Goal: Task Accomplishment & Management: Manage account settings

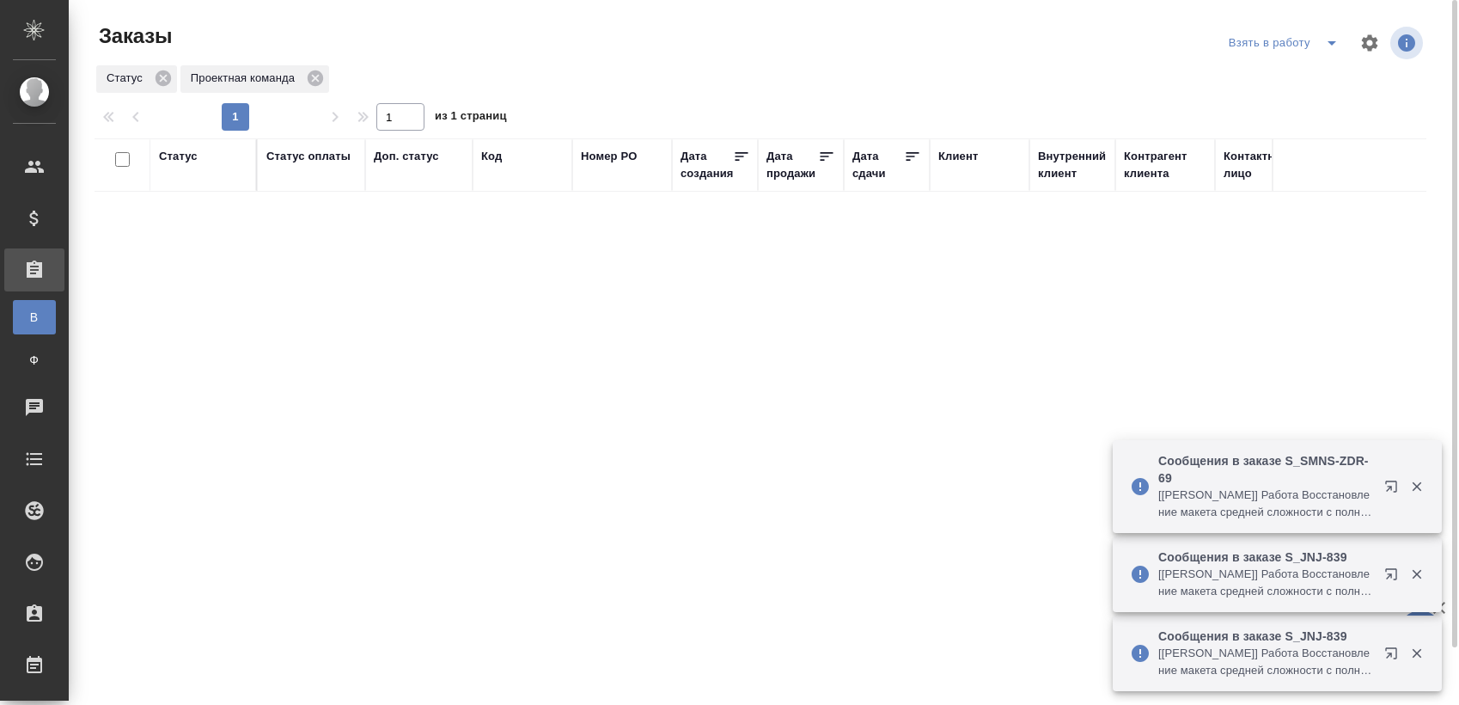
drag, startPoint x: 0, startPoint y: 0, endPoint x: 697, endPoint y: 345, distance: 777.3
click at [680, 344] on div "Статус Статус оплаты Доп. статус Код Номер PO Дата создания Дата продажи Дата с…" at bounding box center [761, 447] width 1332 height 619
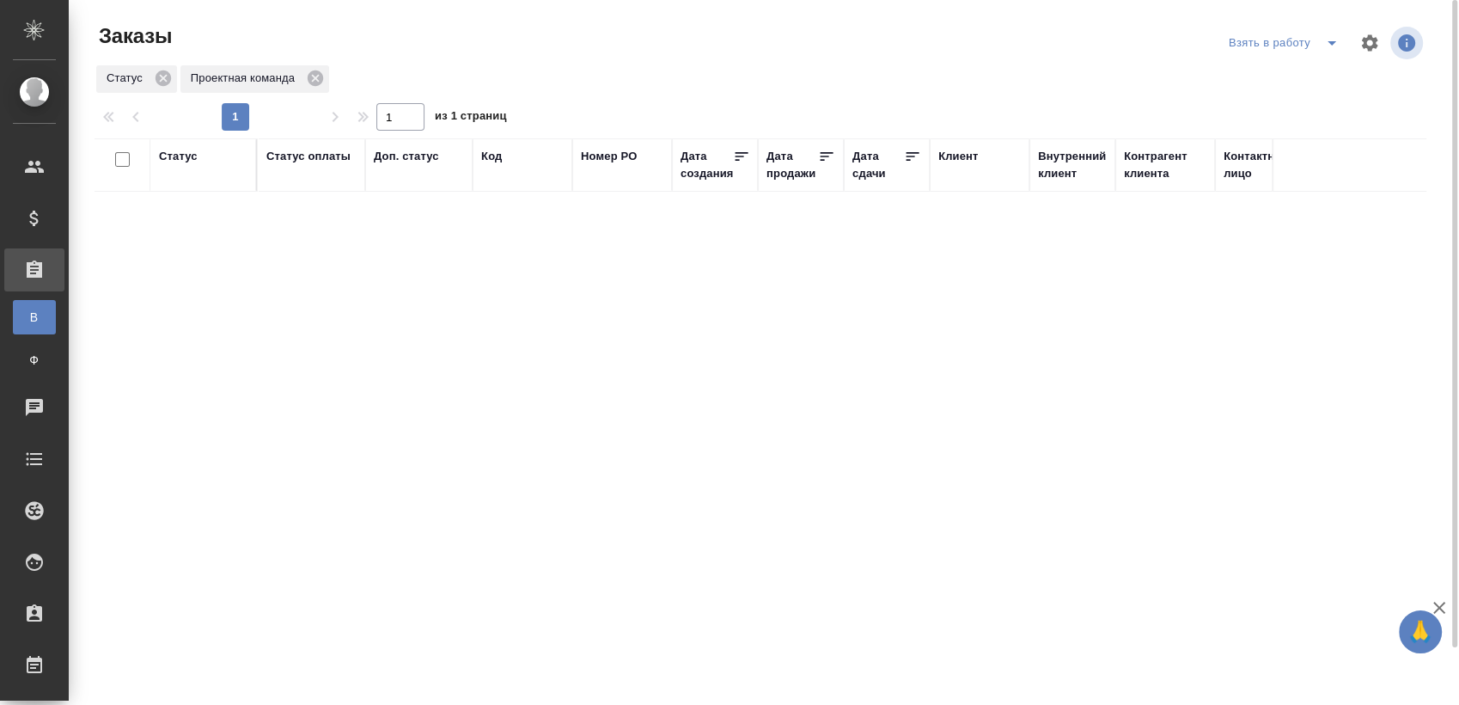
click at [1321, 51] on icon "split button" at bounding box center [1331, 43] width 21 height 21
click at [1278, 76] on li "Мои заказы" at bounding box center [1286, 77] width 144 height 27
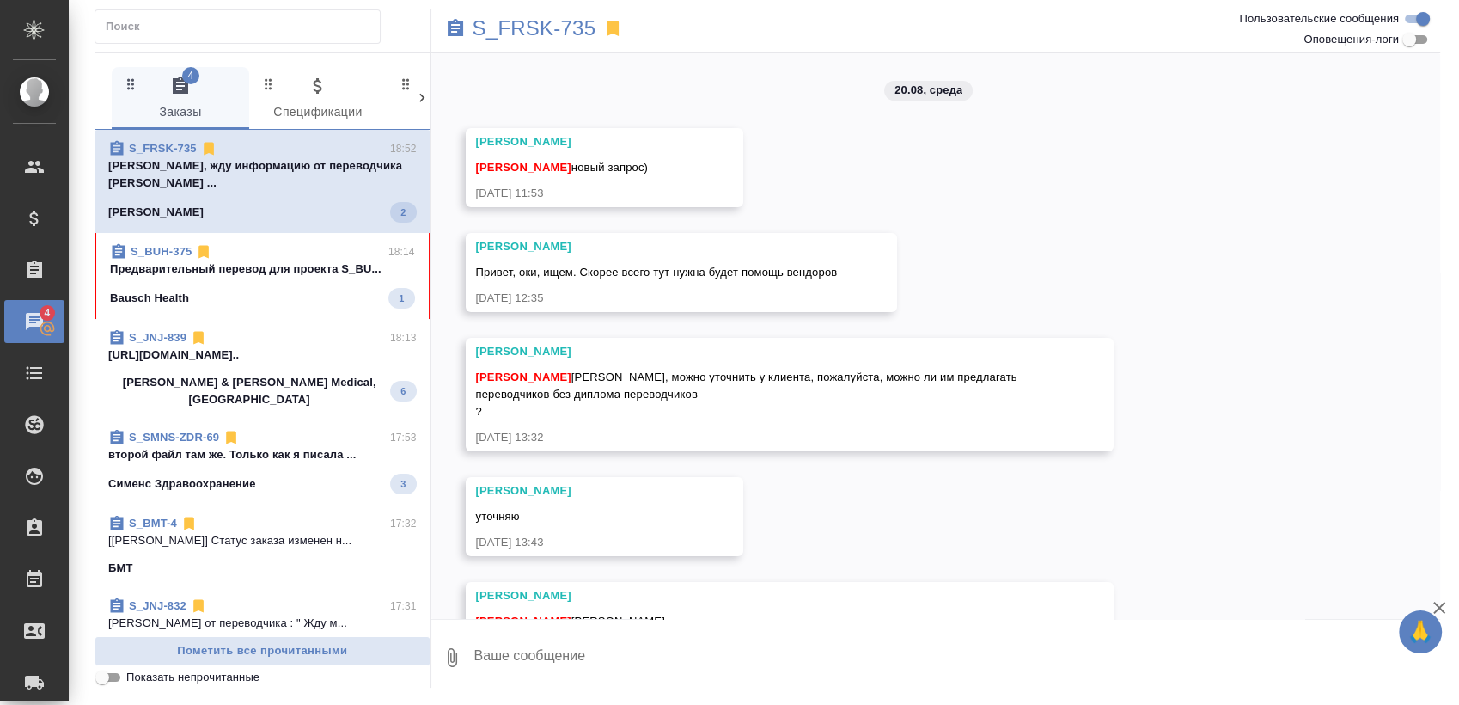
scroll to position [1693, 0]
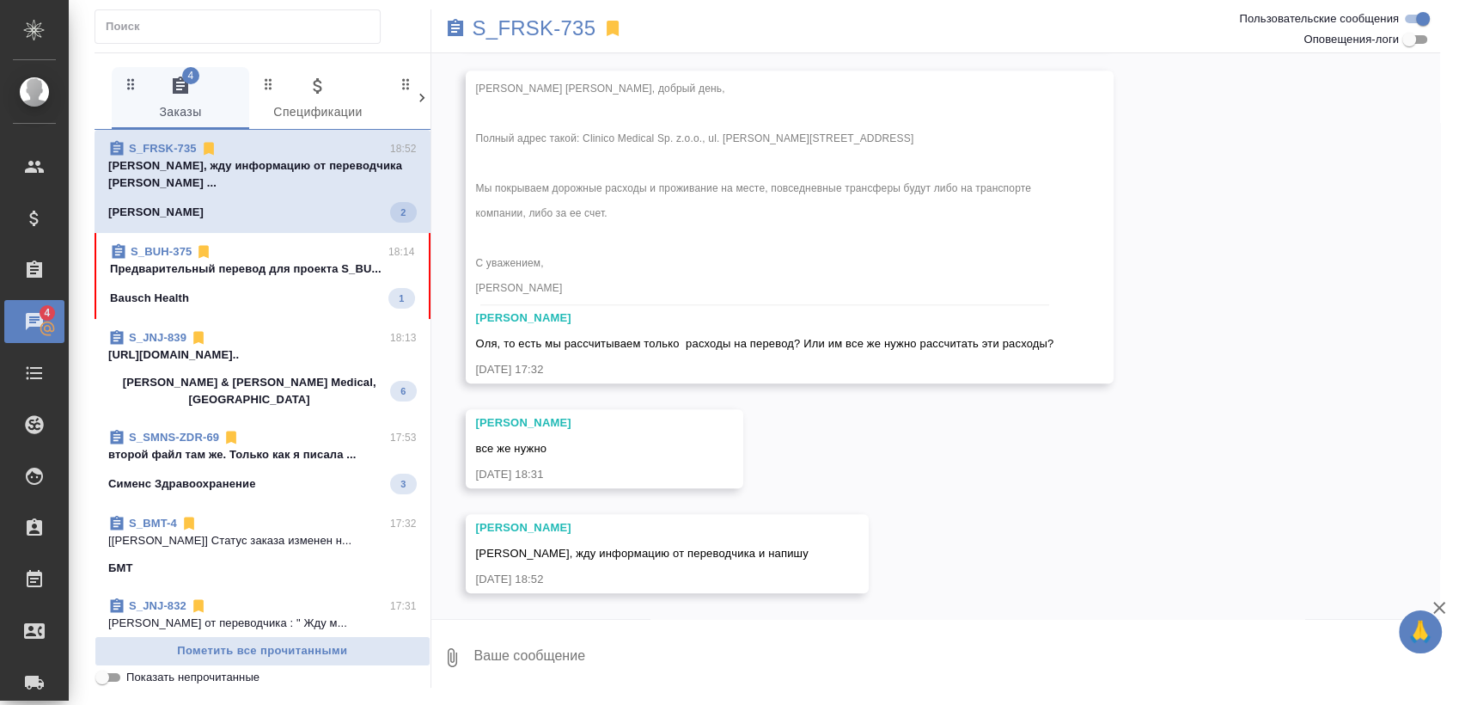
click at [326, 260] on p "Предварительный перевод для проекта S_BU..." at bounding box center [262, 268] width 305 height 17
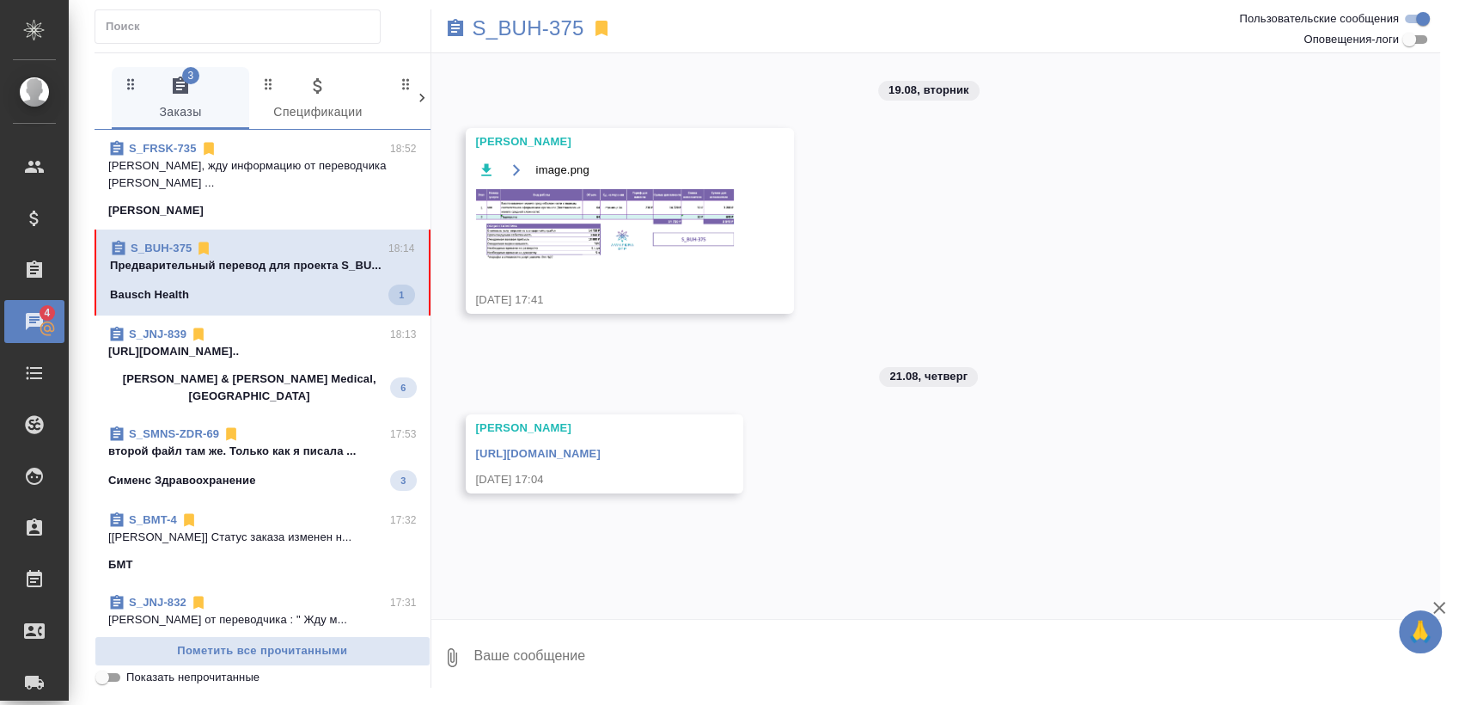
scroll to position [0, 0]
click at [314, 343] on p "https://drive.awatera.com/apps/files/fil..." at bounding box center [262, 351] width 308 height 17
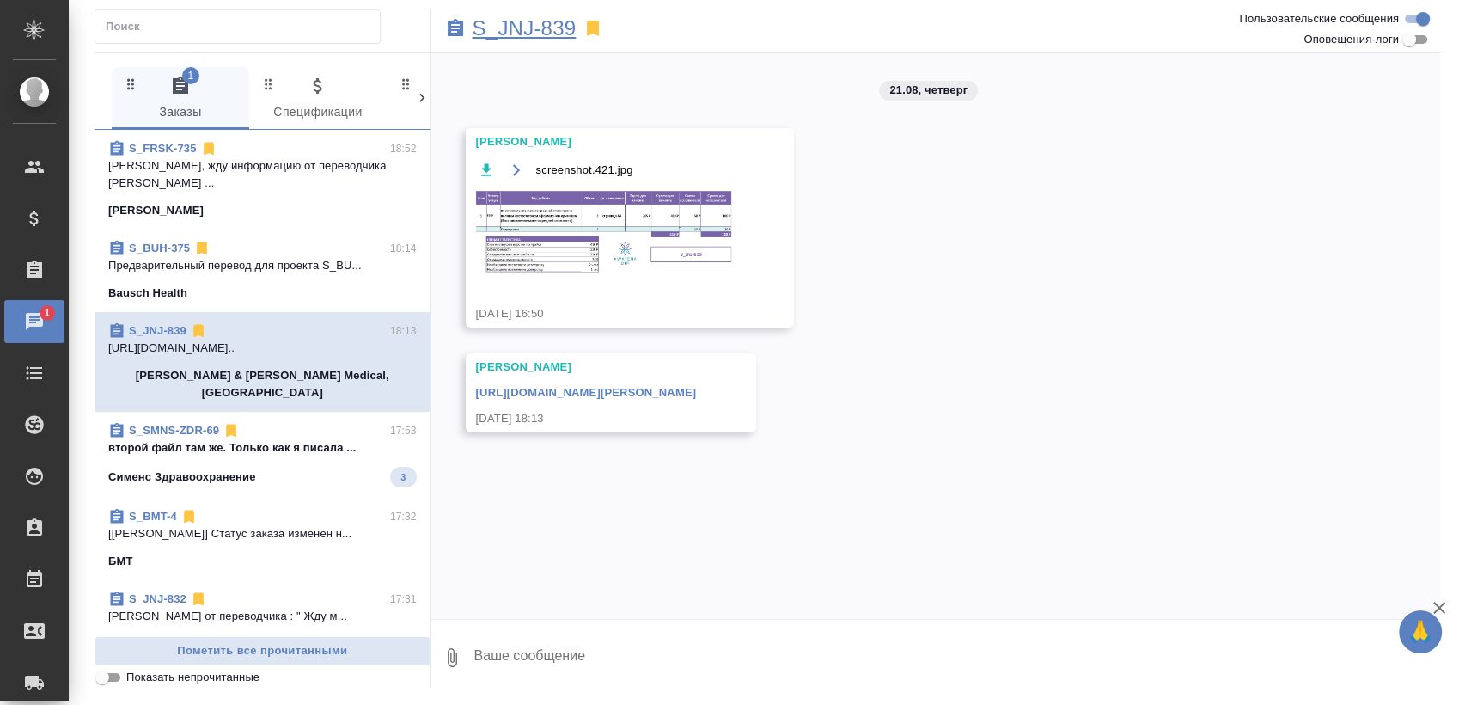
click at [528, 31] on p "S_JNJ-839" at bounding box center [525, 28] width 104 height 17
click at [288, 439] on p "второй файл там же. Только как я писала ..." at bounding box center [262, 447] width 308 height 17
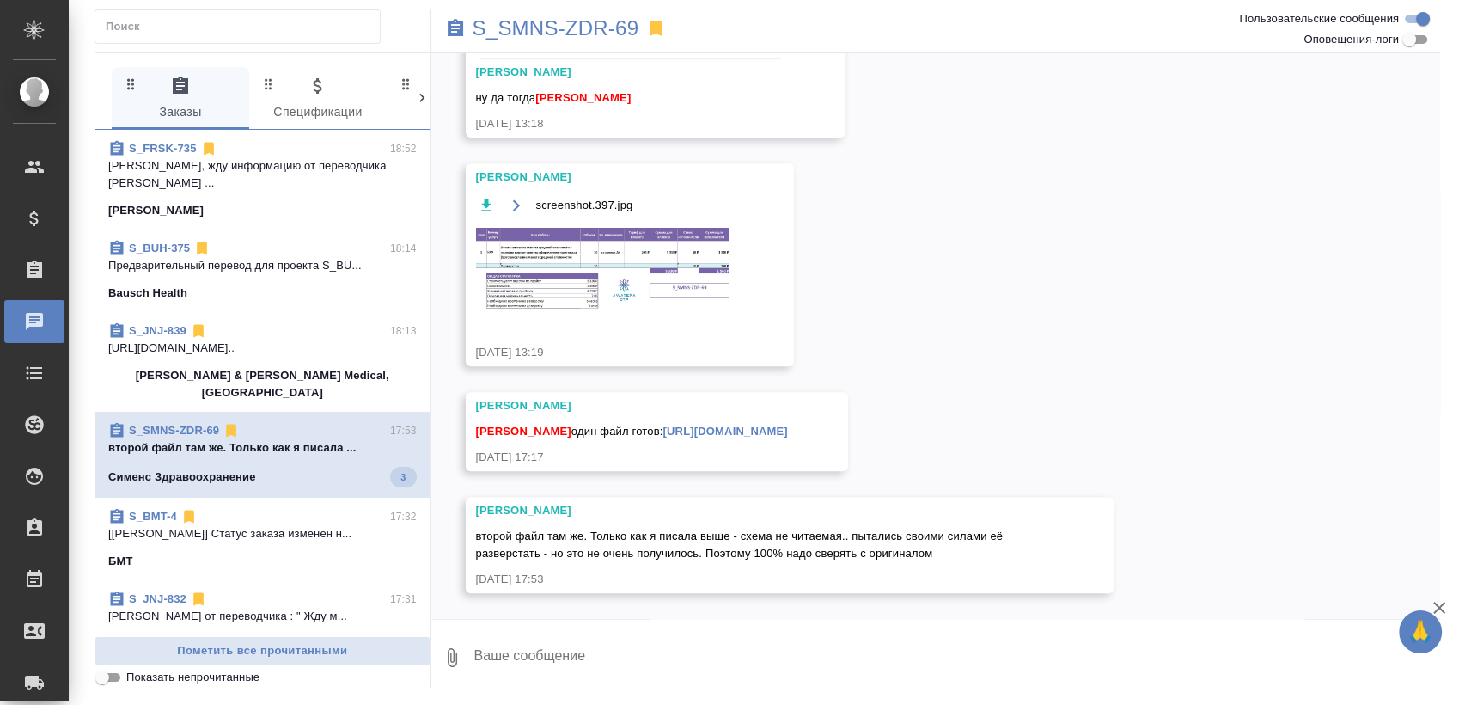
scroll to position [784, 0]
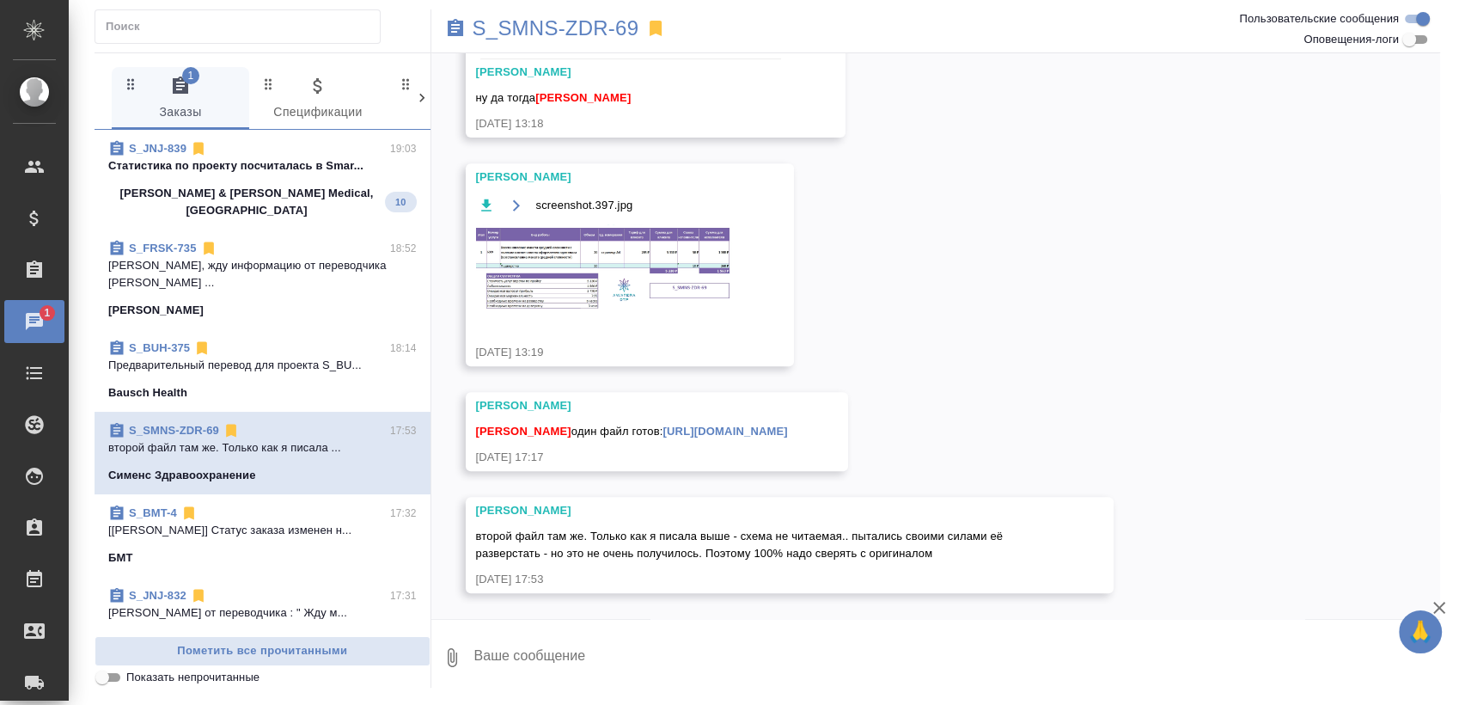
click at [288, 182] on span "S_JNJ-839 19:03 Cтатистика по проекту посчиталась в Smar... Johnson & Johnson M…" at bounding box center [262, 179] width 308 height 79
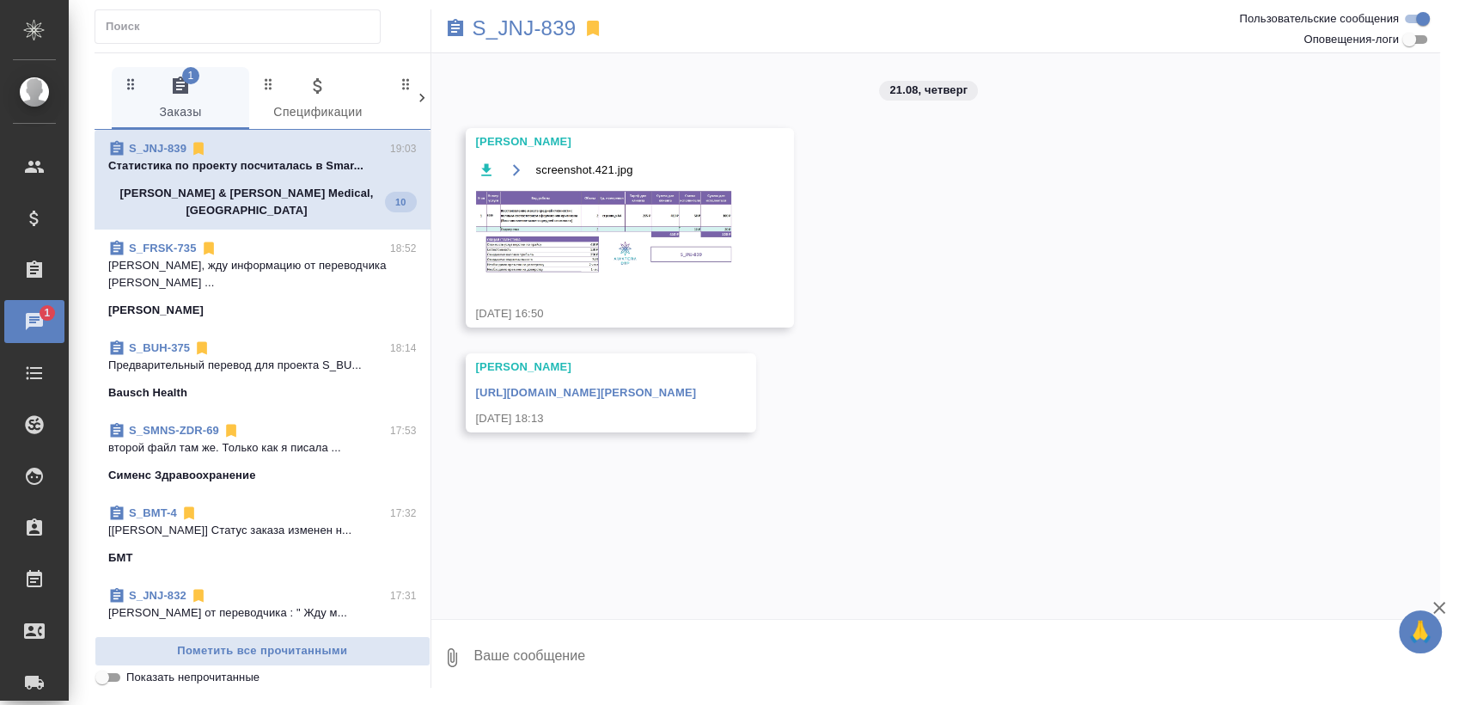
scroll to position [0, 0]
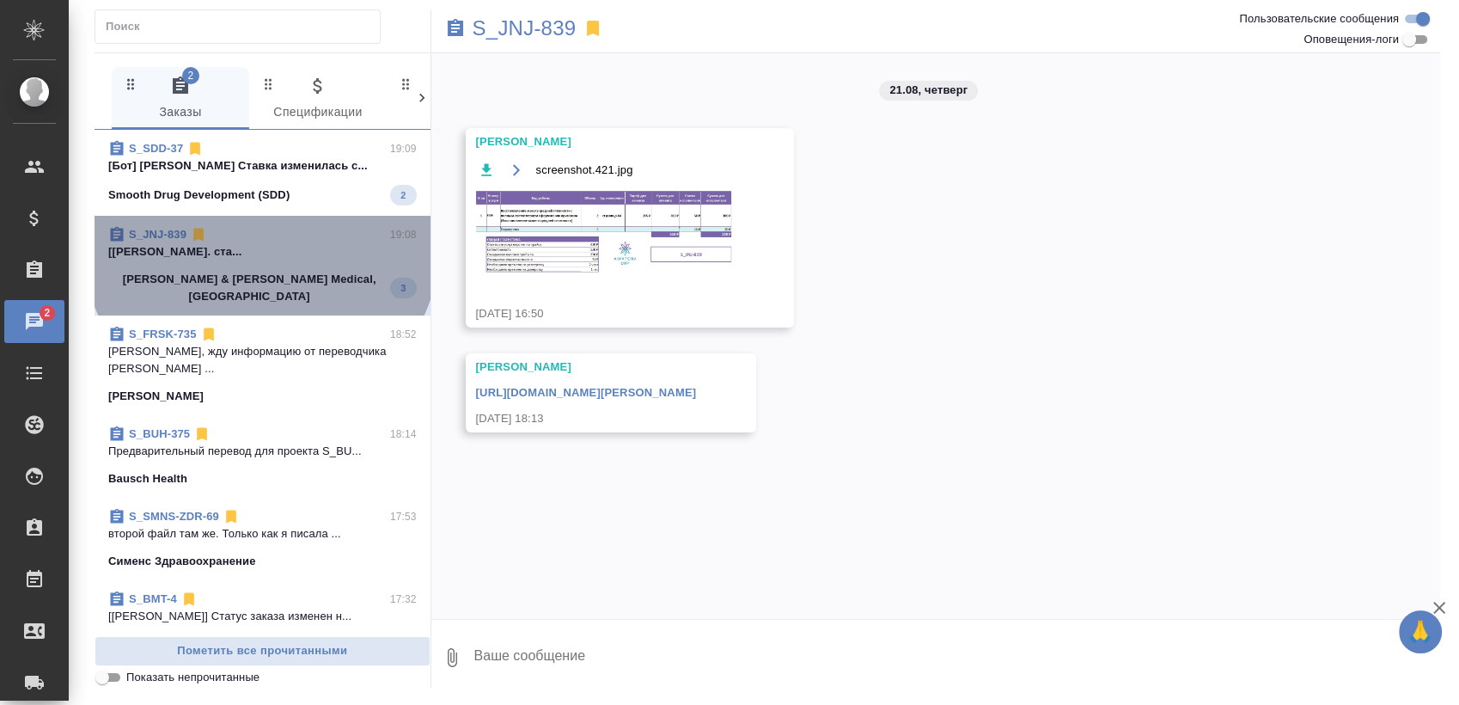
click at [261, 242] on span "S_JNJ-839 19:08 [Арсеньева Вера] Работа Подверстка. ста... Johnson & Johnson Me…" at bounding box center [262, 265] width 308 height 79
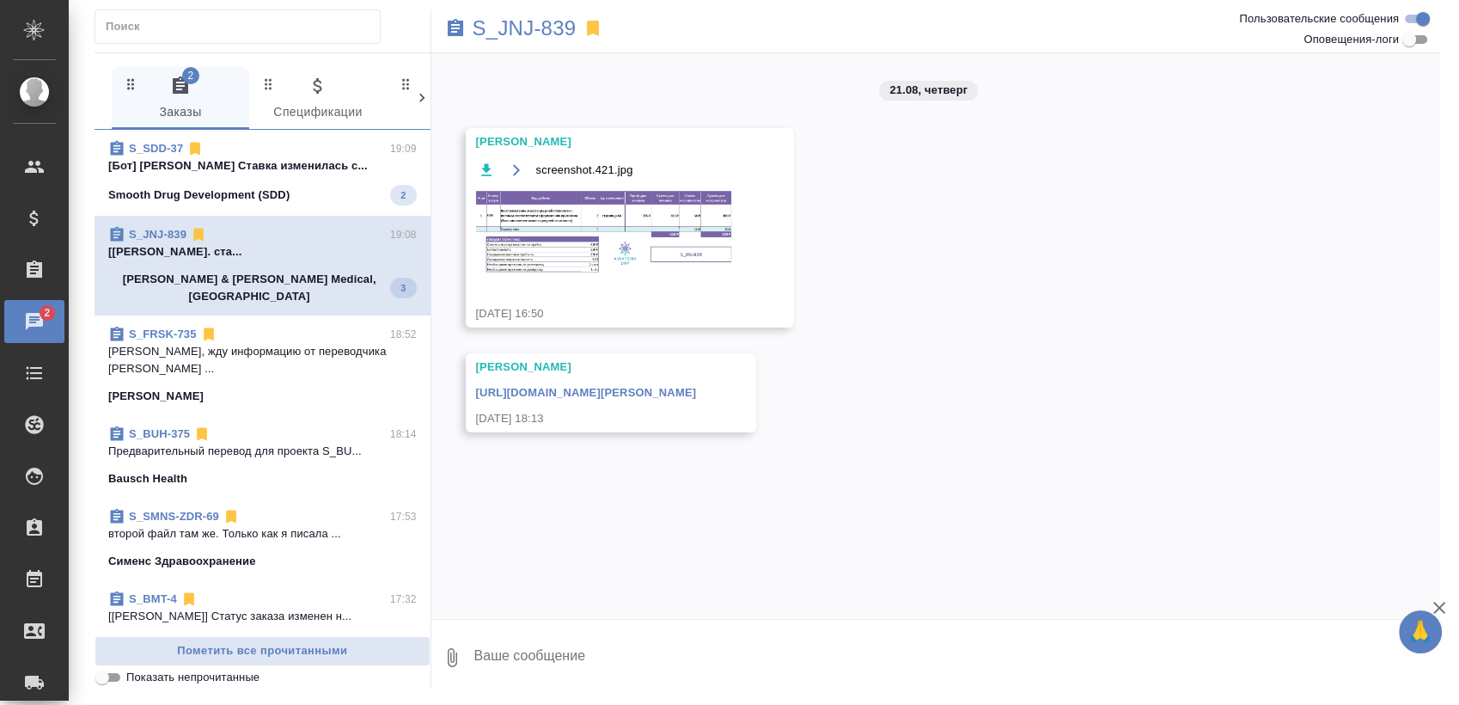
click at [278, 170] on p "[Бот] Работа Перевод Ставка изменилась с..." at bounding box center [262, 165] width 308 height 17
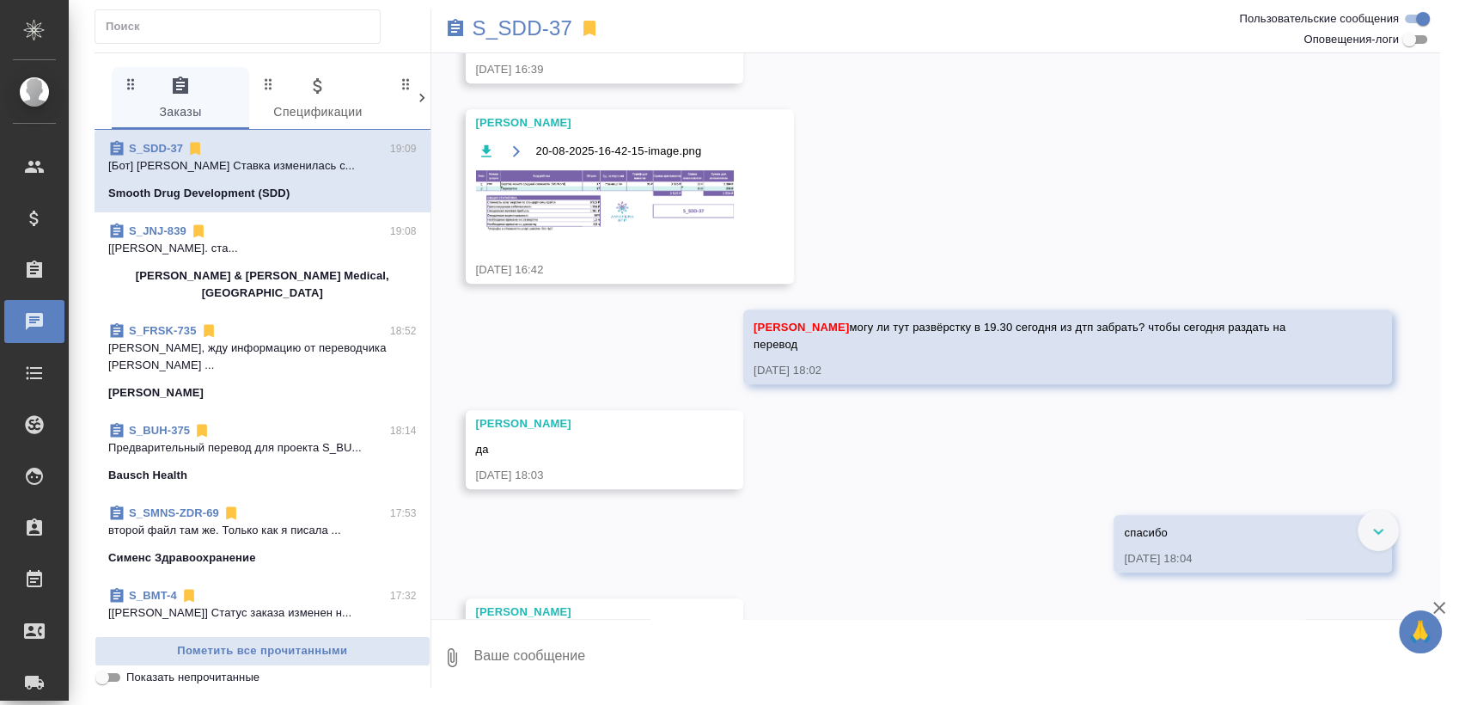
scroll to position [7882, 0]
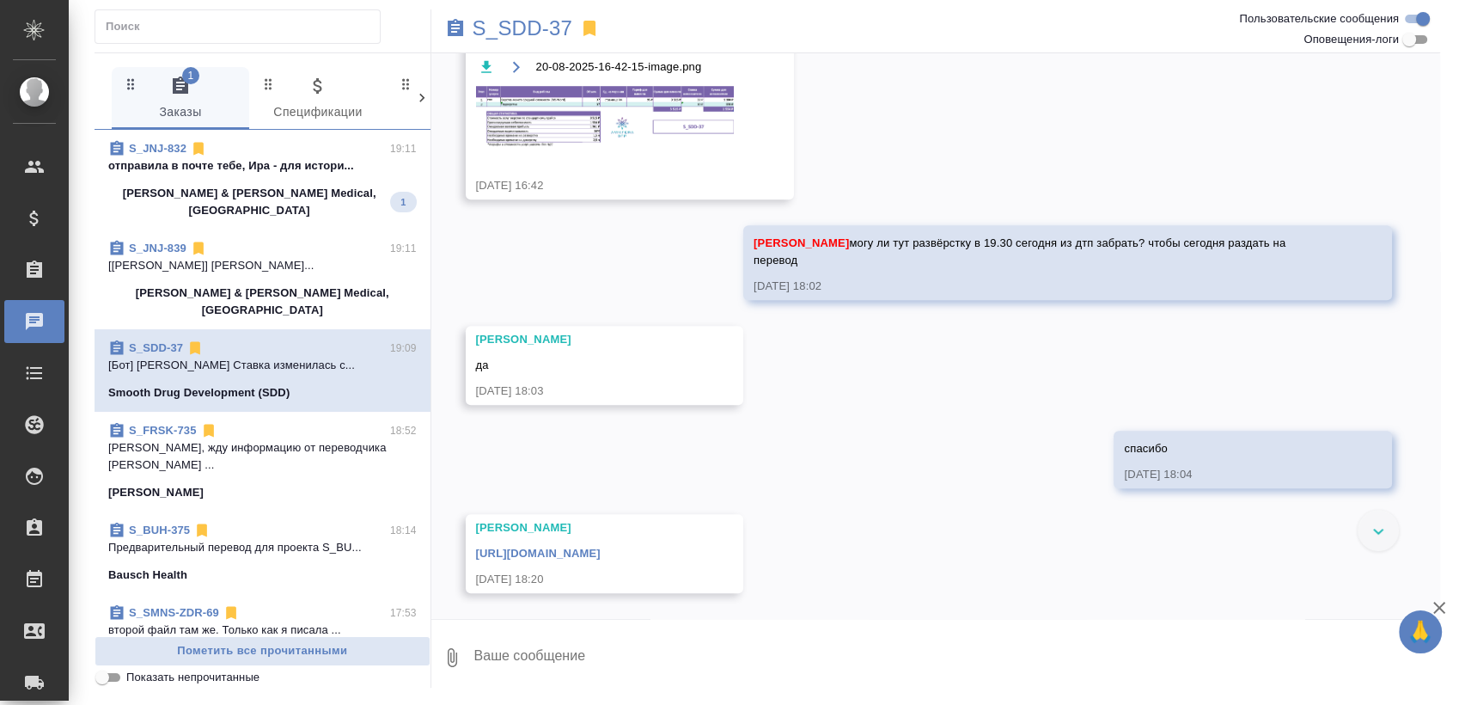
click at [291, 187] on p "Johnson & Johnson Medical, Russia" at bounding box center [249, 202] width 282 height 34
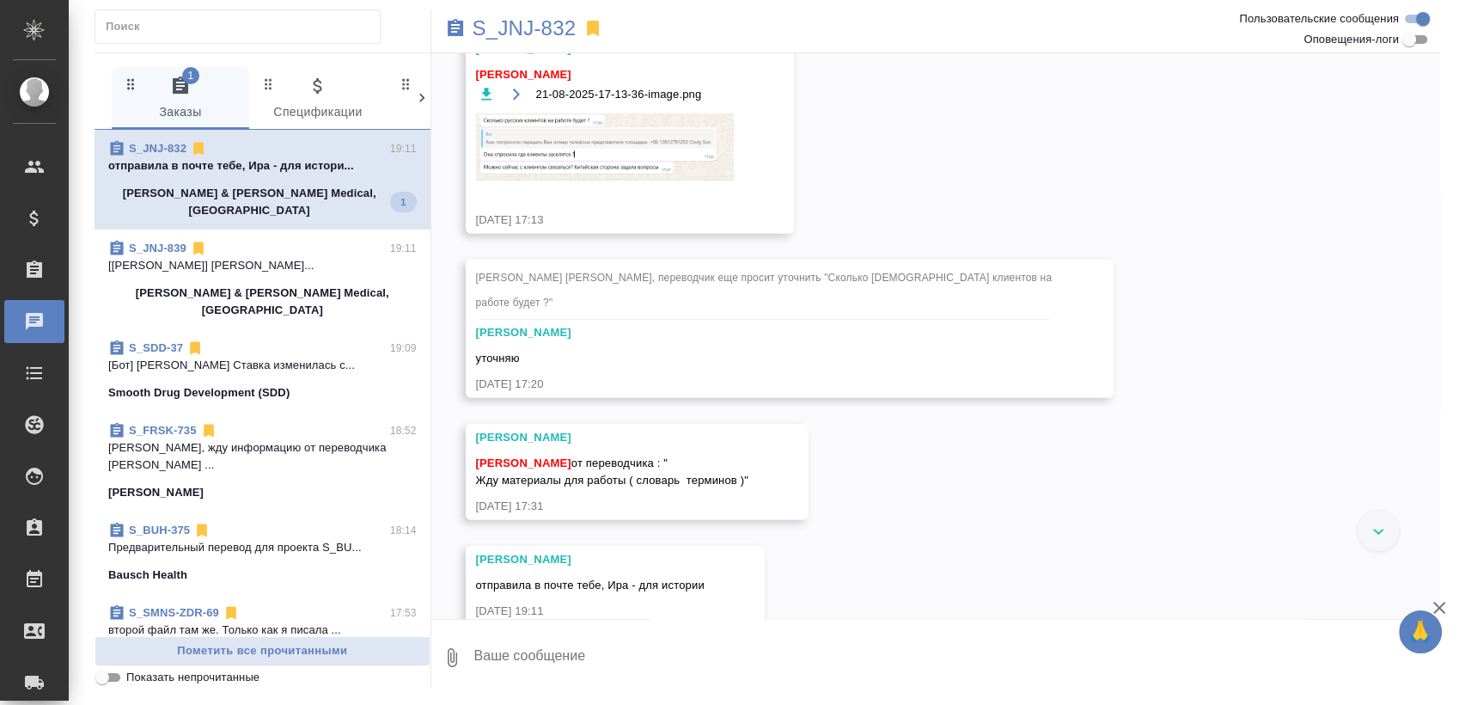
scroll to position [11745, 0]
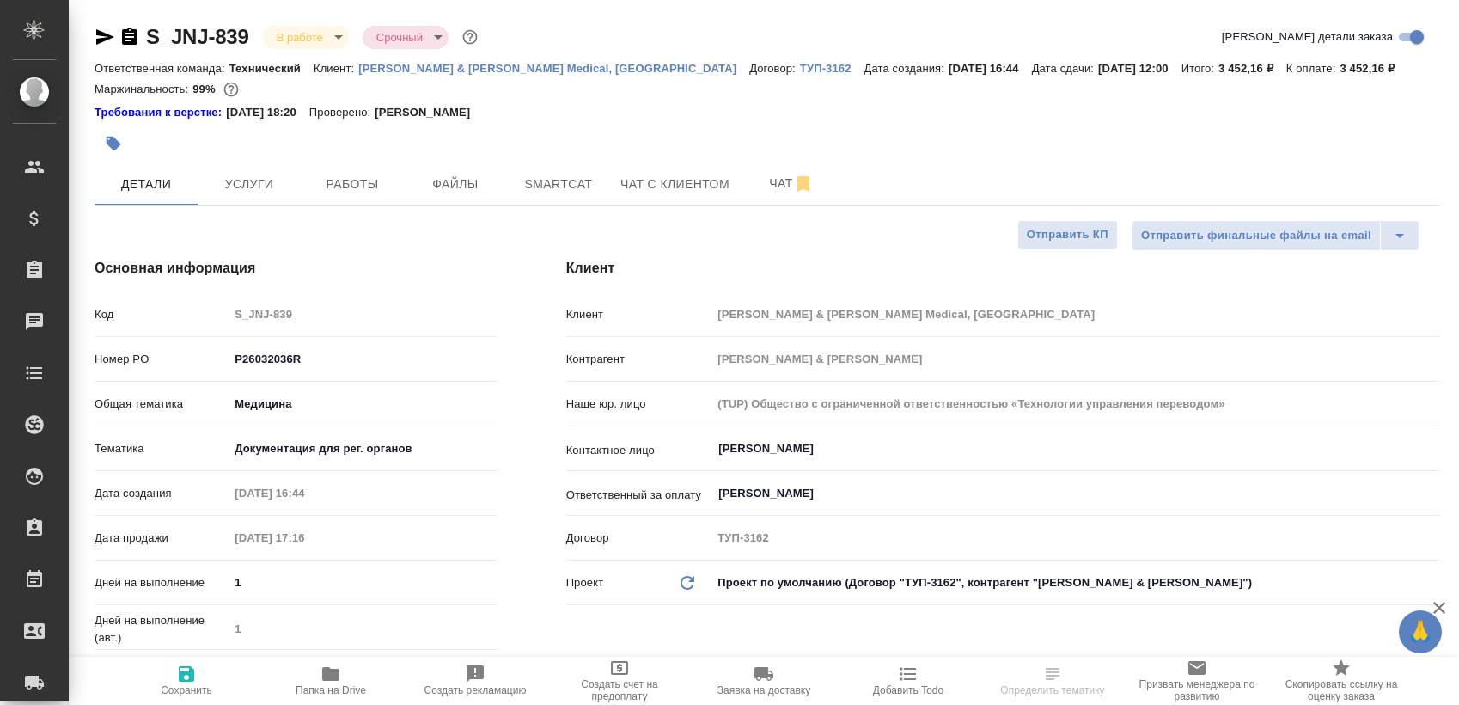
select select "RU"
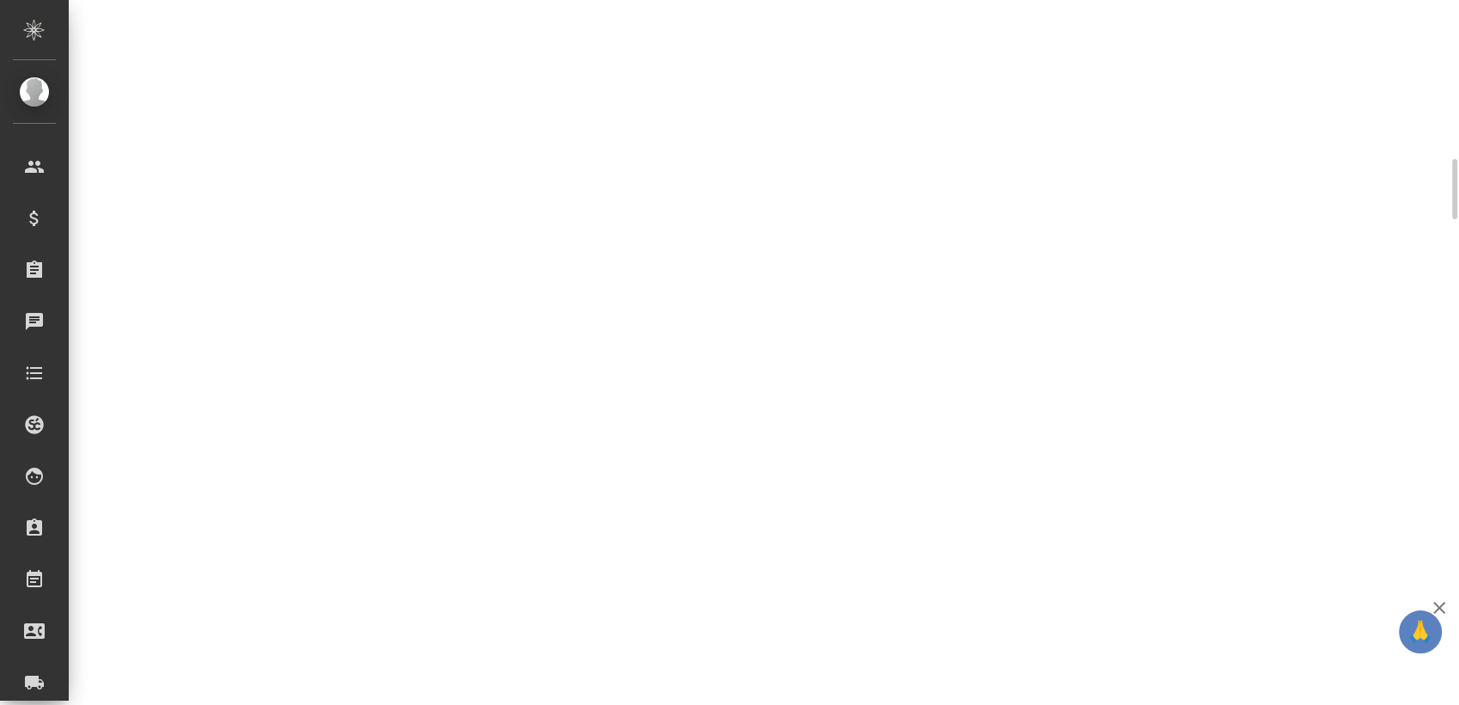
select select "RU"
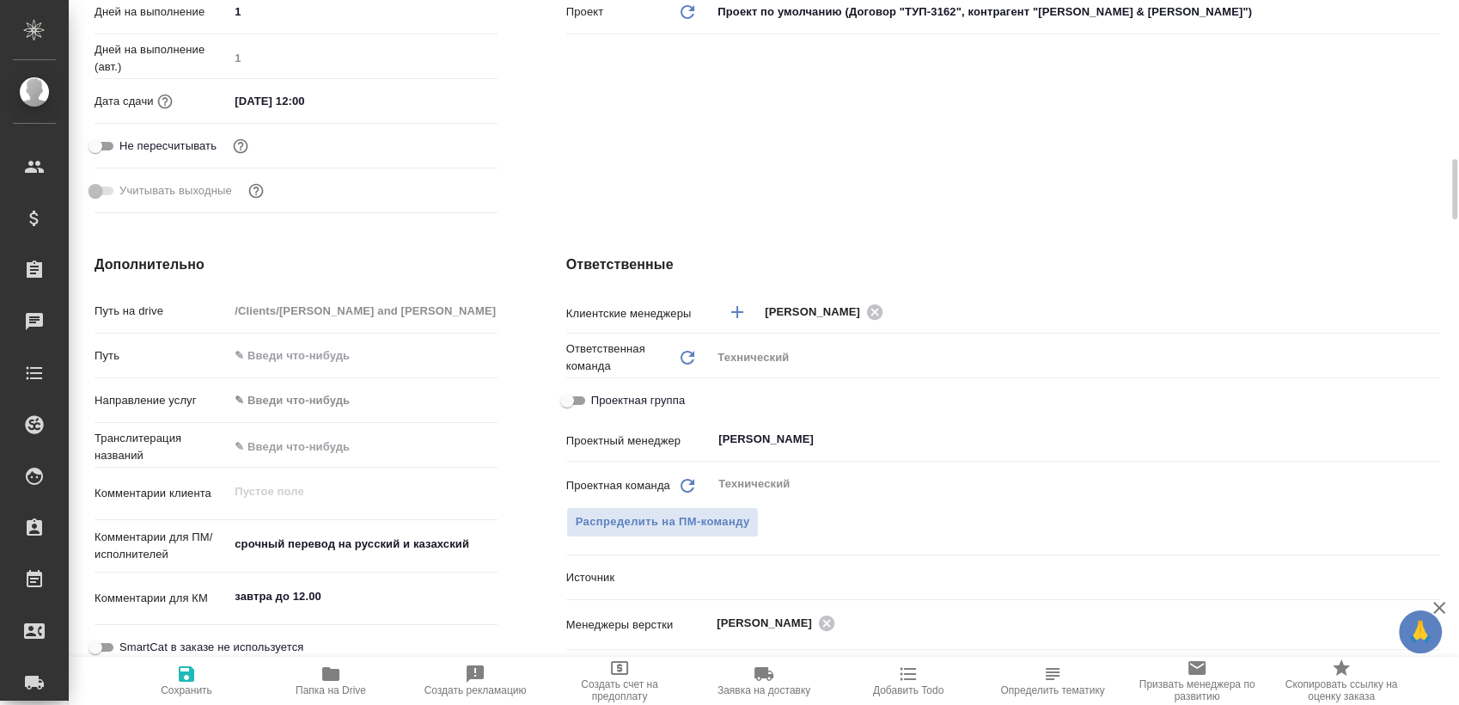
type textarea "x"
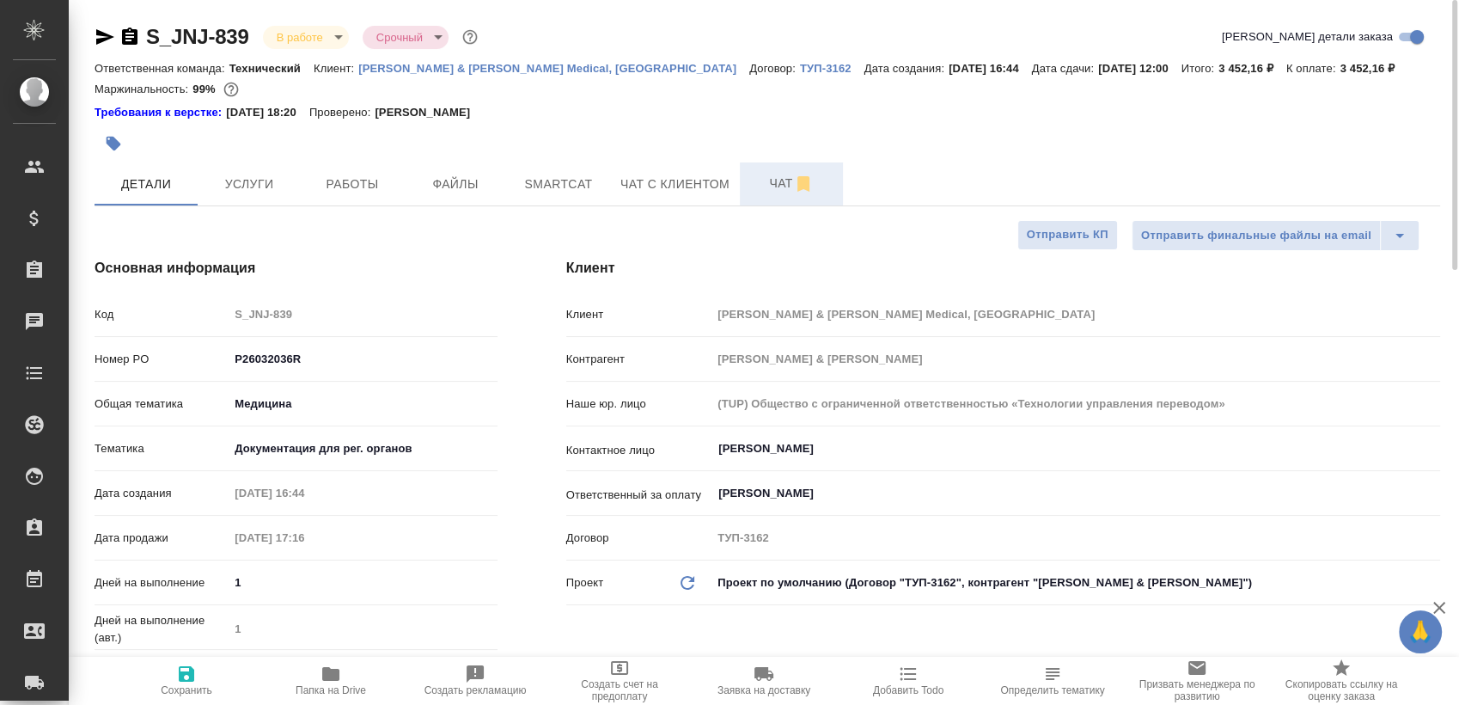
click at [753, 177] on span "Чат" at bounding box center [791, 183] width 82 height 21
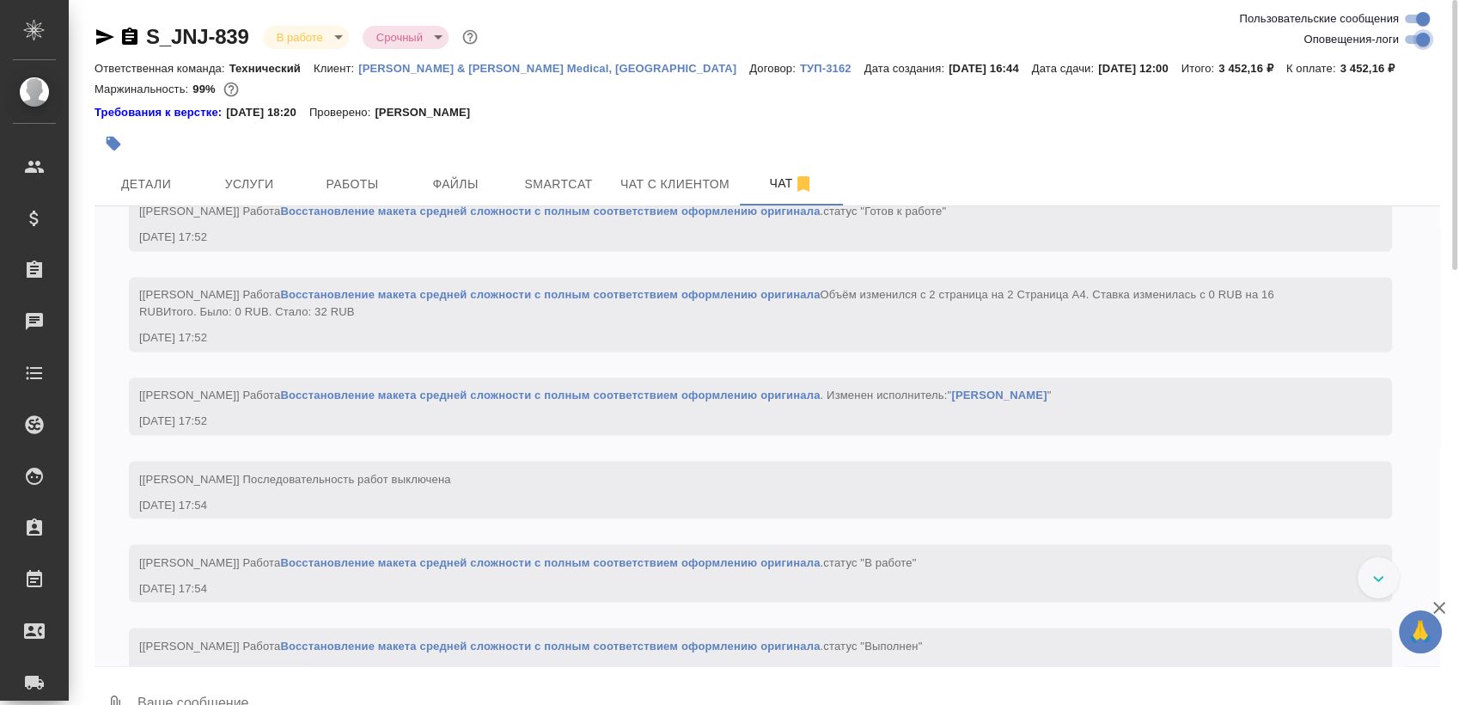
click at [1412, 40] on input "Оповещения-логи" at bounding box center [1423, 39] width 62 height 21
checkbox input "false"
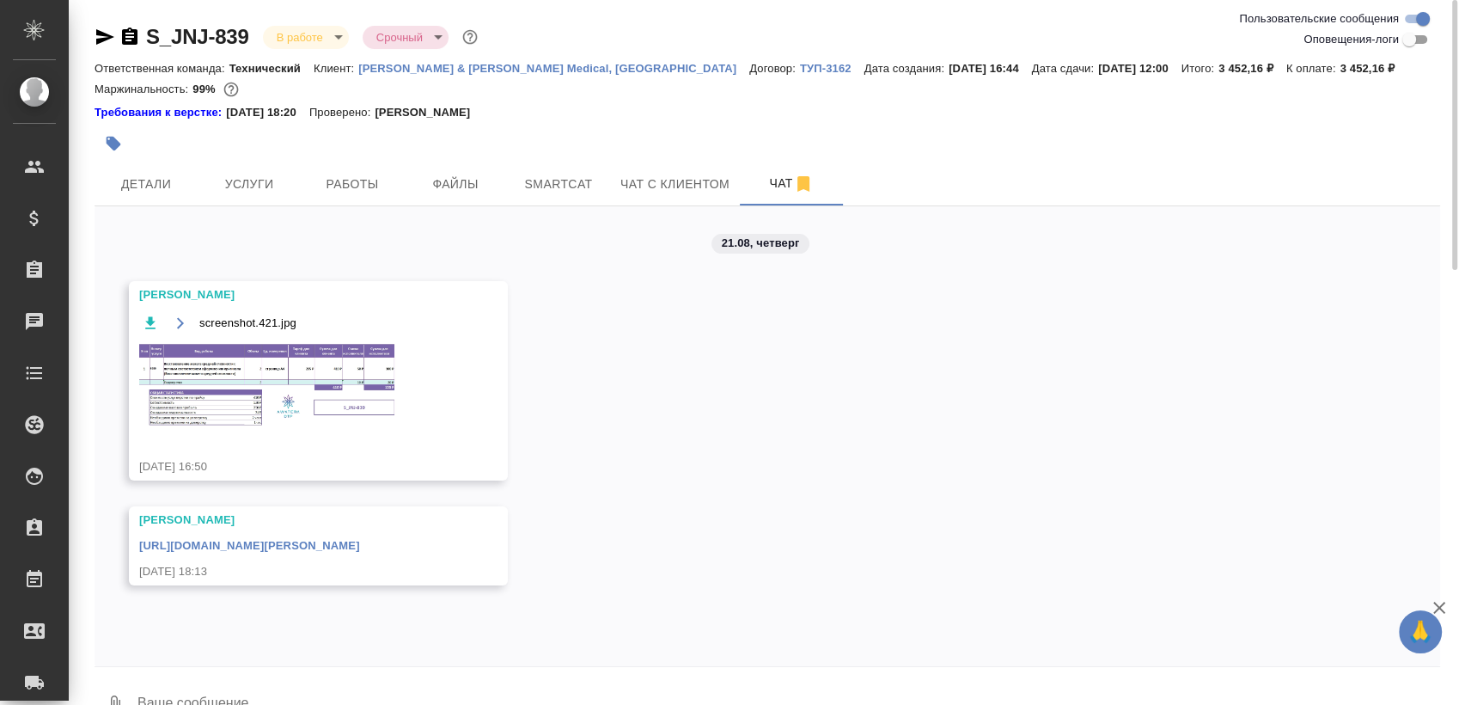
scroll to position [40, 0]
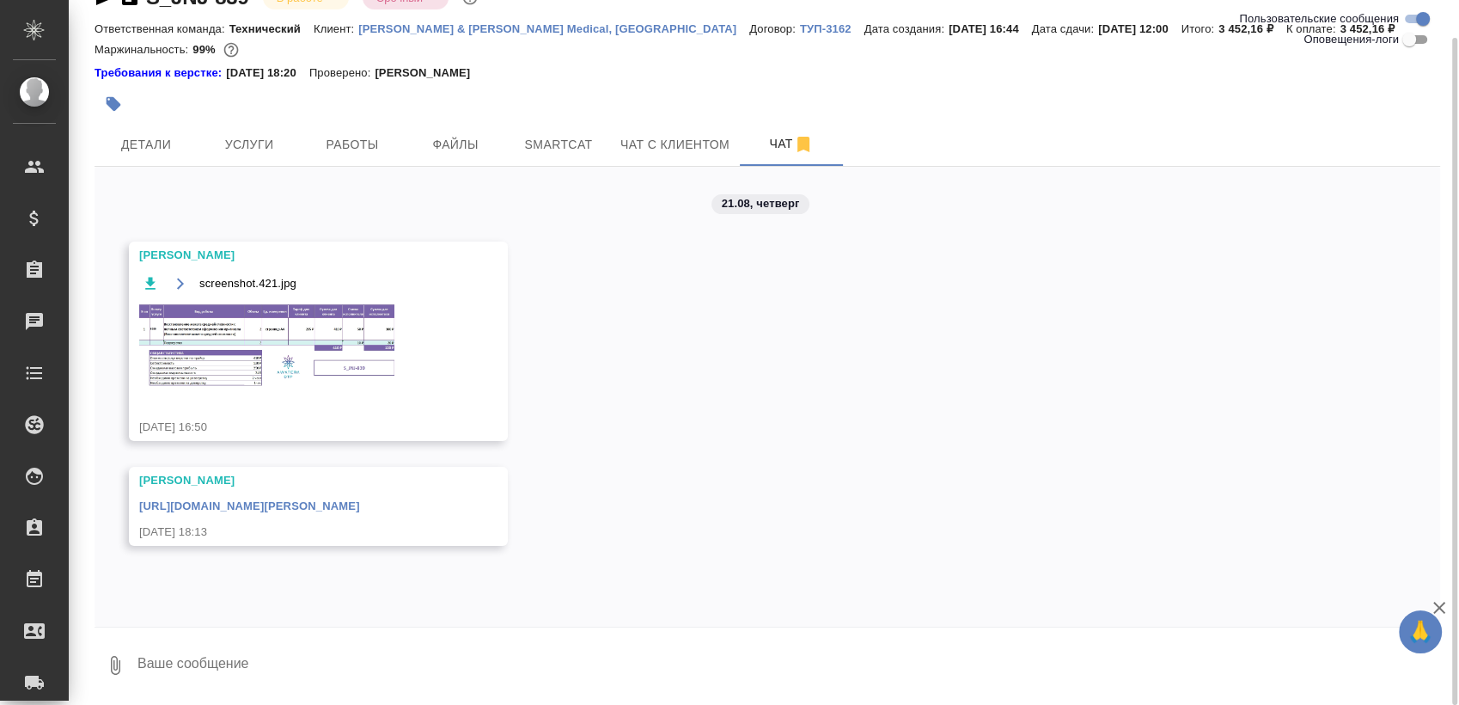
click at [448, 513] on div "https://drive.awatera.com/apps/files/files/10168550?dir=/Shares/Johnson%20and%2…" at bounding box center [293, 503] width 308 height 21
click at [360, 510] on link "https://drive.awatera.com/apps/files/files/10168550?dir=/Shares/Johnson%20and%2…" at bounding box center [249, 505] width 221 height 13
click at [582, 139] on span "Smartcat" at bounding box center [558, 144] width 82 height 21
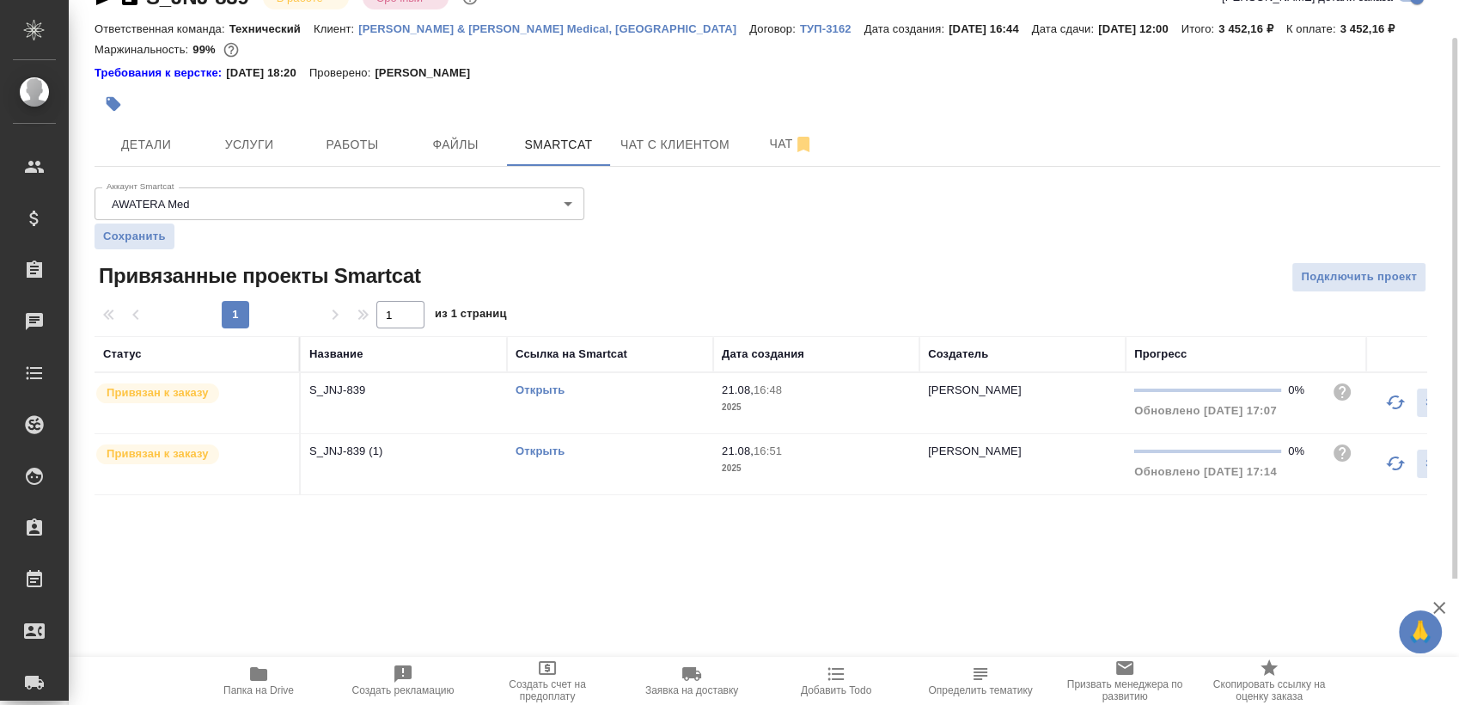
click at [534, 381] on div "Открыть" at bounding box center [610, 389] width 189 height 17
click at [534, 394] on link "Открыть" at bounding box center [540, 389] width 49 height 13
click at [543, 390] on link "Открыть" at bounding box center [540, 389] width 49 height 13
click at [546, 399] on div "Открыть" at bounding box center [610, 389] width 189 height 17
click at [540, 456] on link "Открыть" at bounding box center [540, 450] width 49 height 13
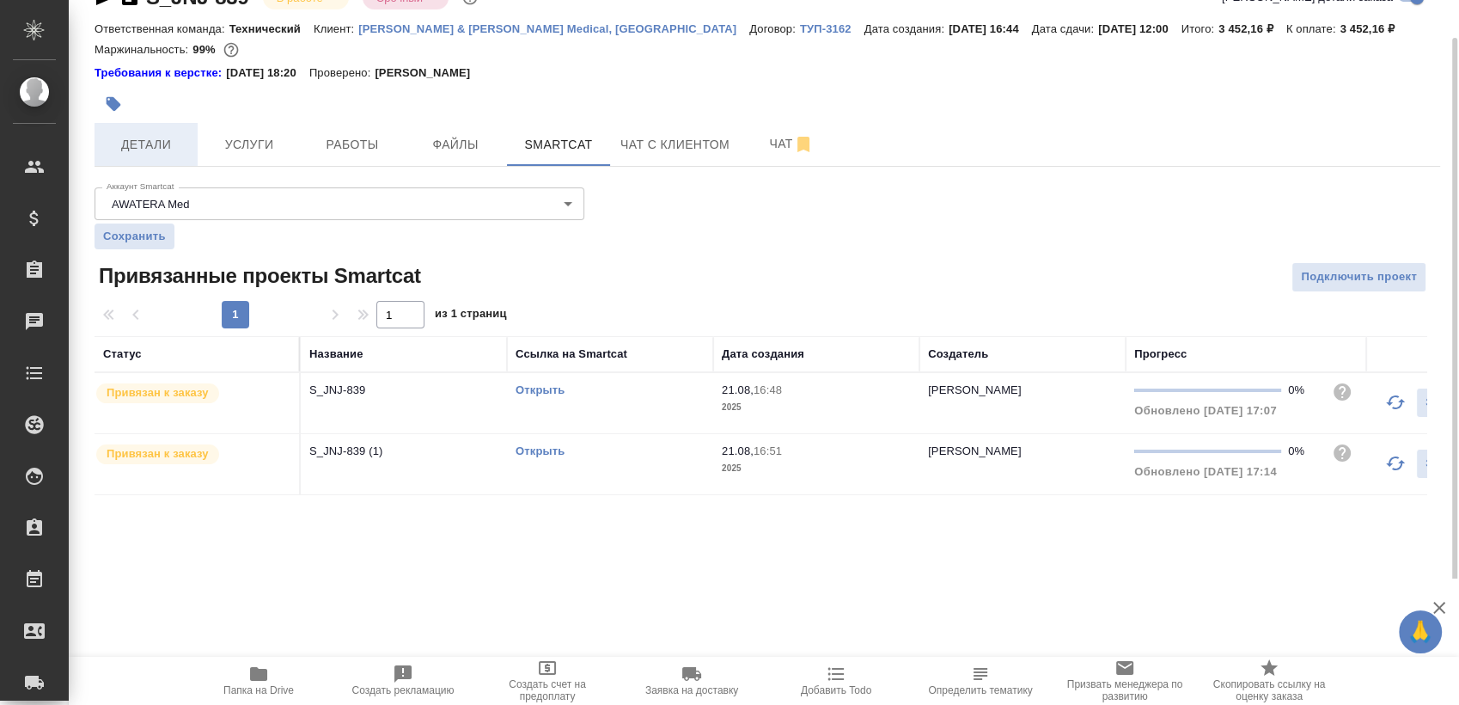
click at [143, 141] on span "Детали" at bounding box center [146, 144] width 82 height 21
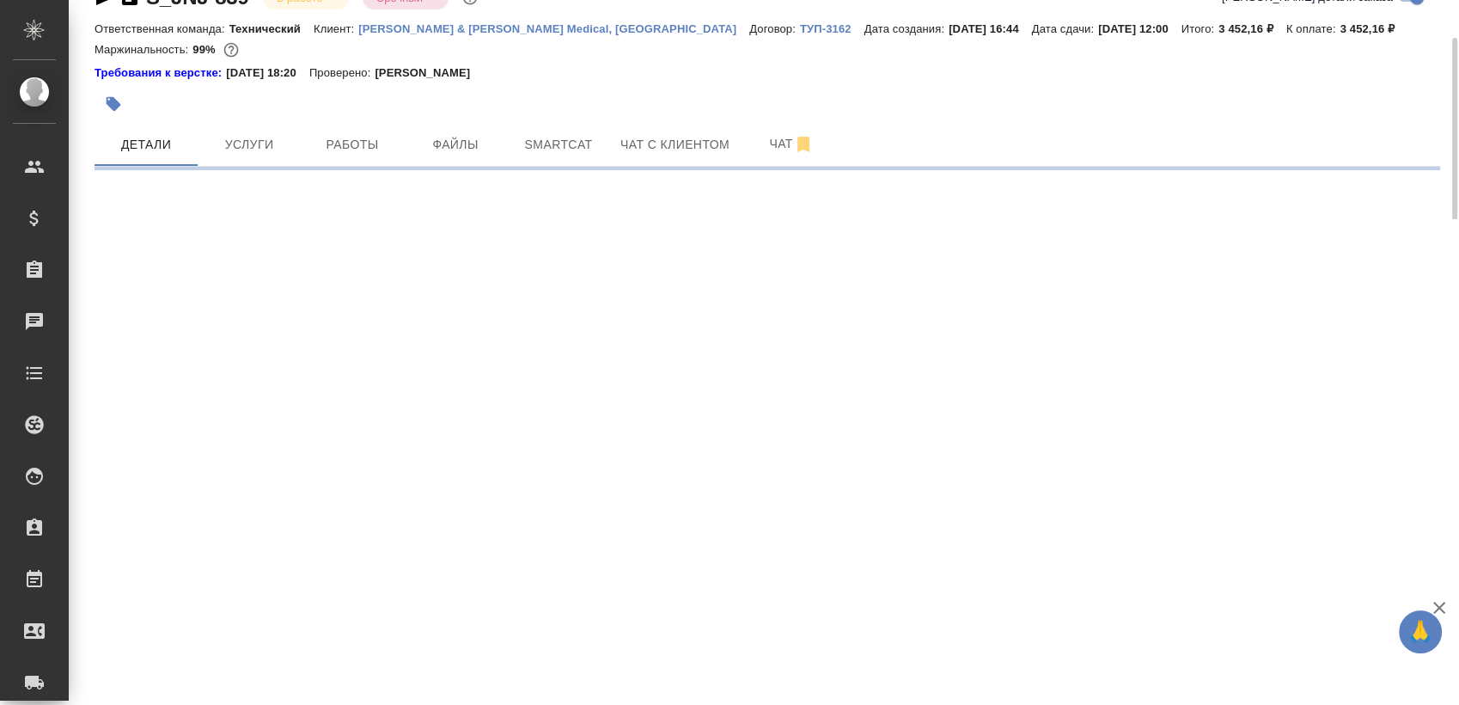
select select "RU"
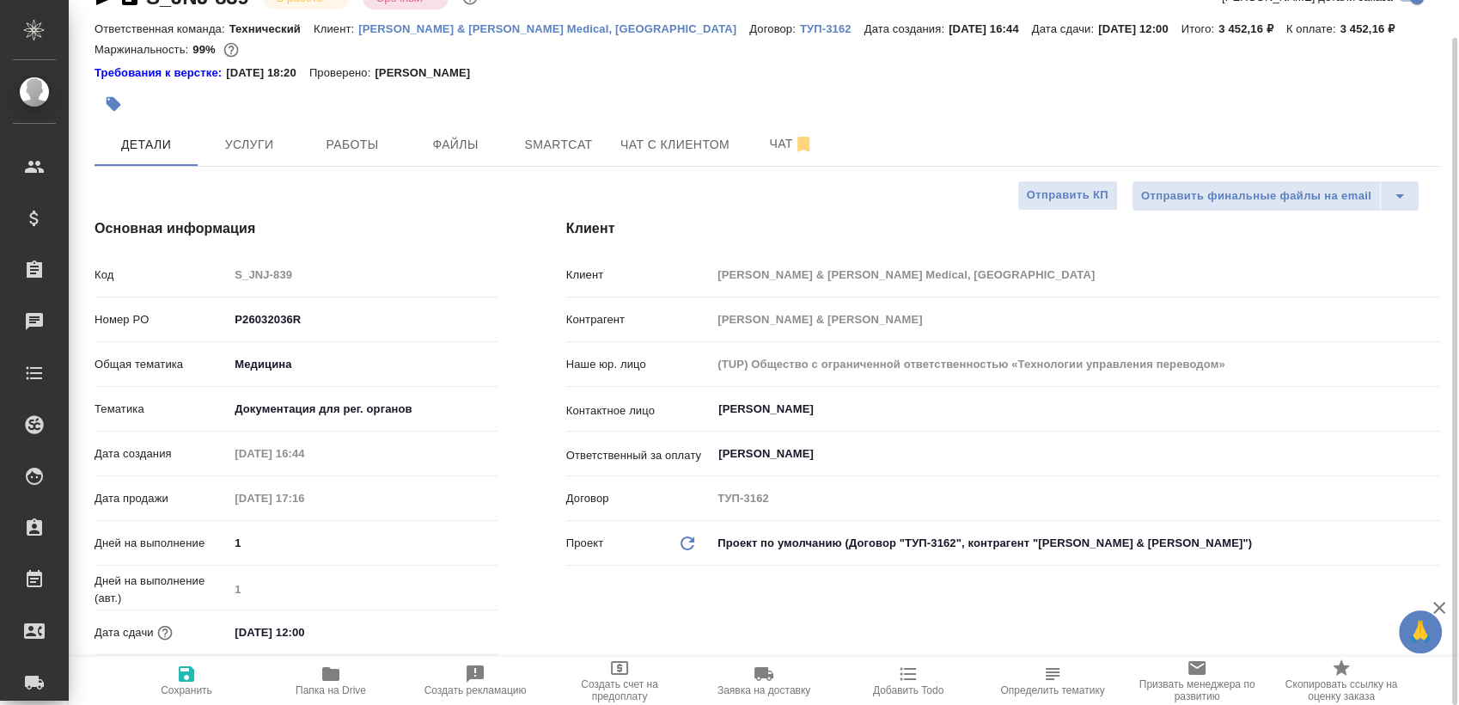
type textarea "x"
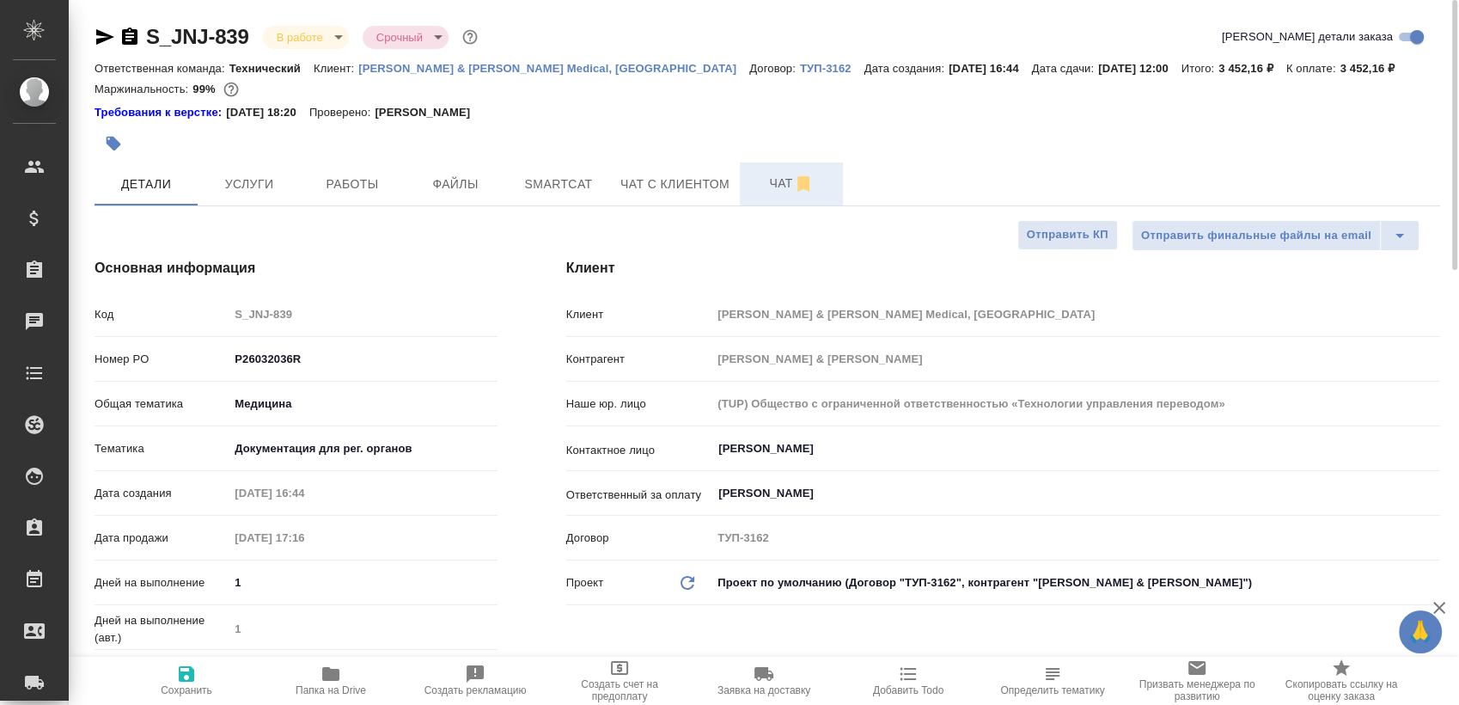
click at [764, 184] on span "Чат" at bounding box center [791, 183] width 82 height 21
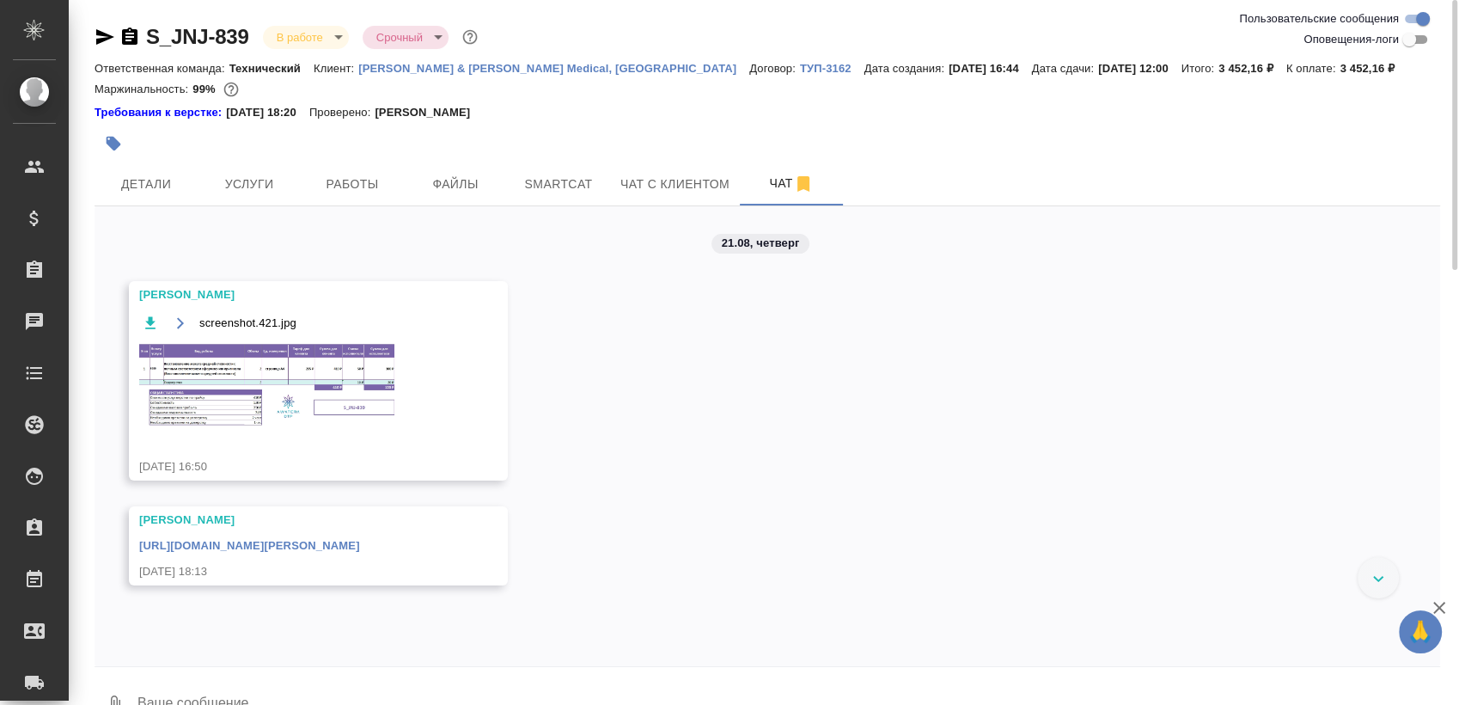
click at [289, 381] on img at bounding box center [268, 385] width 258 height 86
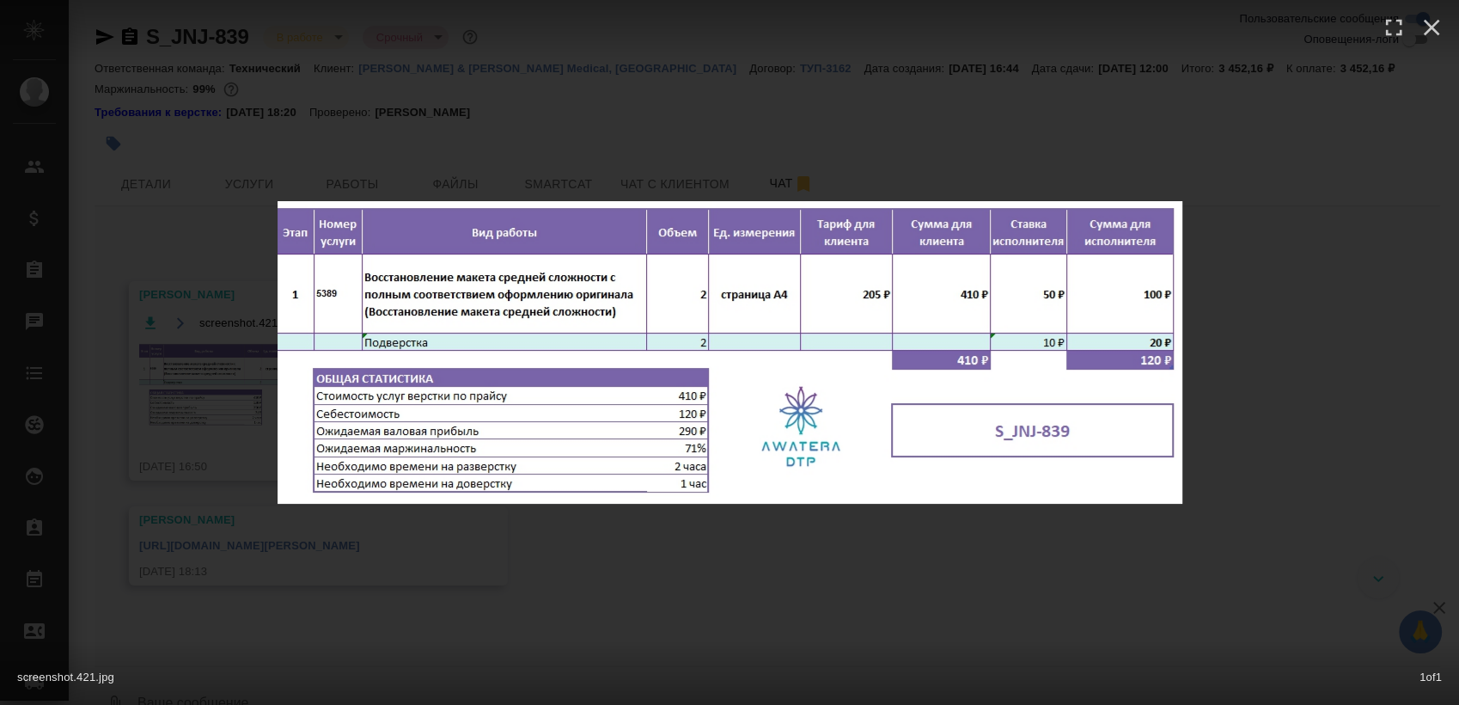
click at [668, 611] on div "screenshot.421.jpg 1 of 1" at bounding box center [729, 352] width 1459 height 705
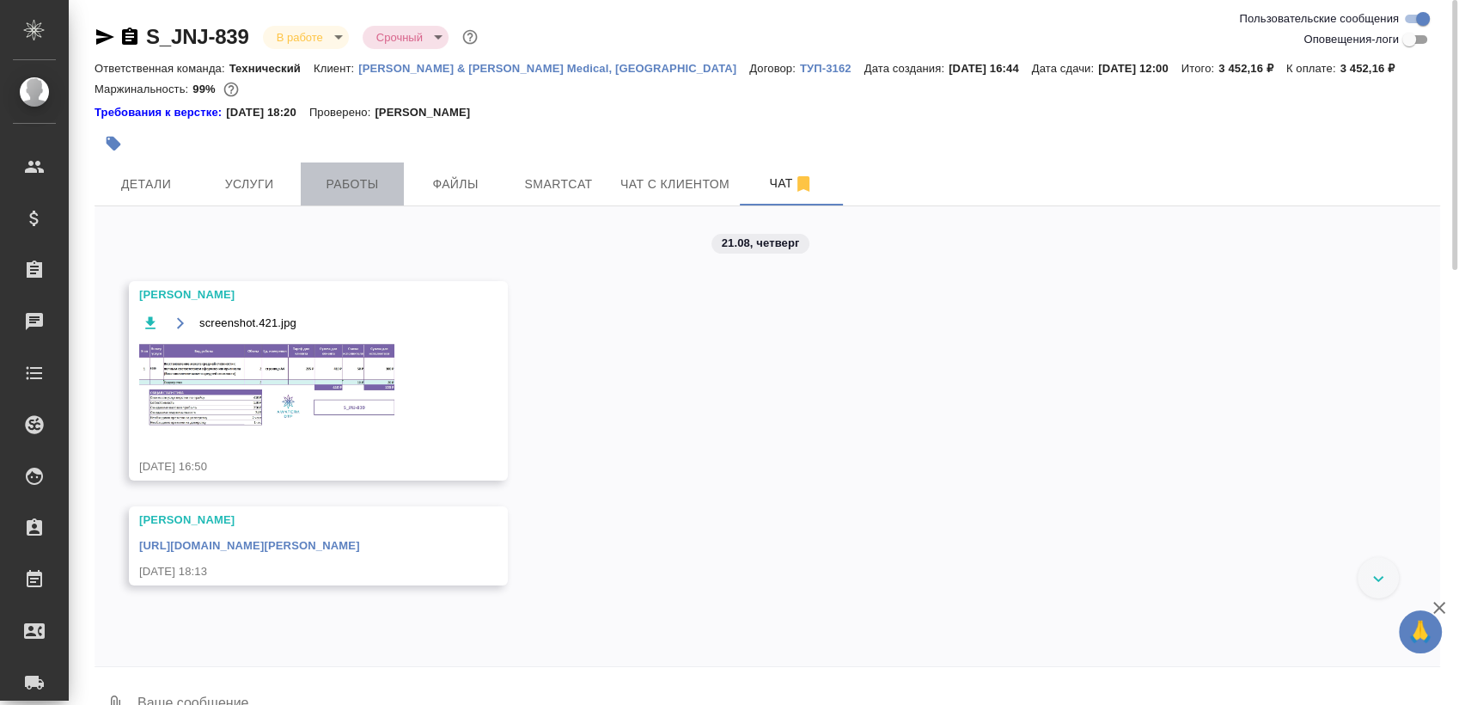
click at [363, 169] on button "Работы" at bounding box center [352, 183] width 103 height 43
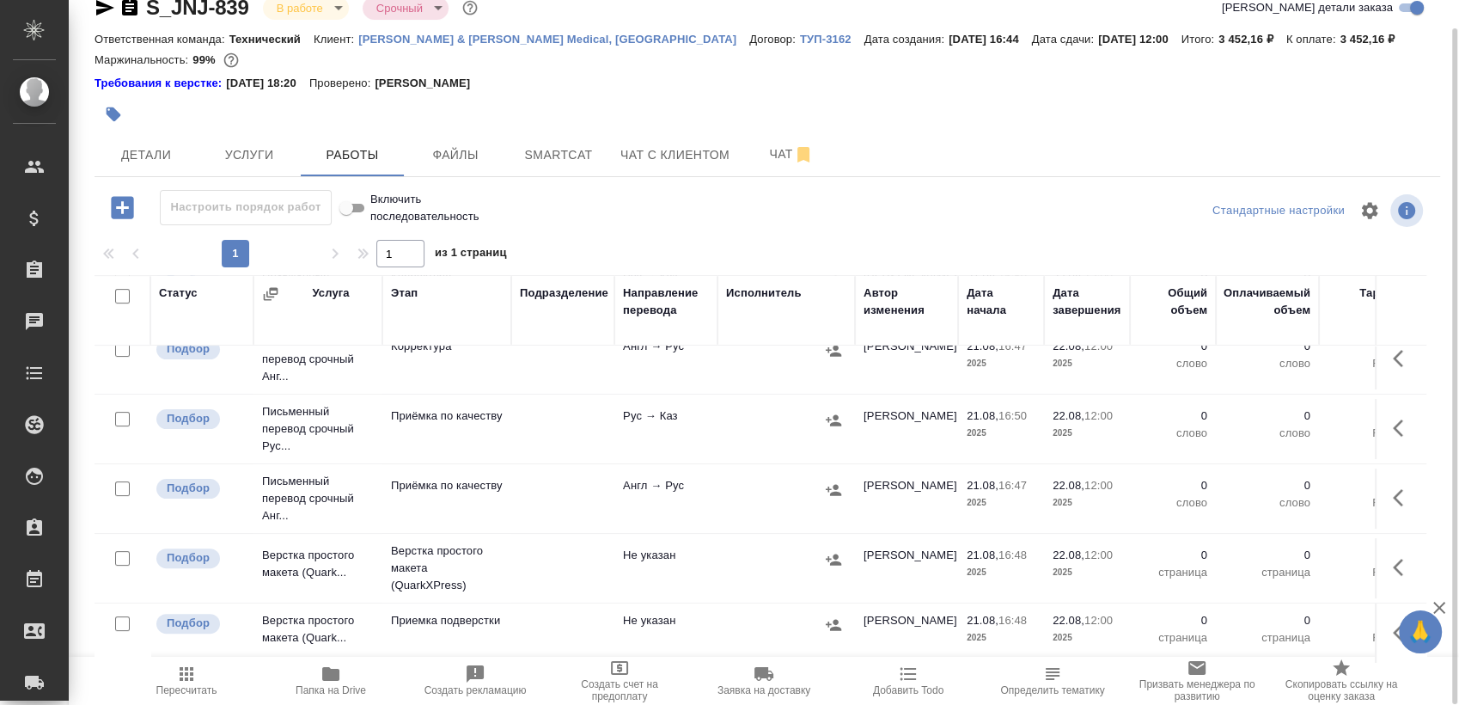
scroll to position [593, 0]
click at [1393, 554] on icon "button" at bounding box center [1403, 564] width 21 height 21
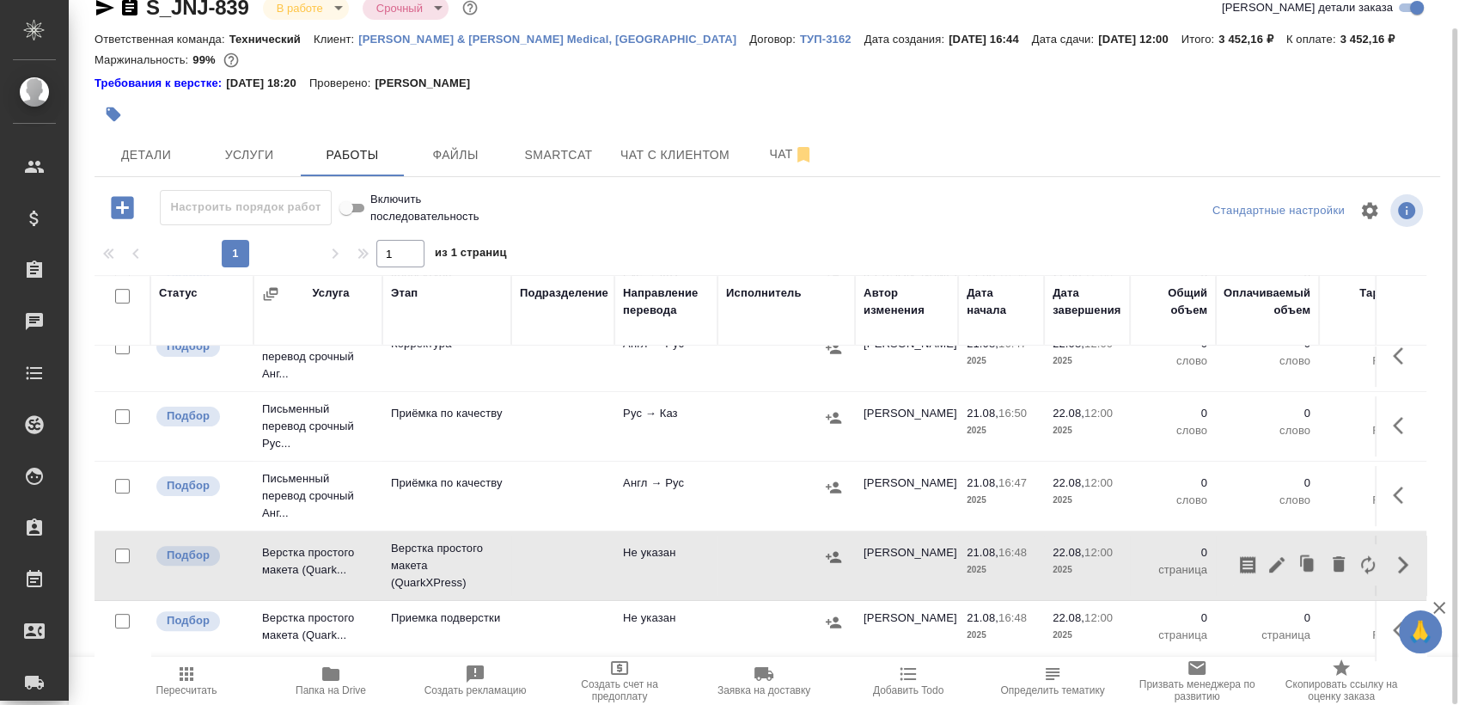
click at [1361, 554] on icon "button" at bounding box center [1367, 564] width 21 height 21
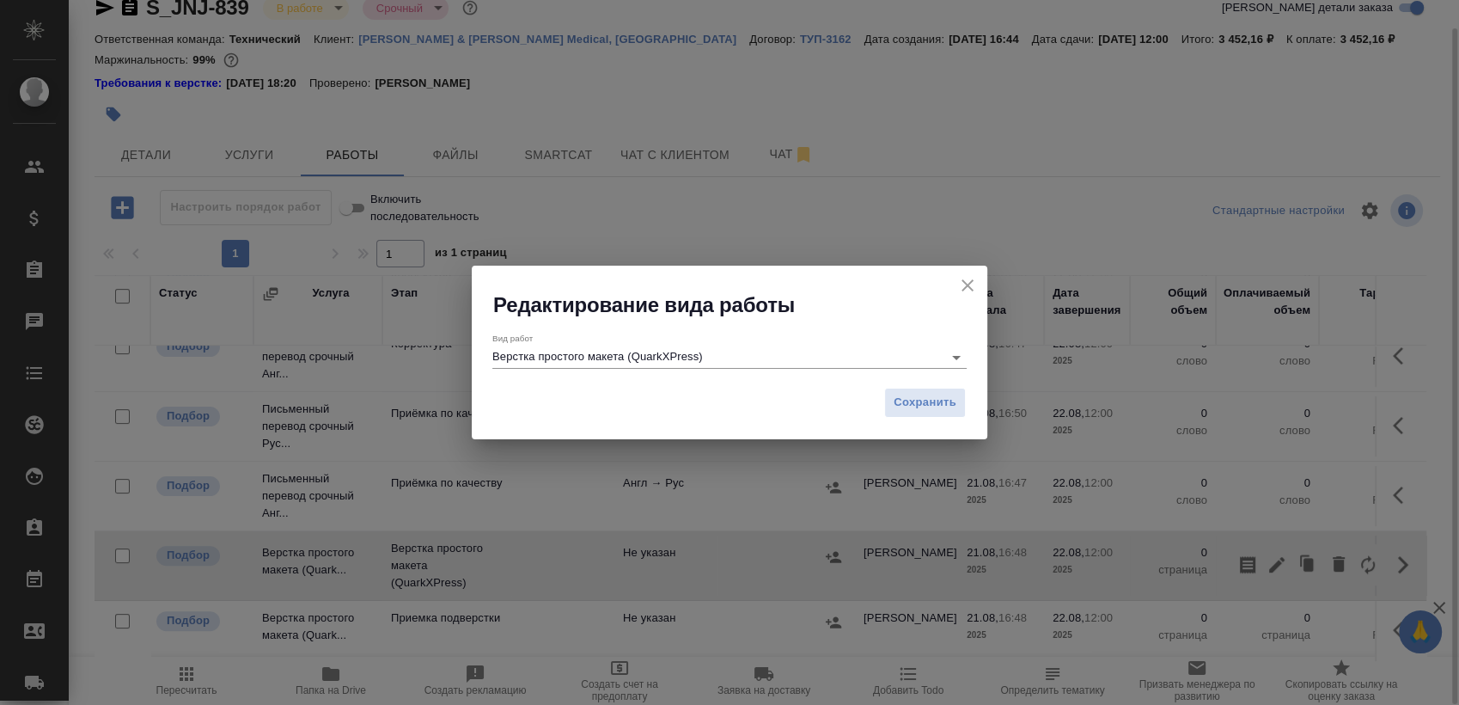
click at [773, 353] on input "Верстка простого макета (QuarkXPress)" at bounding box center [713, 356] width 442 height 21
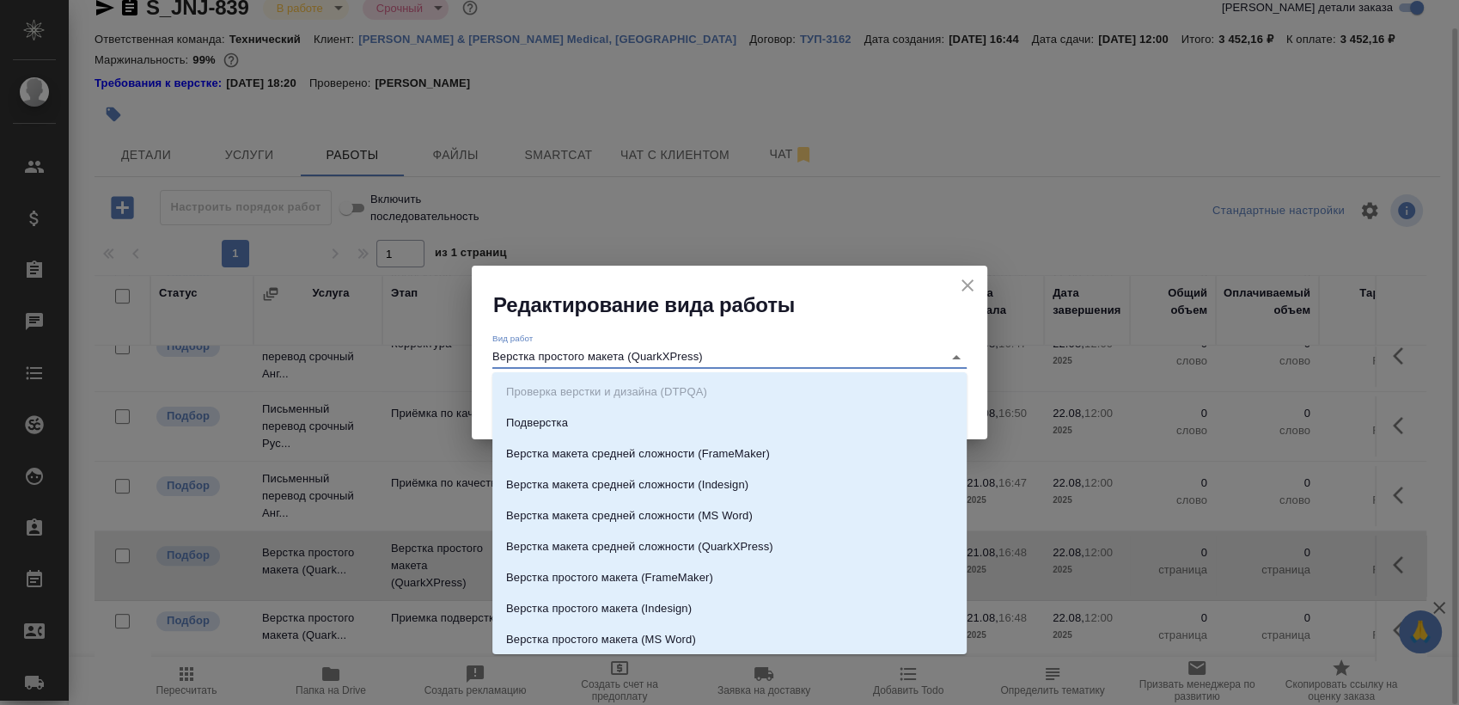
scroll to position [32, 0]
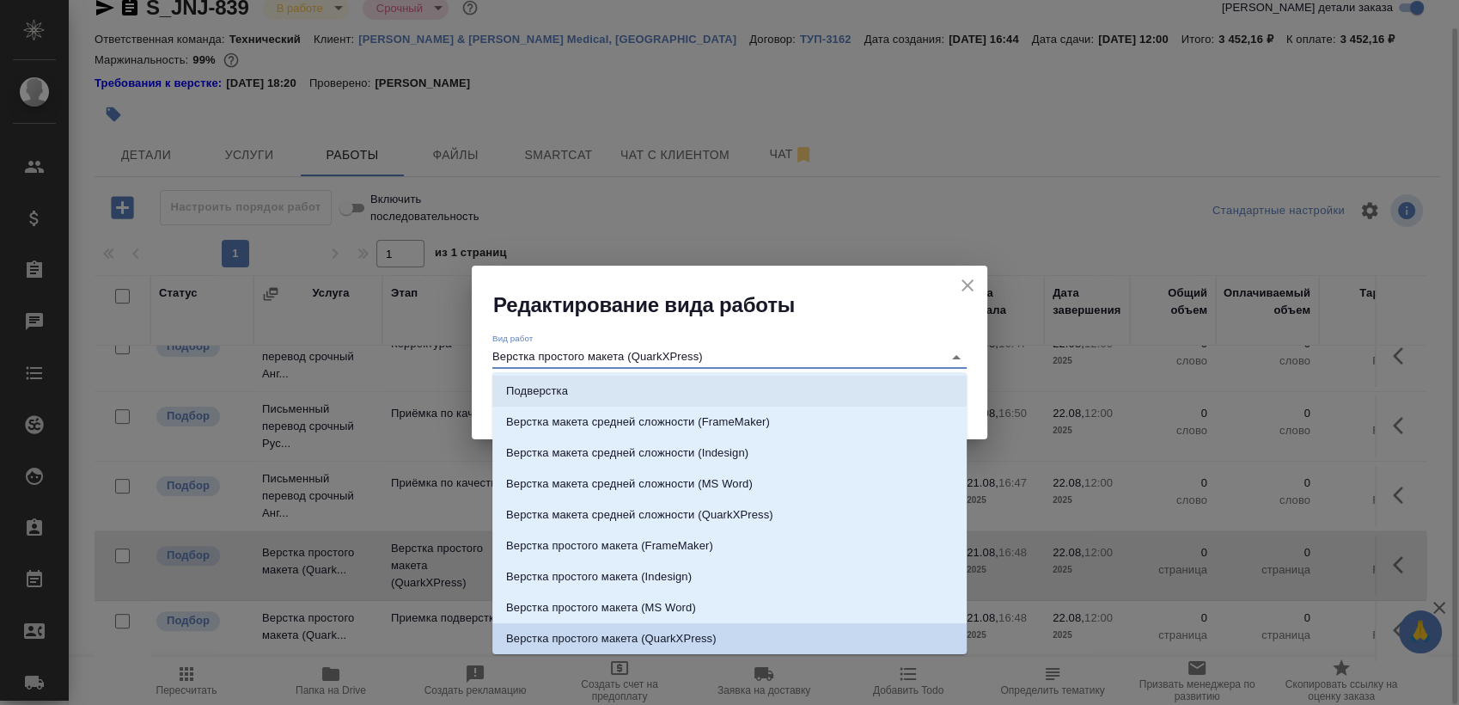
click at [738, 379] on li "Подверстка" at bounding box center [729, 390] width 474 height 31
type input "Подверстка"
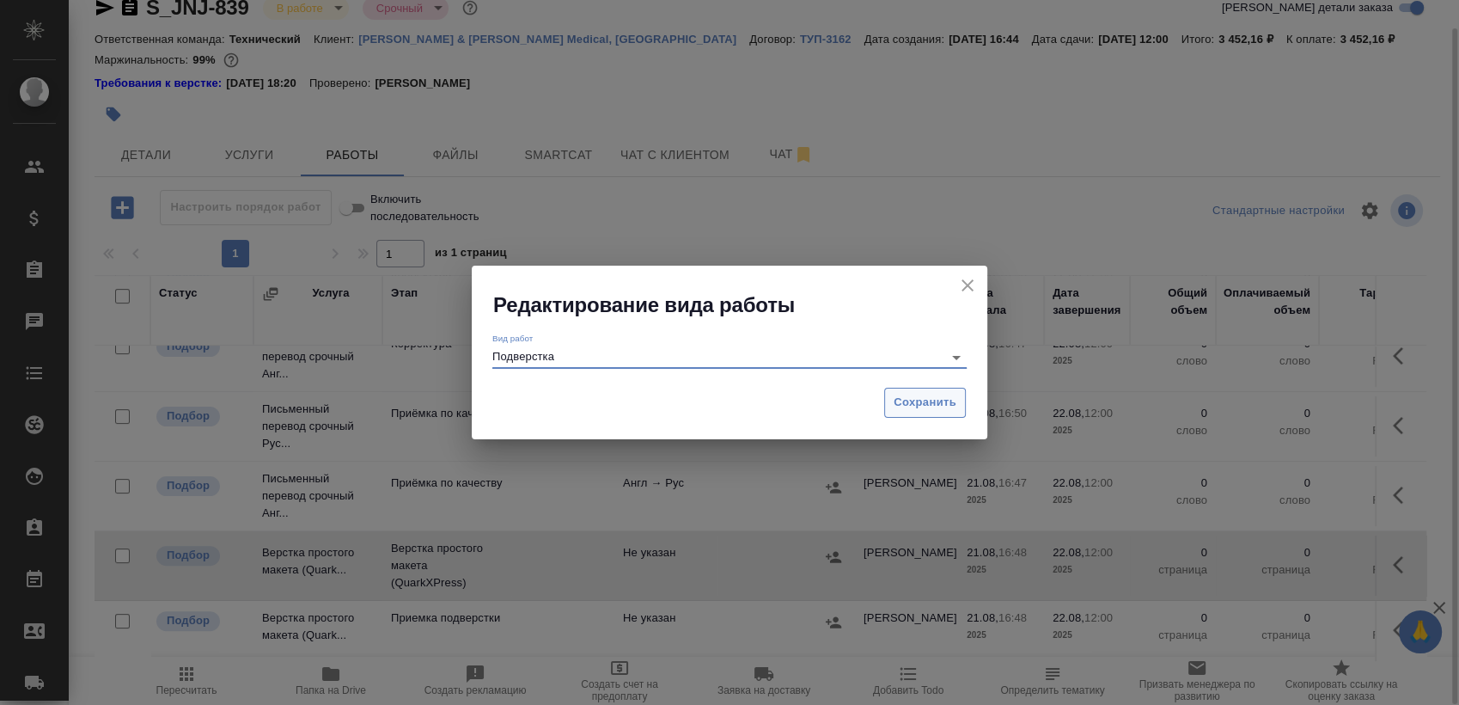
click at [913, 400] on span "Сохранить" at bounding box center [925, 403] width 63 height 20
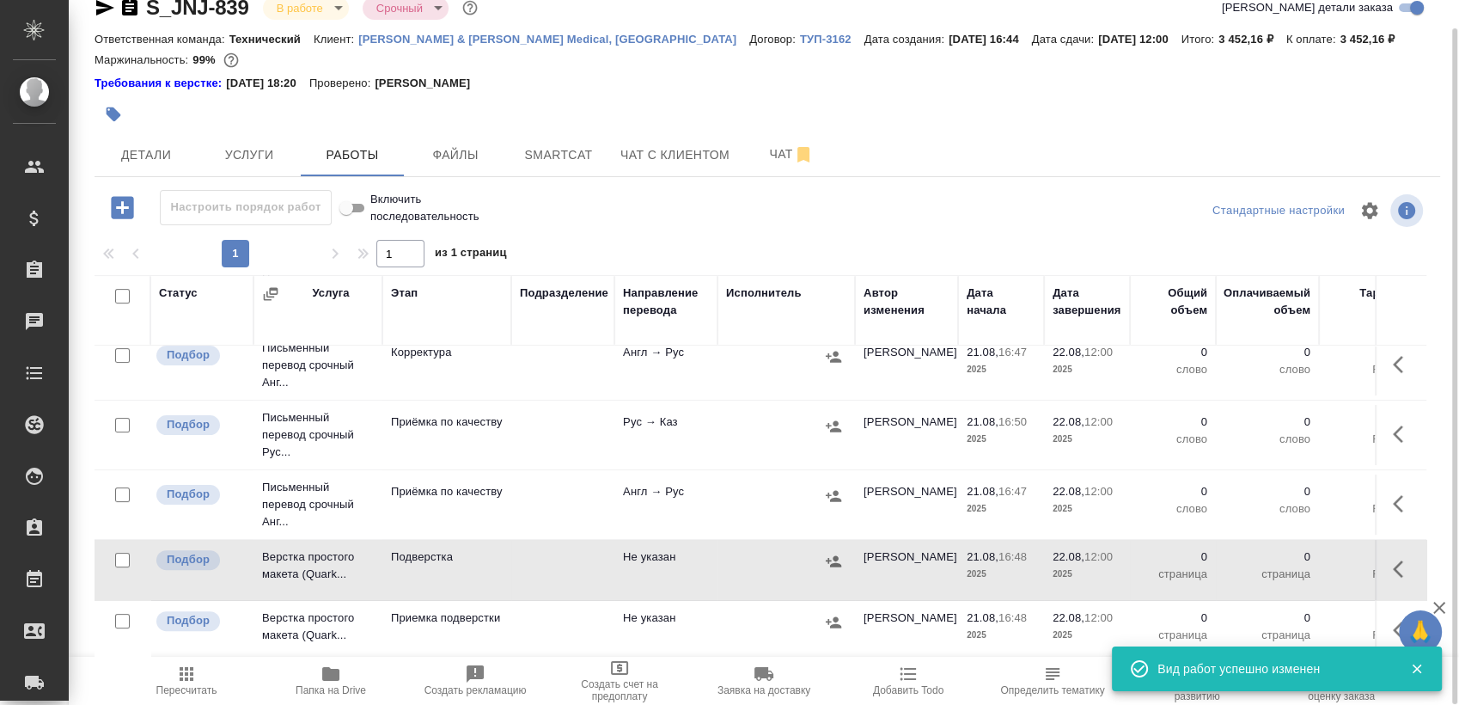
scroll to position [585, 0]
click at [1394, 558] on icon "button" at bounding box center [1403, 568] width 21 height 21
click at [1272, 548] on button "button" at bounding box center [1276, 568] width 29 height 41
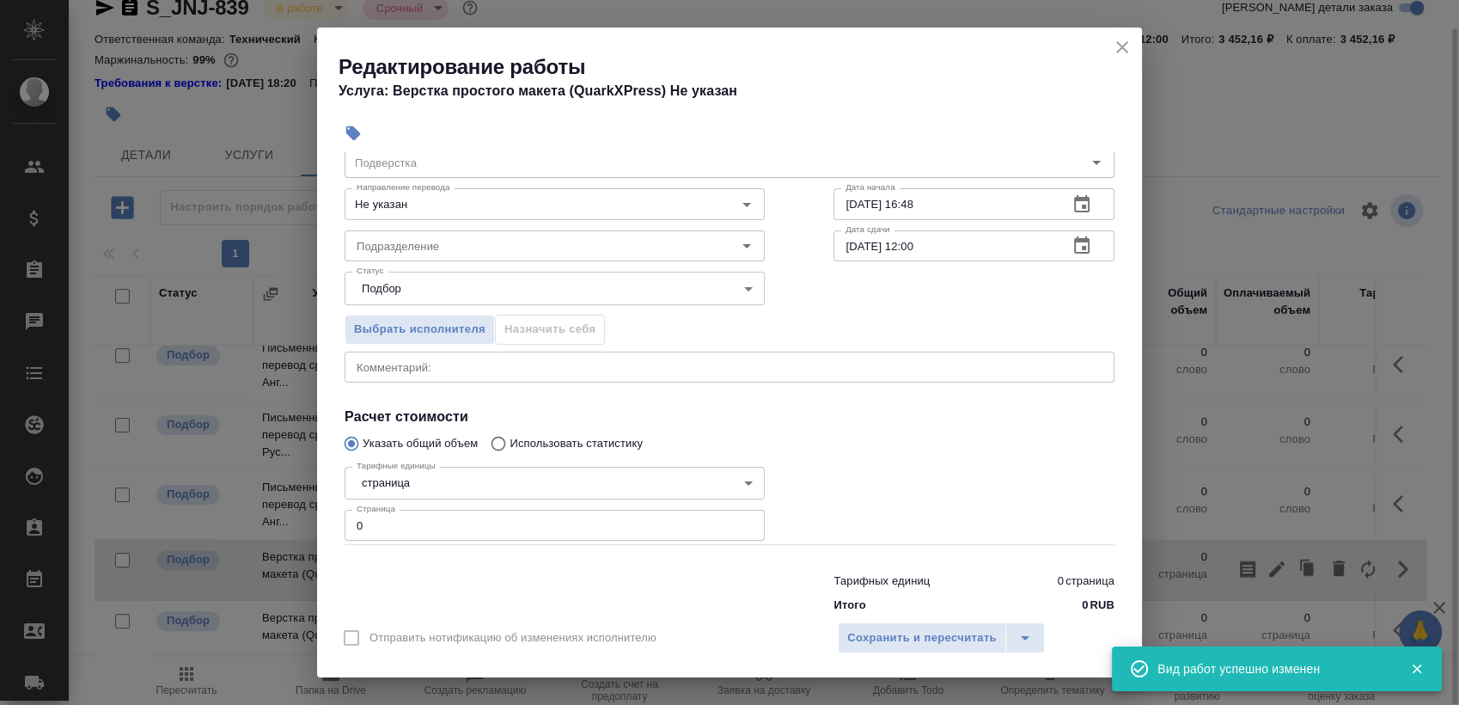
scroll to position [95, 0]
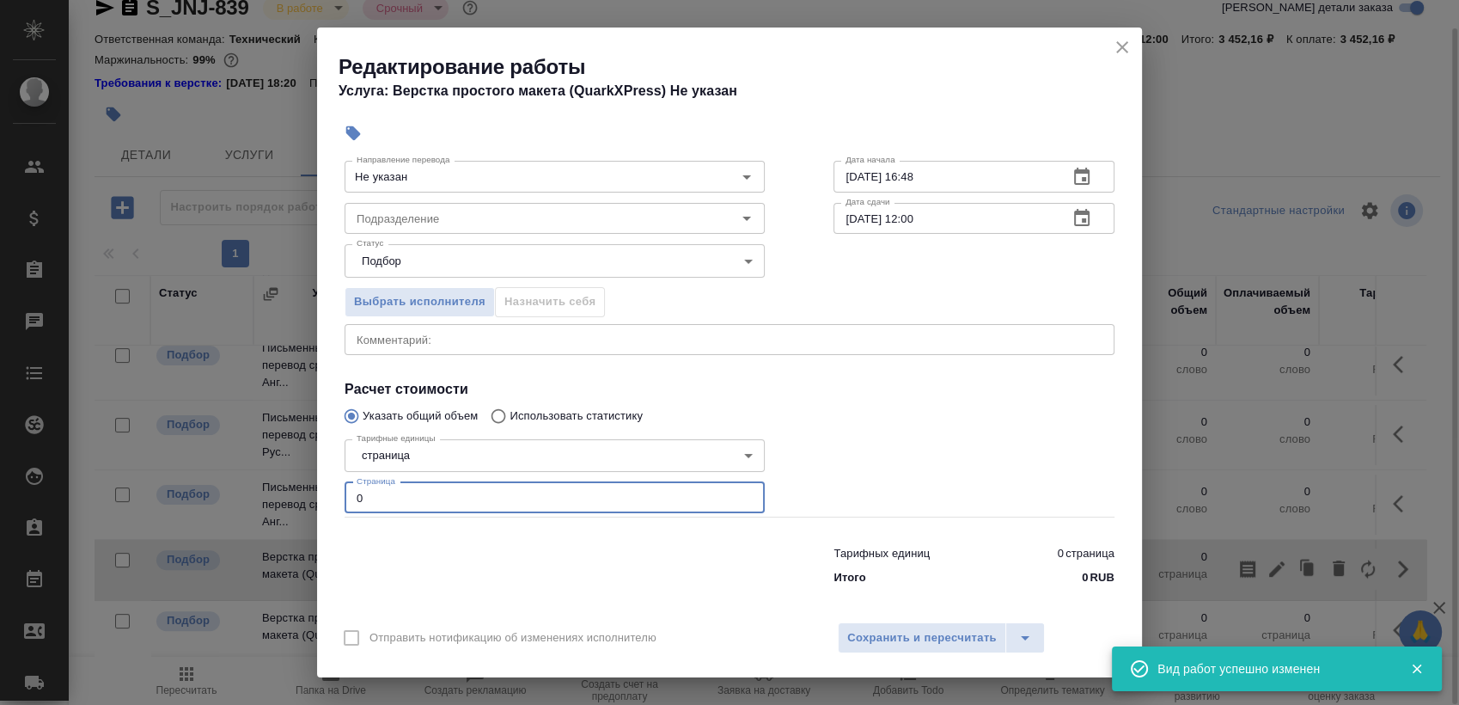
click at [437, 501] on input "0" at bounding box center [555, 497] width 420 height 31
type input "2"
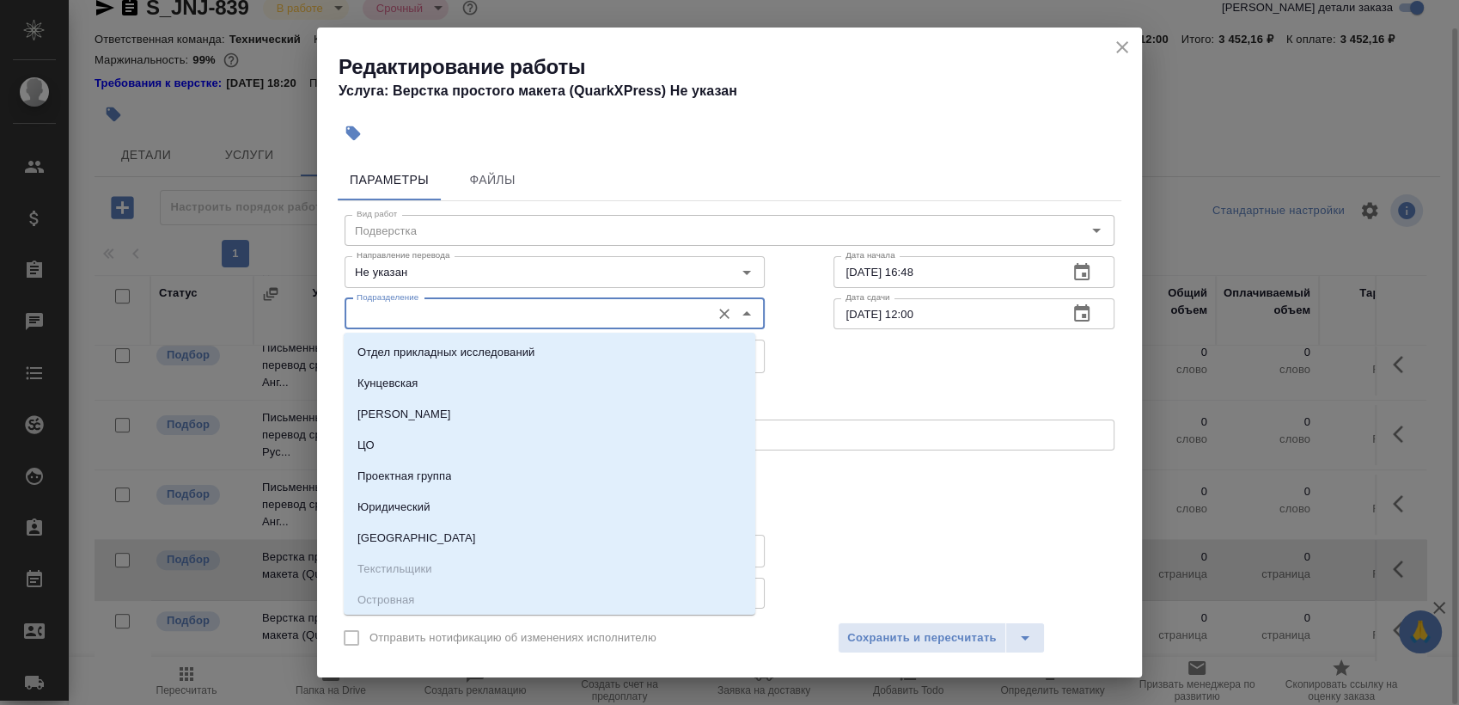
click at [522, 313] on input "Подразделение" at bounding box center [526, 313] width 352 height 21
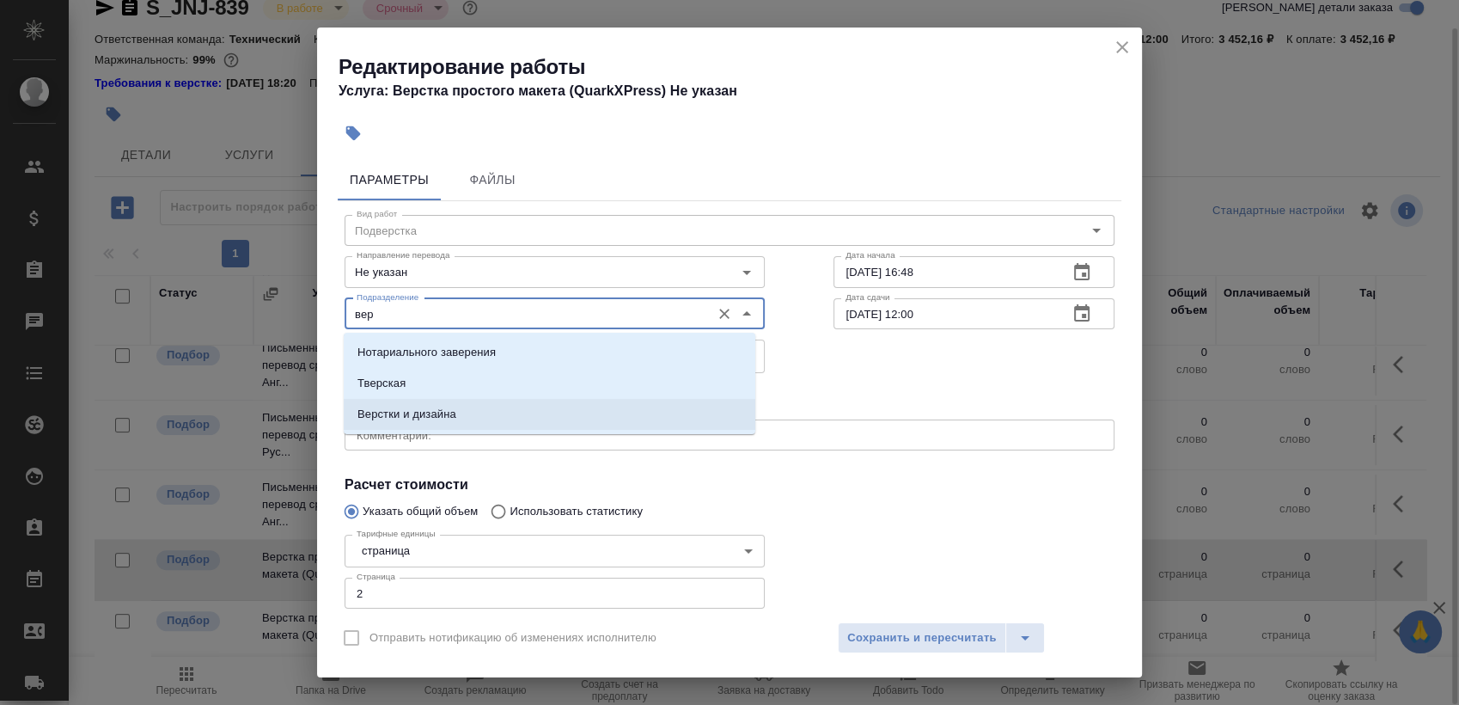
click at [430, 414] on p "Верстки и дизайна" at bounding box center [406, 414] width 99 height 17
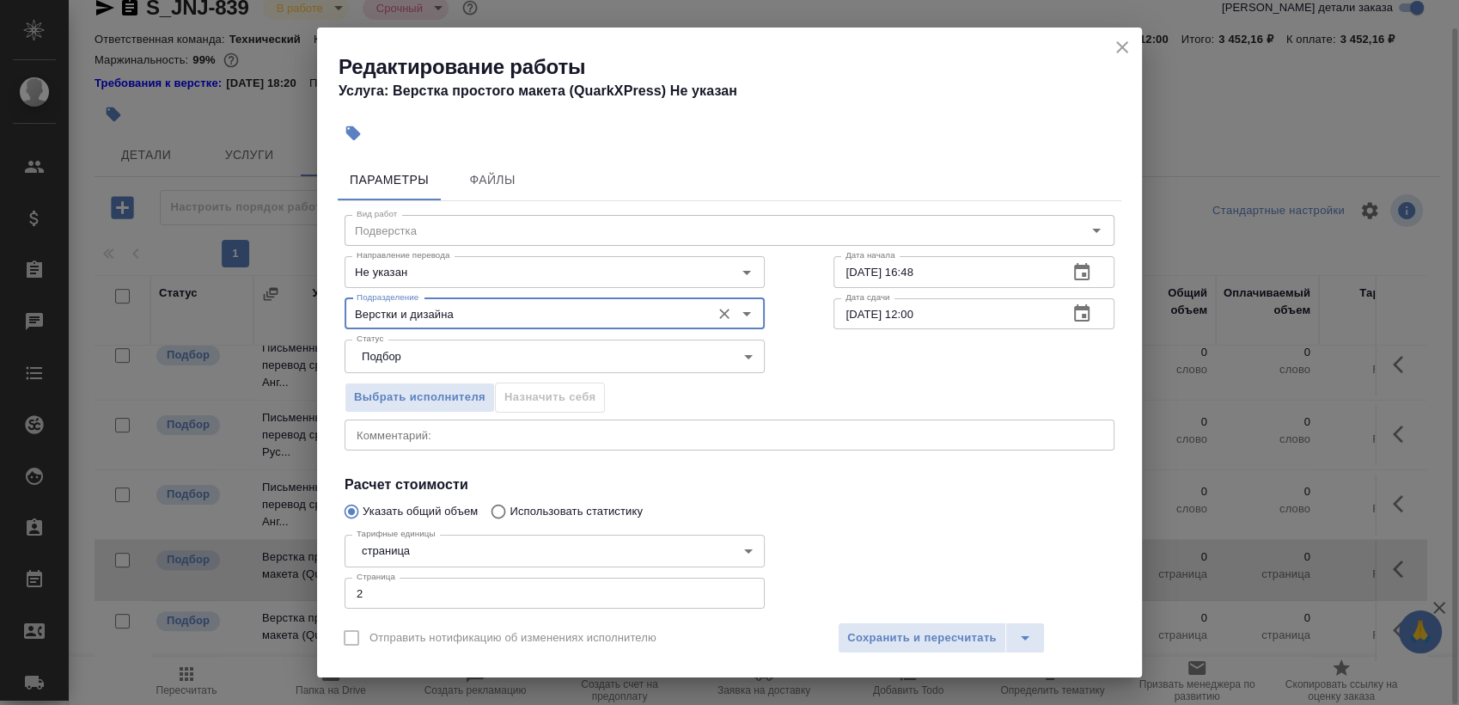
type input "Верстки и дизайна"
click at [1076, 256] on button "button" at bounding box center [1081, 272] width 41 height 41
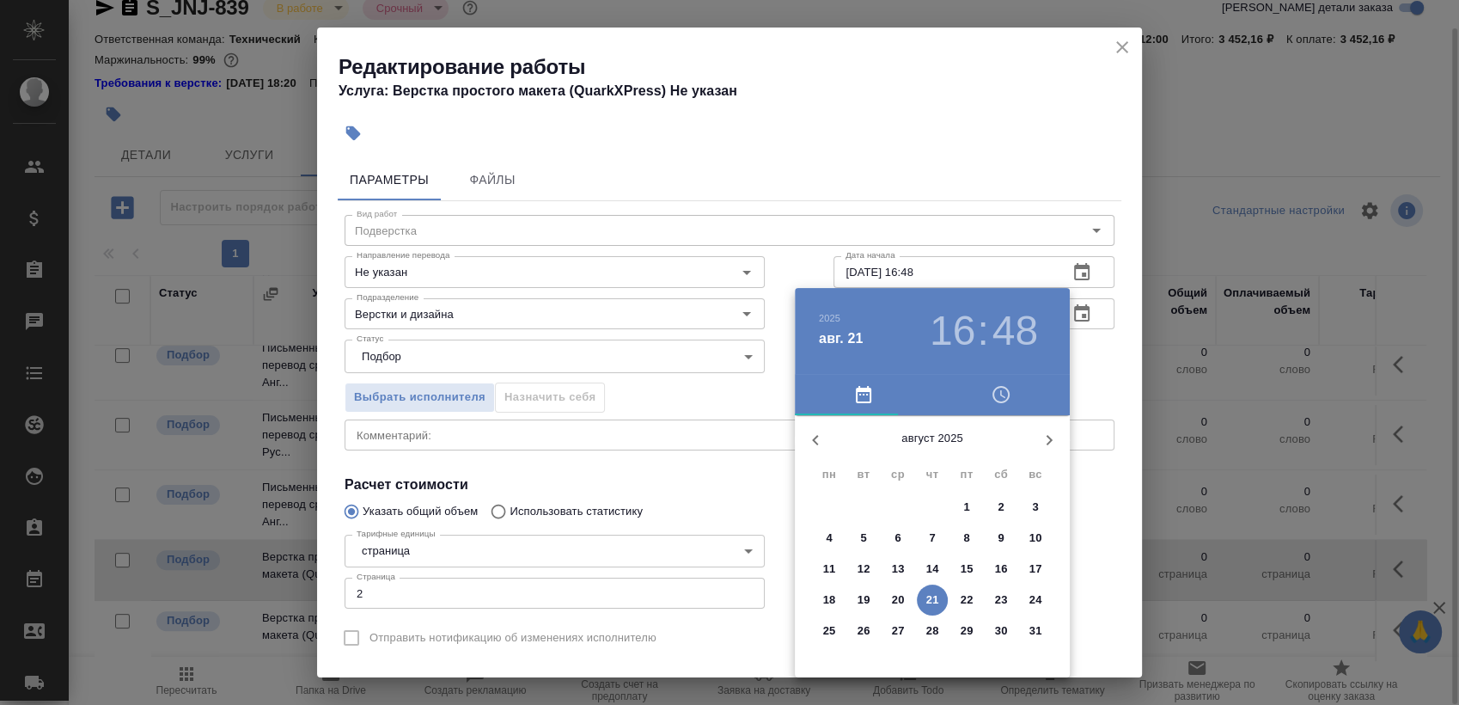
click at [964, 598] on p "22" at bounding box center [967, 599] width 13 height 17
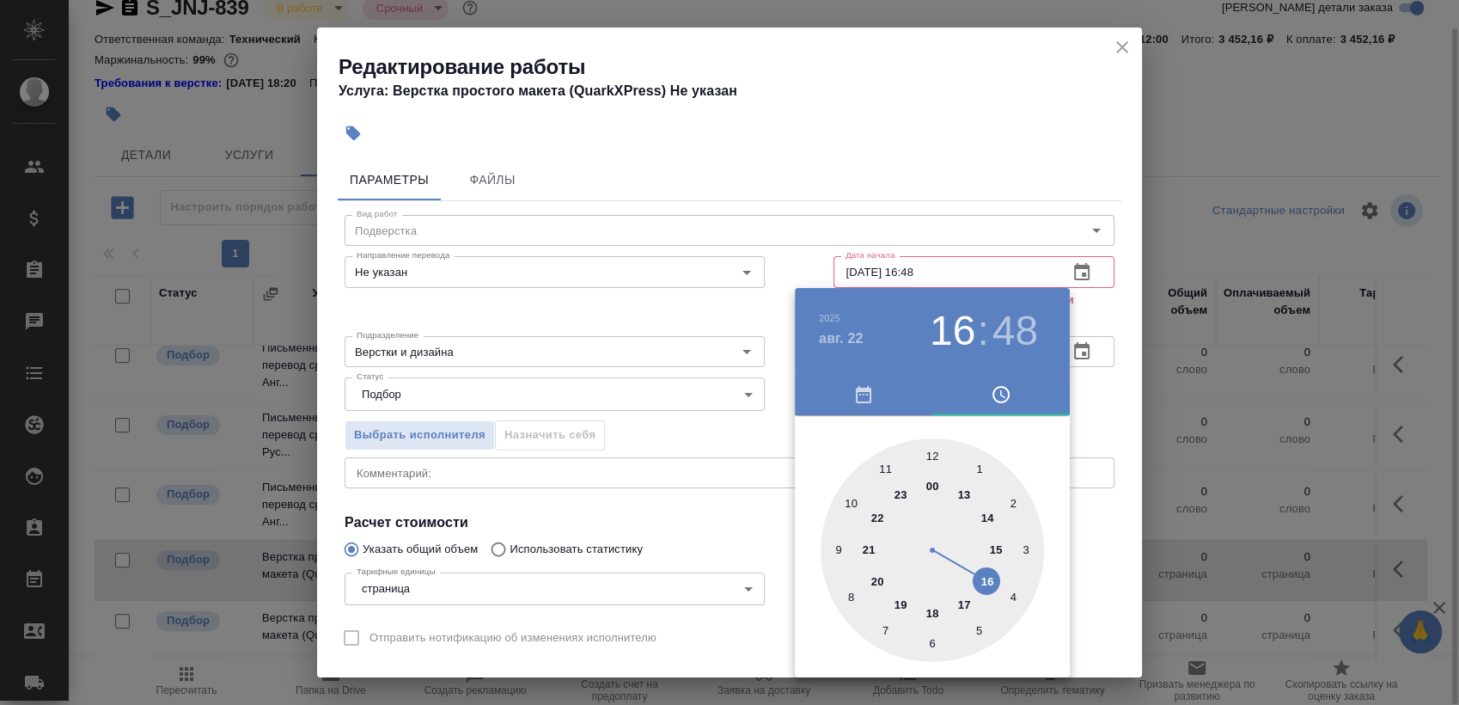
click at [880, 462] on div at bounding box center [932, 549] width 223 height 223
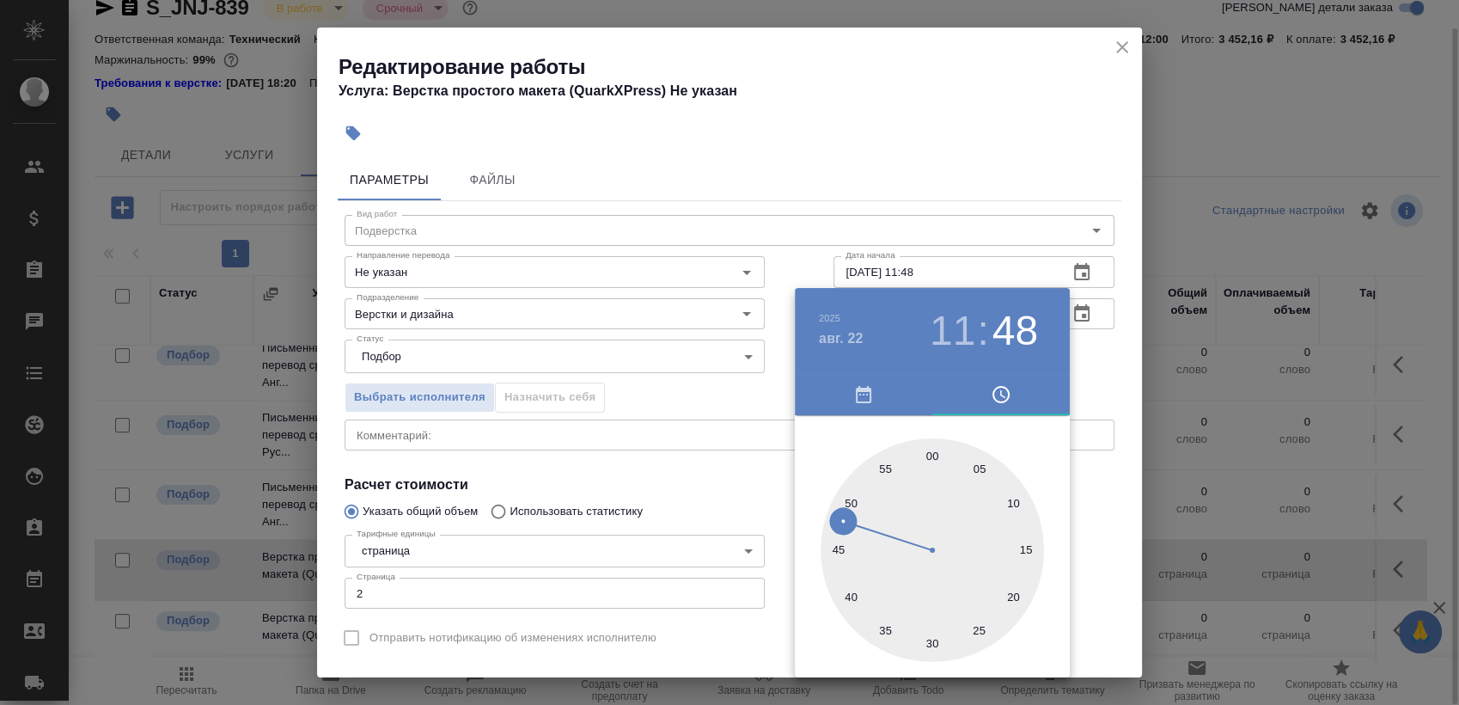
click at [930, 448] on div at bounding box center [932, 549] width 223 height 223
type input "[DATE] 11:00"
click at [1082, 375] on div at bounding box center [729, 352] width 1459 height 705
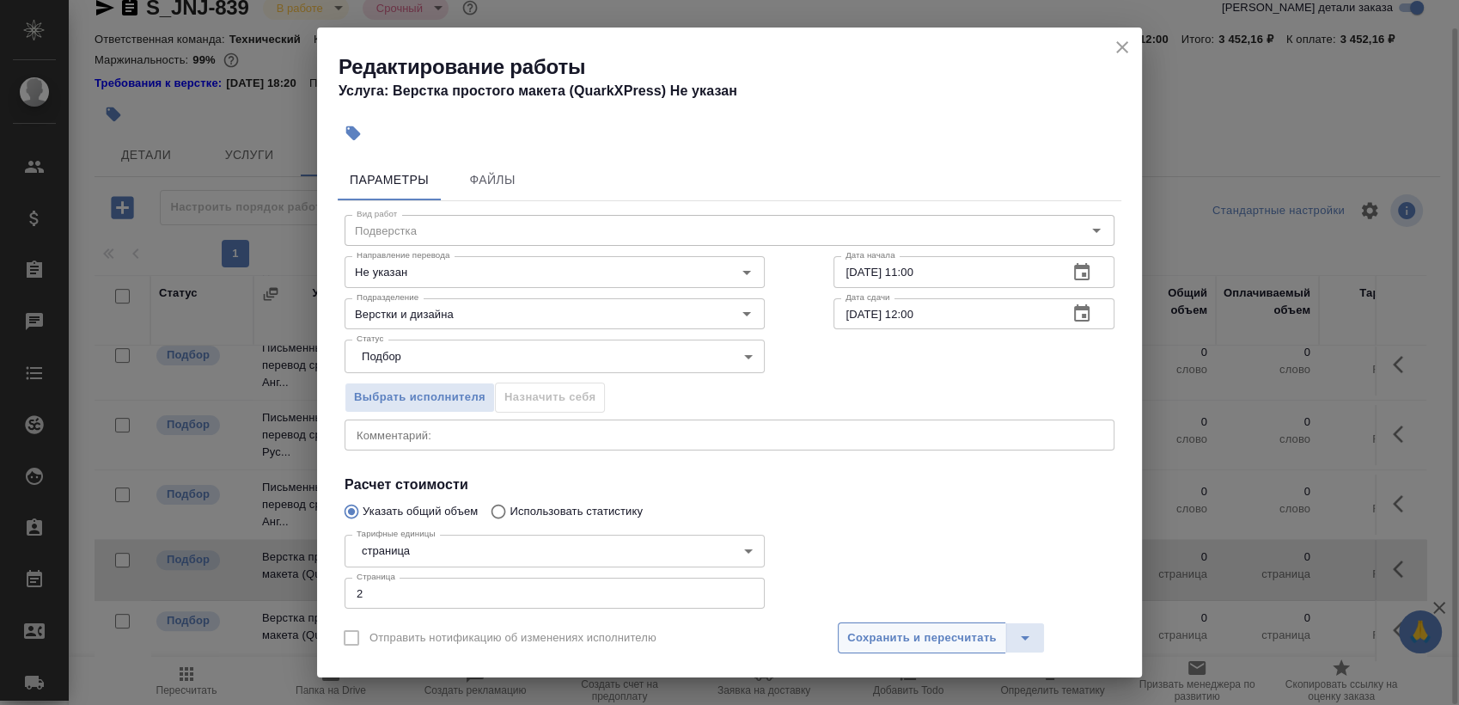
click at [910, 636] on span "Сохранить и пересчитать" at bounding box center [921, 638] width 149 height 20
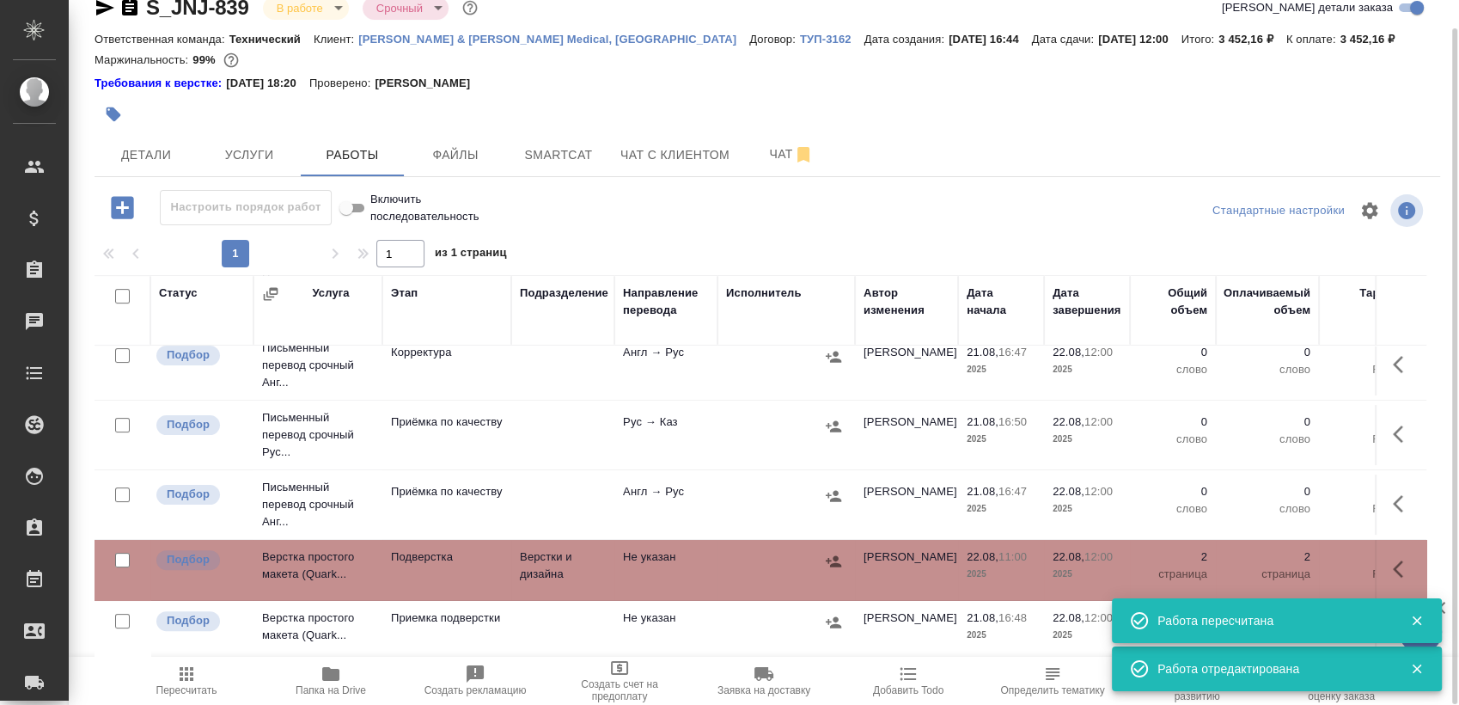
click at [124, 296] on input "checkbox" at bounding box center [122, 296] width 15 height 15
checkbox input "true"
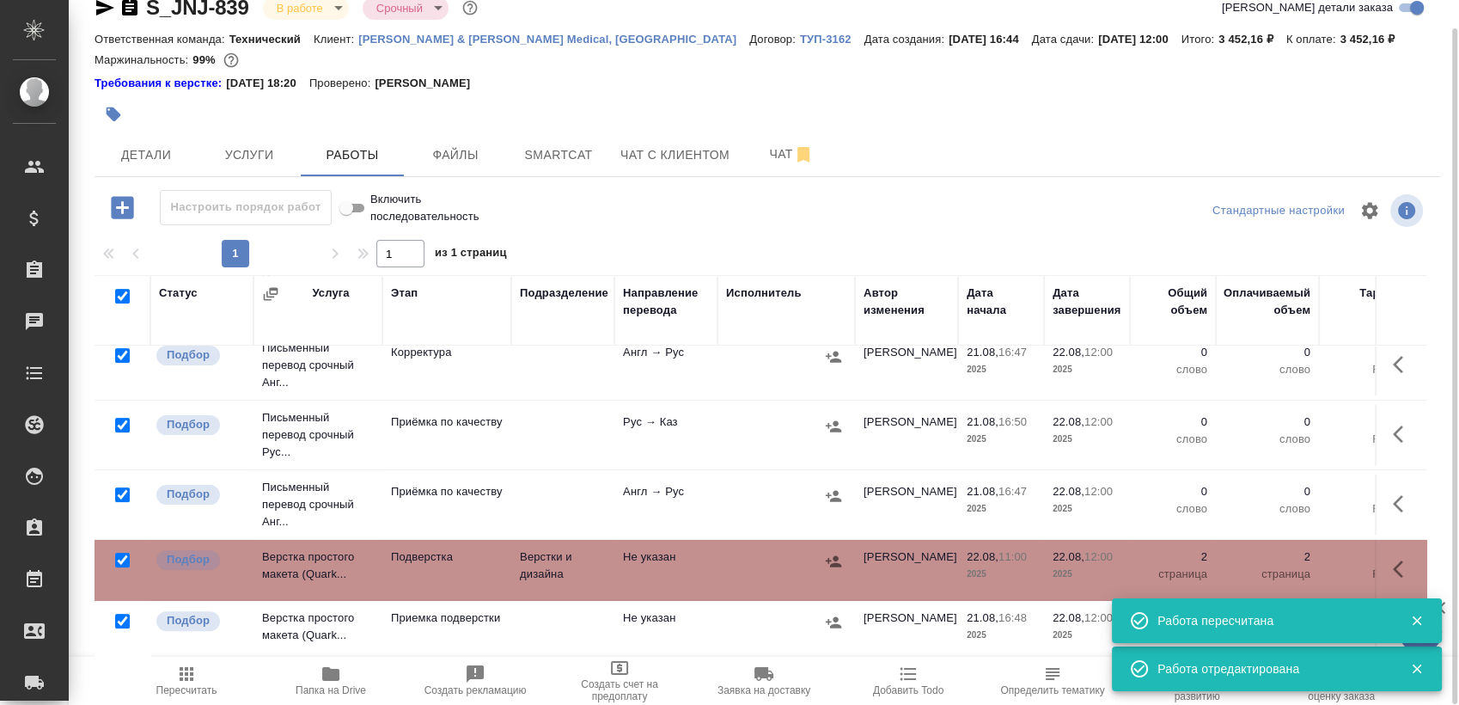
checkbox input "true"
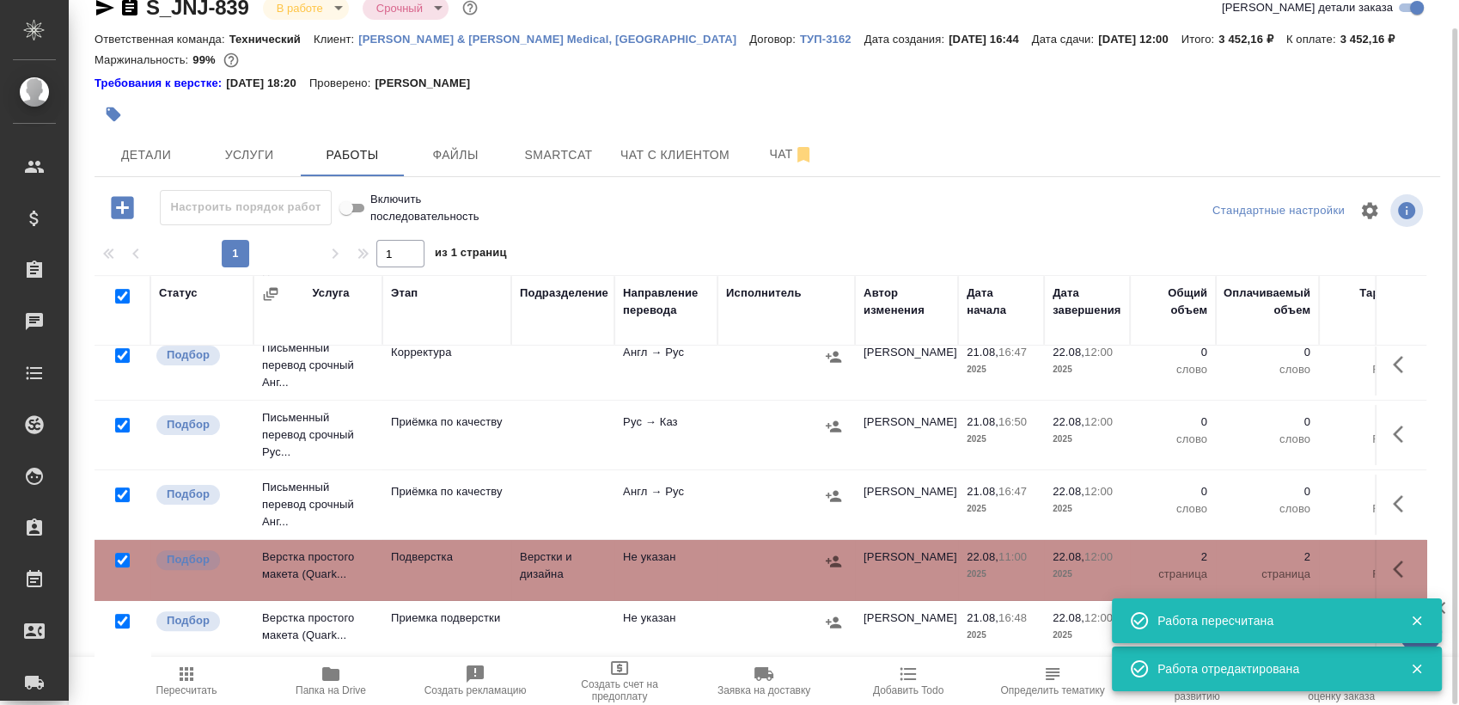
checkbox input "true"
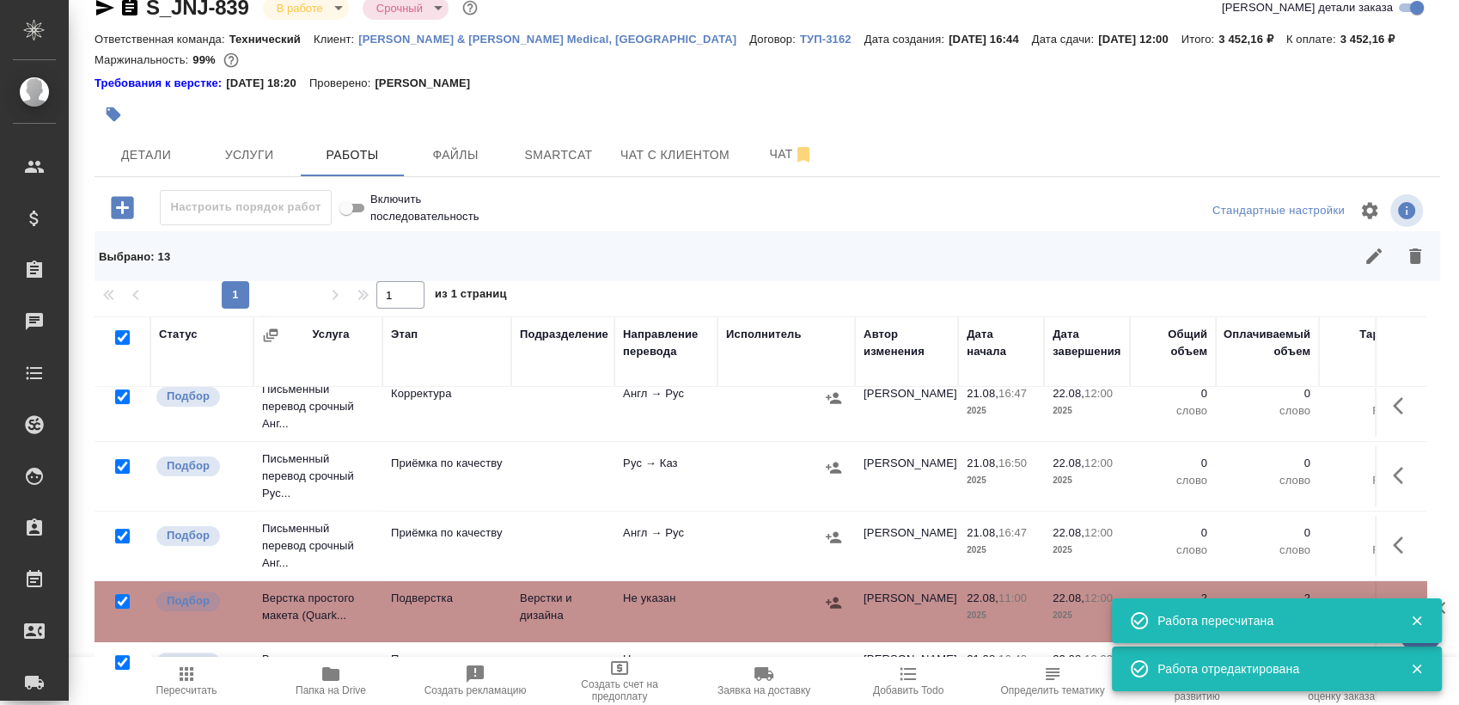
click at [119, 594] on input "checkbox" at bounding box center [122, 601] width 15 height 15
checkbox input "false"
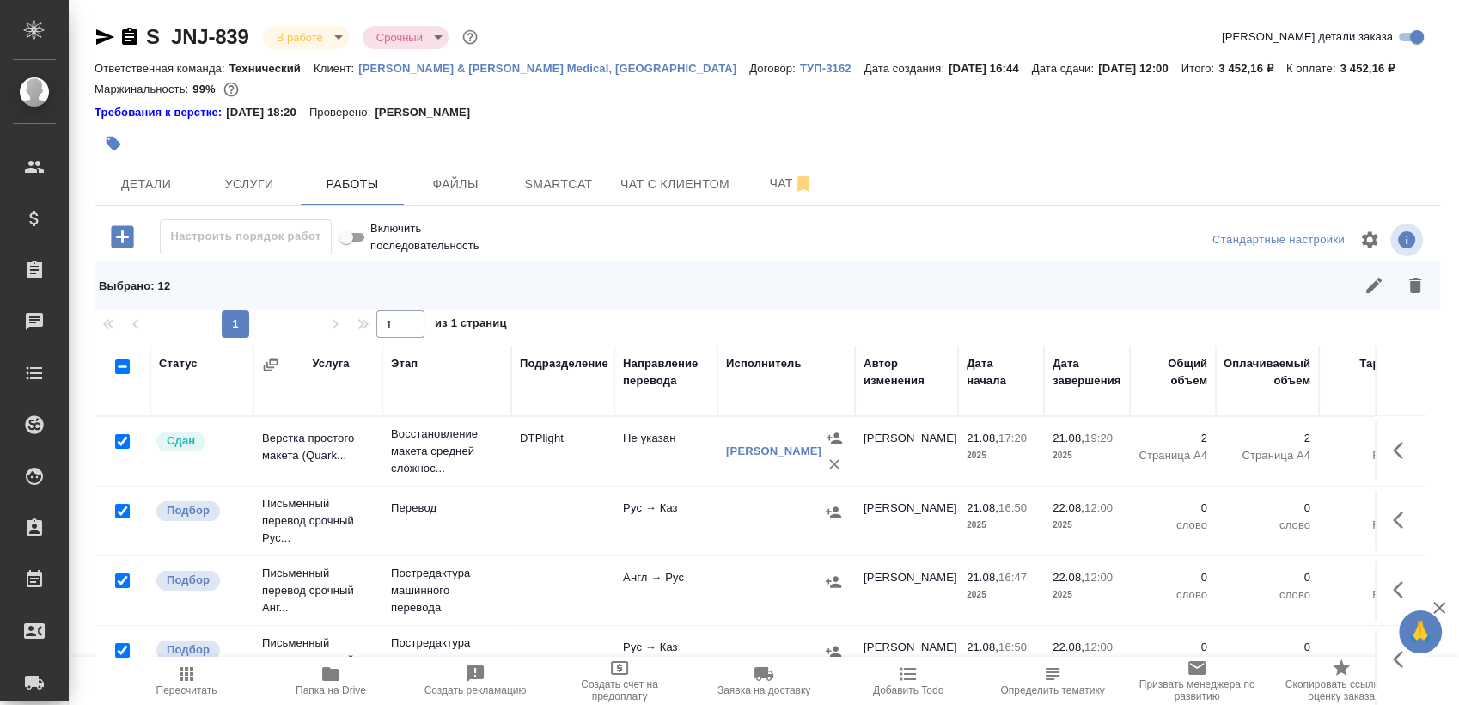
click at [119, 581] on input "checkbox" at bounding box center [122, 580] width 15 height 15
checkbox input "false"
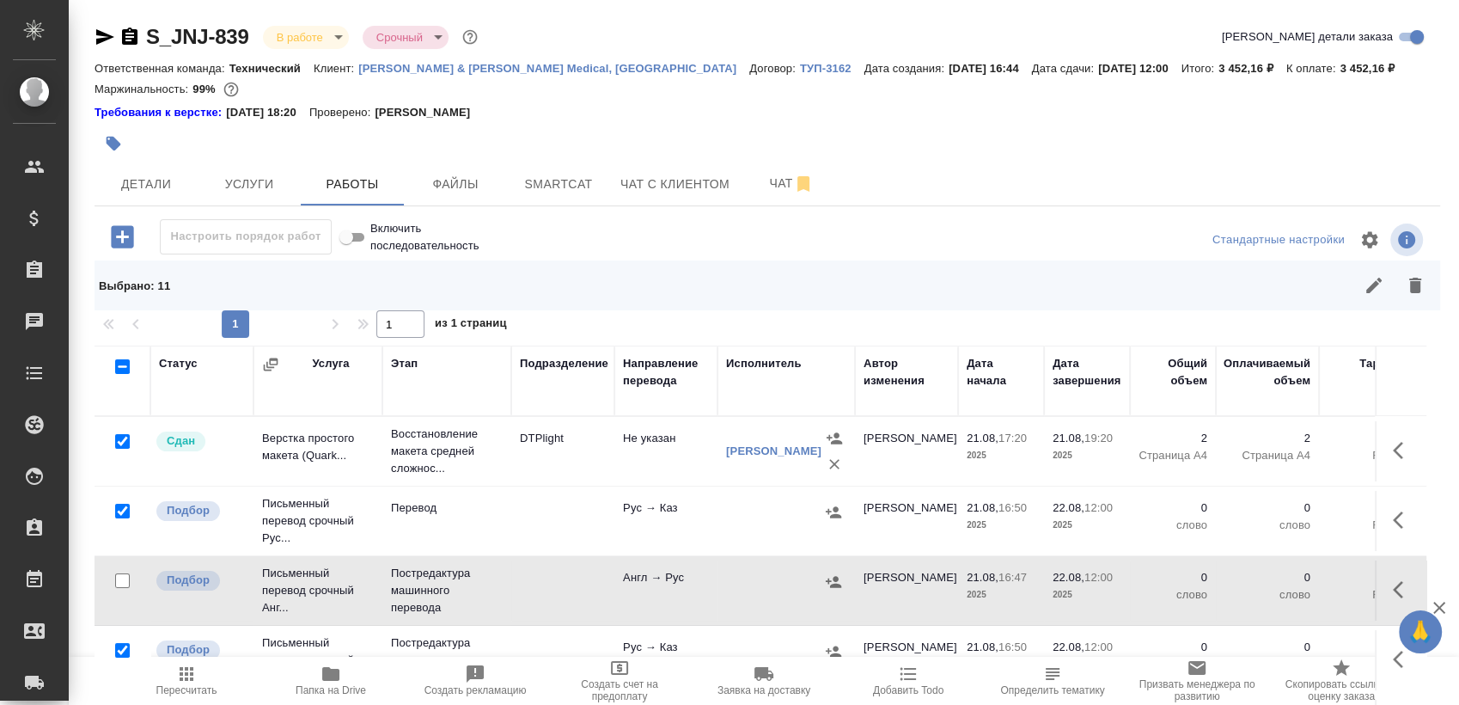
scroll to position [70, 0]
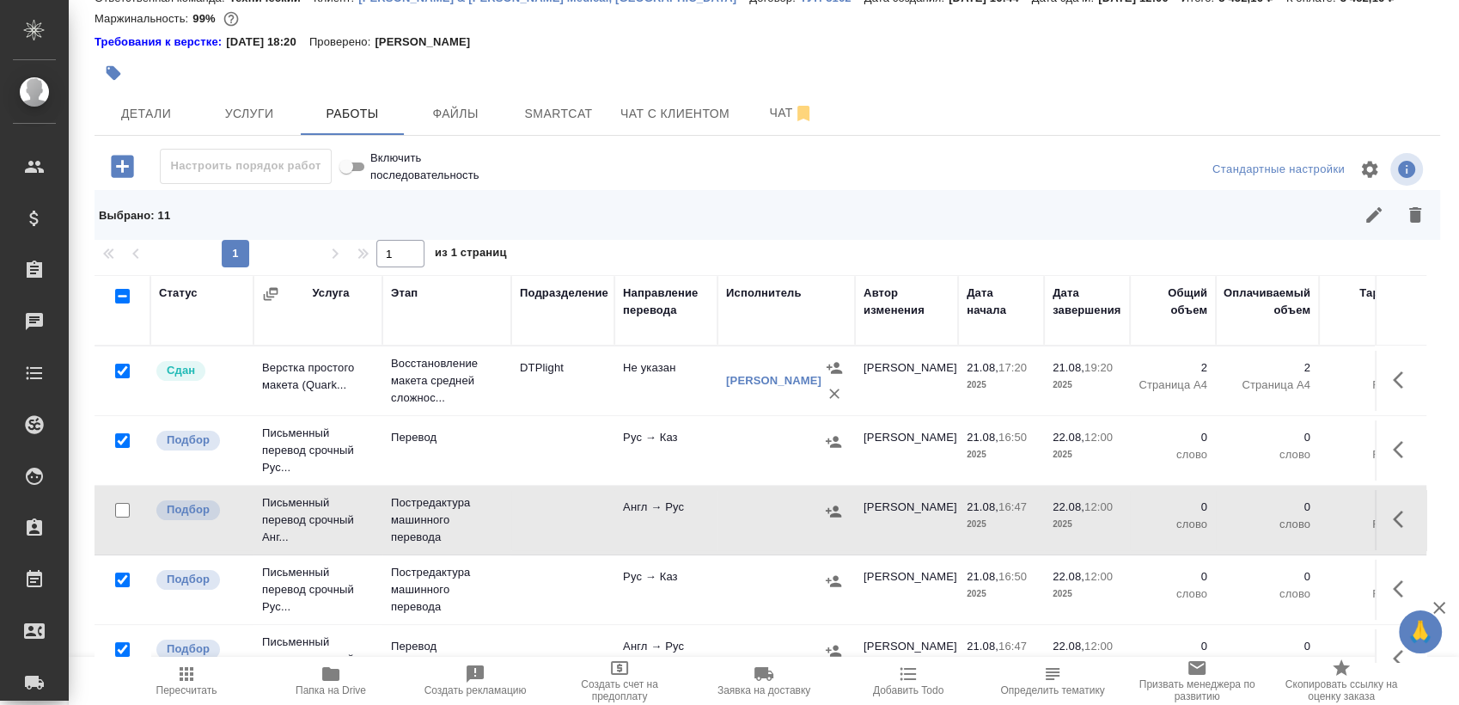
click at [121, 572] on input "checkbox" at bounding box center [122, 579] width 15 height 15
checkbox input "false"
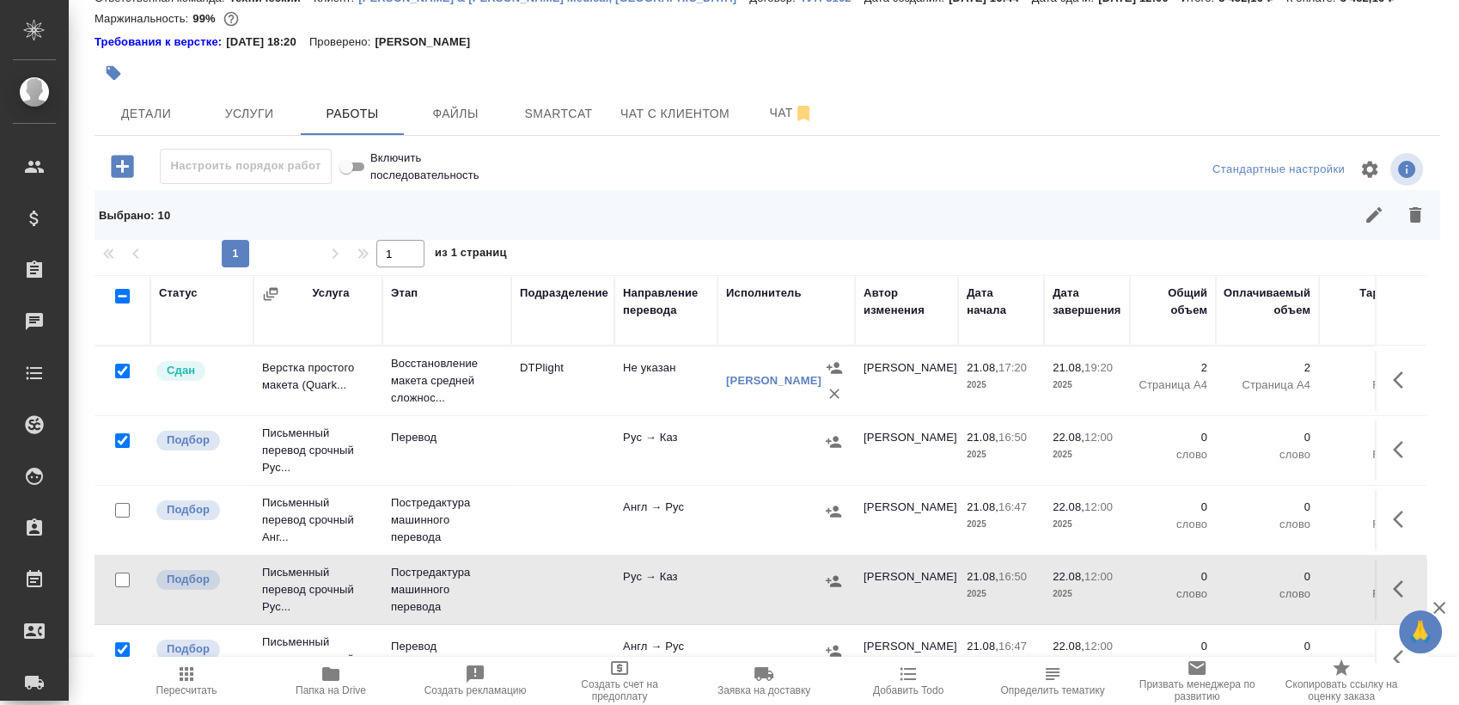
click at [129, 374] on input "checkbox" at bounding box center [122, 370] width 15 height 15
checkbox input "false"
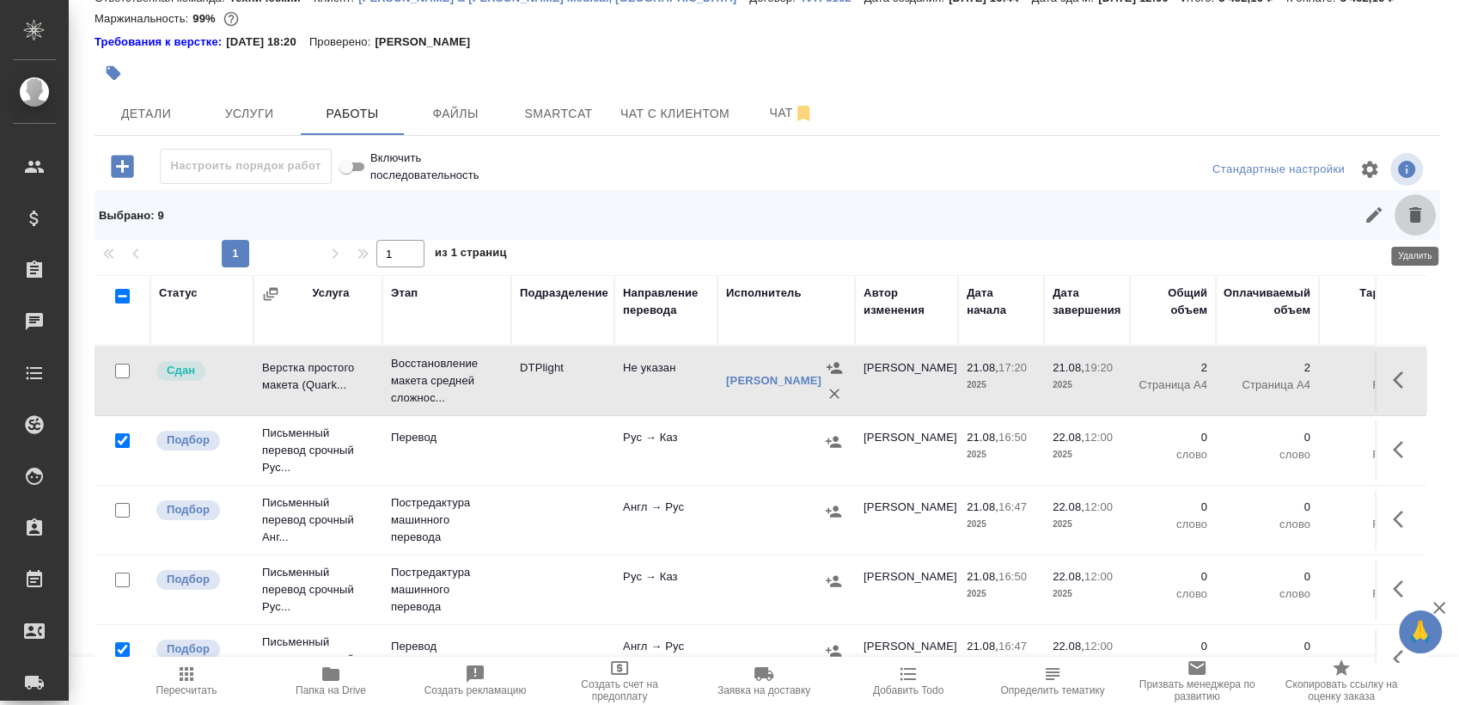
click at [1412, 210] on icon "button" at bounding box center [1415, 214] width 21 height 21
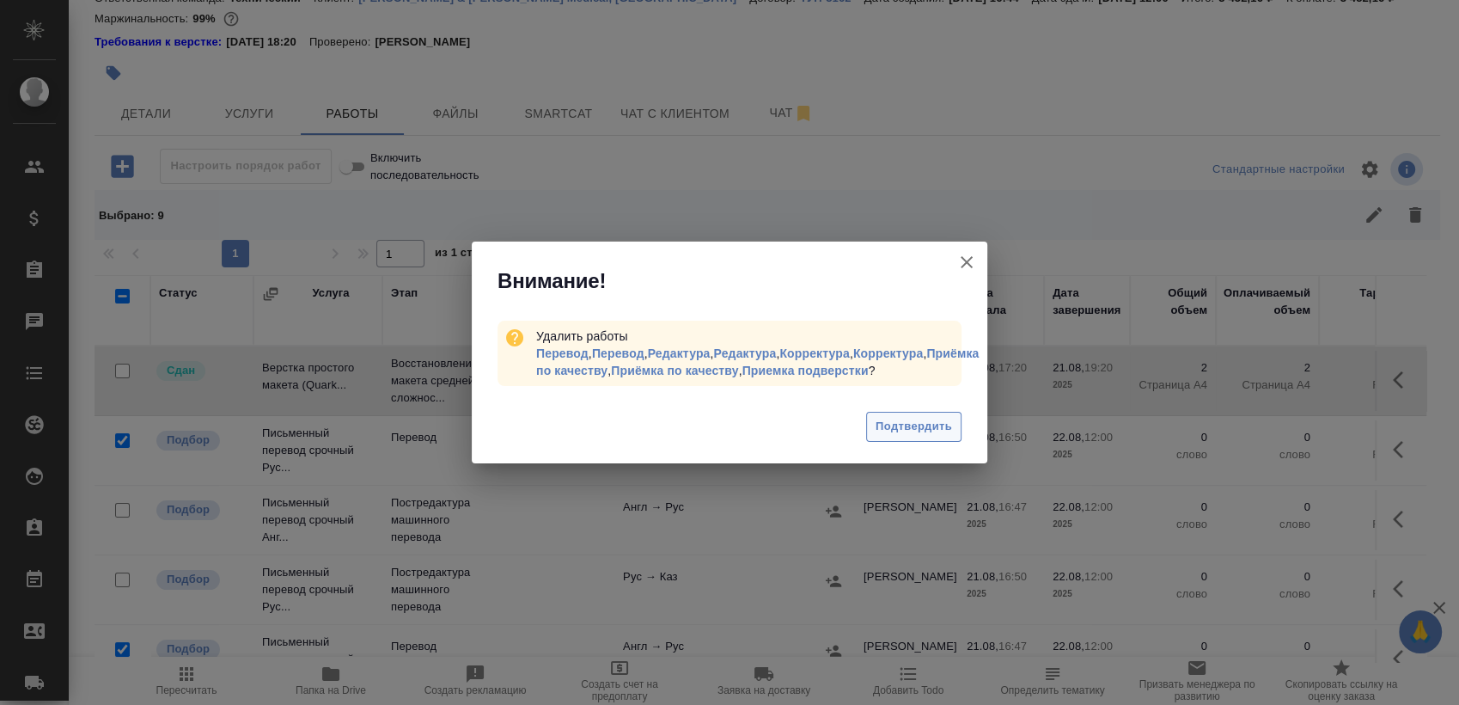
click at [911, 426] on span "Подтвердить" at bounding box center [913, 427] width 76 height 20
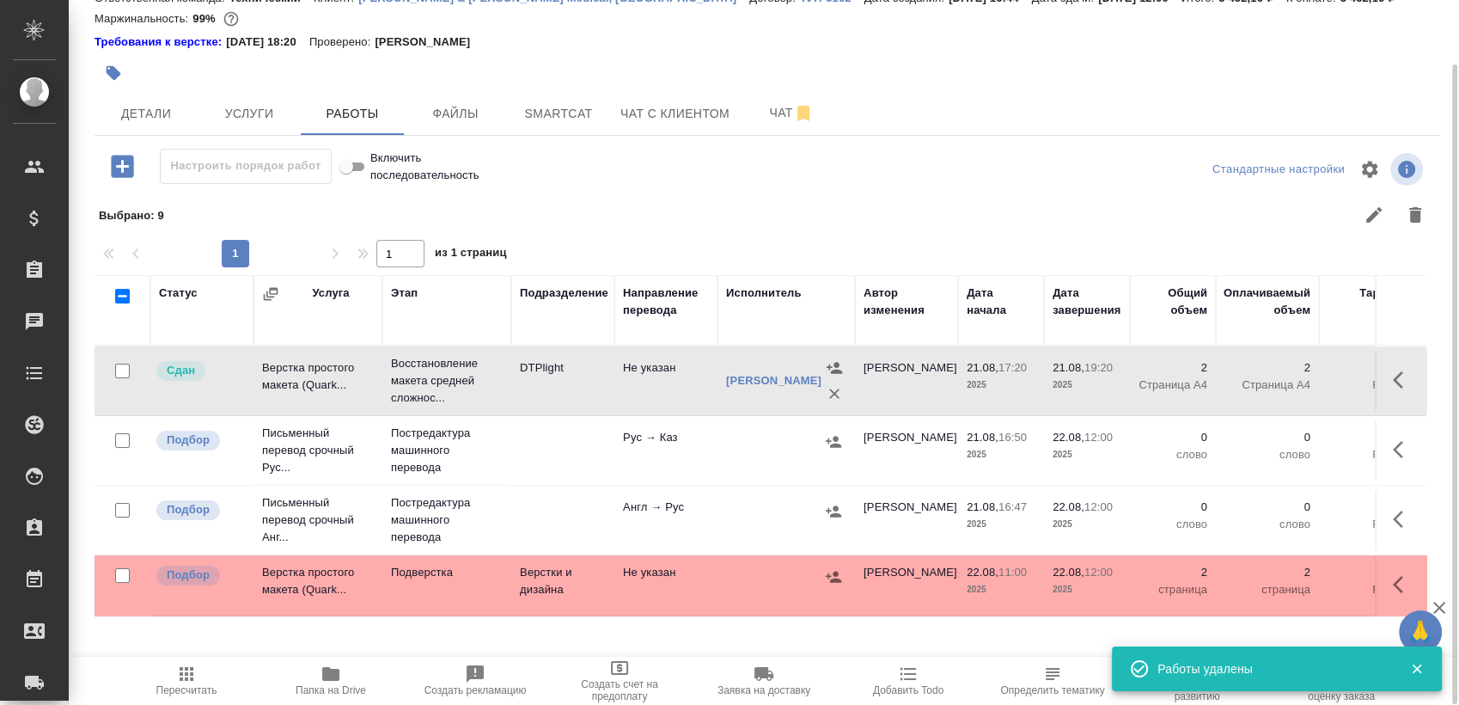
click at [1388, 411] on td at bounding box center [1401, 381] width 52 height 60
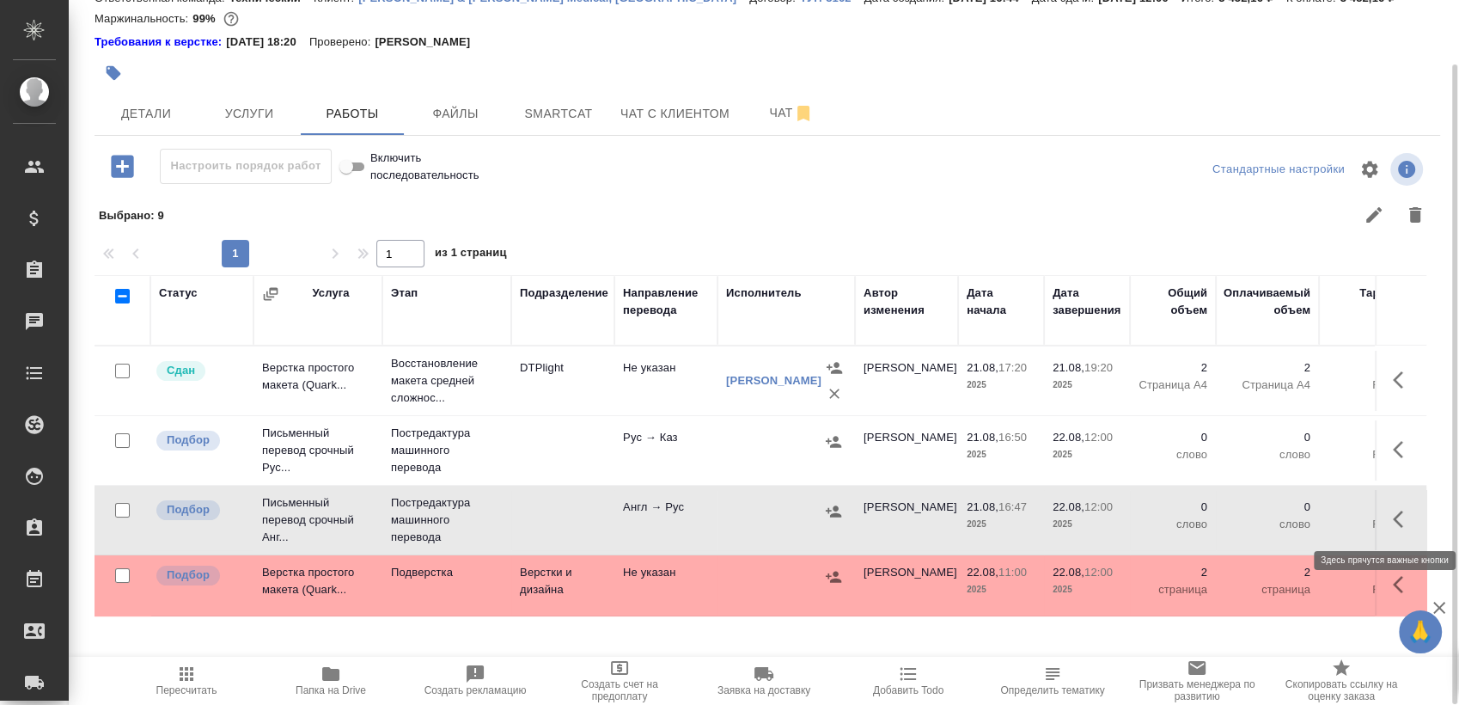
click at [1393, 522] on icon "button" at bounding box center [1403, 519] width 21 height 21
click at [1286, 522] on button "button" at bounding box center [1276, 518] width 29 height 41
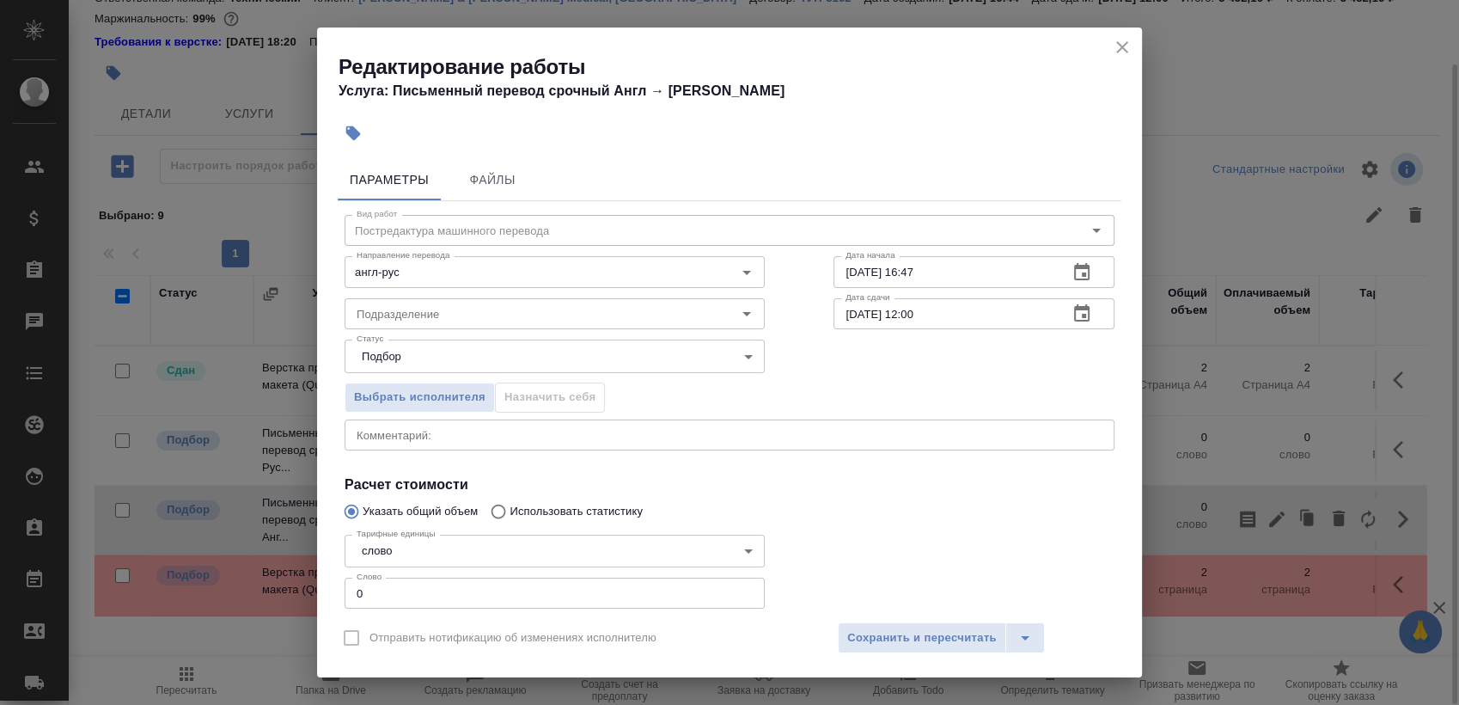
click at [1075, 320] on icon "button" at bounding box center [1081, 313] width 21 height 21
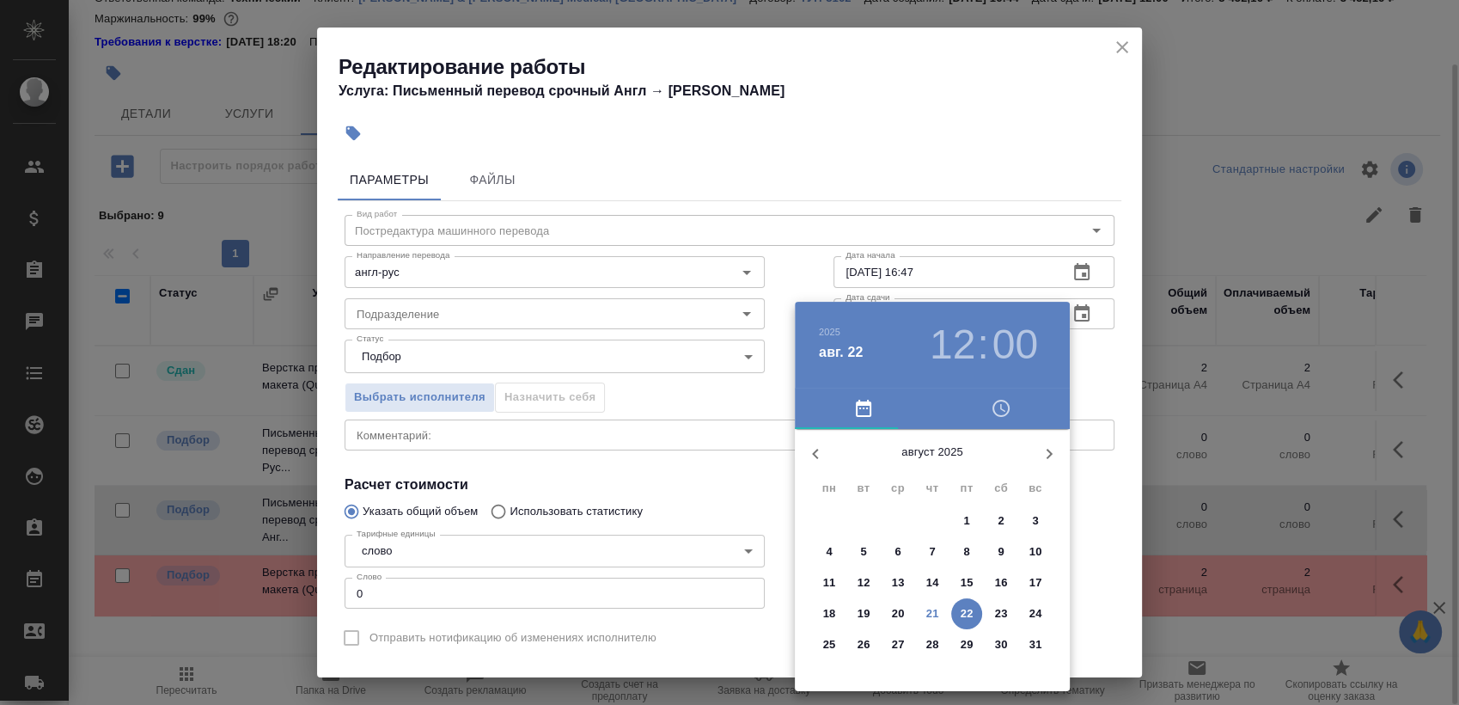
click at [968, 614] on p "22" at bounding box center [967, 613] width 13 height 17
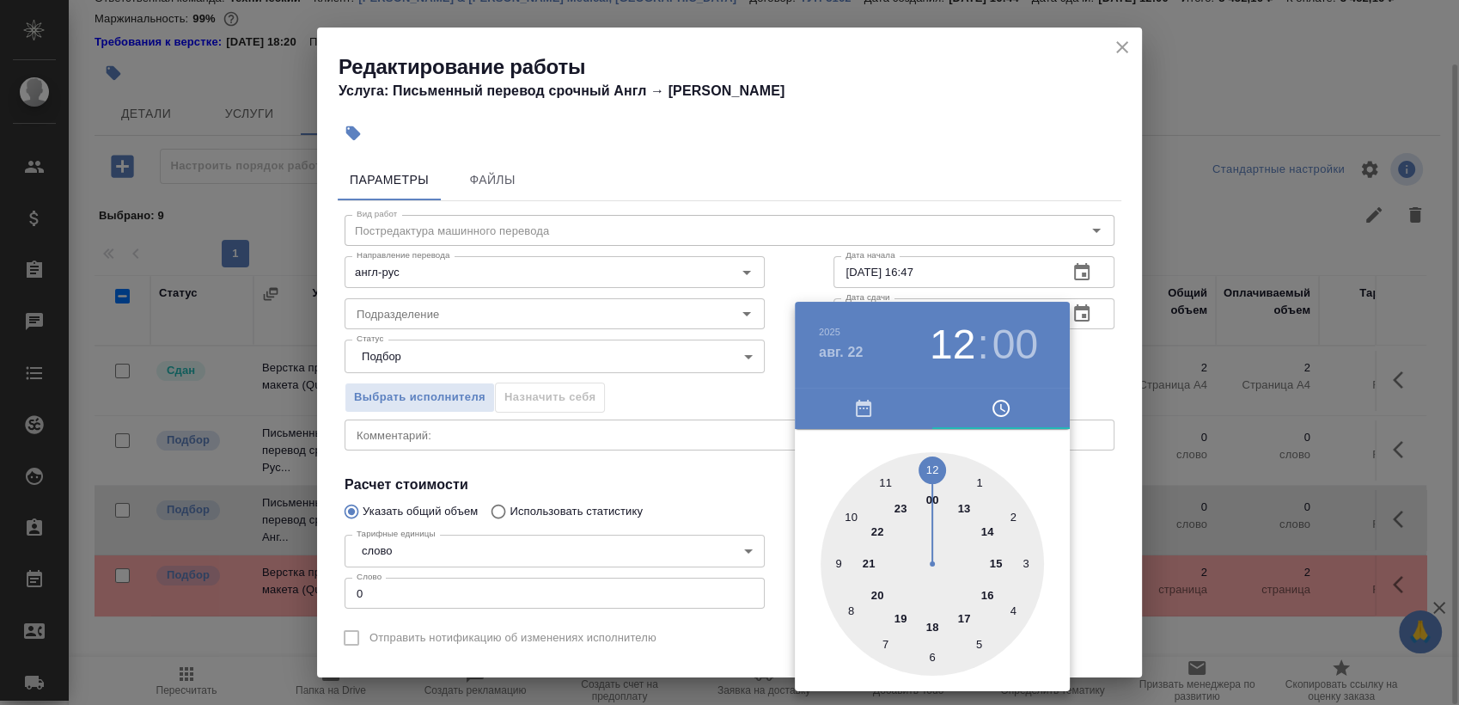
type input "[DATE] 09:00"
drag, startPoint x: 830, startPoint y: 555, endPoint x: 845, endPoint y: 545, distance: 18.6
click at [829, 555] on div at bounding box center [932, 563] width 223 height 223
click at [1093, 384] on div at bounding box center [729, 352] width 1459 height 705
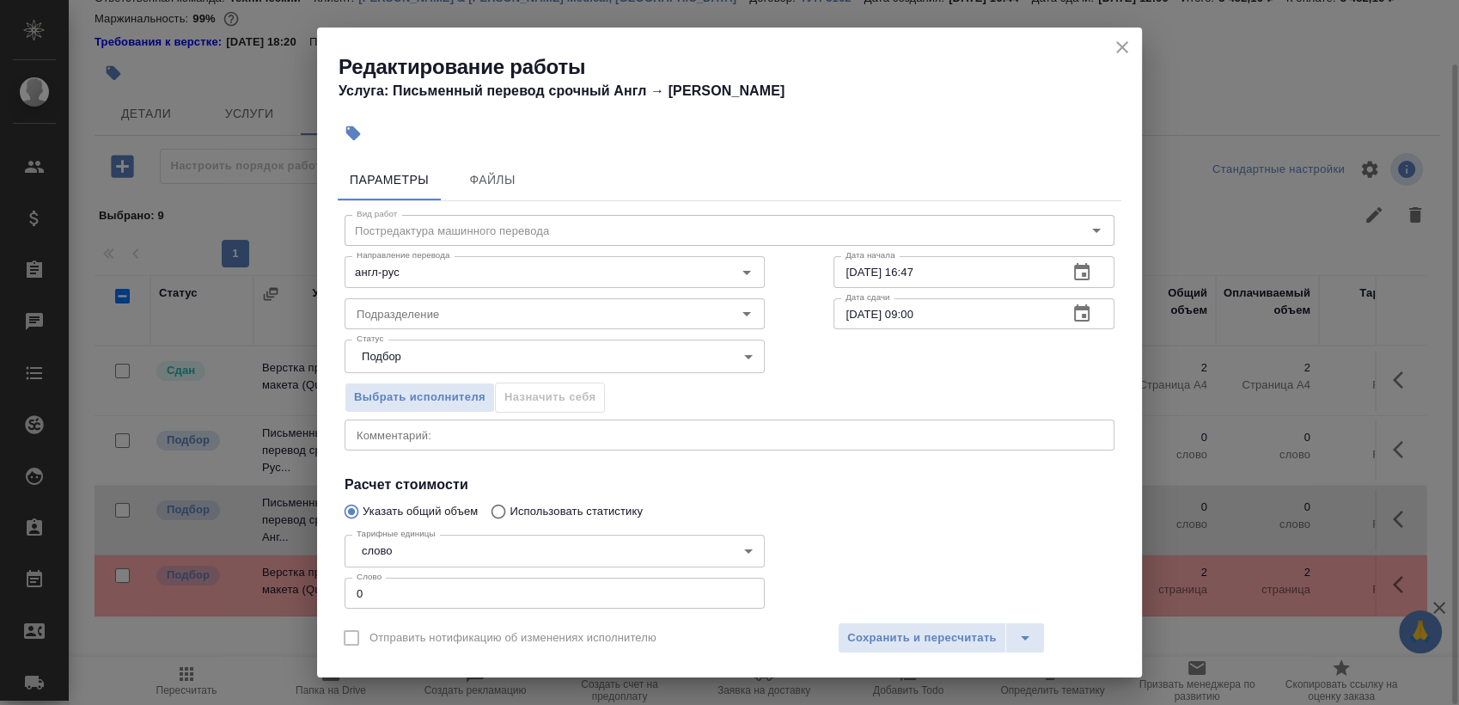
click at [1074, 278] on icon "button" at bounding box center [1081, 271] width 15 height 17
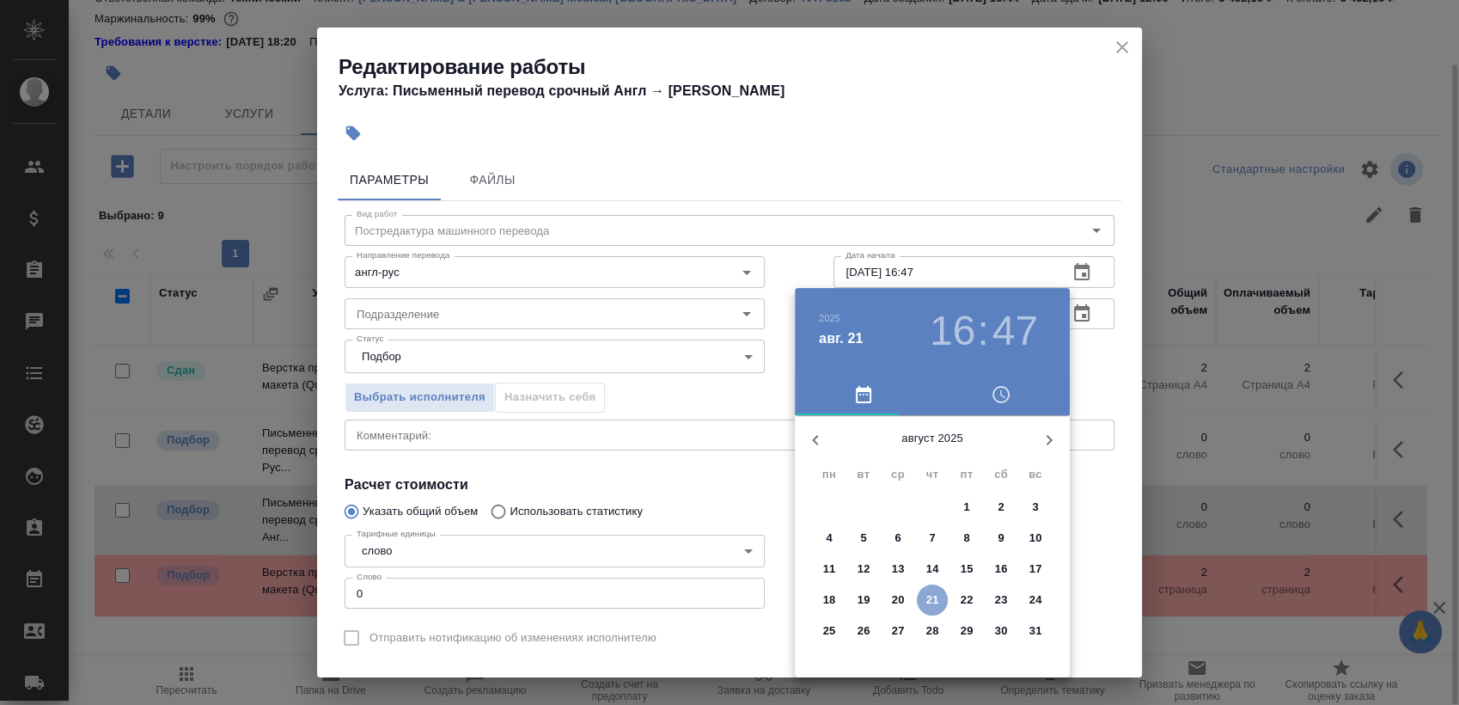
click at [923, 596] on span "21" at bounding box center [932, 599] width 31 height 17
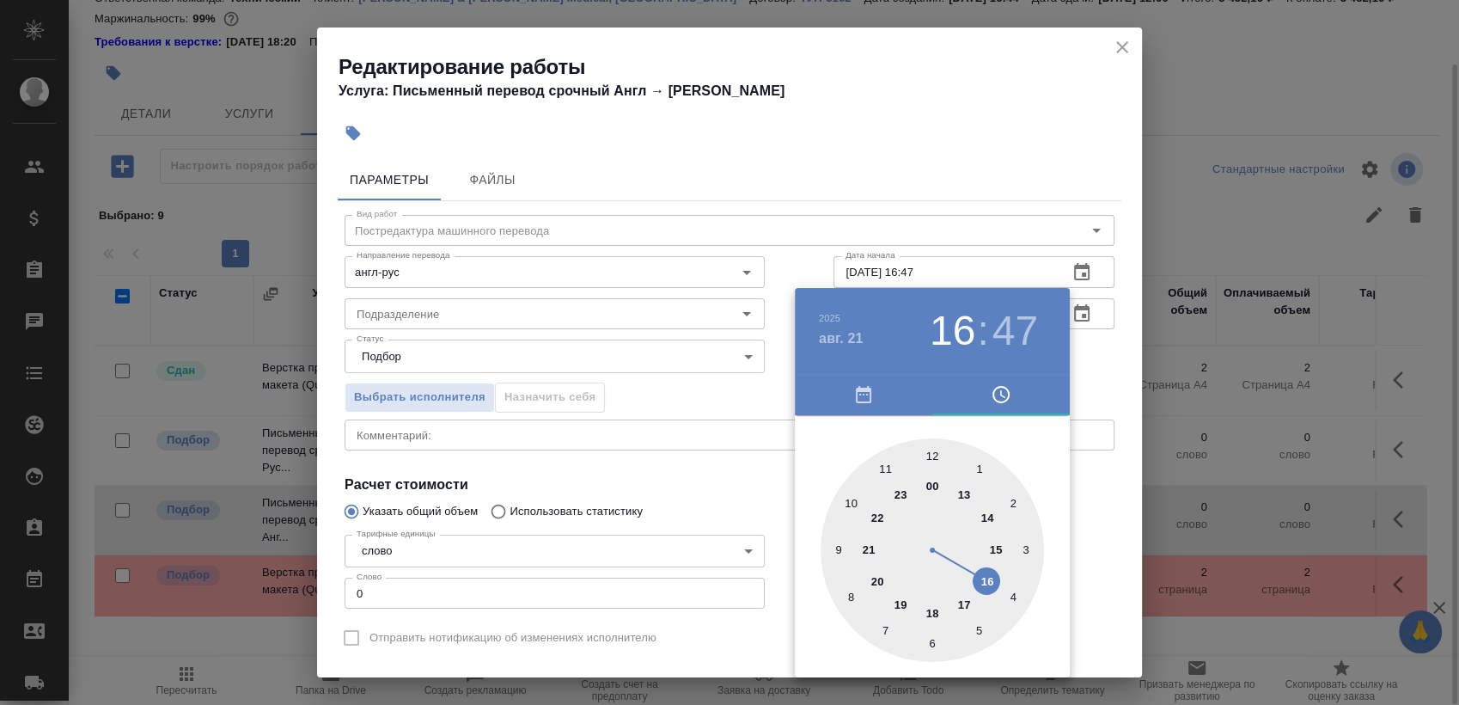
click at [900, 596] on div at bounding box center [932, 549] width 223 height 223
click at [929, 461] on div at bounding box center [932, 549] width 223 height 223
type input "21.08.2025 19:00"
click at [1093, 369] on div at bounding box center [729, 352] width 1459 height 705
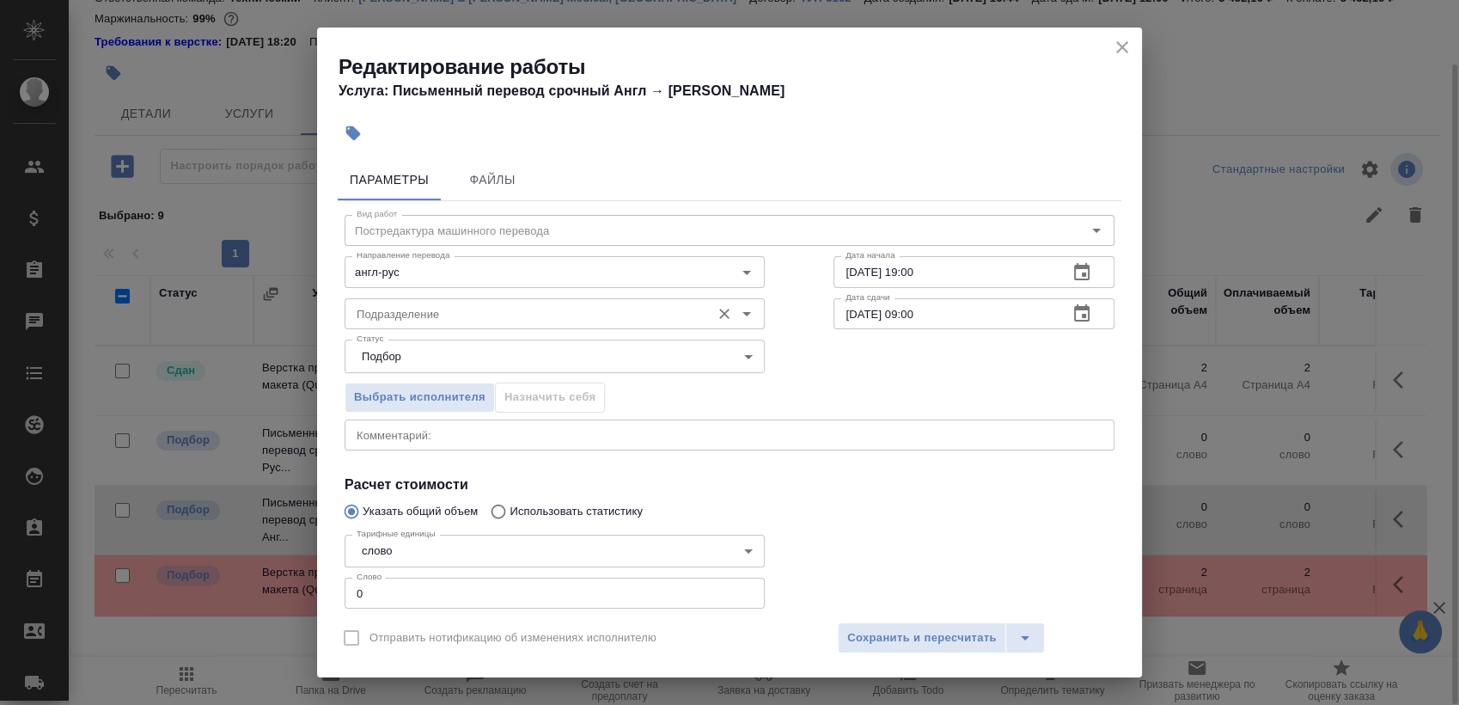
click at [488, 326] on div "Подразделение" at bounding box center [555, 313] width 420 height 31
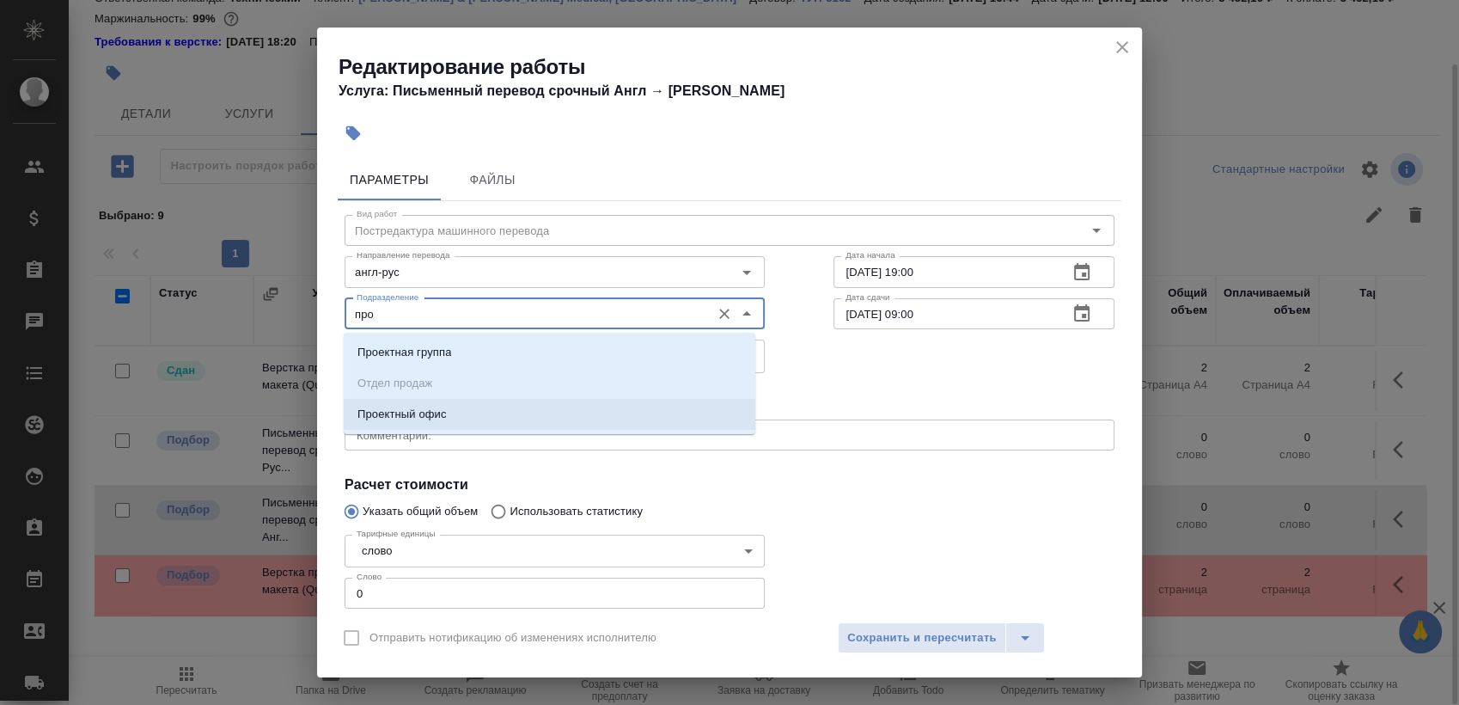
click at [442, 416] on p "Проектный офис" at bounding box center [401, 414] width 89 height 17
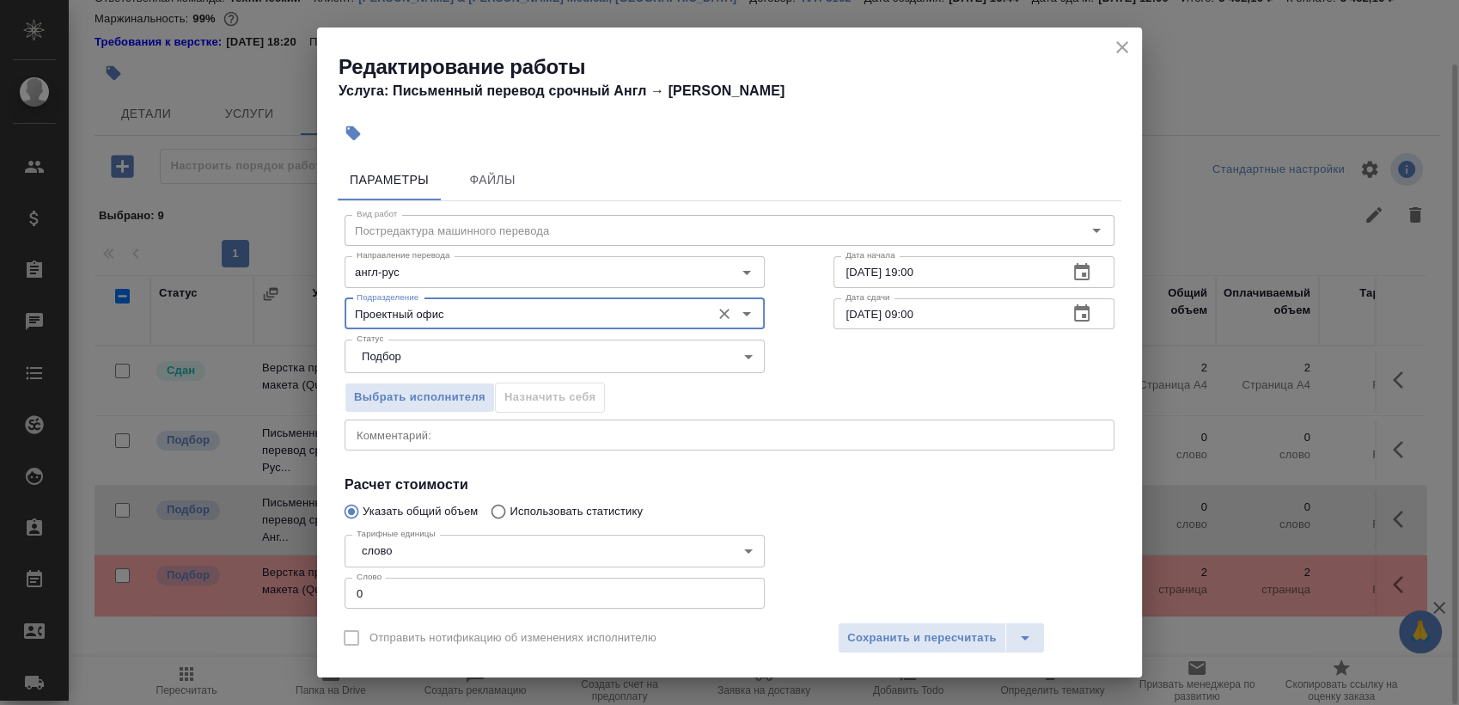
type input "Проектный офис"
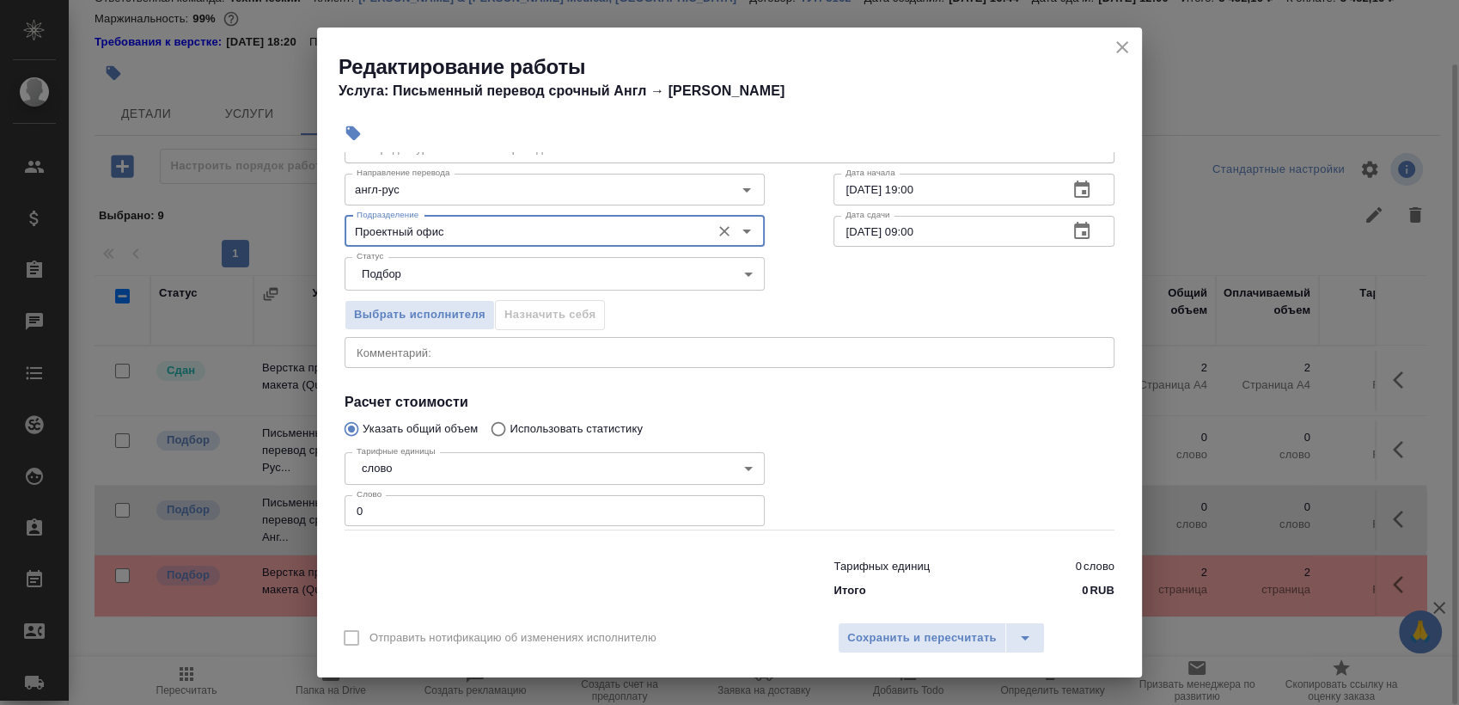
scroll to position [95, 0]
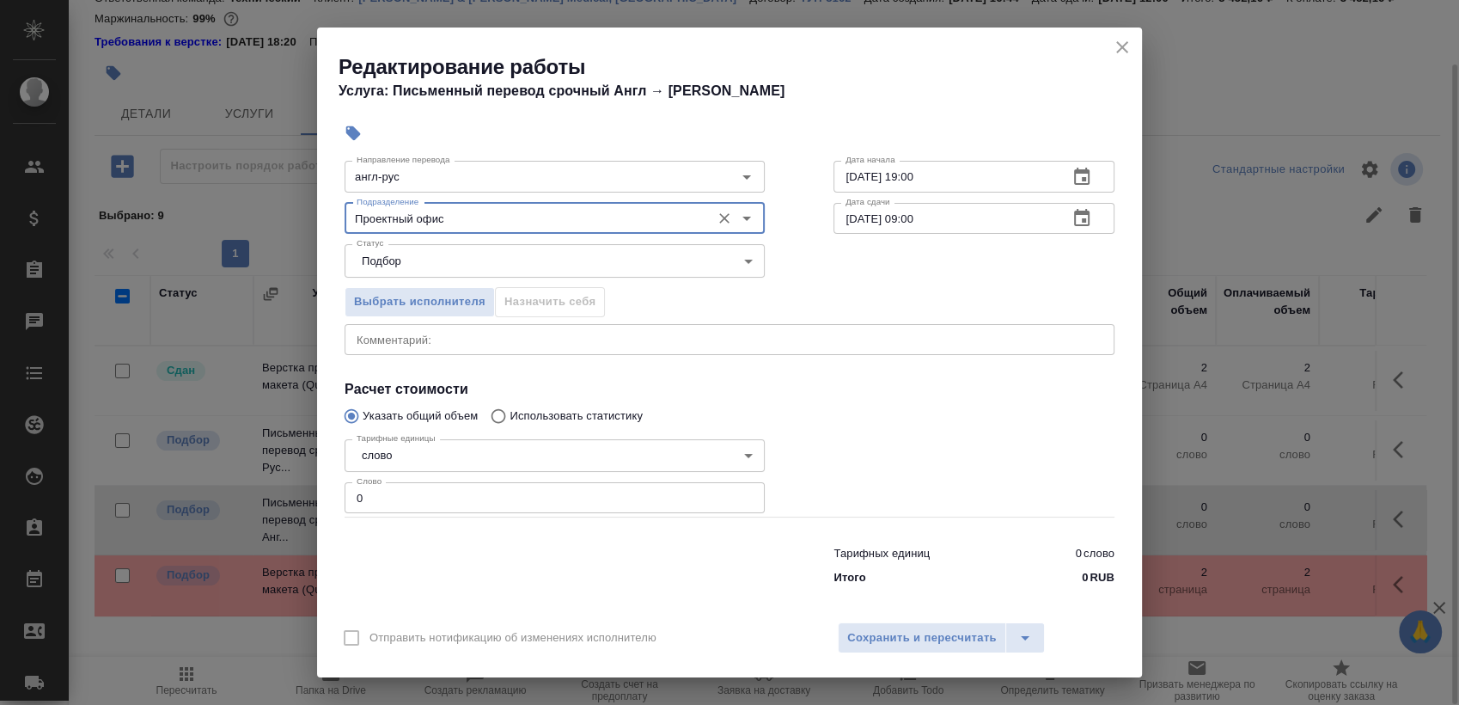
click at [554, 498] on input "0" at bounding box center [555, 497] width 420 height 31
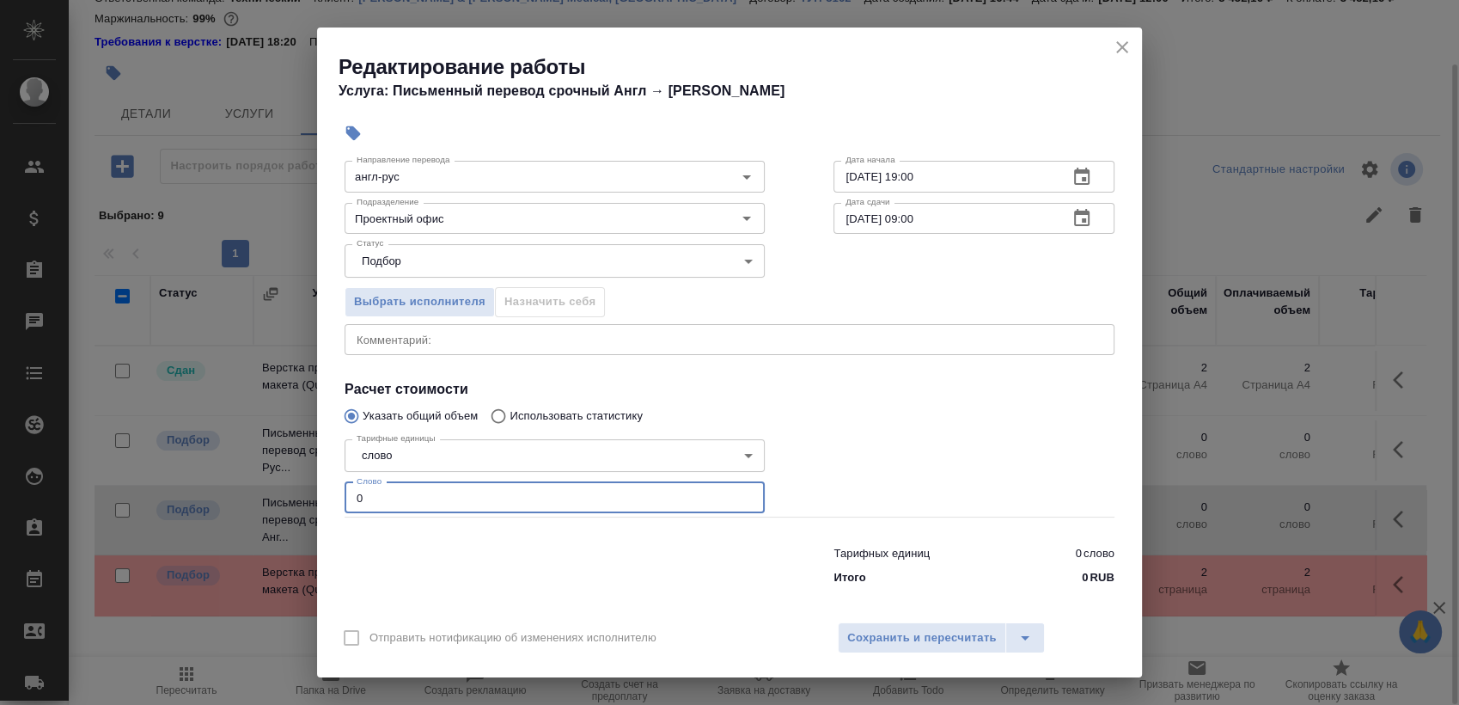
click at [554, 498] on input "0" at bounding box center [555, 497] width 420 height 31
paste input "260.9"
type input "260.9"
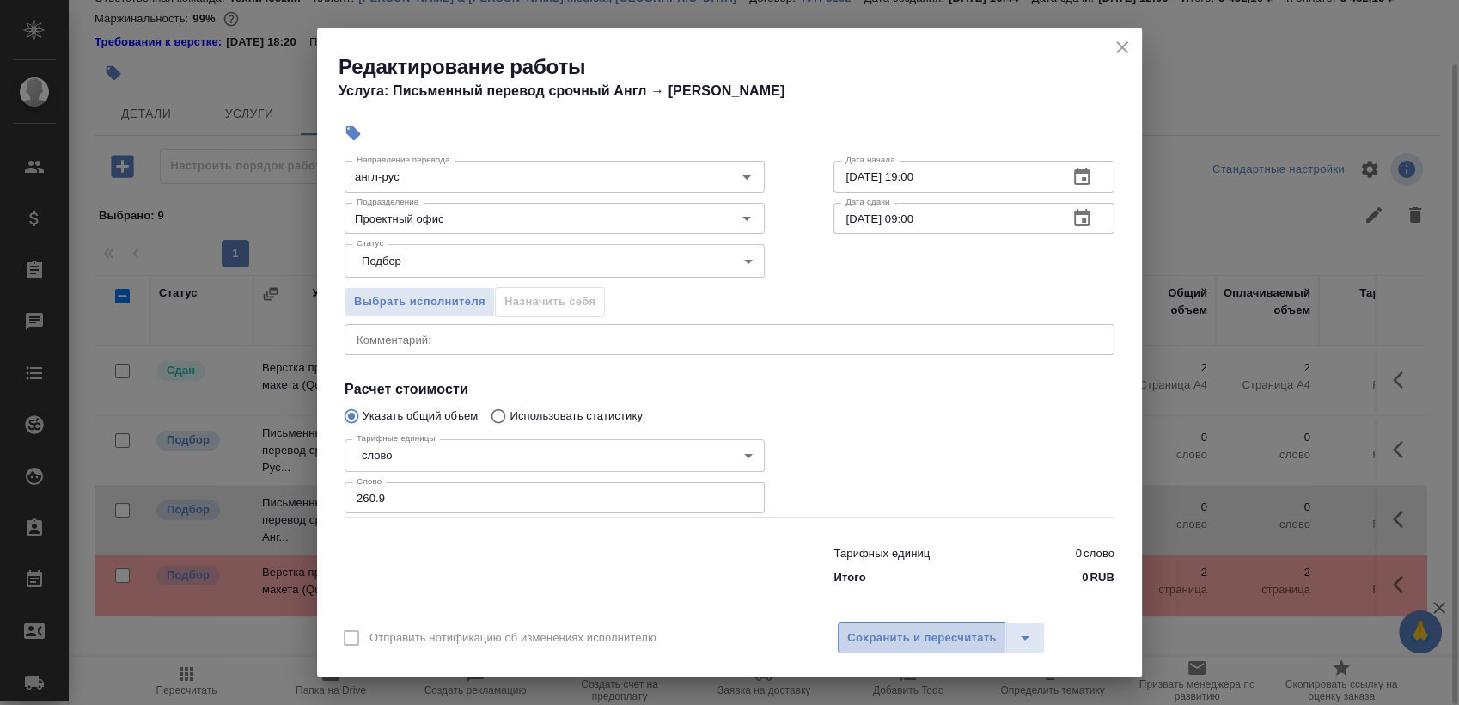
click at [921, 636] on span "Сохранить и пересчитать" at bounding box center [921, 638] width 149 height 20
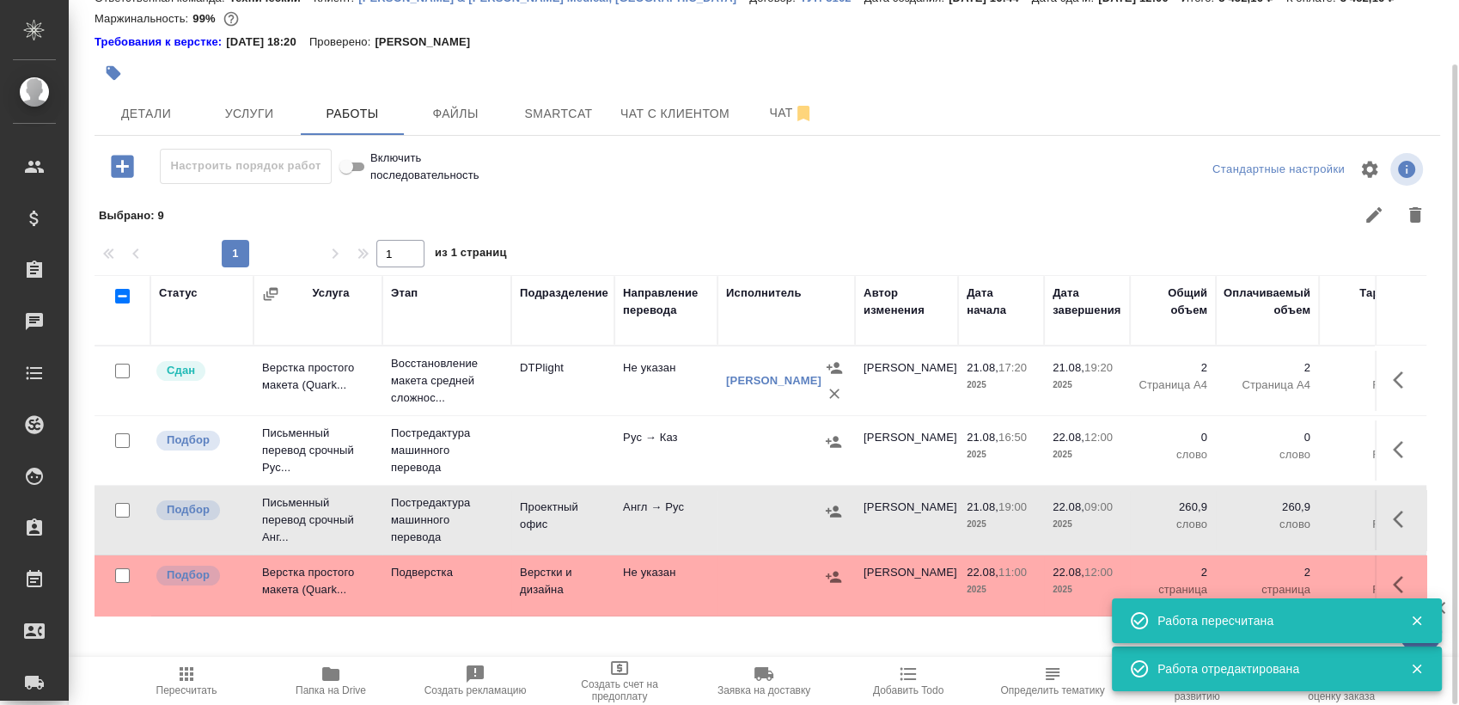
click at [1406, 522] on icon "button" at bounding box center [1403, 519] width 21 height 21
click at [1248, 519] on icon "button" at bounding box center [1247, 518] width 15 height 17
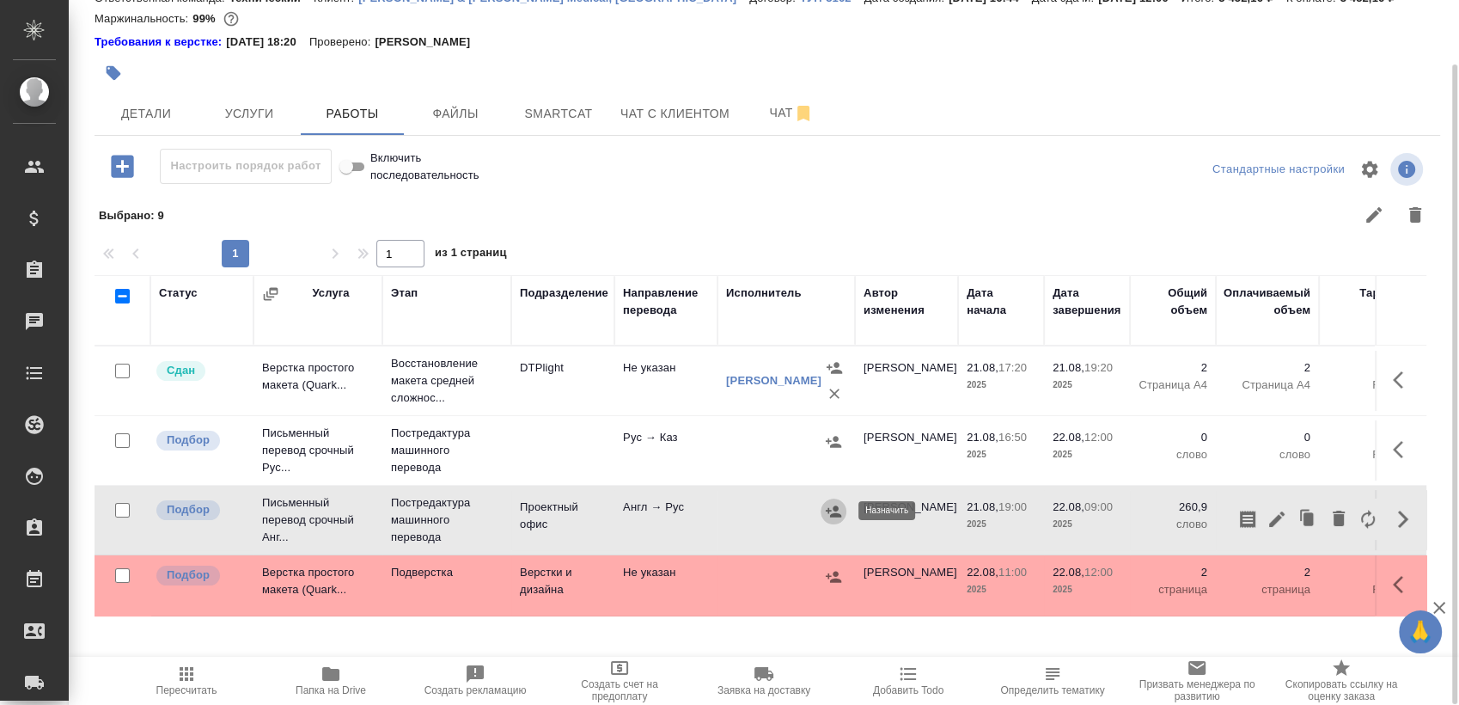
click at [839, 511] on icon "button" at bounding box center [833, 511] width 17 height 17
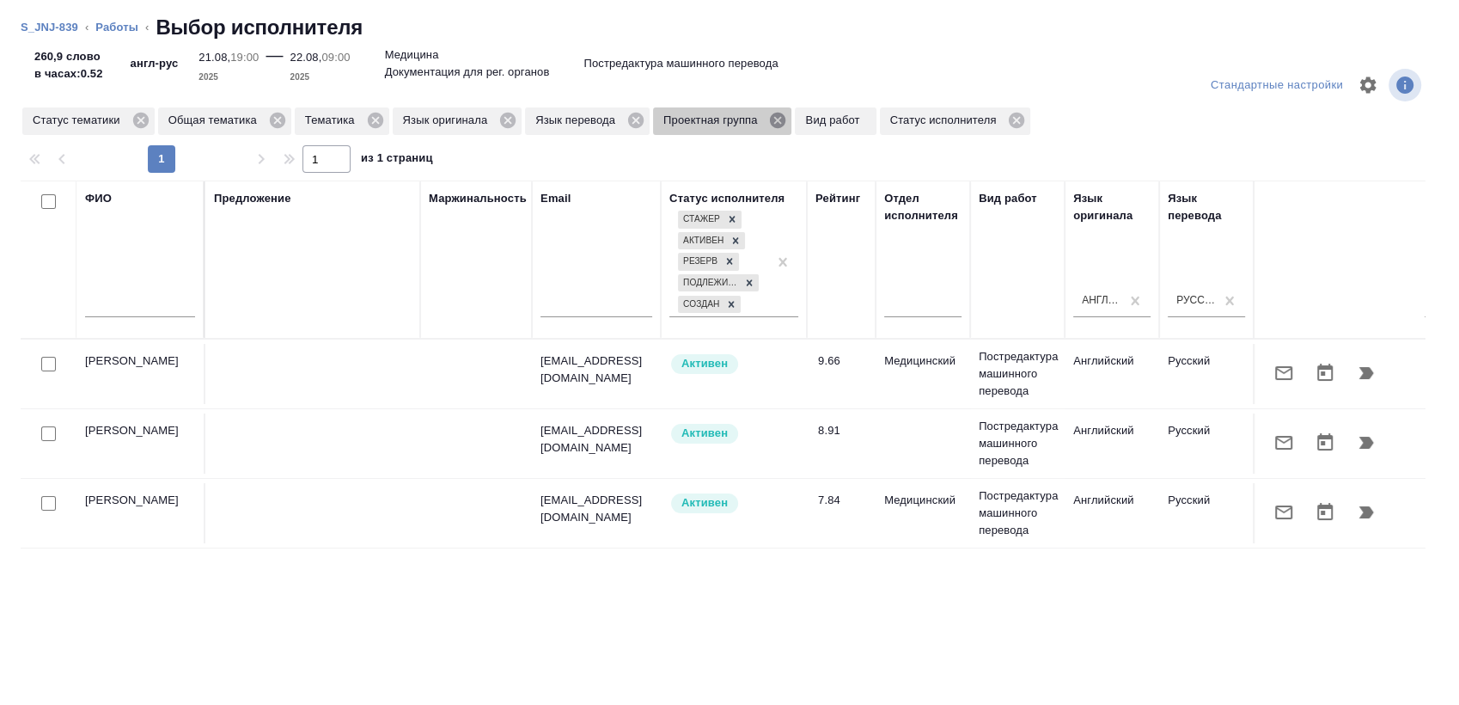
click at [778, 115] on icon at bounding box center [777, 120] width 15 height 15
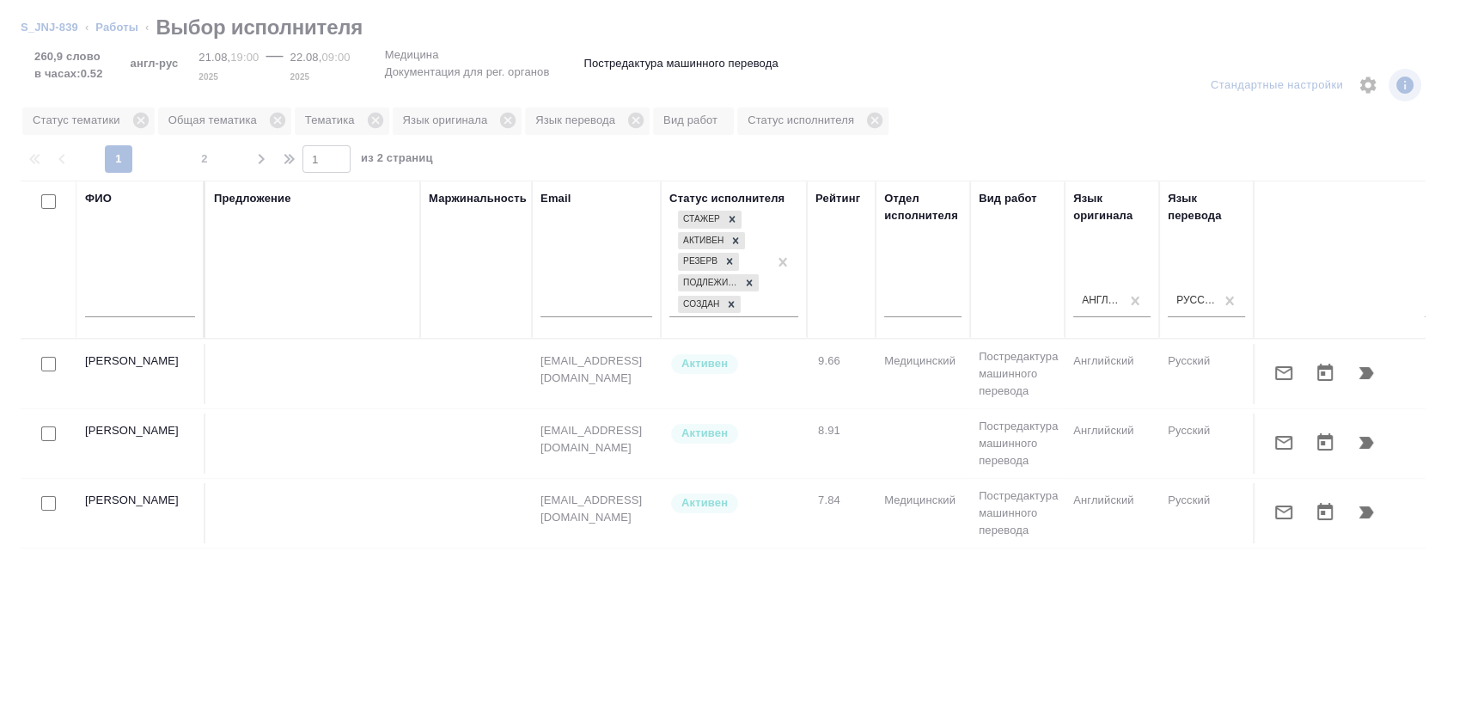
click at [149, 302] on input "text" at bounding box center [140, 306] width 110 height 21
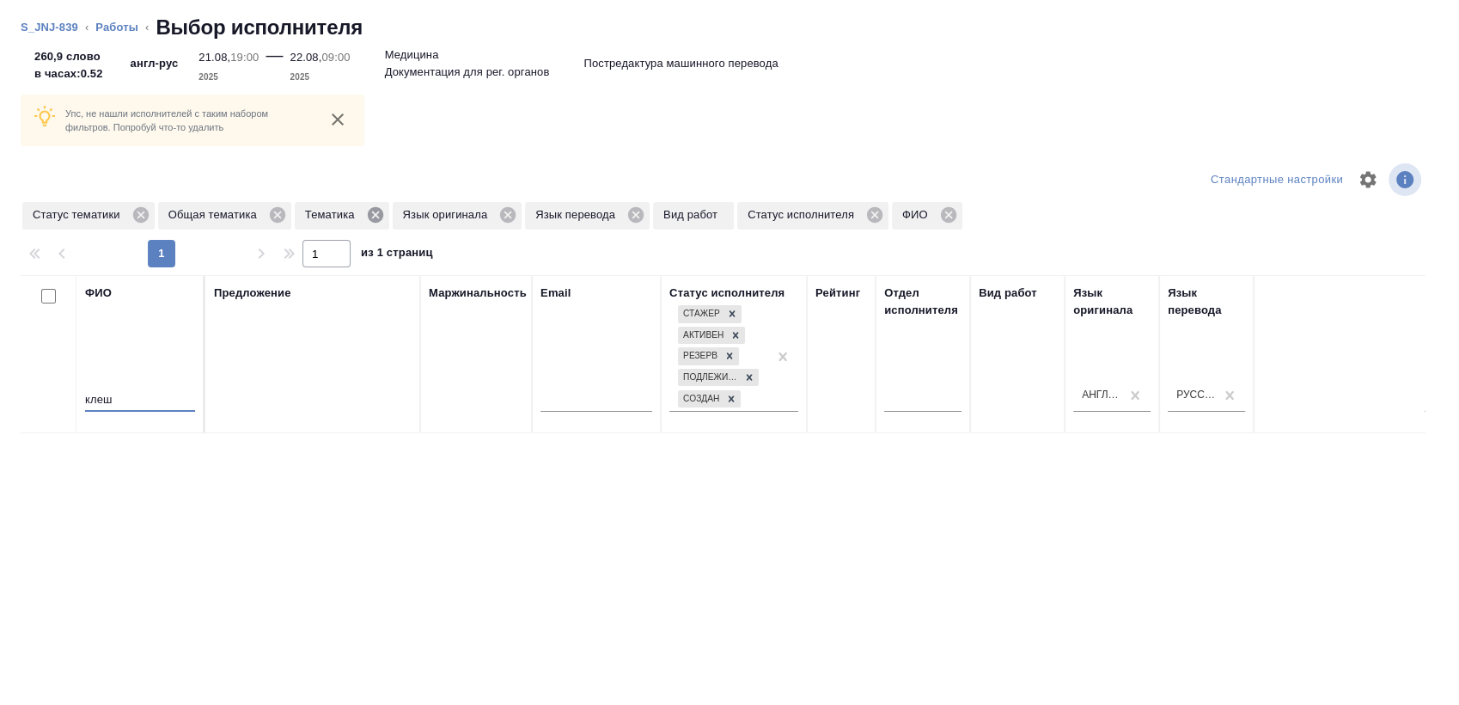
type input "клеш"
click at [370, 217] on icon at bounding box center [374, 214] width 15 height 15
click at [272, 222] on icon at bounding box center [277, 214] width 19 height 19
click at [140, 216] on icon at bounding box center [140, 214] width 19 height 19
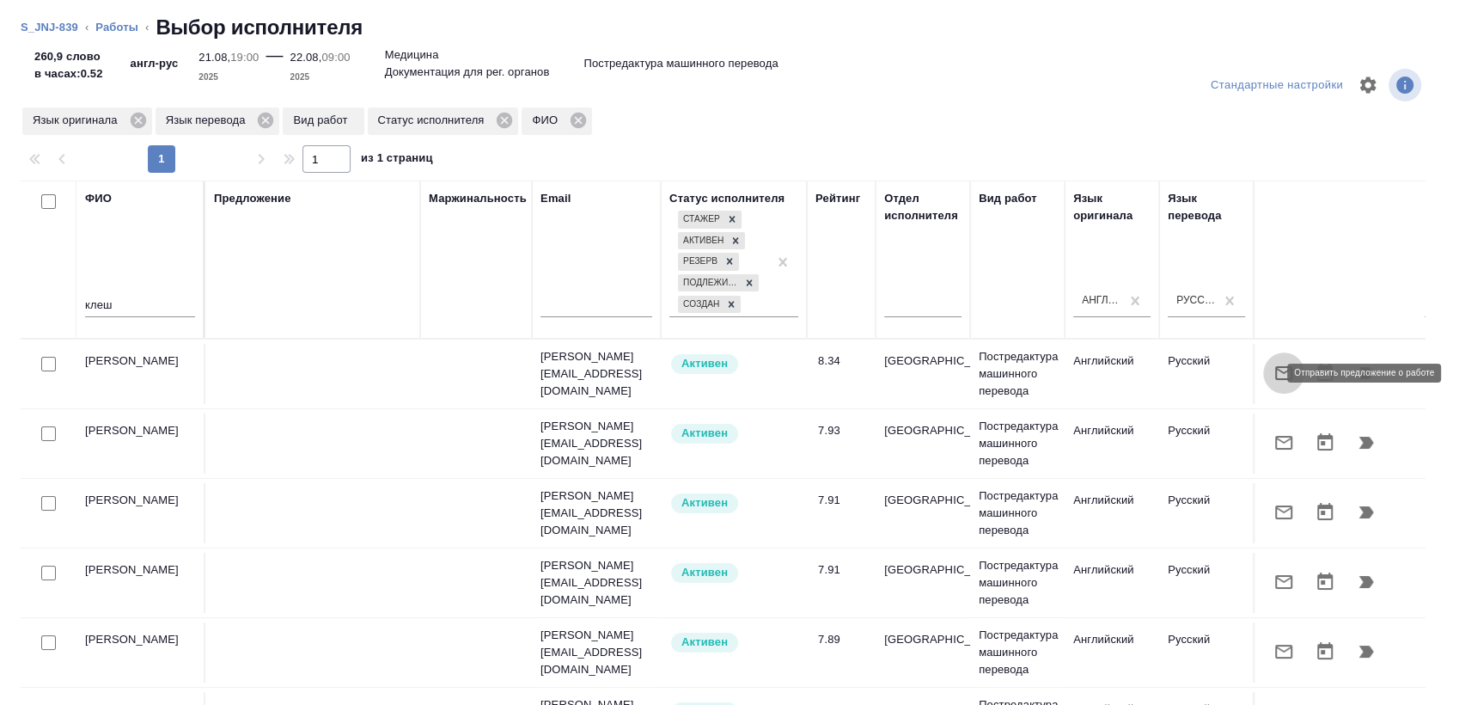
click at [1273, 376] on icon "button" at bounding box center [1283, 373] width 21 height 21
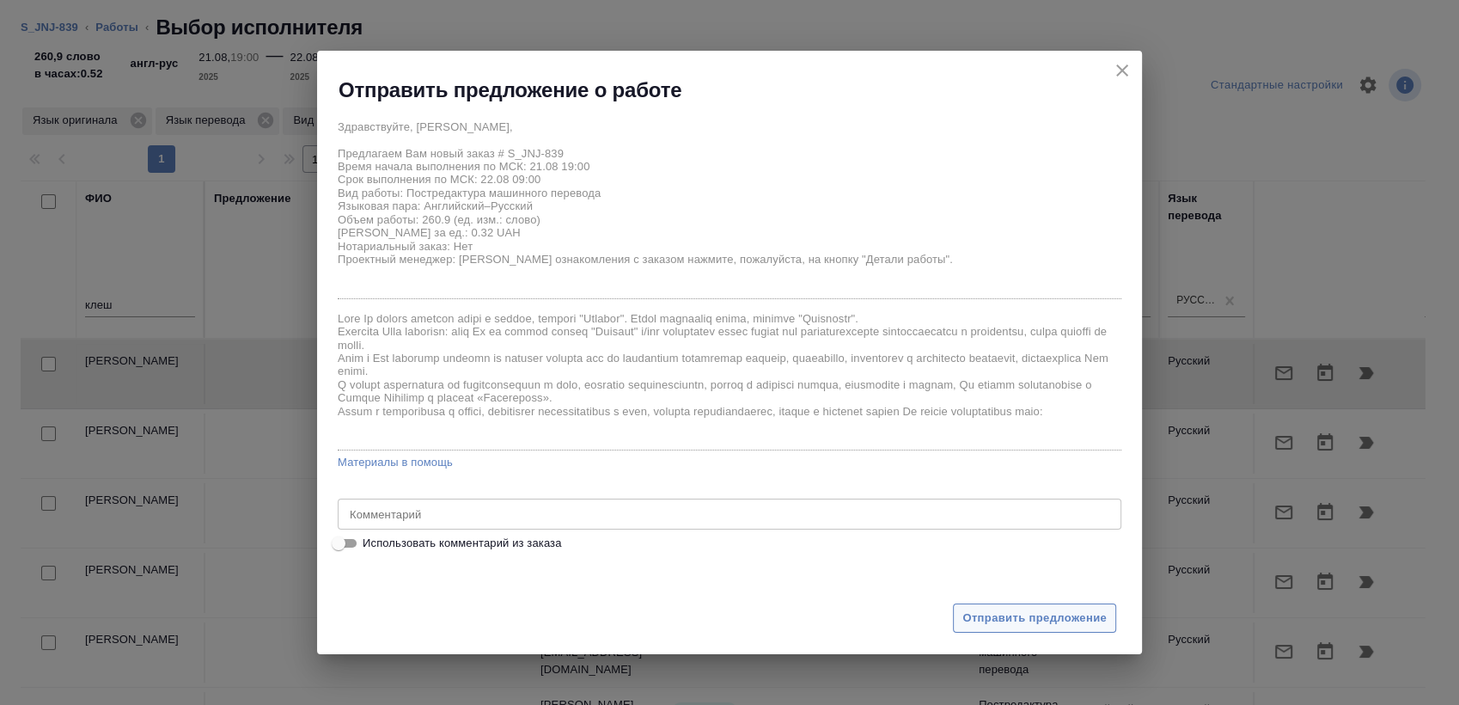
click at [1027, 613] on span "Отправить предложение" at bounding box center [1034, 618] width 144 height 20
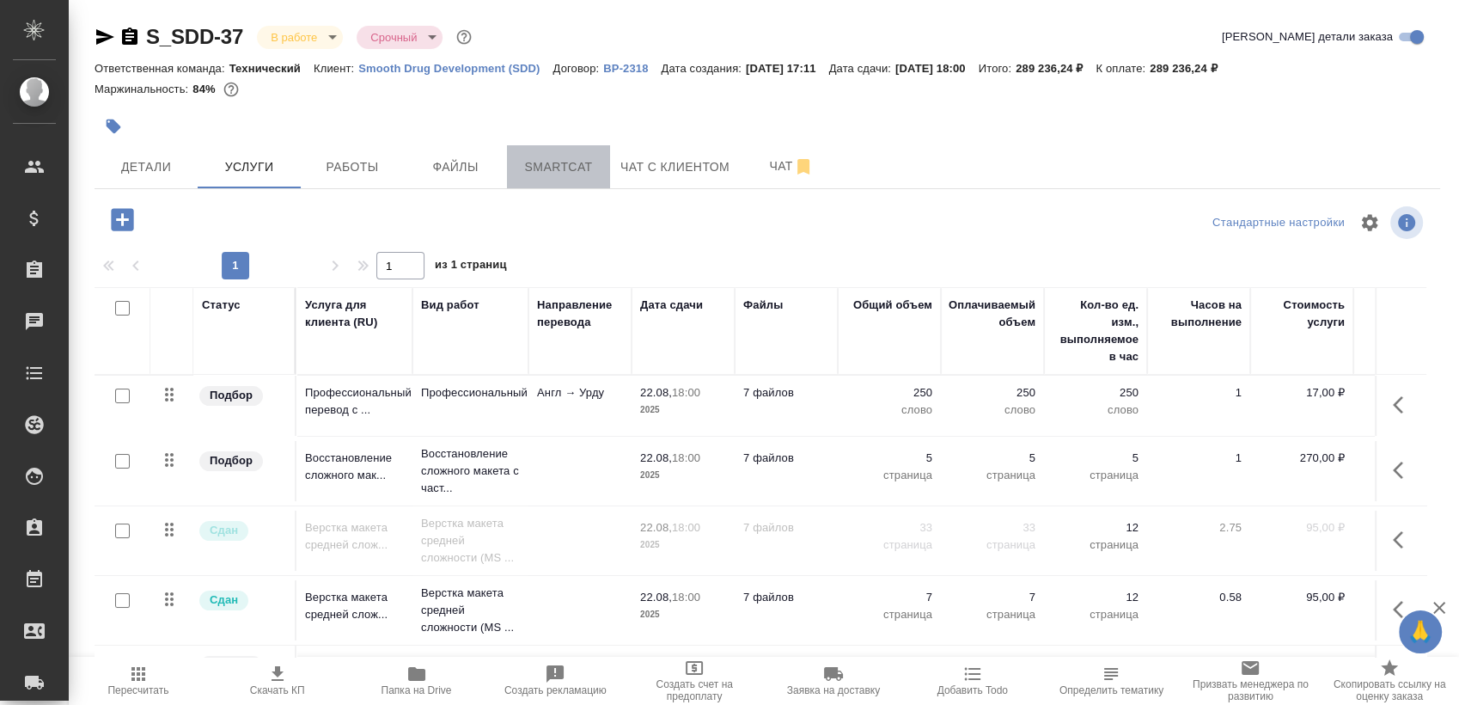
click at [592, 159] on span "Smartcat" at bounding box center [558, 166] width 82 height 21
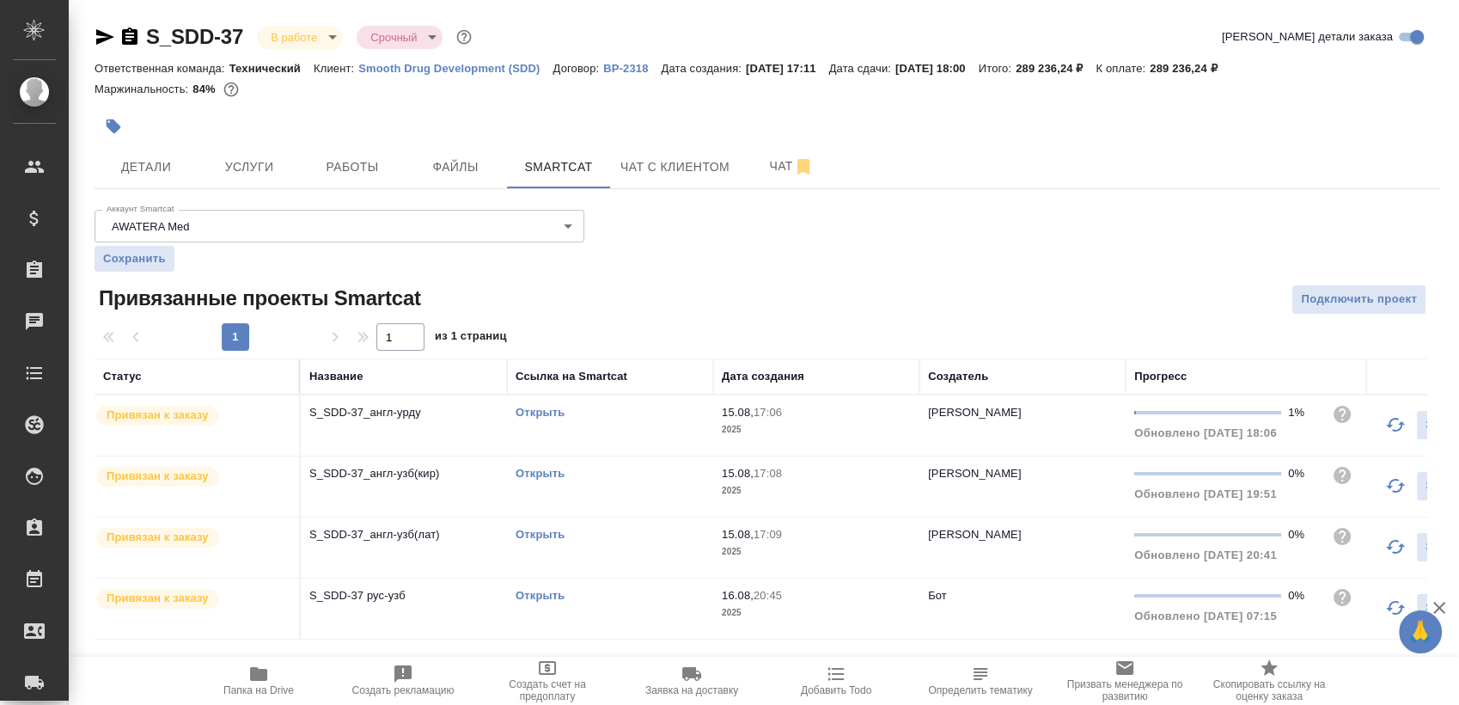
click at [536, 413] on link "Открыть" at bounding box center [540, 412] width 49 height 13
click at [324, 169] on span "Работы" at bounding box center [352, 166] width 82 height 21
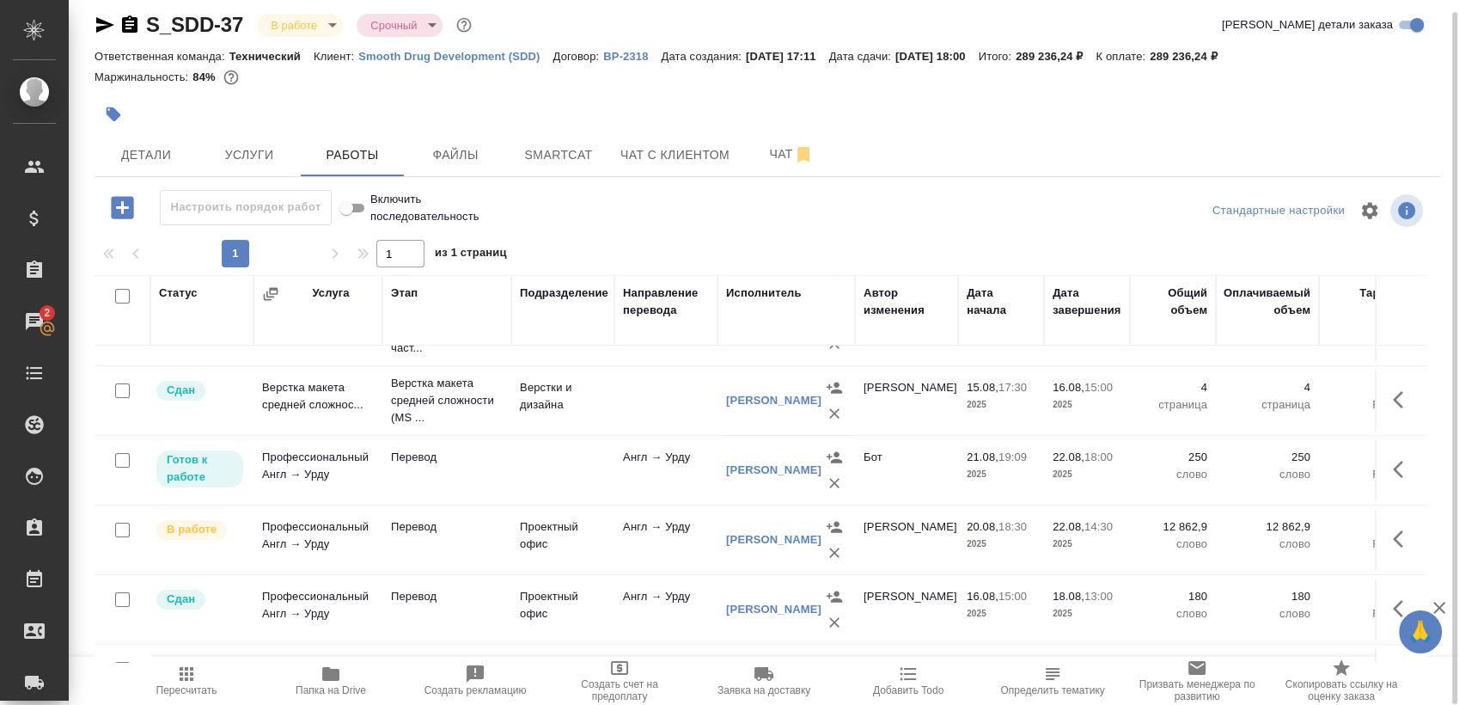
scroll to position [192, 0]
click at [493, 154] on span "Файлы" at bounding box center [455, 154] width 82 height 21
click at [558, 162] on span "Smartcat" at bounding box center [558, 154] width 82 height 21
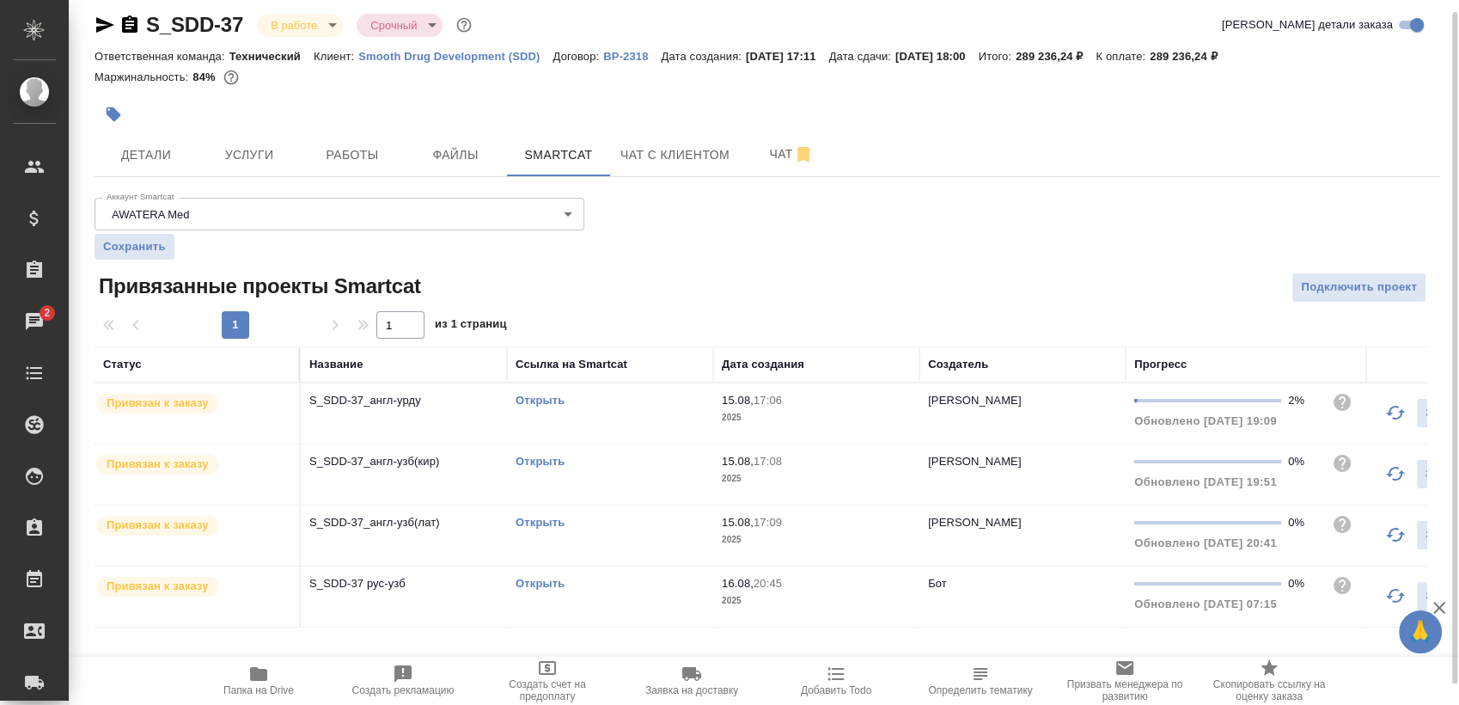
click at [545, 397] on link "Открыть" at bounding box center [540, 400] width 49 height 13
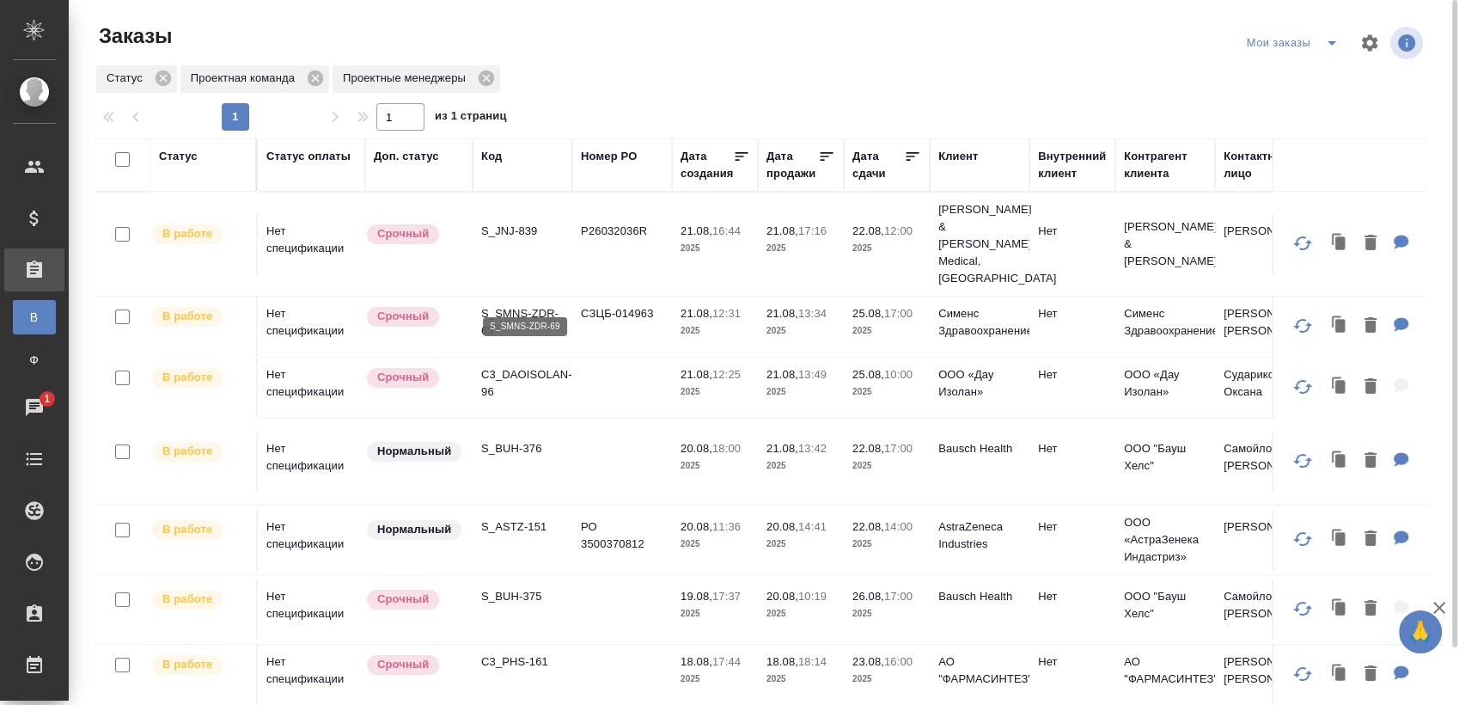
click at [537, 305] on p "S_SMNS-ZDR-69" at bounding box center [522, 322] width 82 height 34
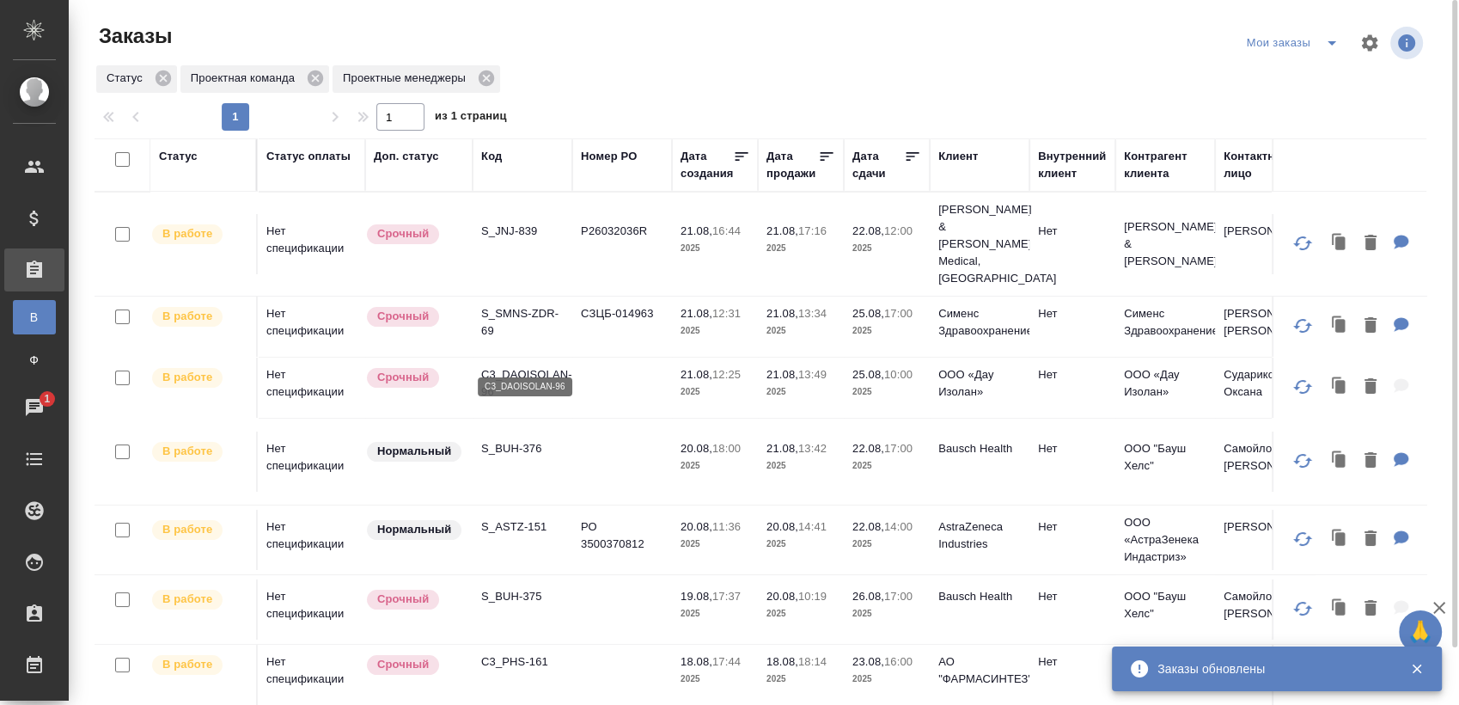
click at [545, 366] on p "C3_DAOISOLAN-96" at bounding box center [522, 383] width 82 height 34
click at [533, 440] on p "S_BUH-376" at bounding box center [522, 448] width 82 height 17
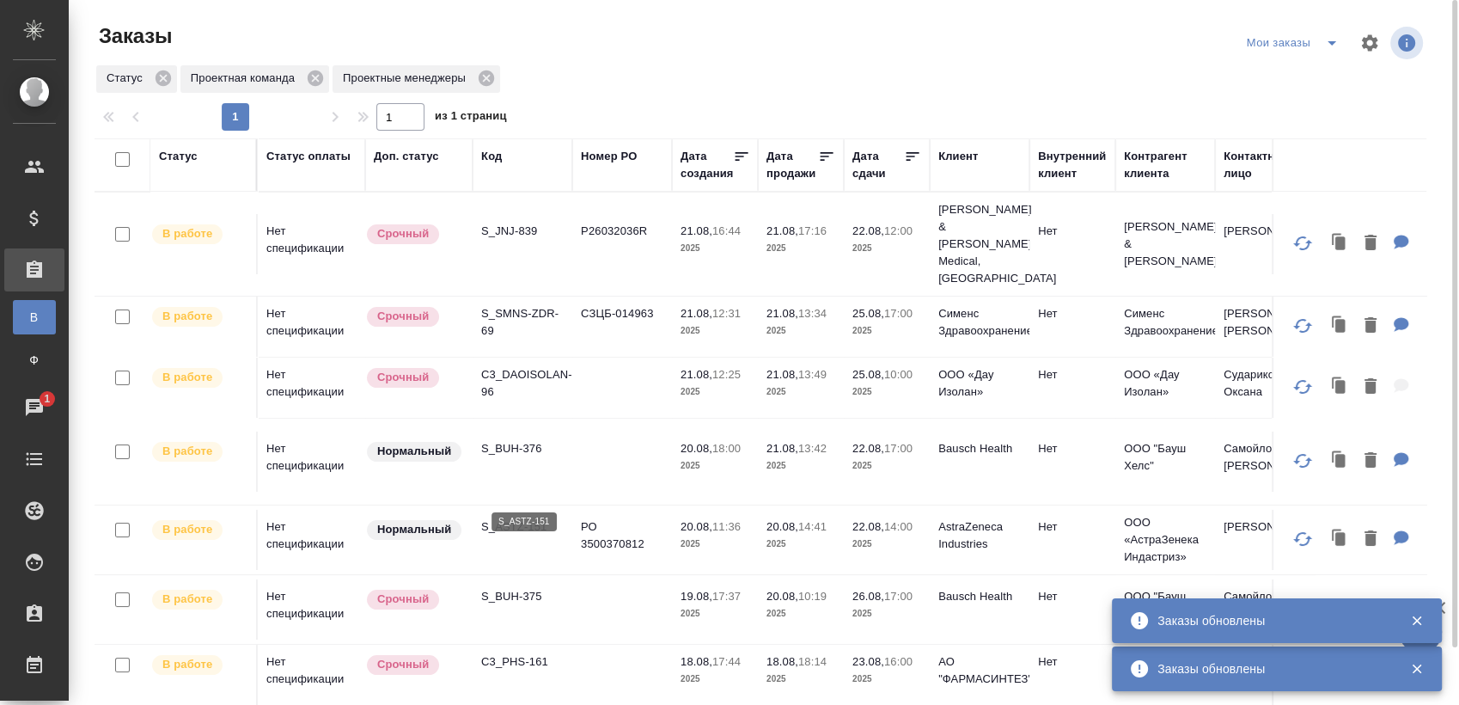
click at [521, 518] on p "S_ASTZ-151" at bounding box center [522, 526] width 82 height 17
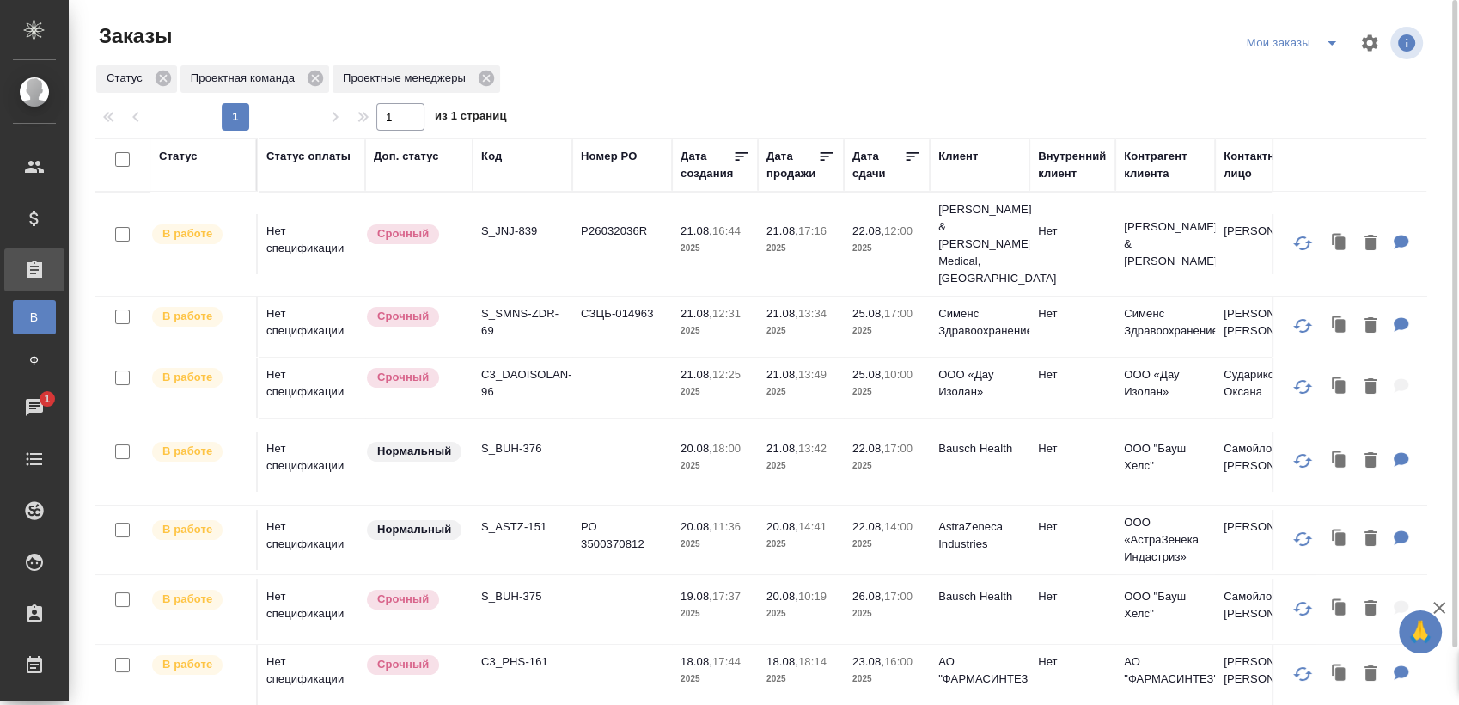
click at [522, 588] on p "S_BUH-375" at bounding box center [522, 596] width 82 height 17
click at [533, 653] on p "C3_PHS-161" at bounding box center [522, 661] width 82 height 17
click at [512, 274] on td "S_PHST-80" at bounding box center [523, 244] width 100 height 60
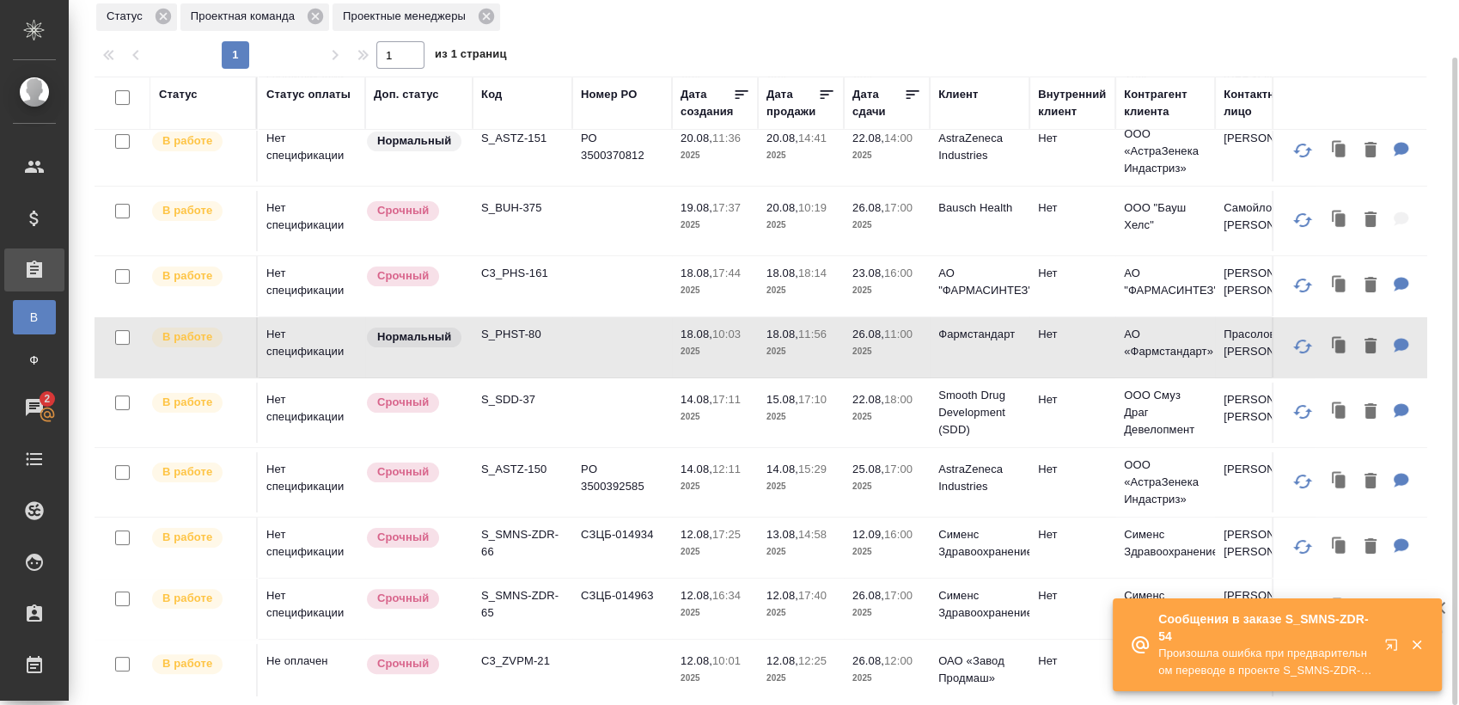
scroll to position [381, 0]
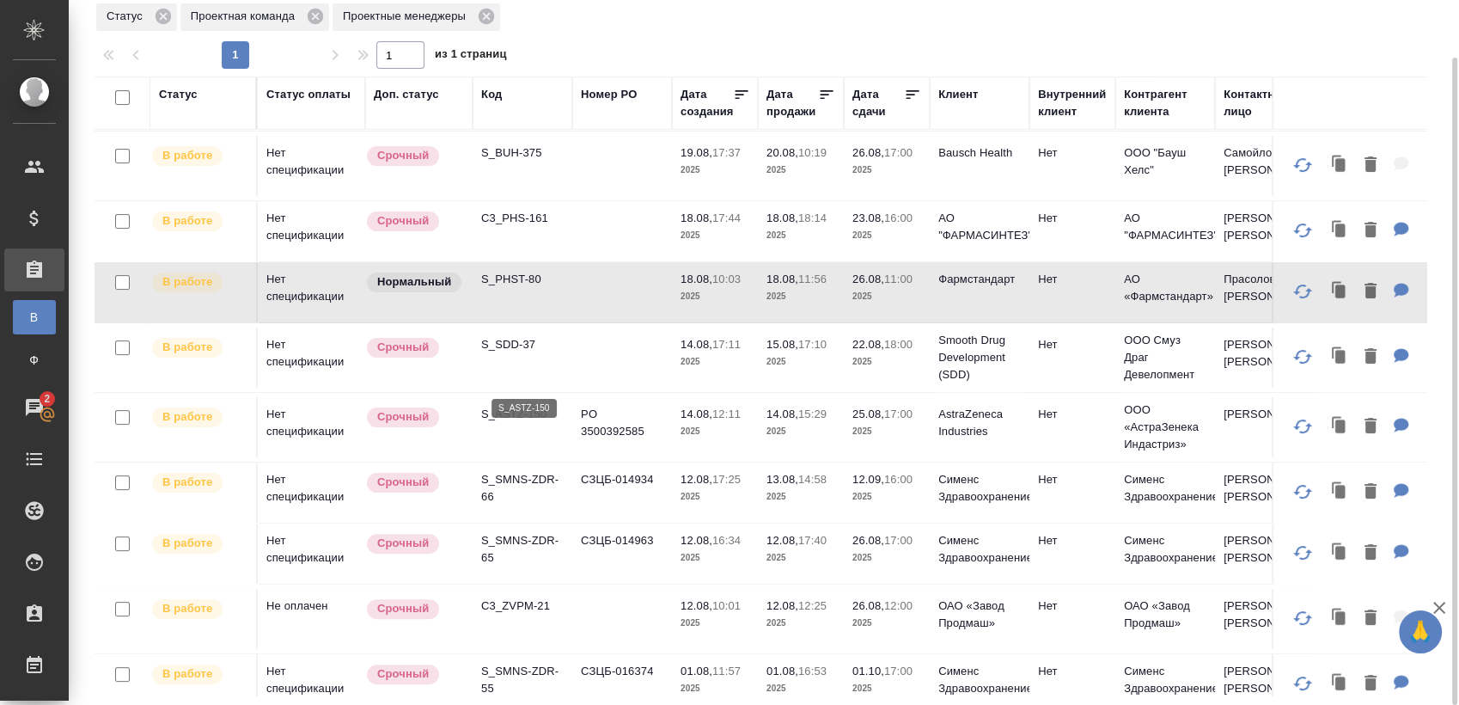
click at [522, 406] on p "S_ASTZ-150" at bounding box center [522, 414] width 82 height 17
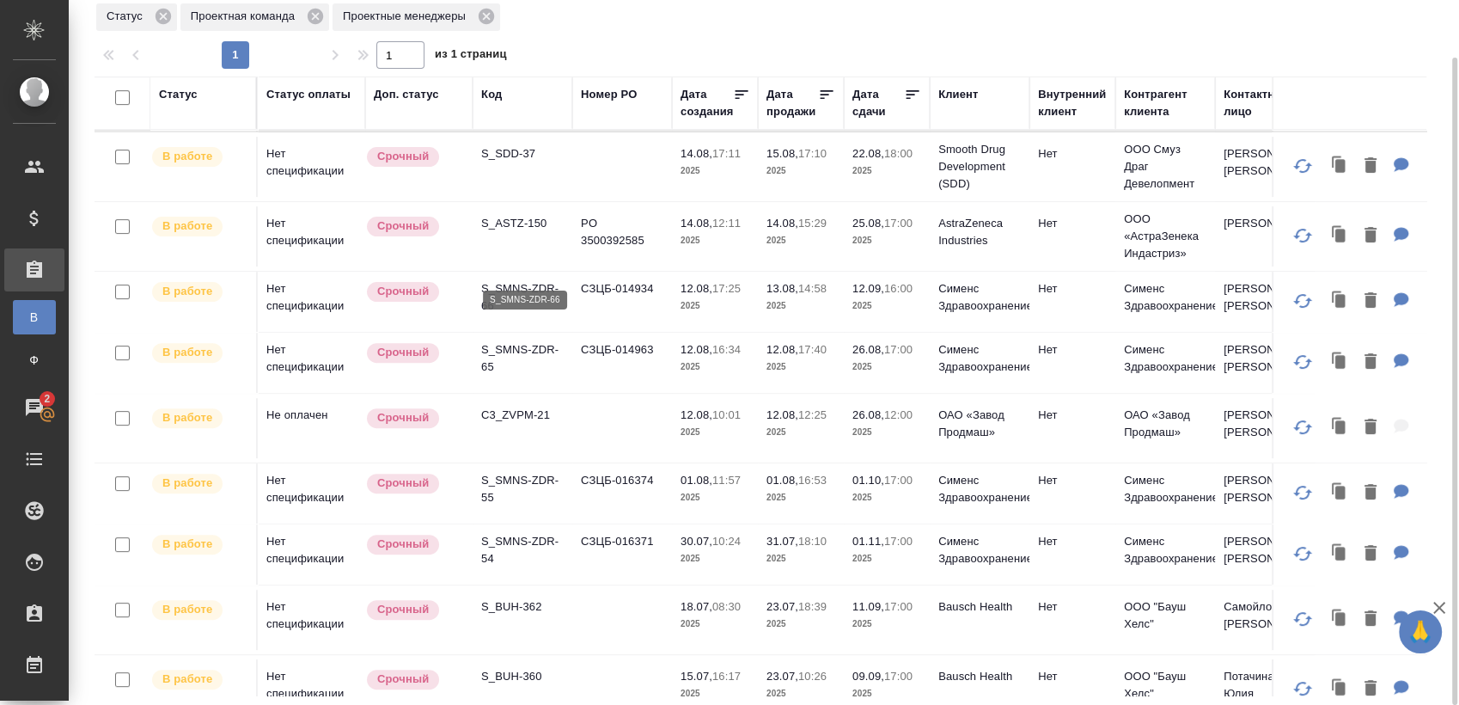
click at [524, 280] on p "S_SMNS-ZDR-66" at bounding box center [522, 297] width 82 height 34
drag, startPoint x: 509, startPoint y: 326, endPoint x: 965, endPoint y: 6, distance: 556.8
click at [509, 341] on p "S_SMNS-ZDR-65" at bounding box center [522, 358] width 82 height 34
click at [514, 472] on p "S_SMNS-ZDR-55" at bounding box center [522, 489] width 82 height 34
drag, startPoint x: 518, startPoint y: 507, endPoint x: 598, endPoint y: 513, distance: 80.1
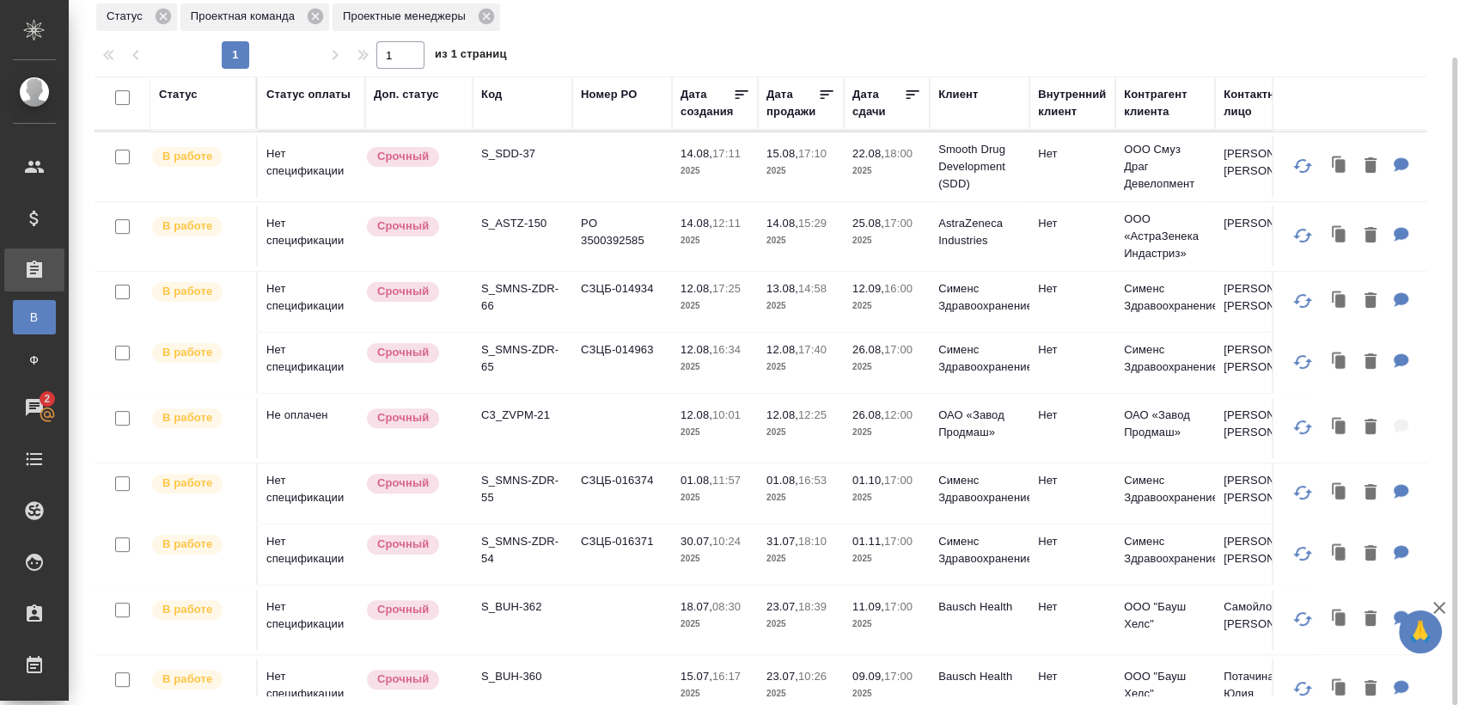
click at [519, 533] on p "S_SMNS-ZDR-54" at bounding box center [522, 550] width 82 height 34
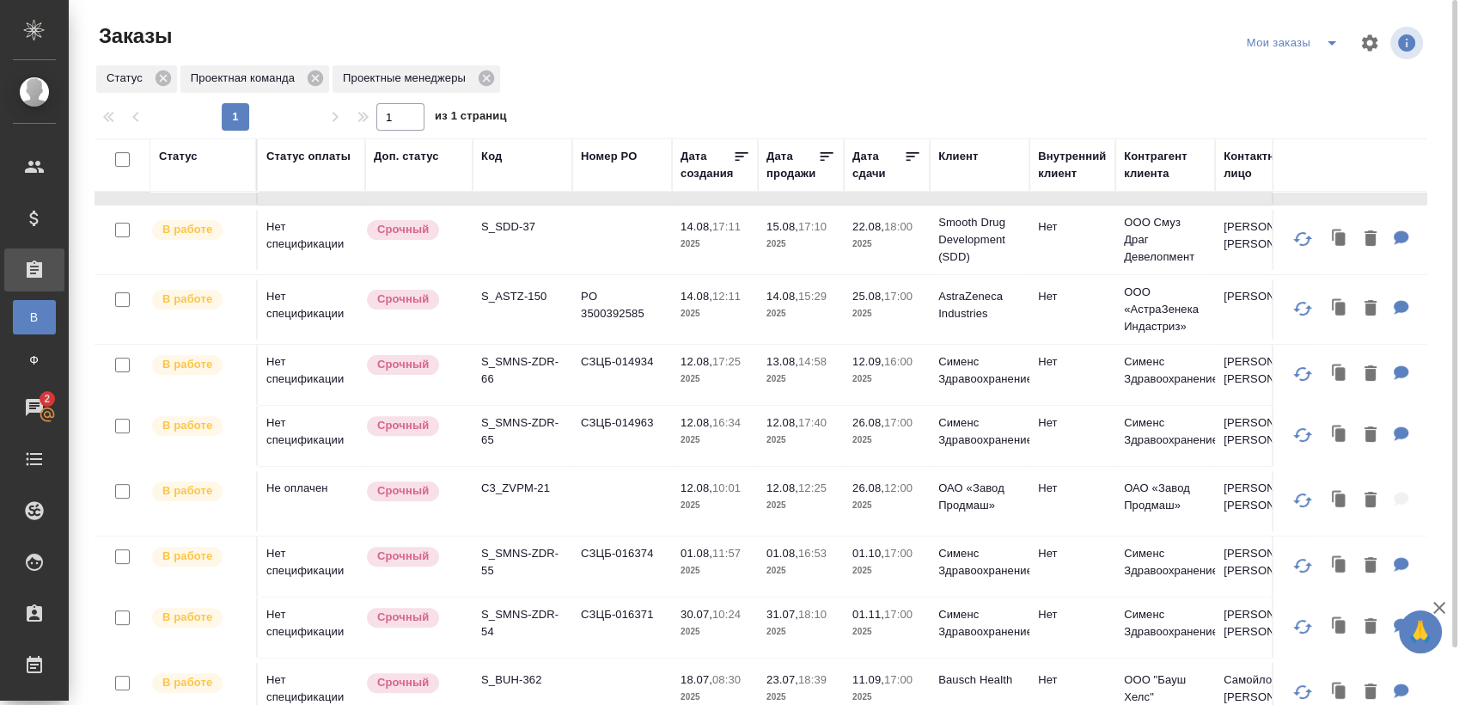
scroll to position [528, 0]
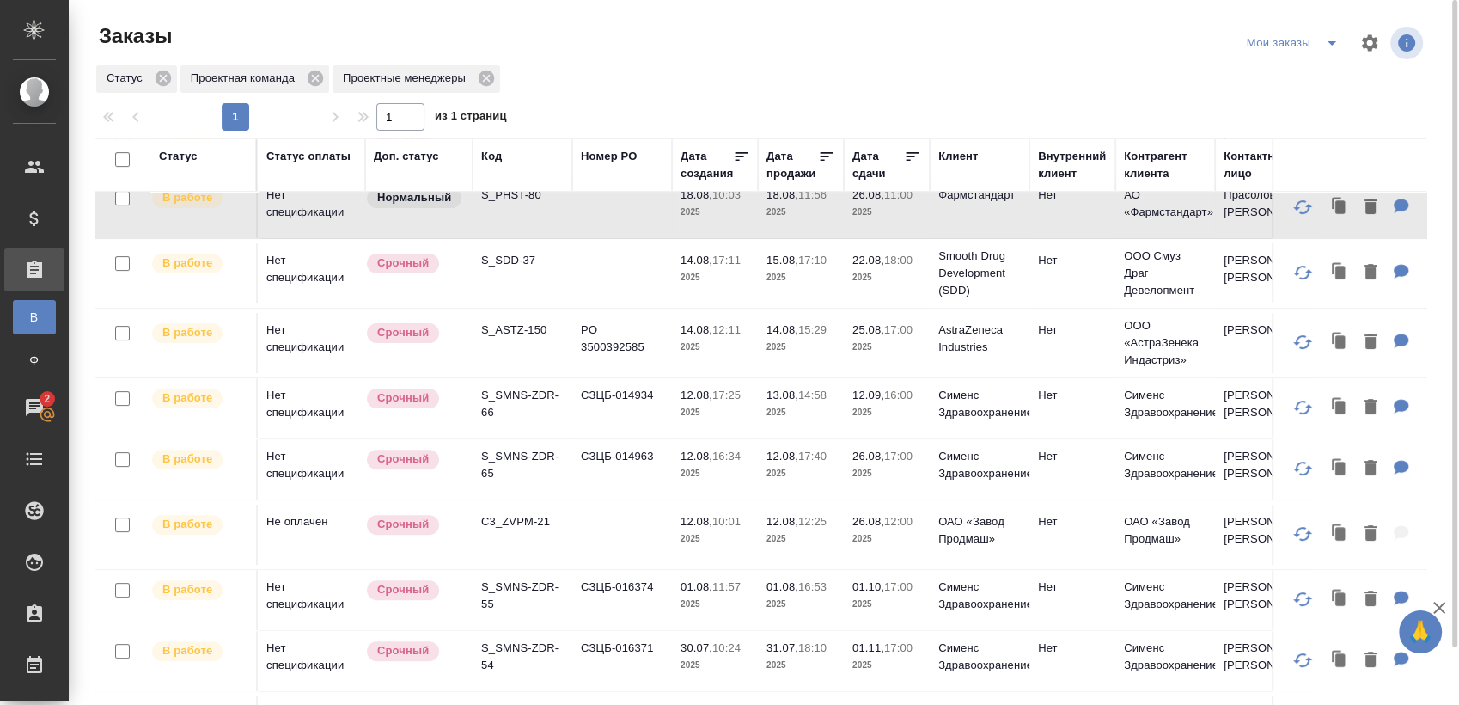
click at [1333, 53] on button "split button" at bounding box center [1332, 42] width 34 height 27
click at [1284, 71] on li "Взять в работу" at bounding box center [1295, 77] width 144 height 27
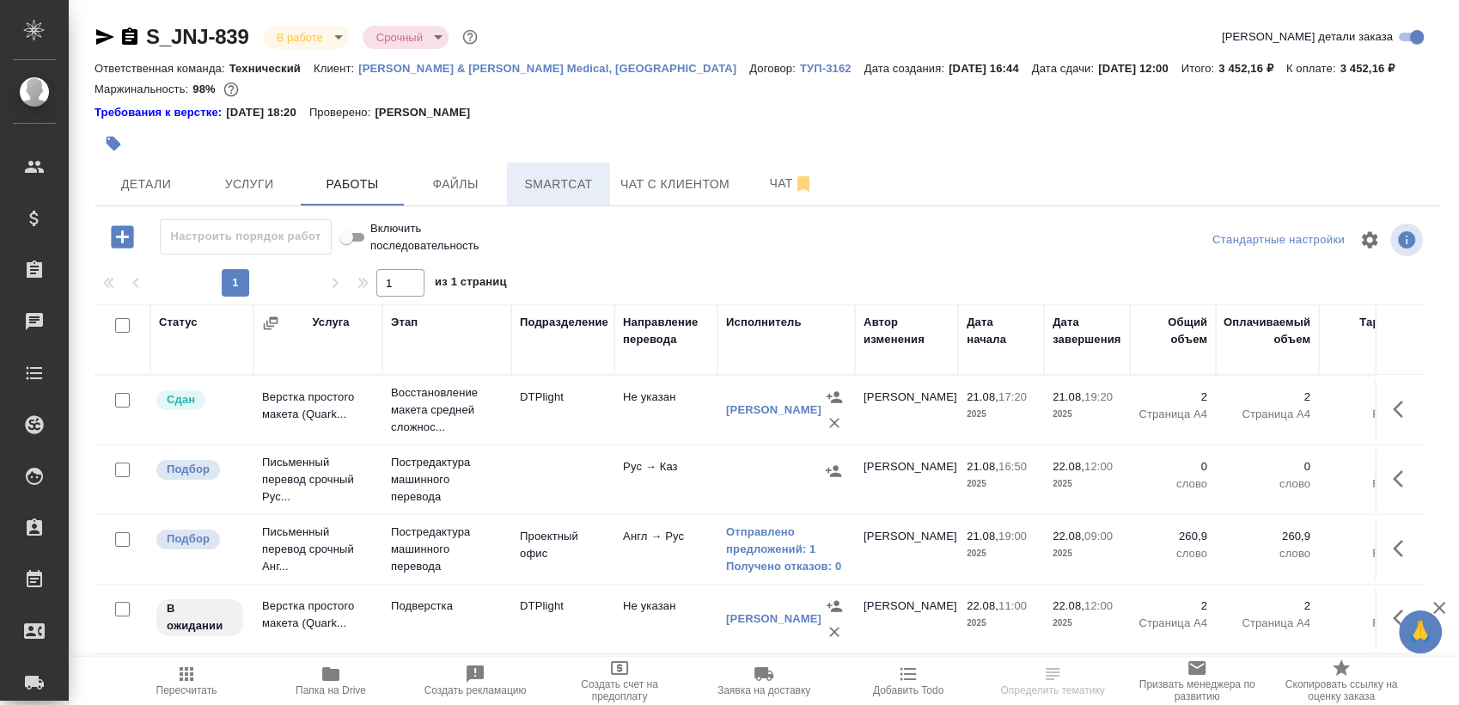
click at [584, 180] on span "Smartcat" at bounding box center [558, 184] width 82 height 21
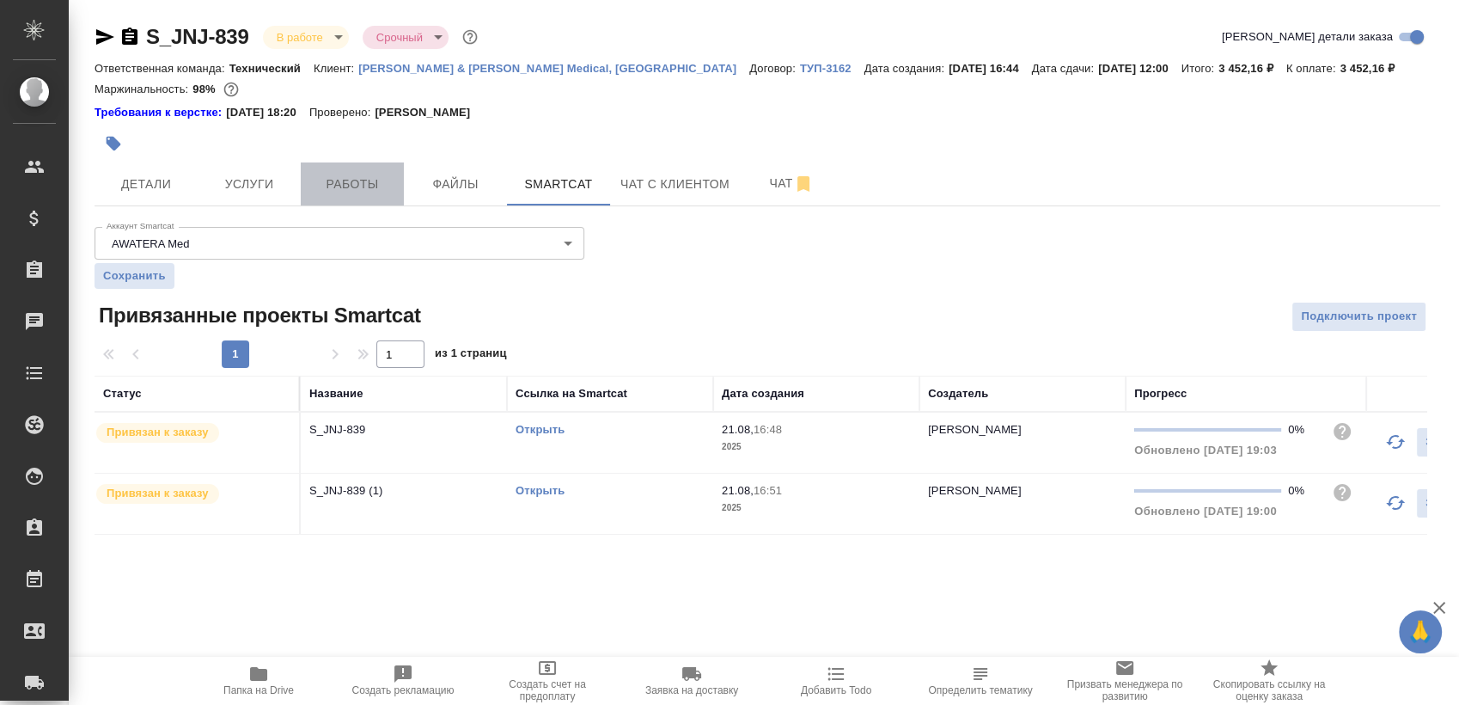
click at [328, 184] on span "Работы" at bounding box center [352, 184] width 82 height 21
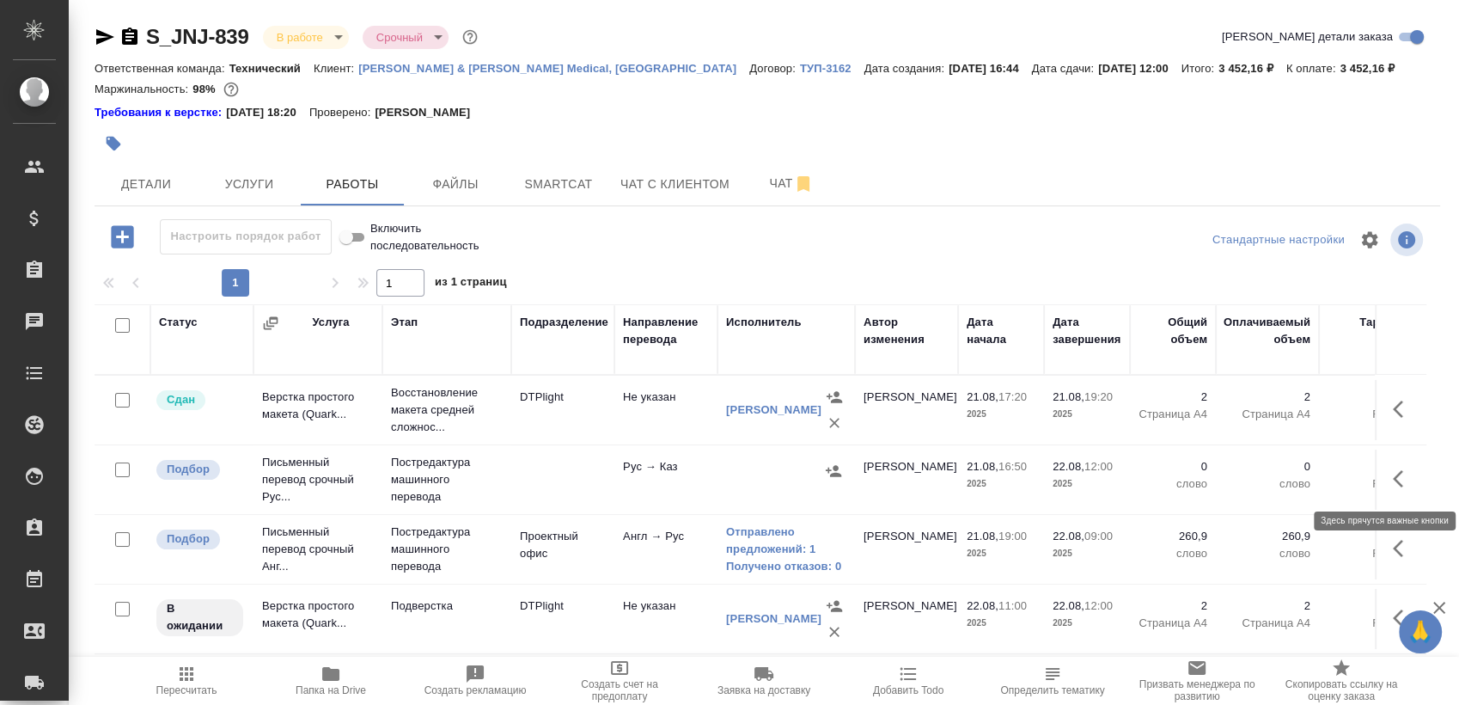
click at [1428, 464] on div "Статус Услуга Этап Подразделение Направление перевода Исполнитель Автор изменен…" at bounding box center [767, 497] width 1345 height 387
click at [1410, 478] on icon "button" at bounding box center [1403, 478] width 21 height 21
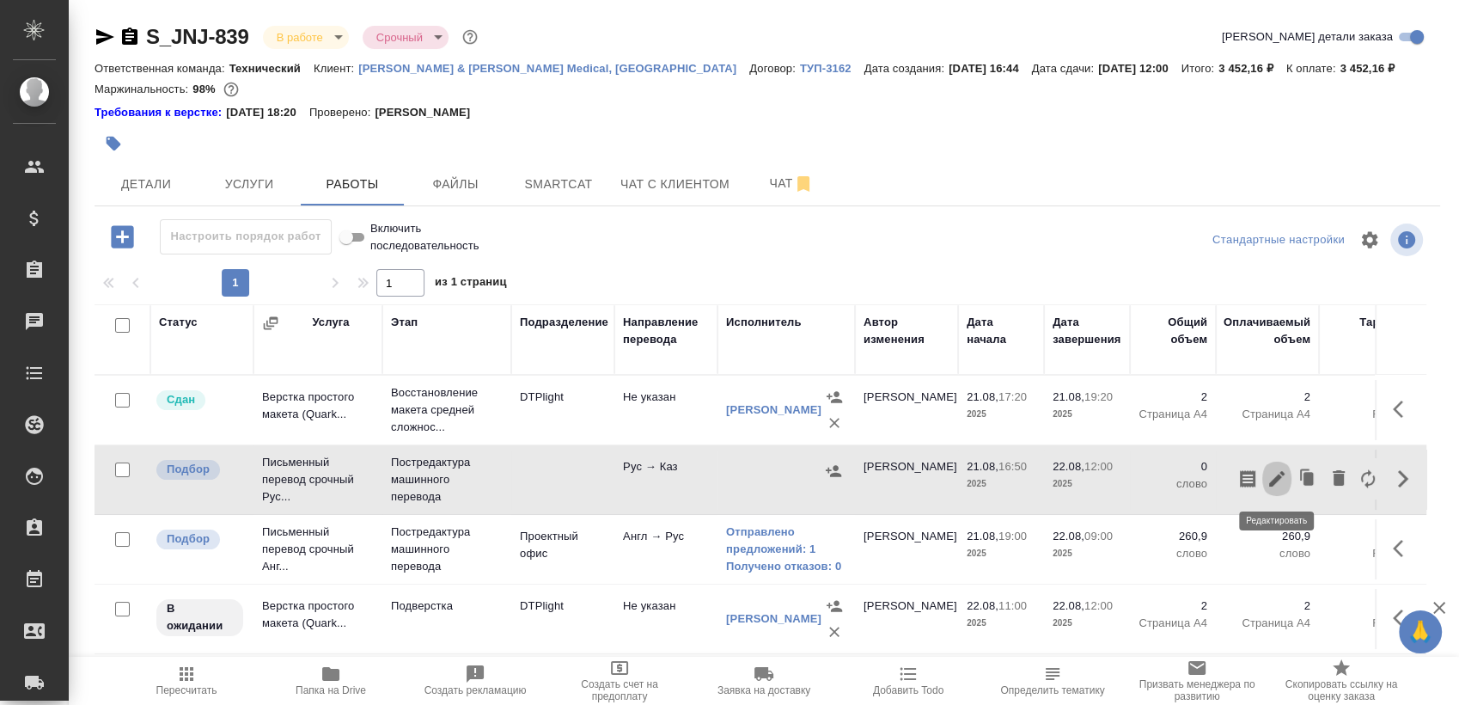
click at [1268, 478] on icon "button" at bounding box center [1276, 478] width 21 height 21
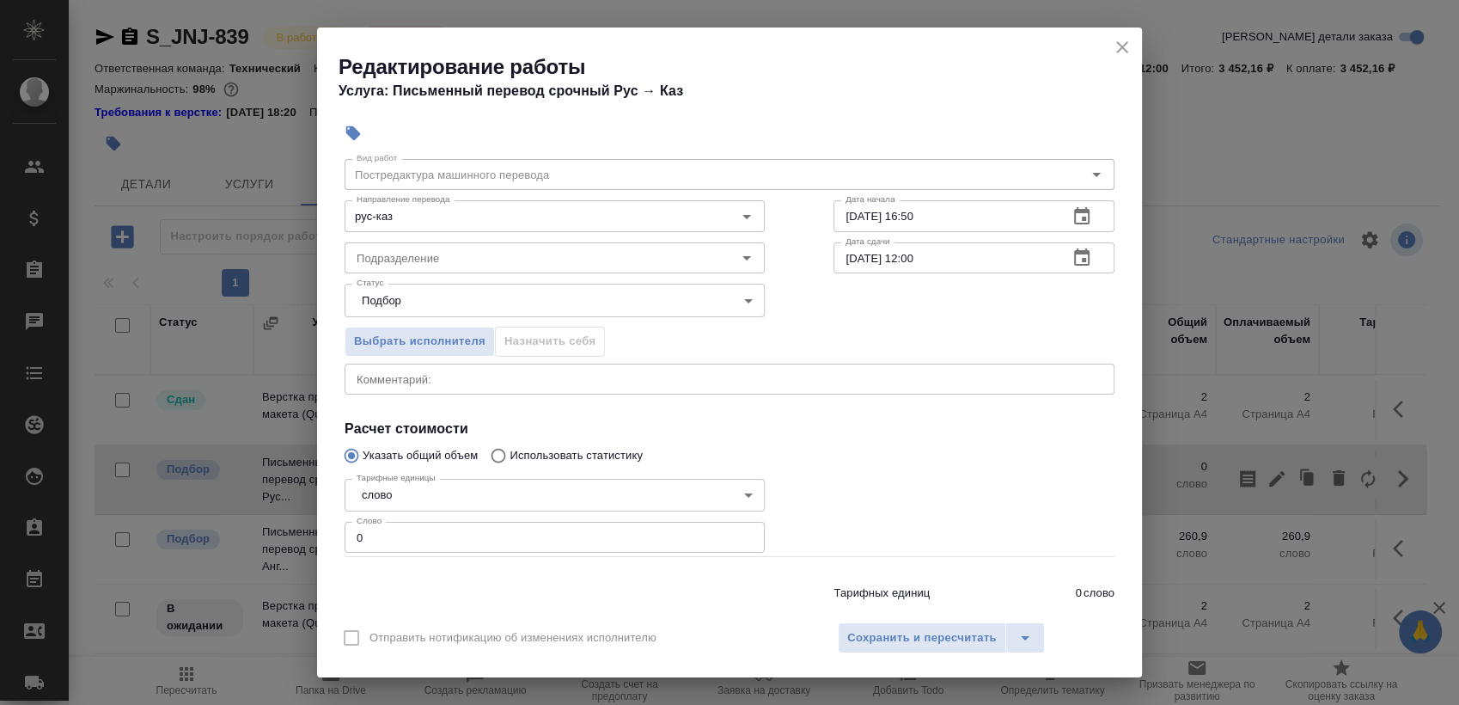
scroll to position [104, 0]
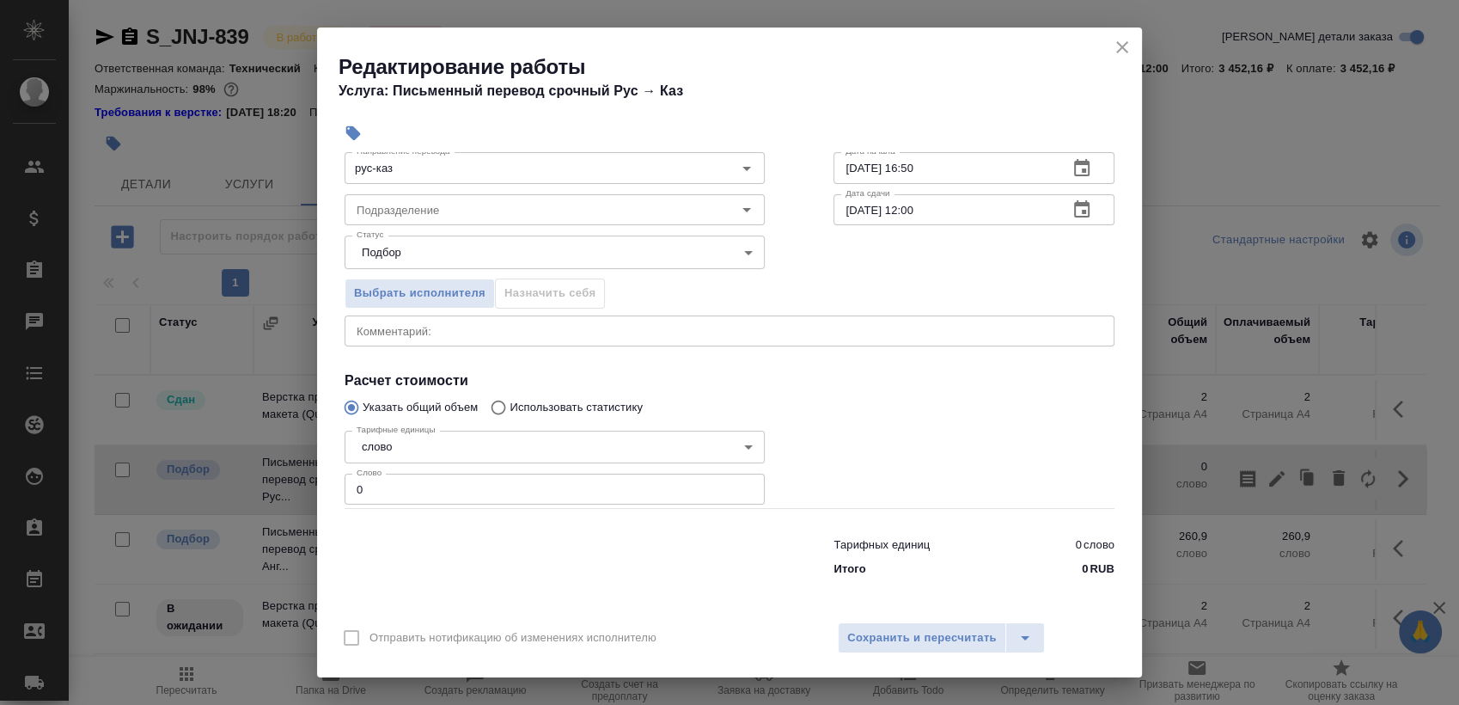
click at [503, 485] on input "0" at bounding box center [555, 488] width 420 height 31
type input "260"
click at [518, 216] on input "Подразделение" at bounding box center [526, 209] width 352 height 21
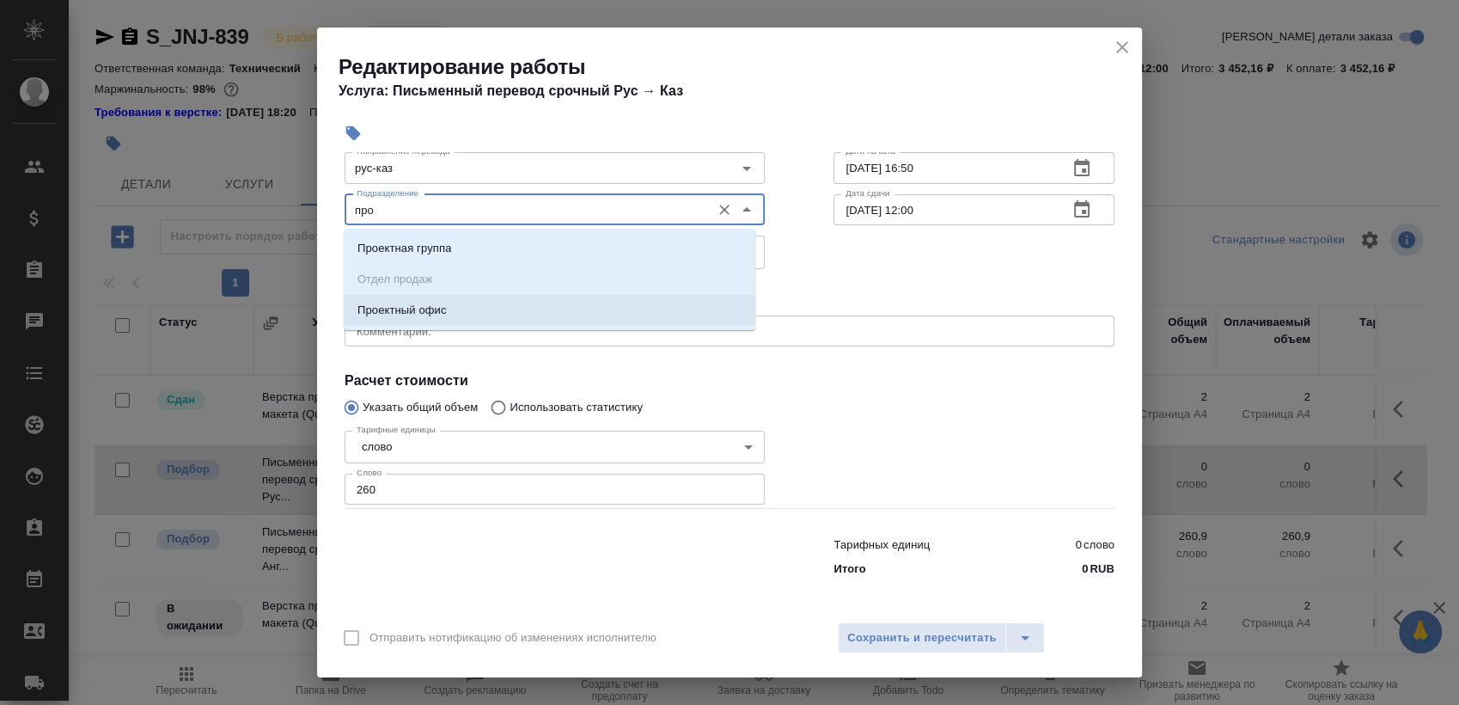
click at [515, 302] on li "Проектный офис" at bounding box center [550, 310] width 412 height 31
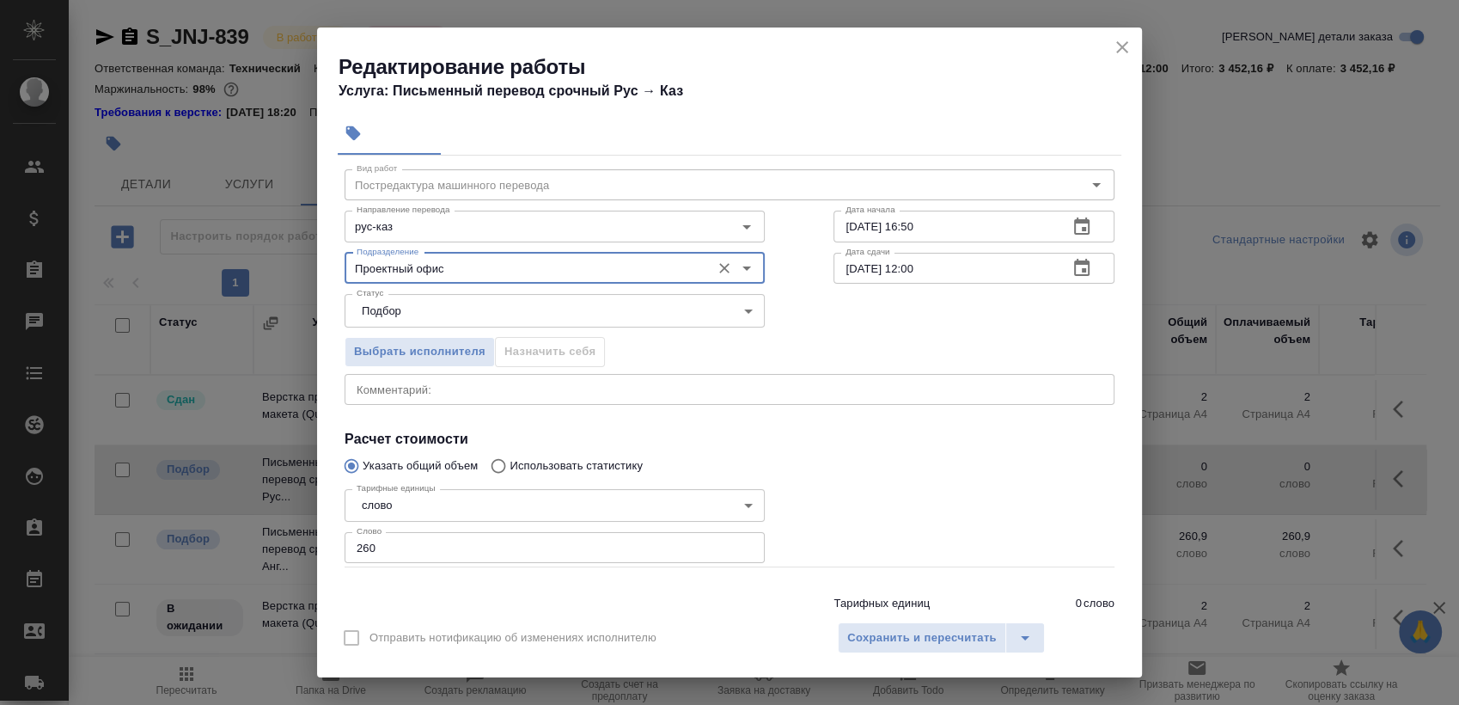
scroll to position [0, 0]
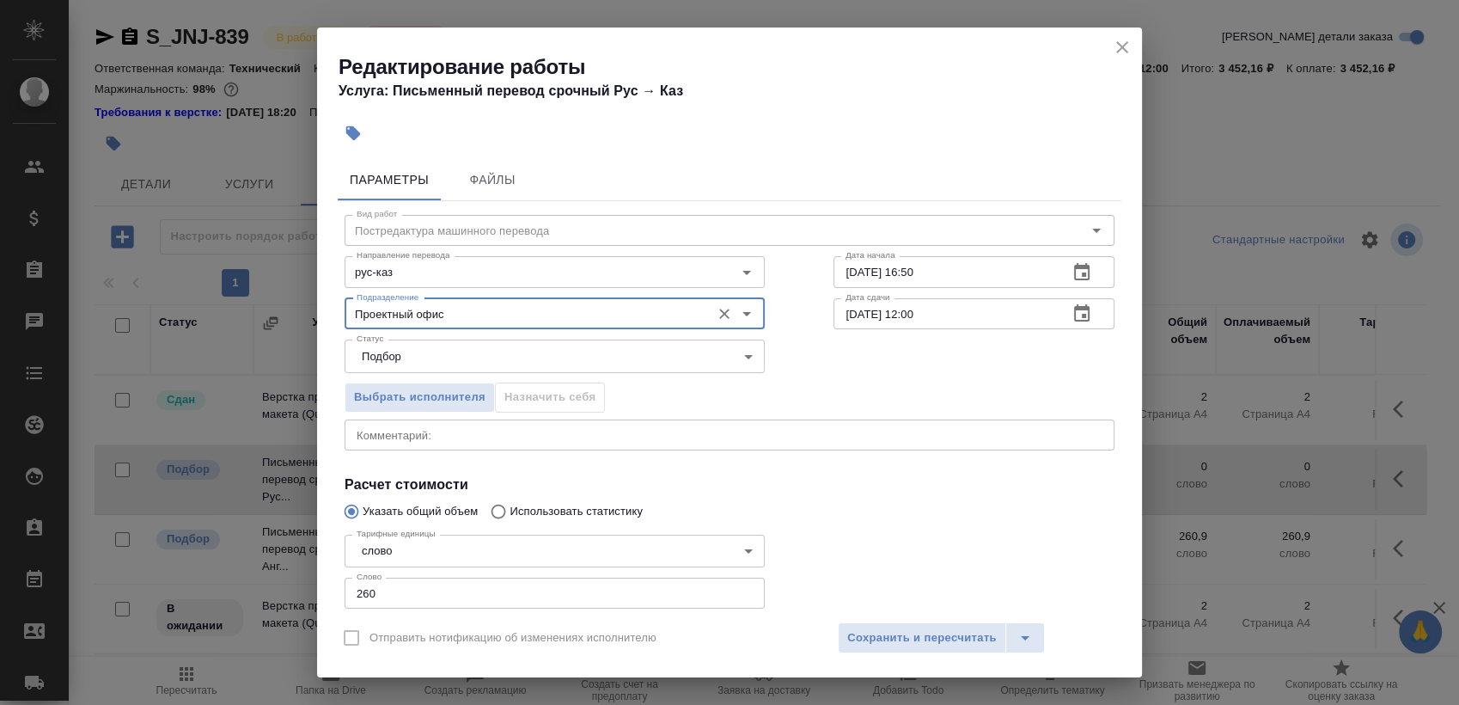
type input "Проектный офис"
click at [1071, 266] on icon "button" at bounding box center [1081, 272] width 21 height 21
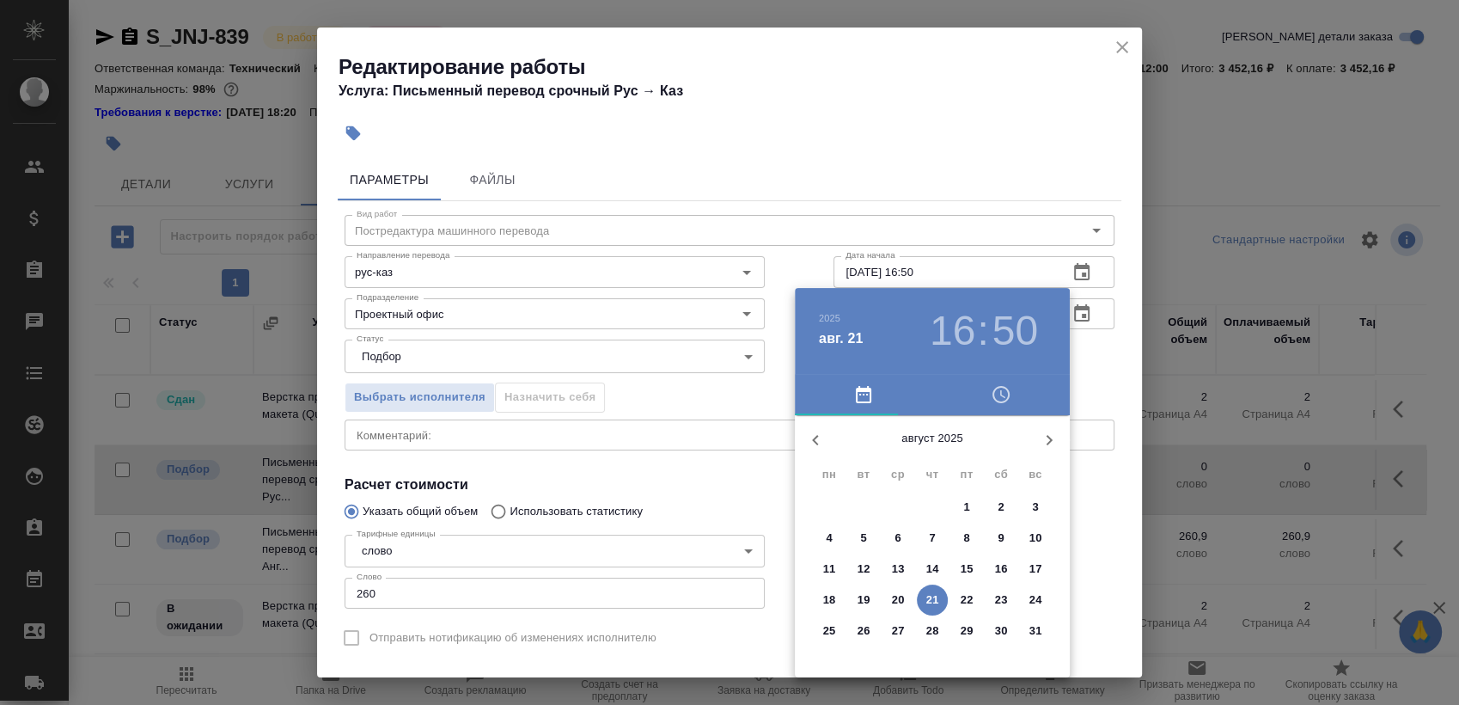
click at [962, 595] on p "22" at bounding box center [967, 599] width 13 height 17
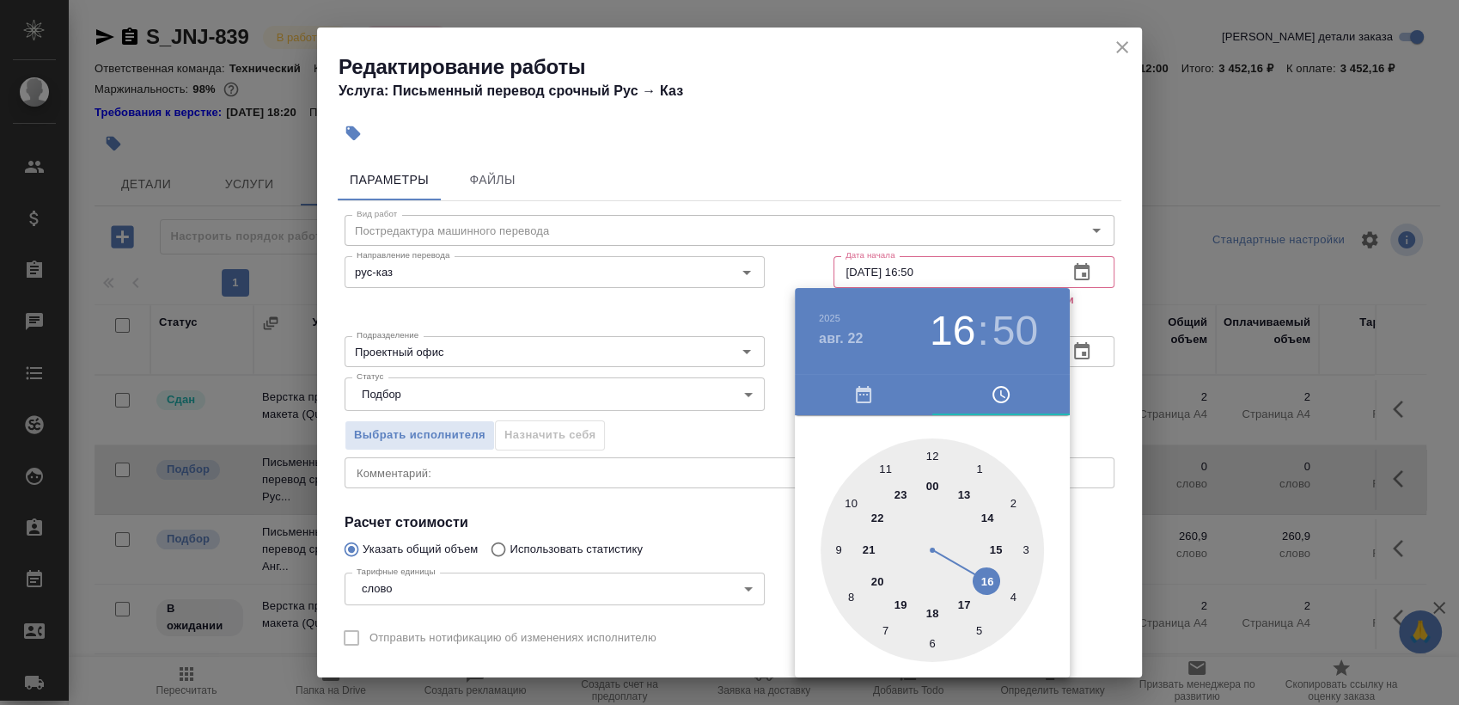
click at [832, 547] on div at bounding box center [932, 549] width 223 height 223
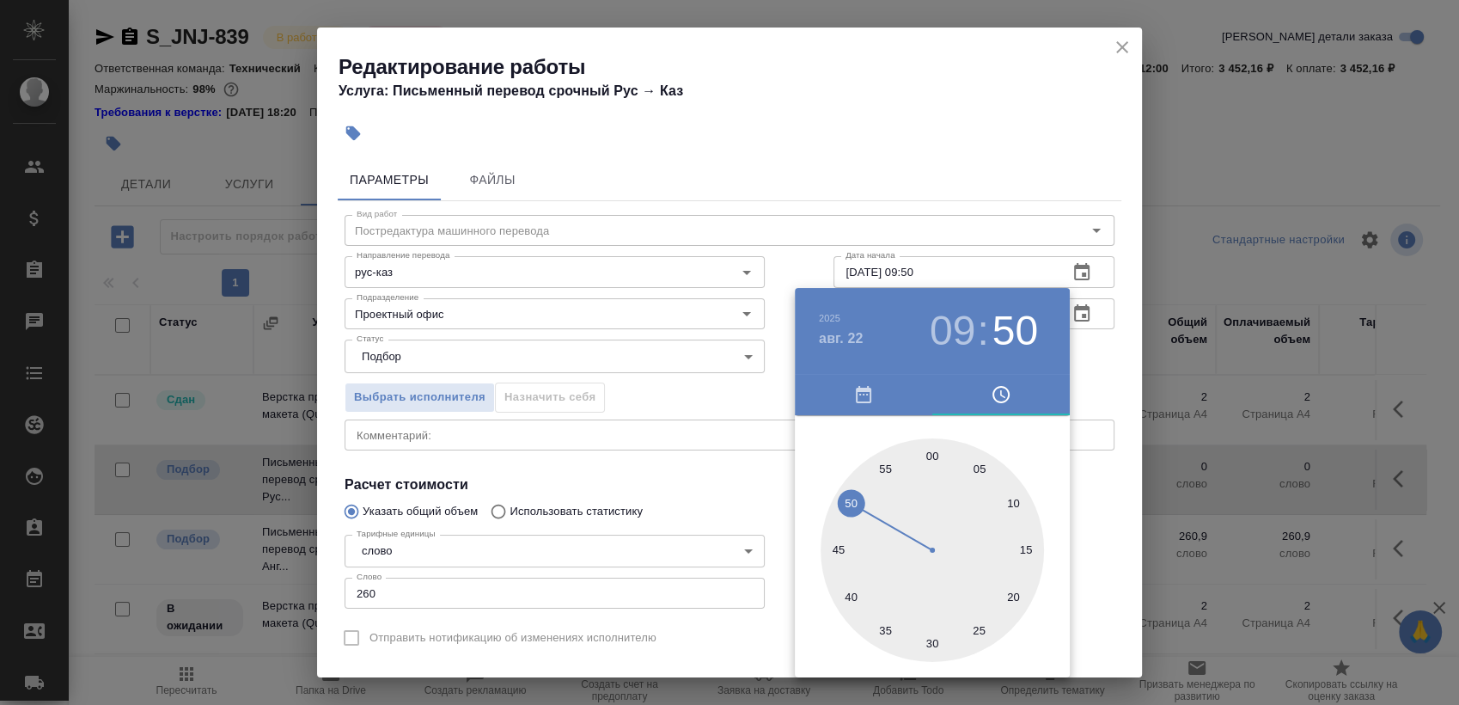
click at [929, 457] on div at bounding box center [932, 549] width 223 height 223
type input "[DATE] 09:00"
click at [1120, 357] on div at bounding box center [729, 352] width 1459 height 705
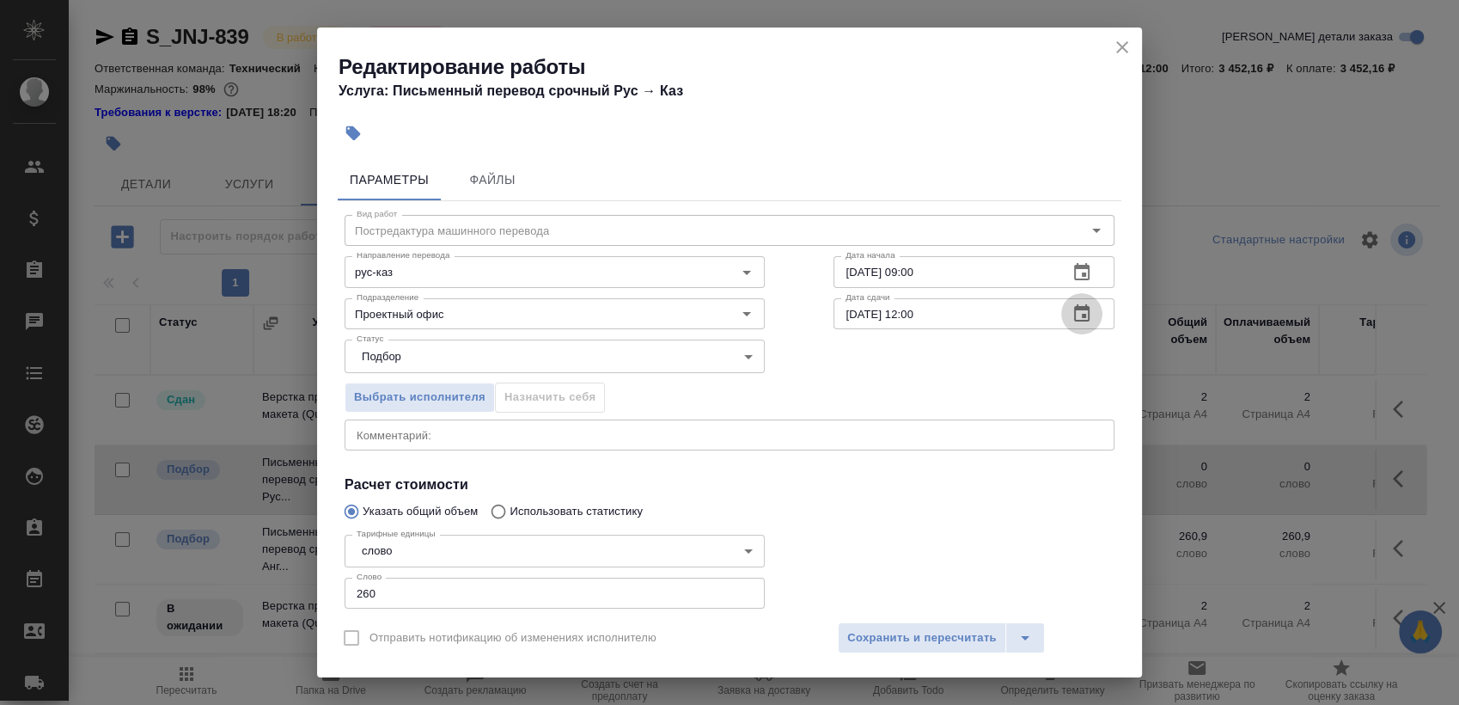
click at [1071, 312] on icon "button" at bounding box center [1081, 313] width 21 height 21
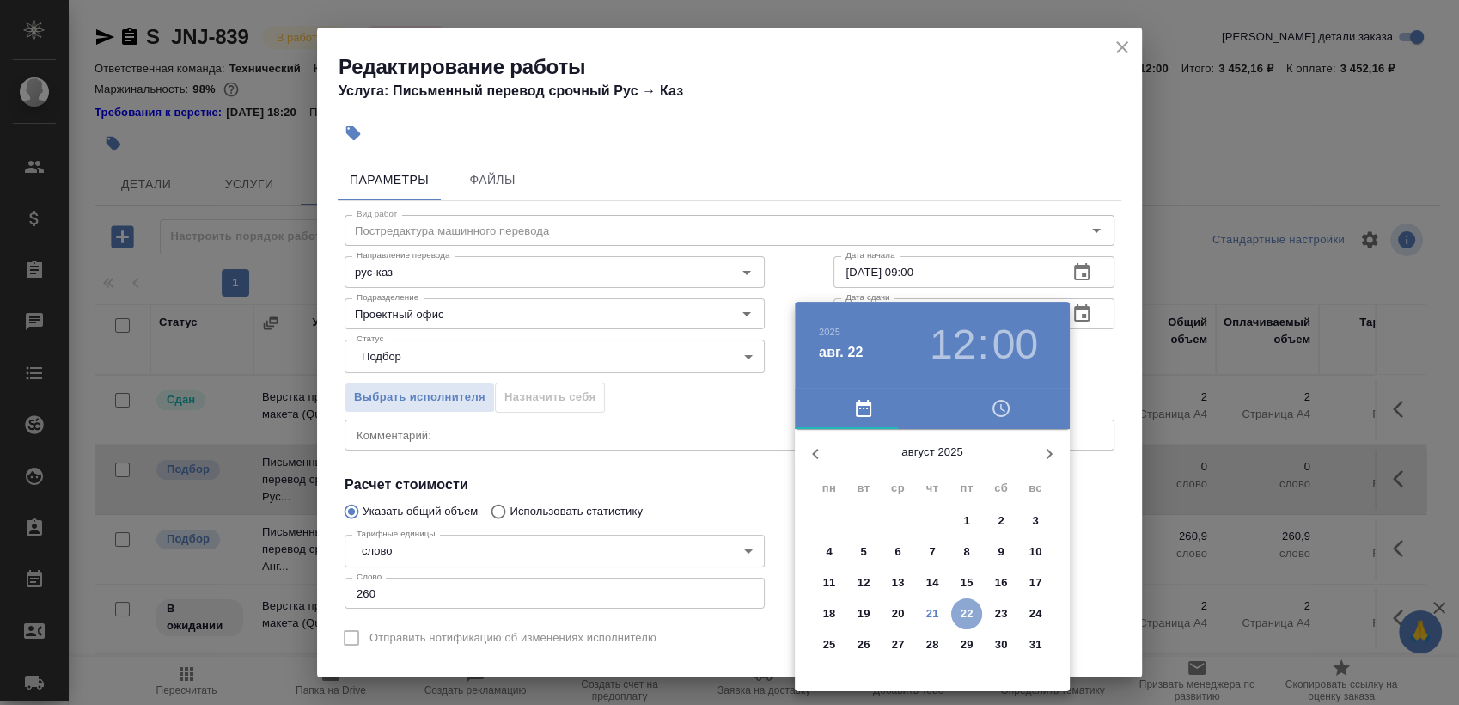
click at [958, 615] on span "22" at bounding box center [966, 613] width 31 height 17
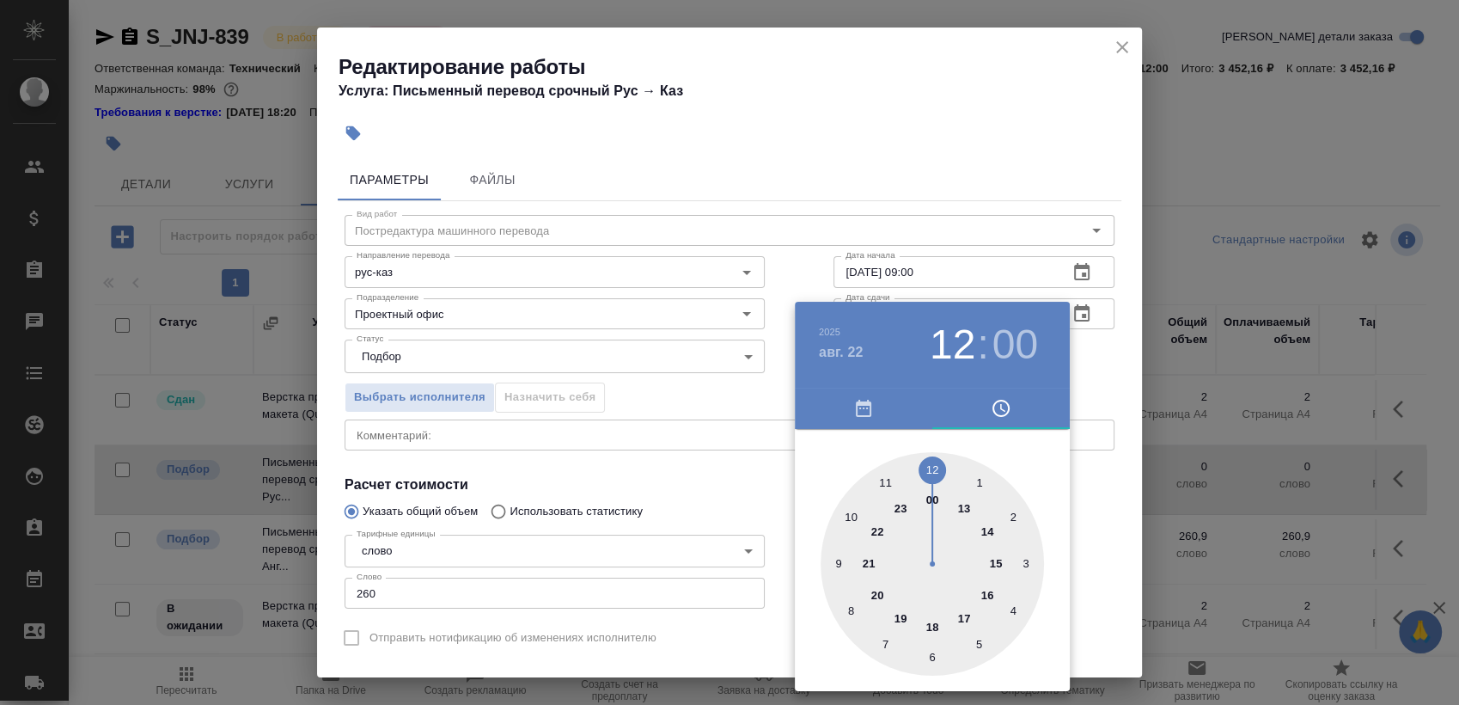
click at [887, 473] on div at bounding box center [932, 563] width 223 height 223
type input "[DATE] 11:00"
click at [1089, 382] on div at bounding box center [729, 352] width 1459 height 705
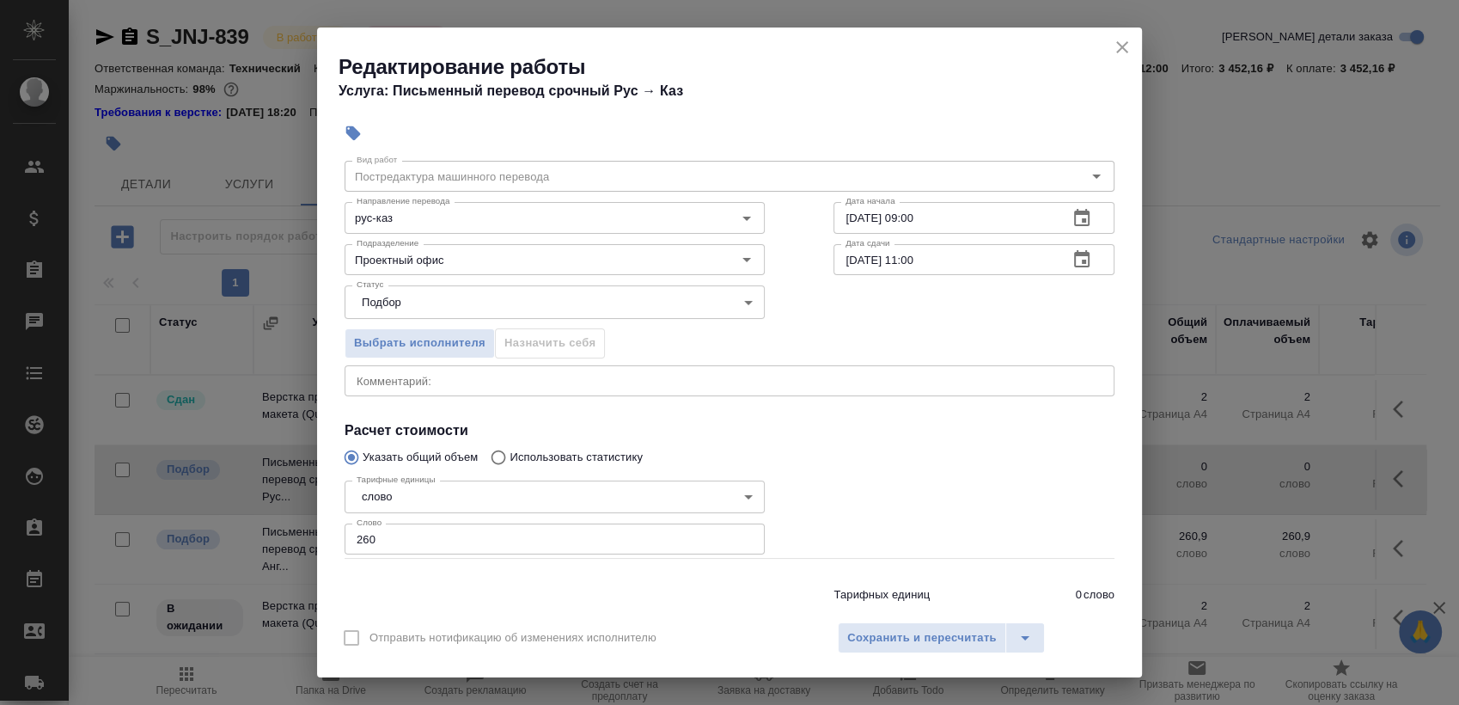
scroll to position [95, 0]
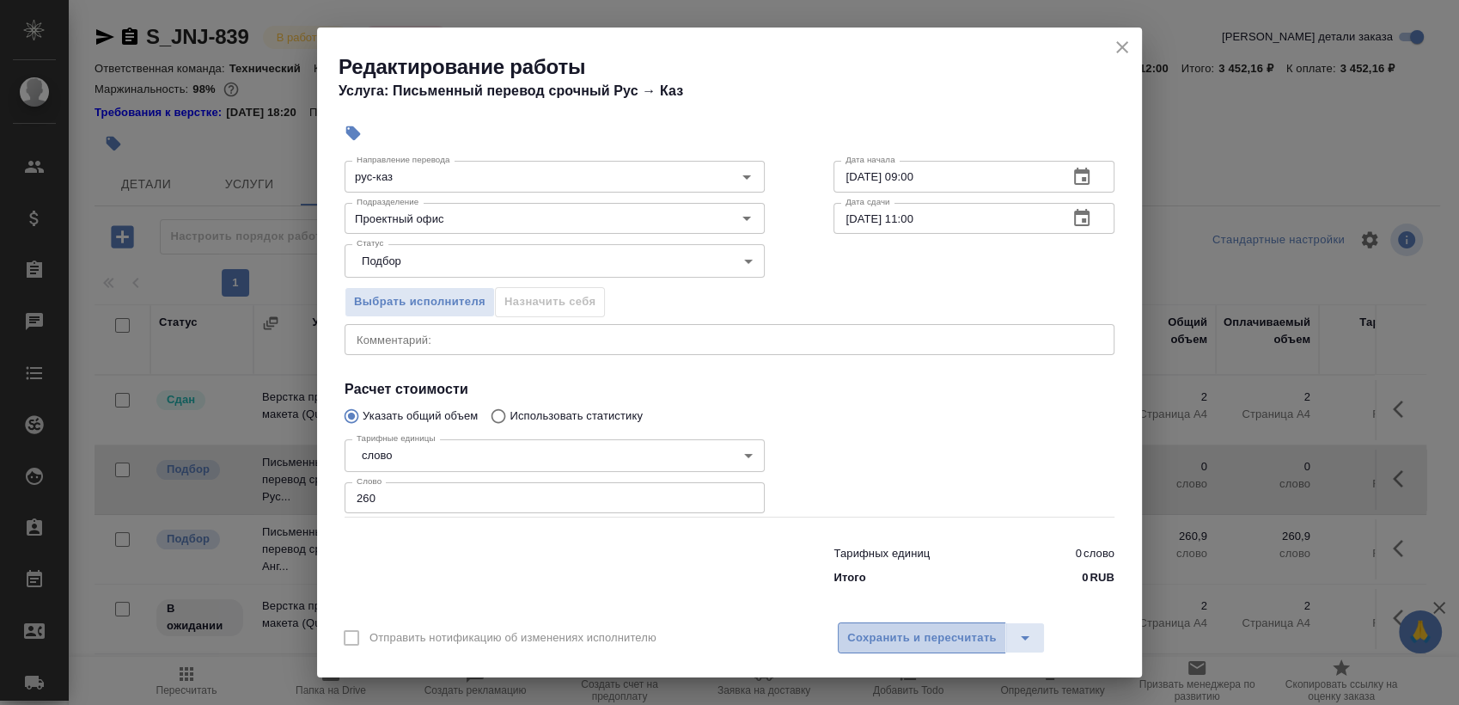
click at [914, 640] on span "Сохранить и пересчитать" at bounding box center [921, 638] width 149 height 20
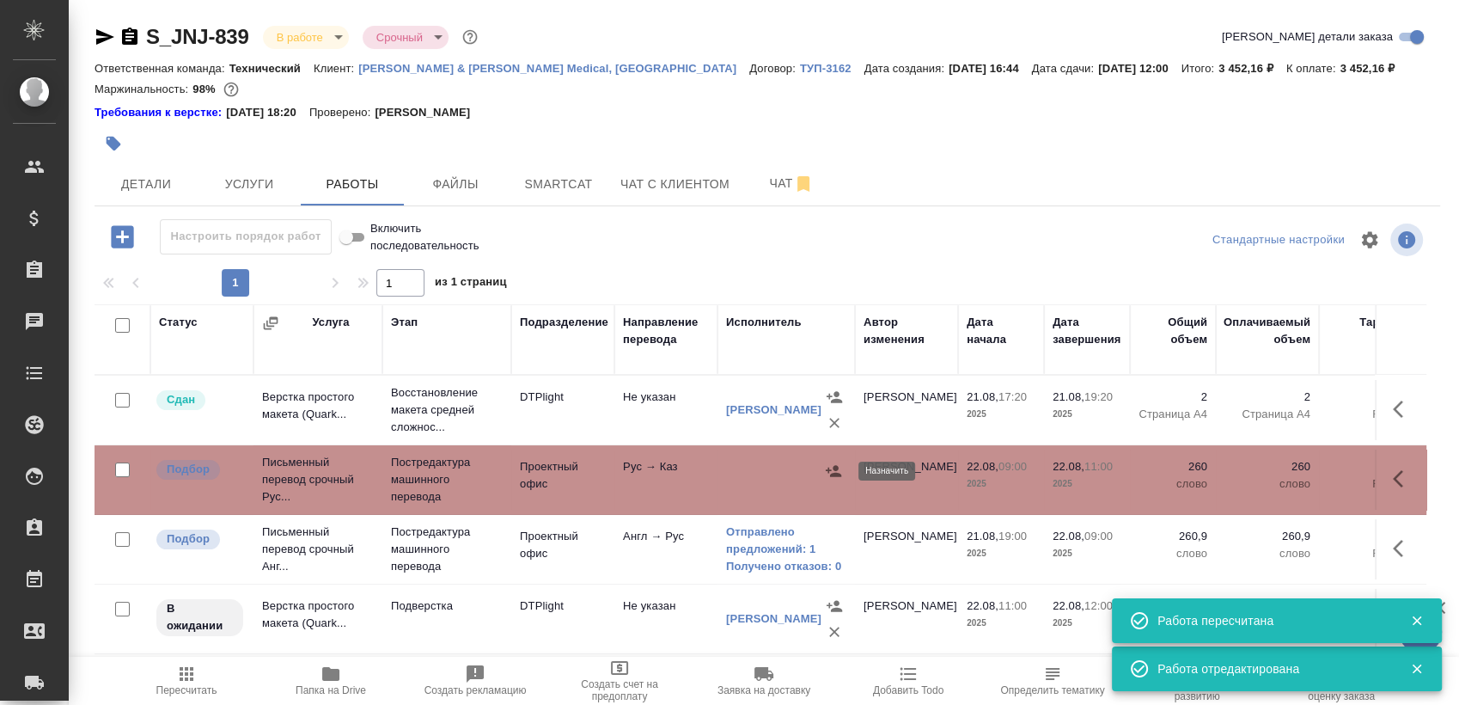
click at [835, 467] on icon "button" at bounding box center [833, 470] width 15 height 11
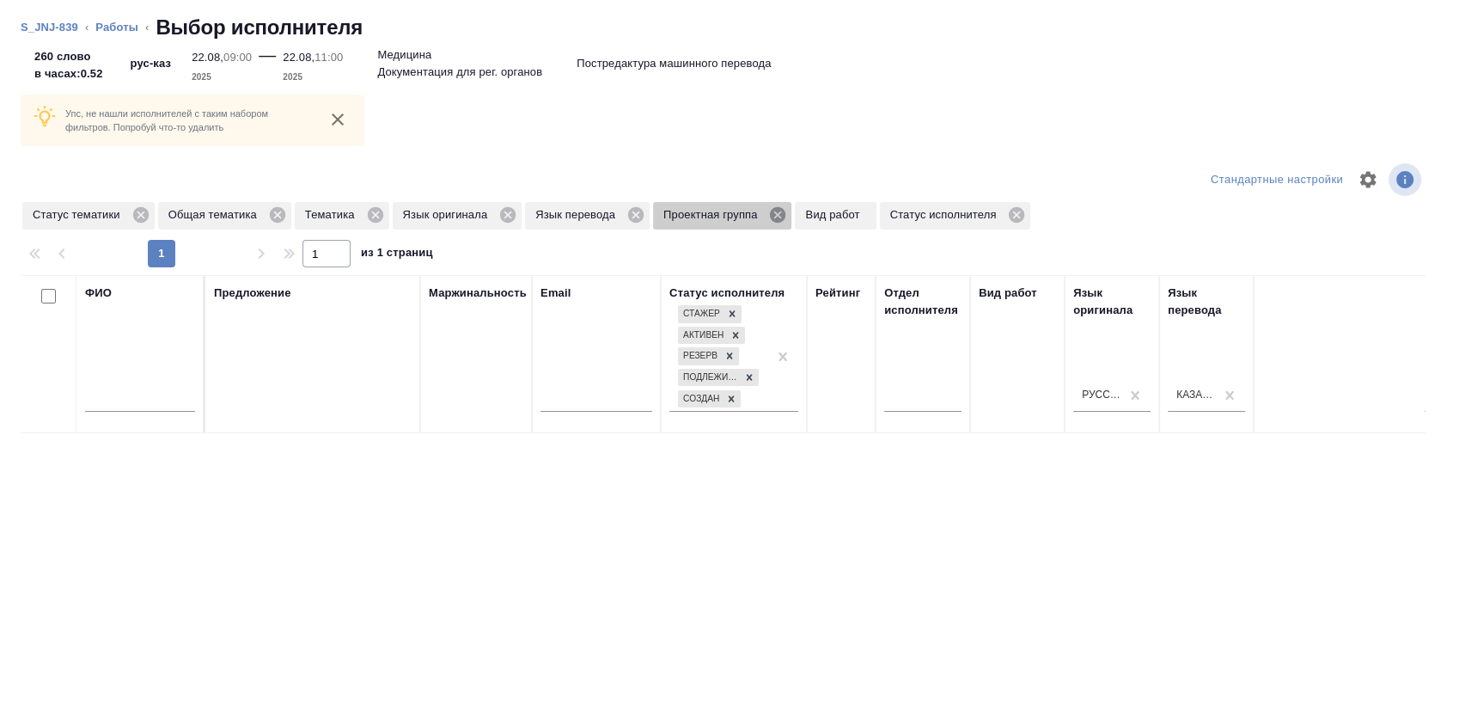
click at [777, 213] on icon at bounding box center [777, 214] width 19 height 19
click at [375, 217] on icon at bounding box center [374, 214] width 15 height 15
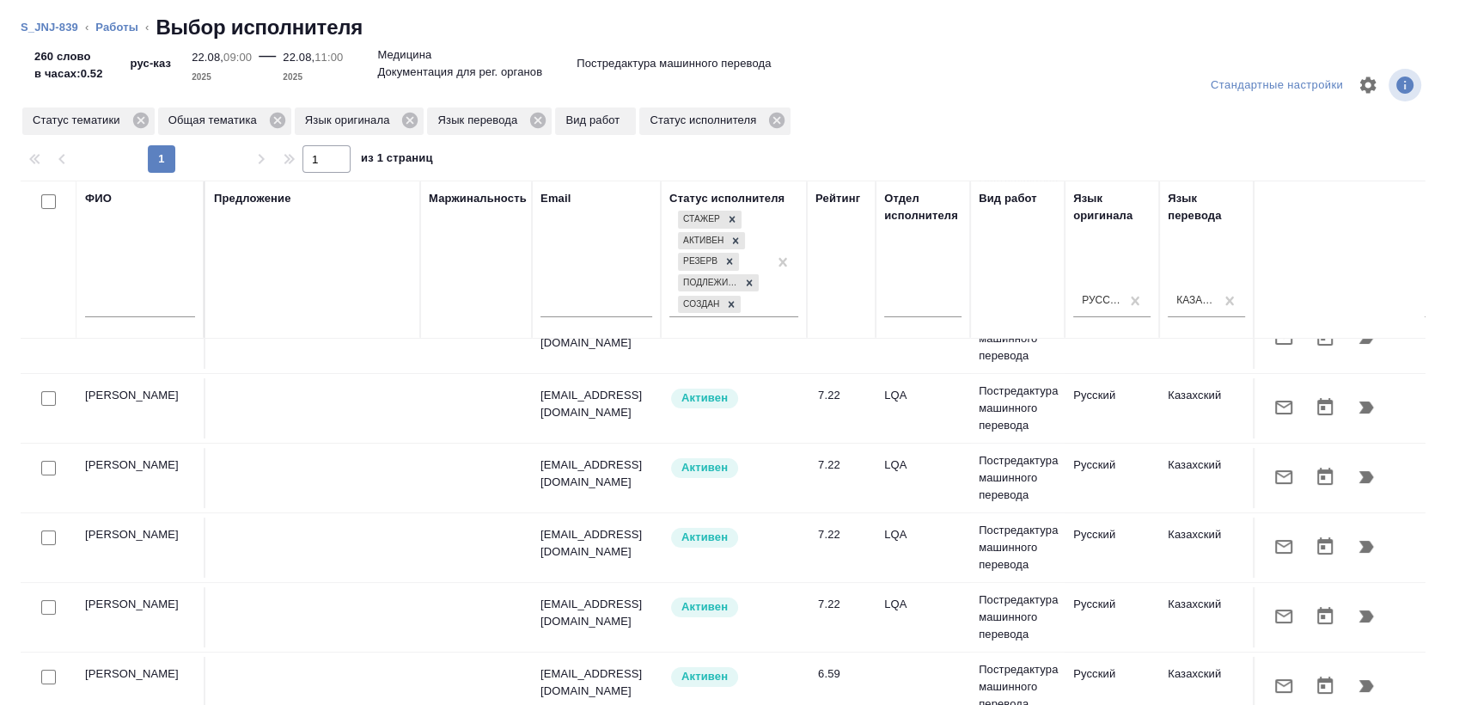
scroll to position [187, 0]
click at [278, 119] on icon at bounding box center [277, 120] width 19 height 19
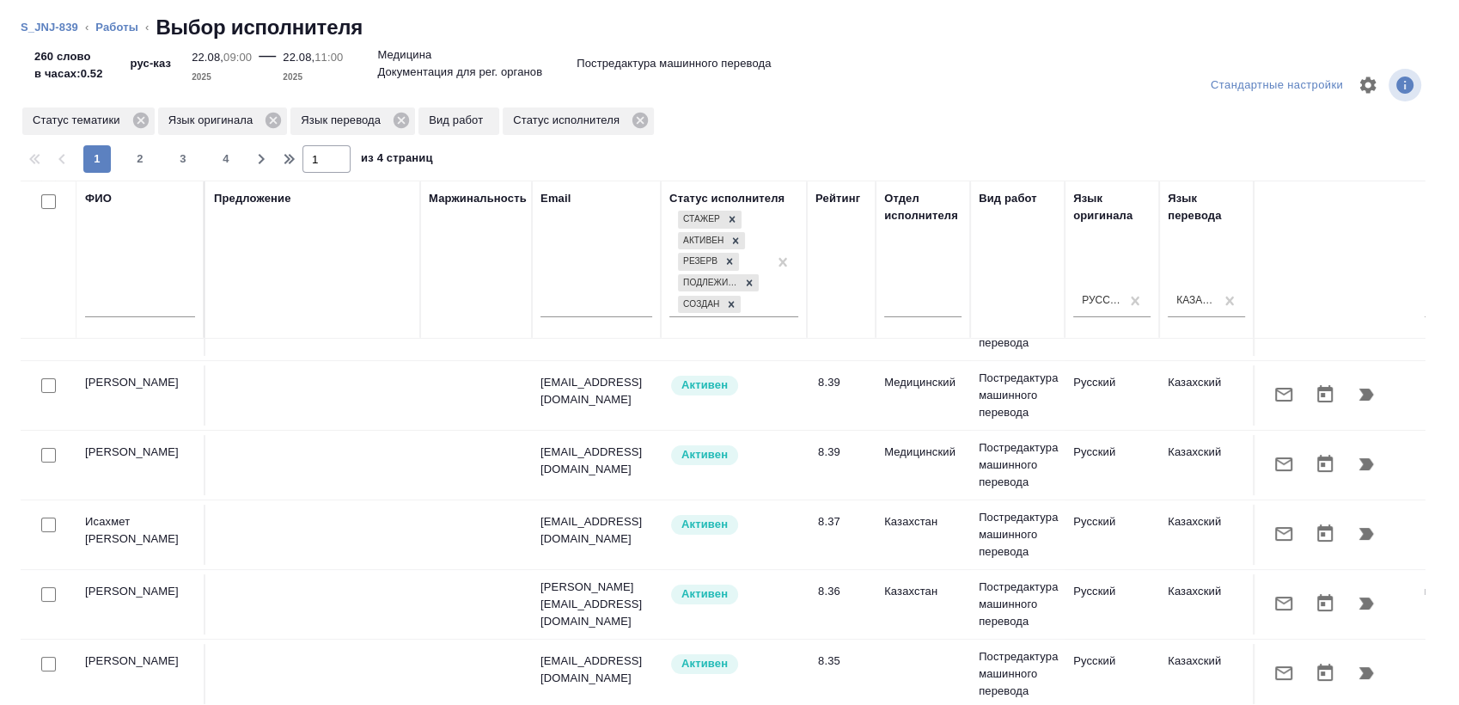
scroll to position [0, 0]
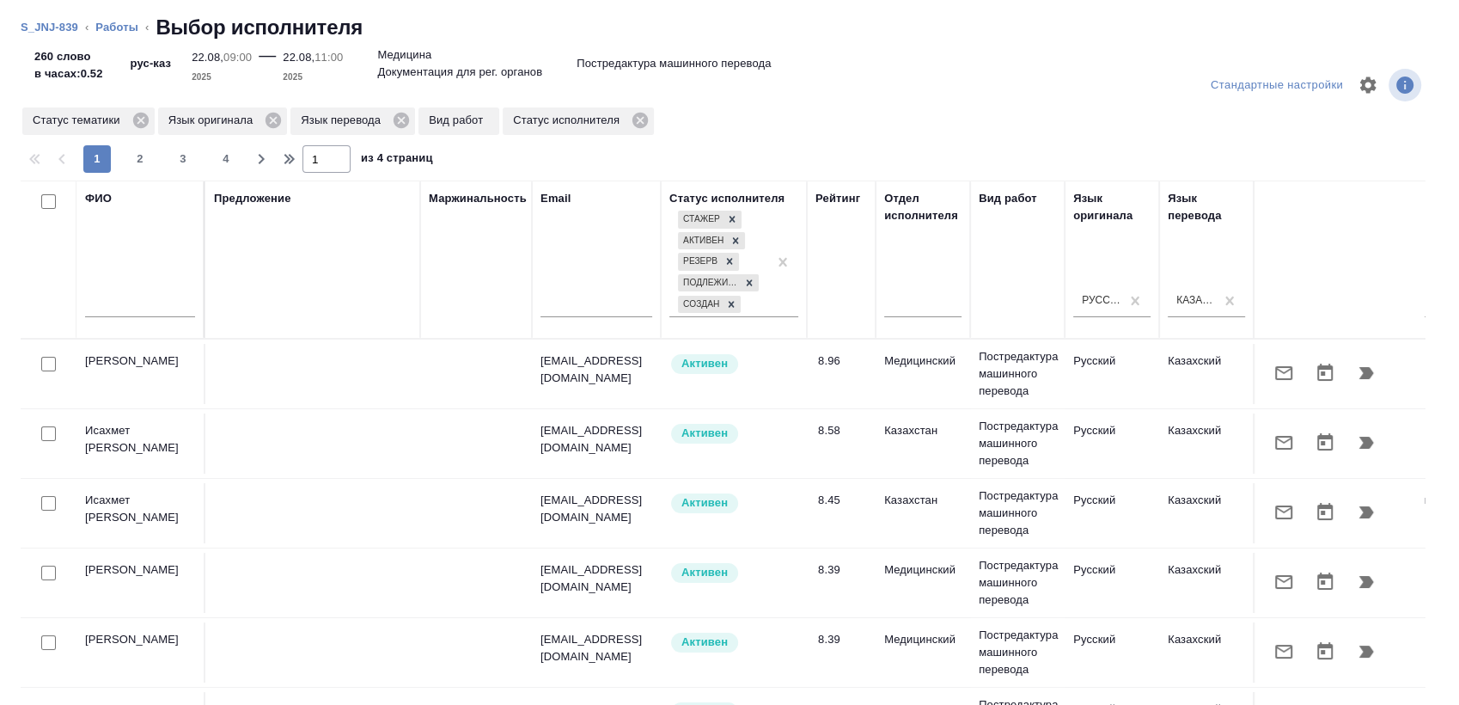
click at [47, 434] on input "checkbox" at bounding box center [48, 433] width 15 height 15
checkbox input "true"
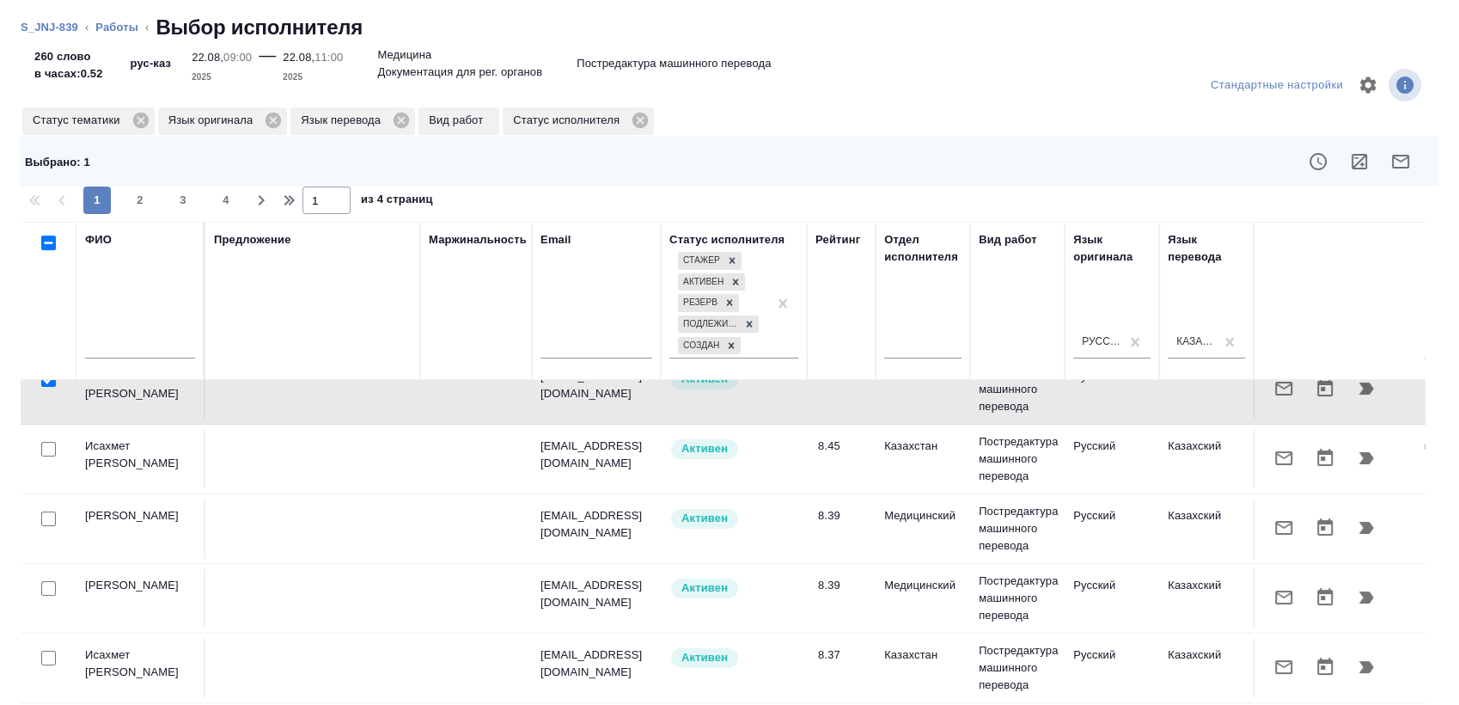
scroll to position [381, 0]
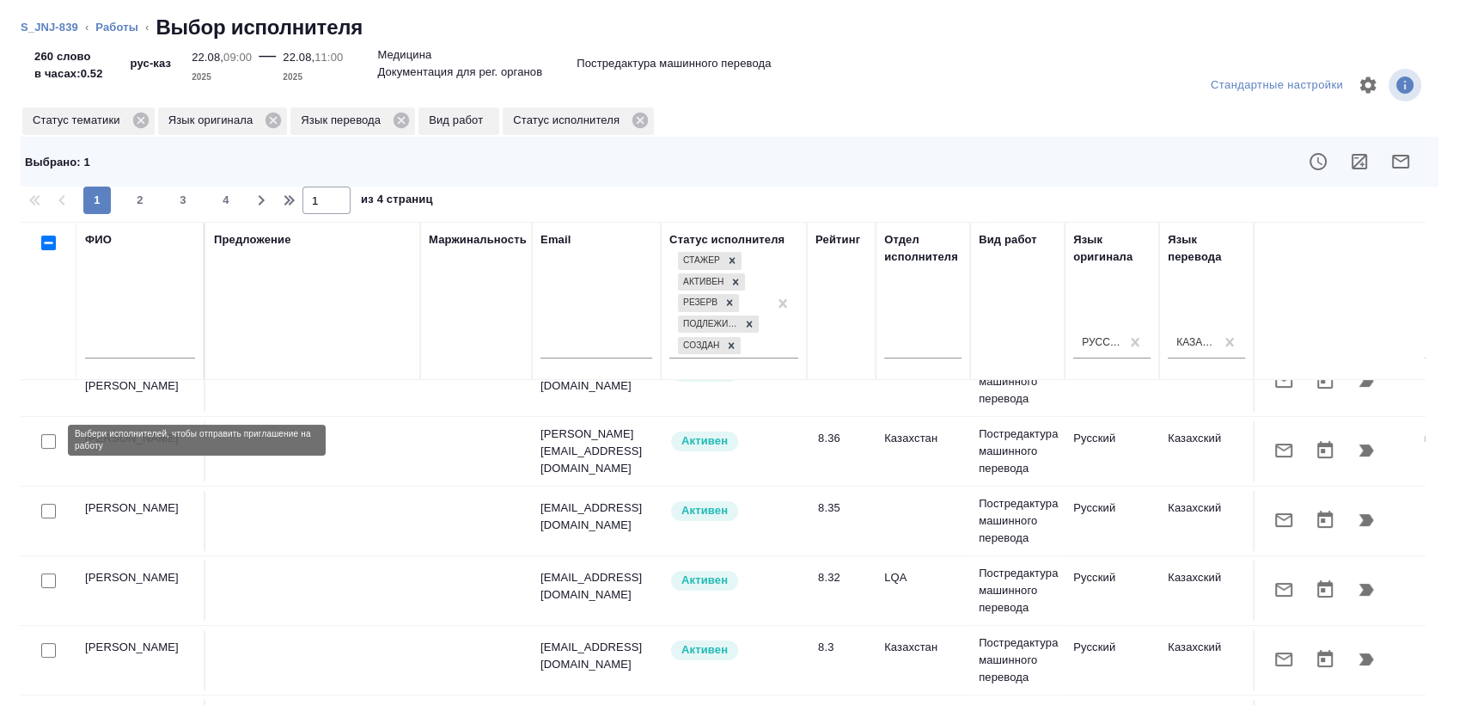
click at [48, 436] on input "checkbox" at bounding box center [48, 441] width 15 height 15
checkbox input "true"
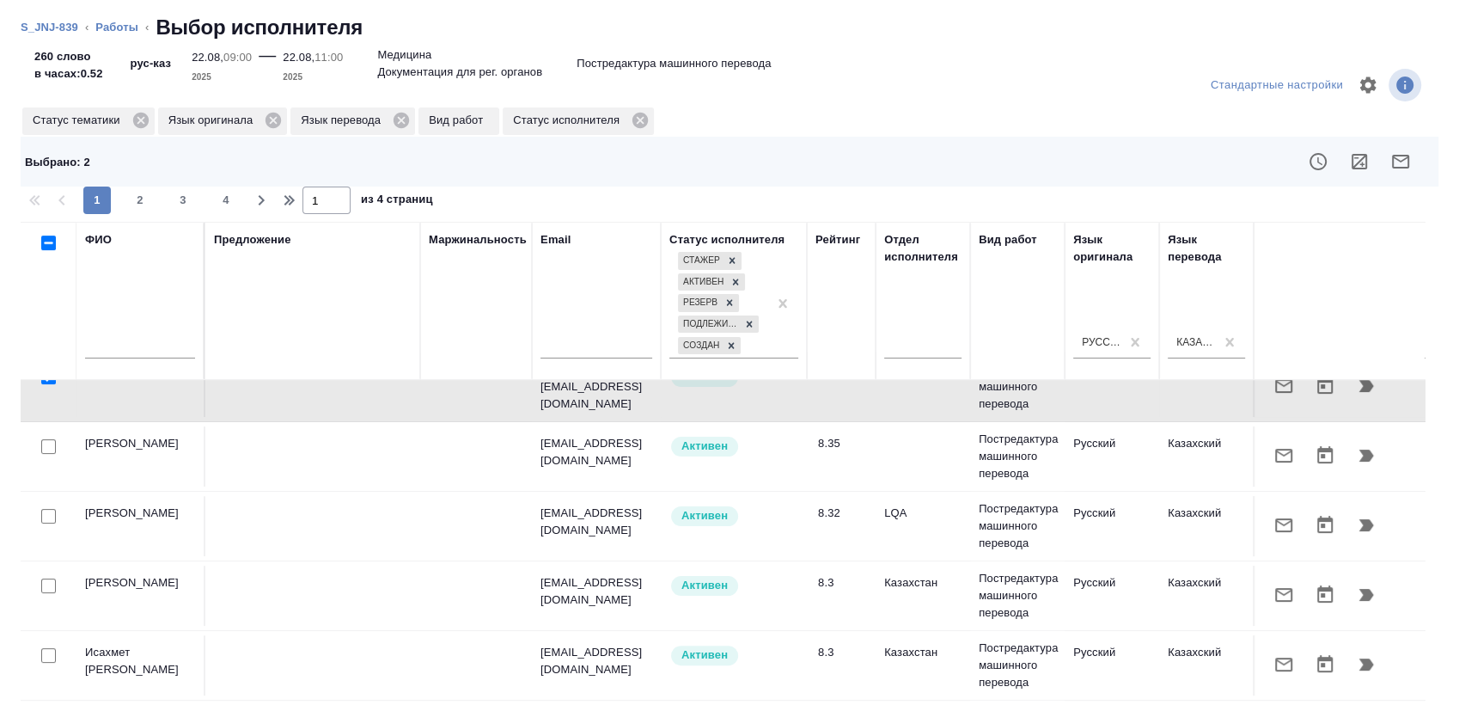
scroll to position [477, 0]
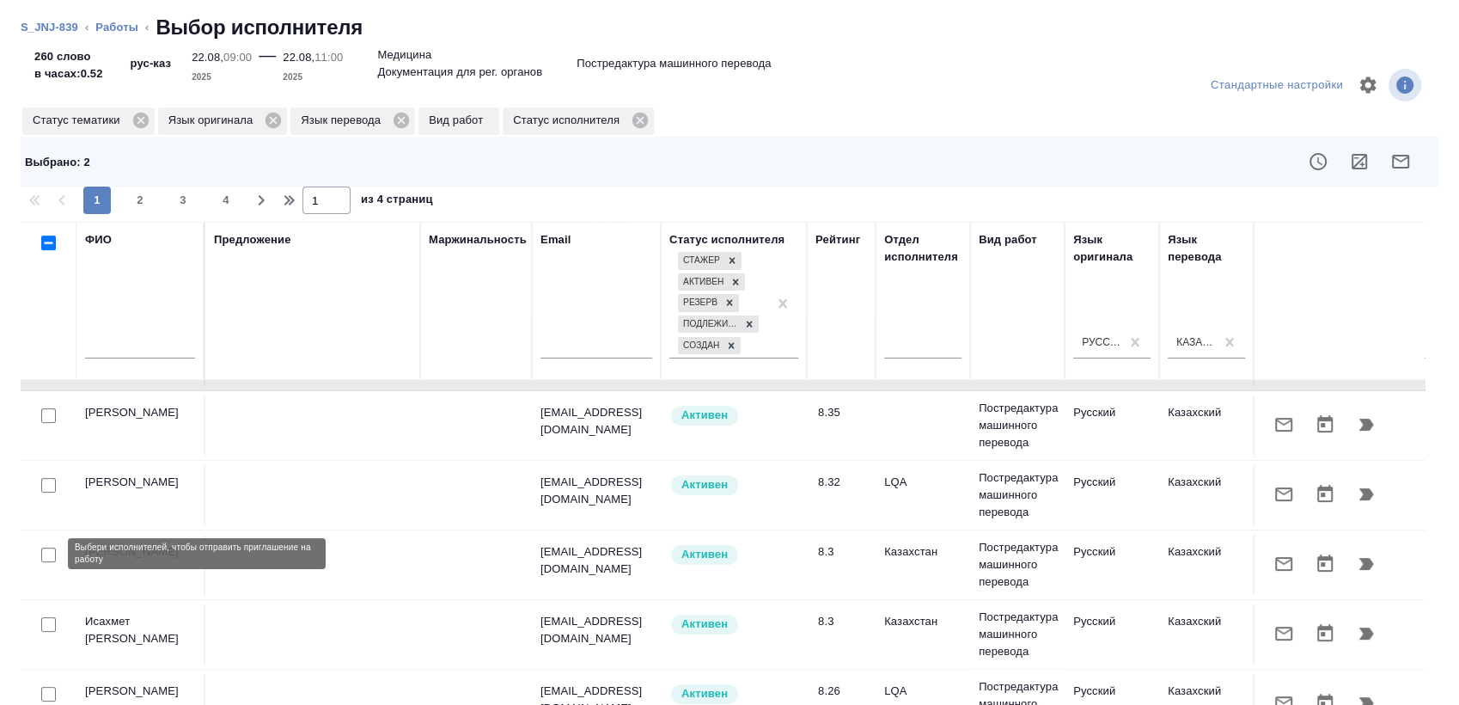
click at [53, 553] on input "checkbox" at bounding box center [48, 554] width 15 height 15
checkbox input "true"
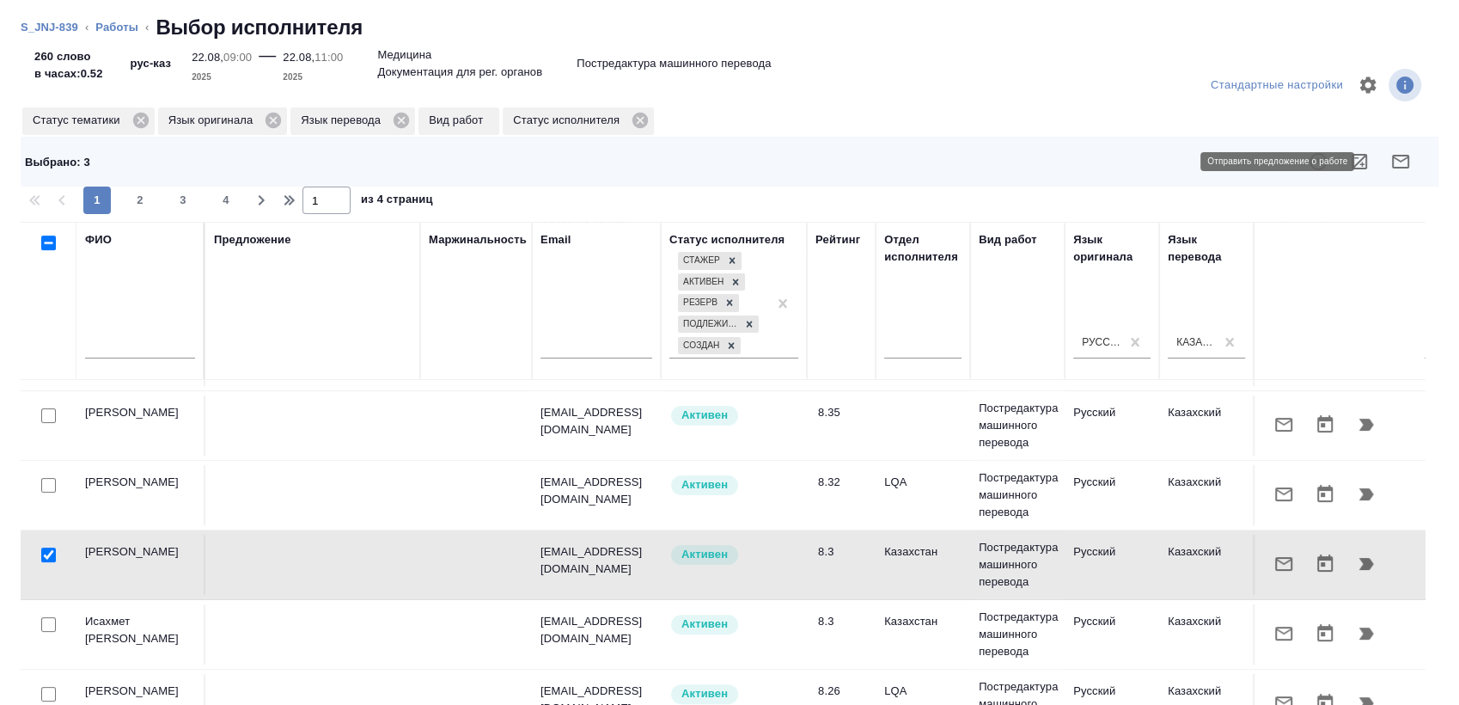
click at [1390, 158] on icon "button" at bounding box center [1400, 161] width 21 height 21
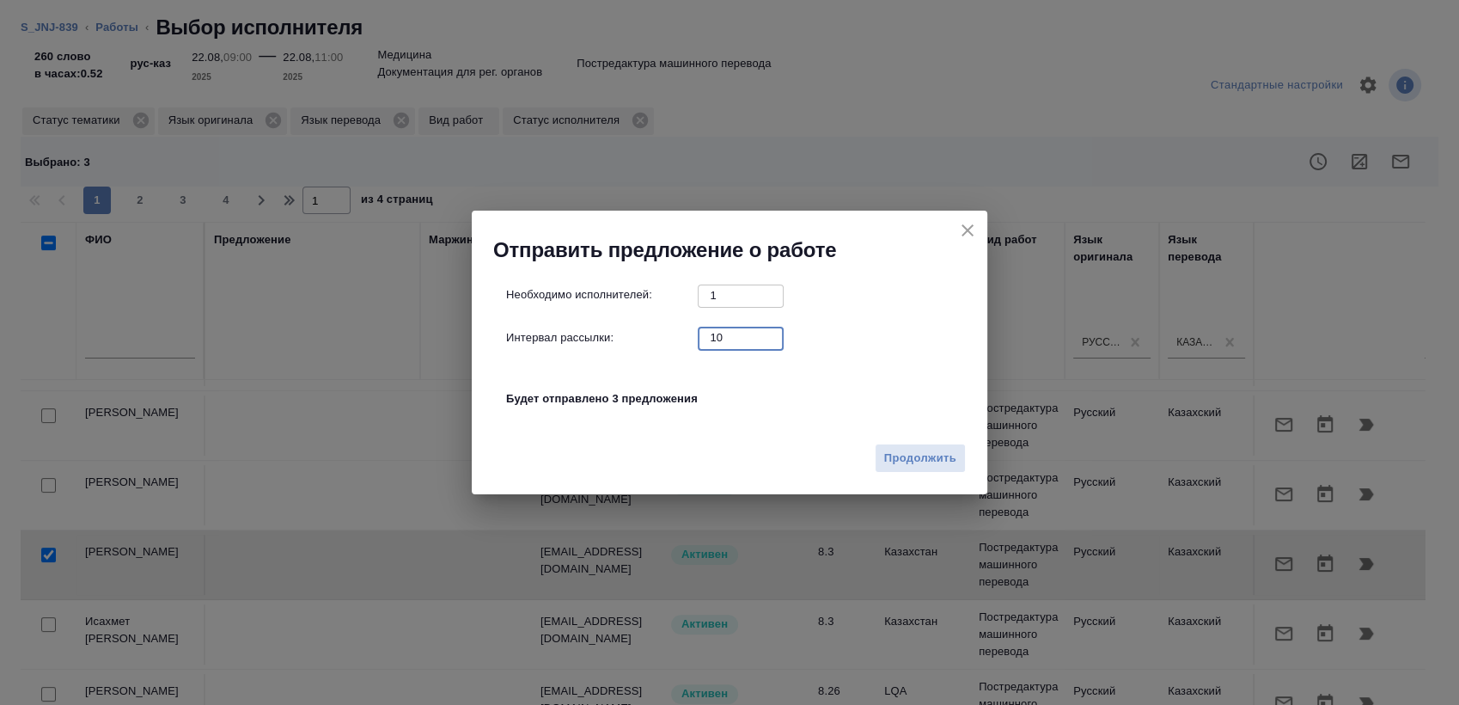
click at [726, 331] on input "10" at bounding box center [741, 336] width 86 height 21
type input "0"
click at [903, 466] on span "Продолжить" at bounding box center [920, 458] width 72 height 20
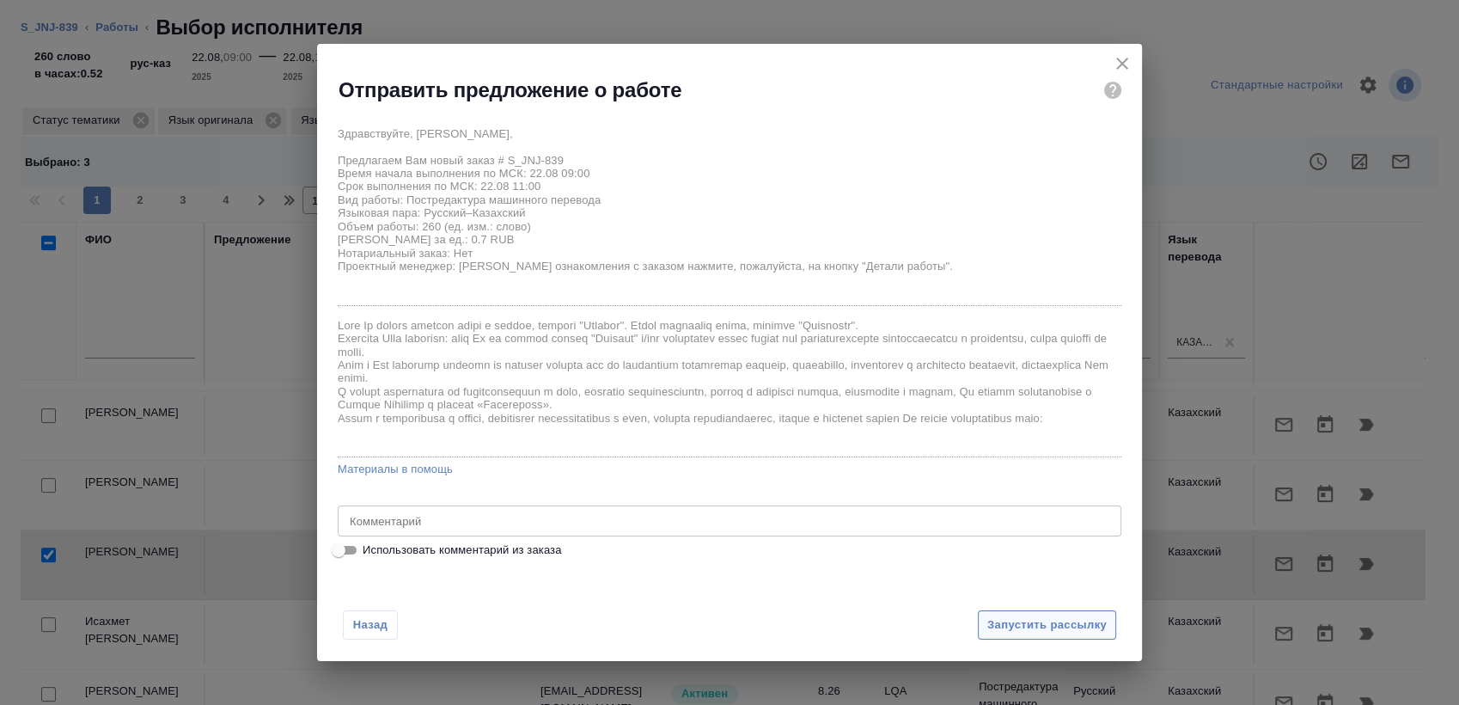
click at [1022, 628] on span "Запустить рассылку" at bounding box center [1046, 625] width 119 height 20
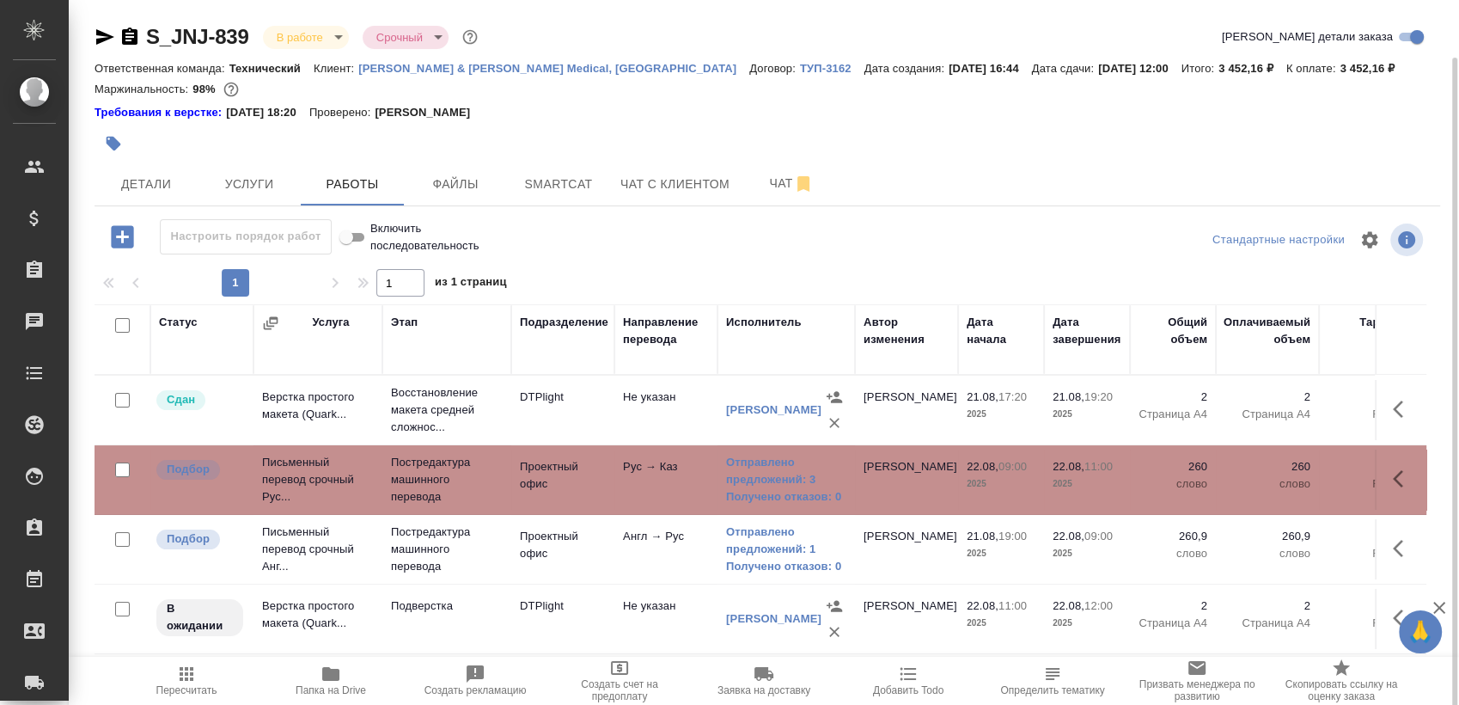
scroll to position [29, 0]
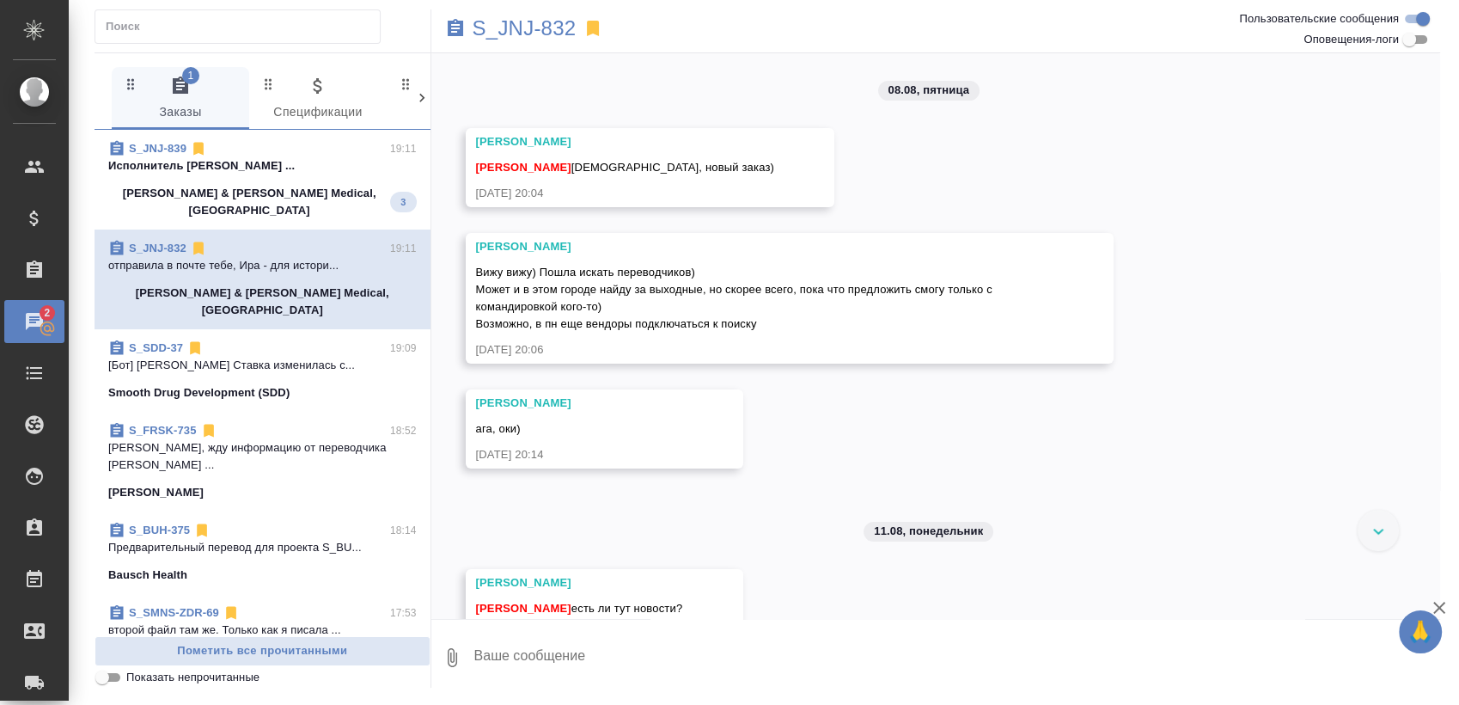
scroll to position [11745, 0]
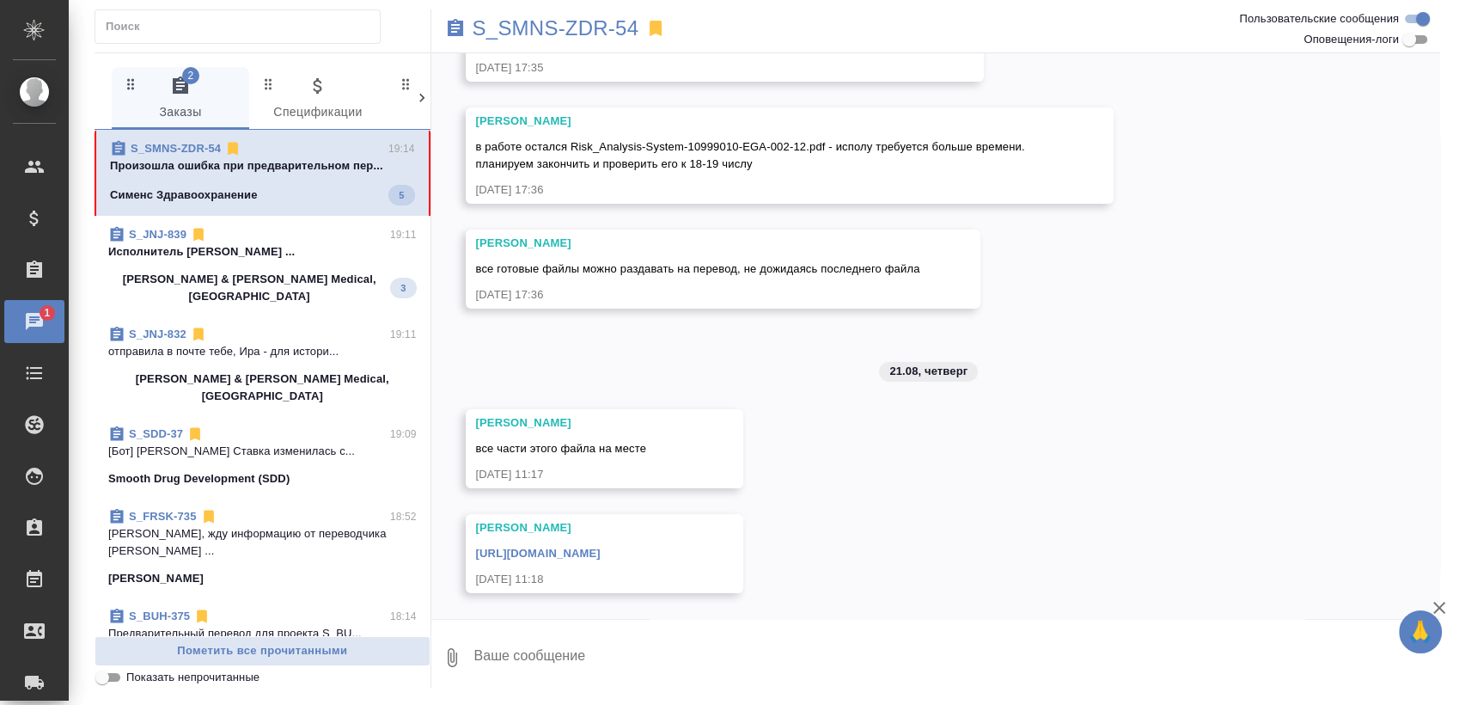
scroll to position [4013, 0]
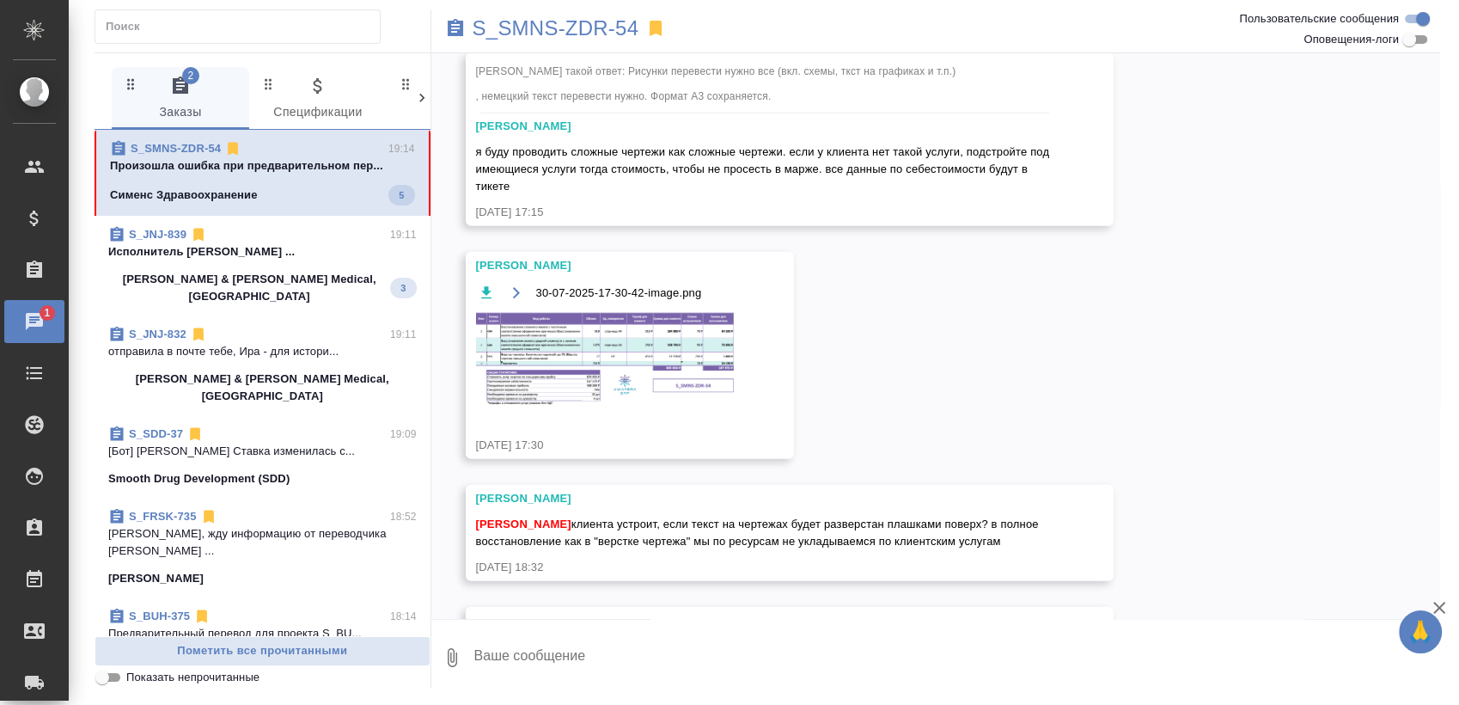
click at [302, 239] on div "S_JNJ-839 19:11" at bounding box center [262, 234] width 308 height 17
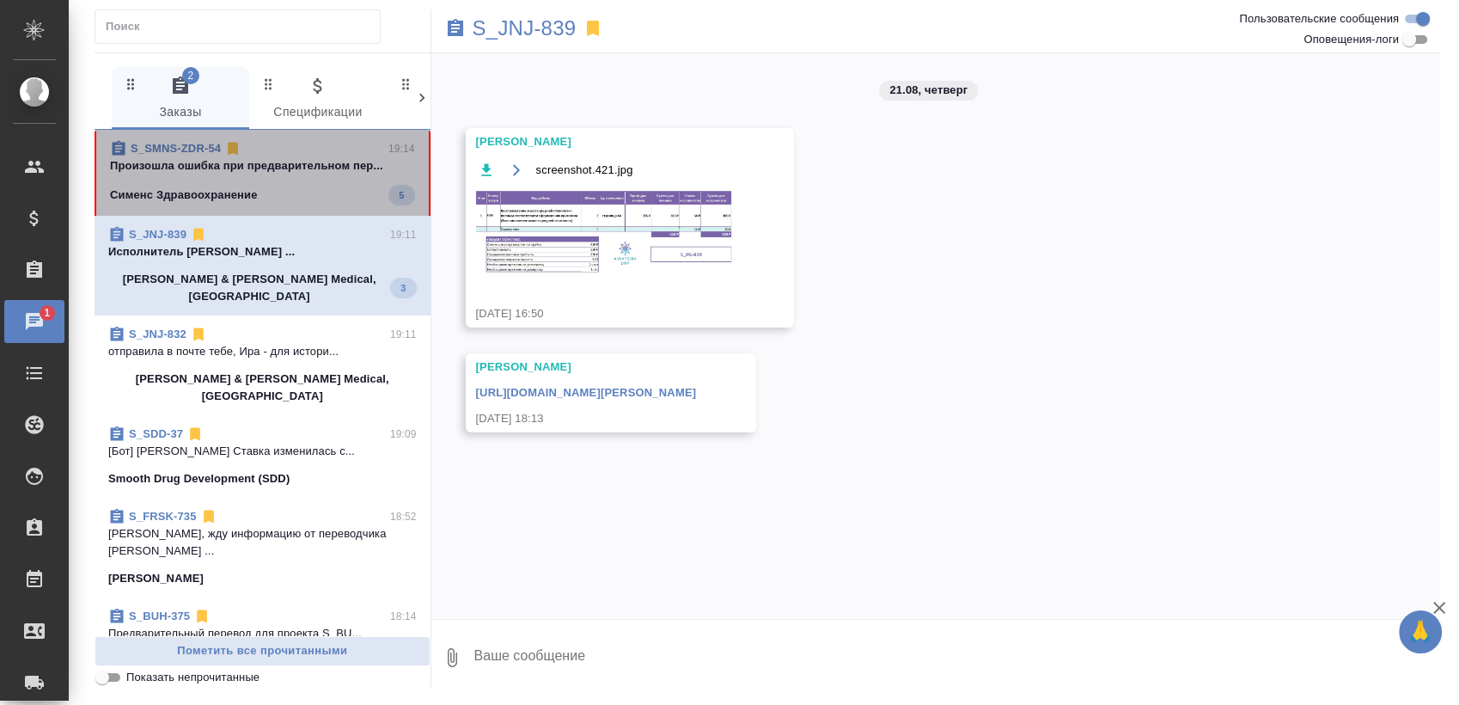
scroll to position [0, 0]
click at [305, 189] on div "Сименс Здравоохранение 5" at bounding box center [262, 195] width 305 height 21
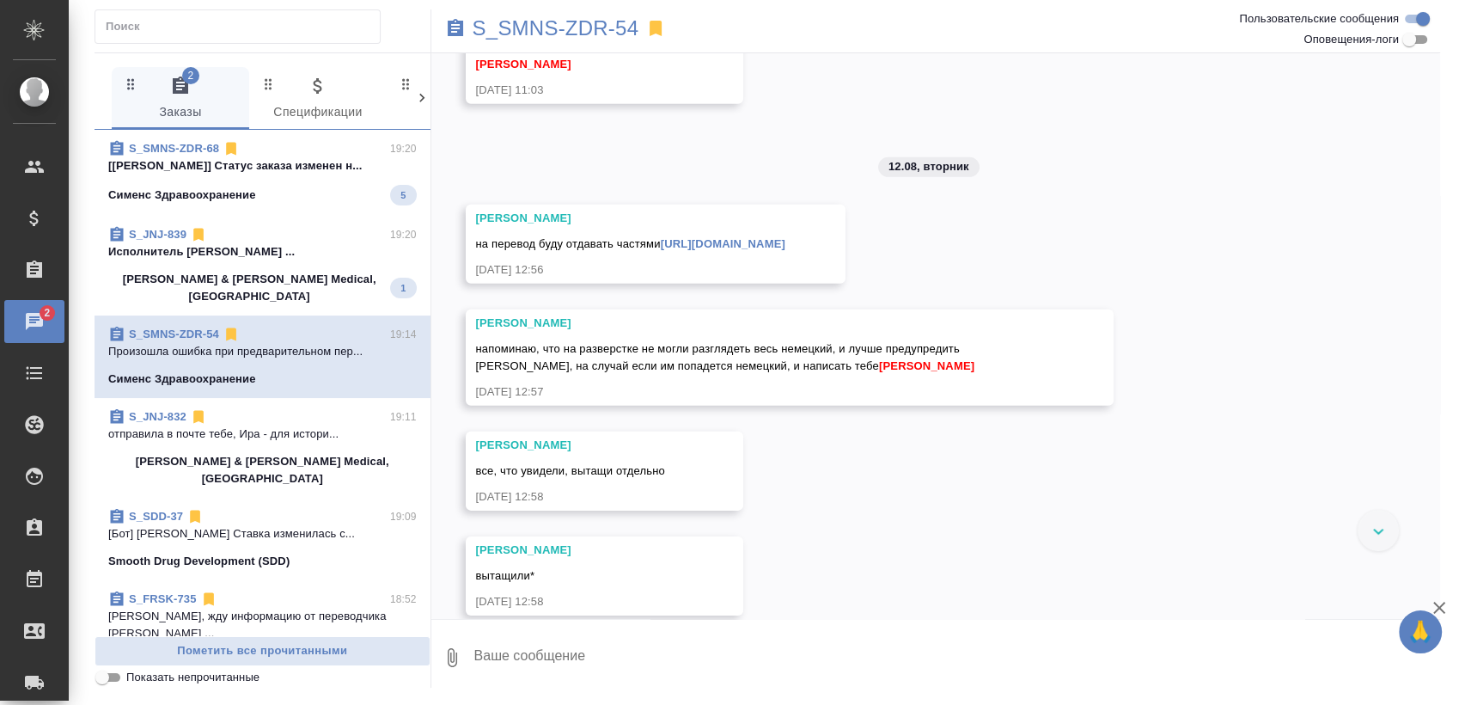
scroll to position [5973, 0]
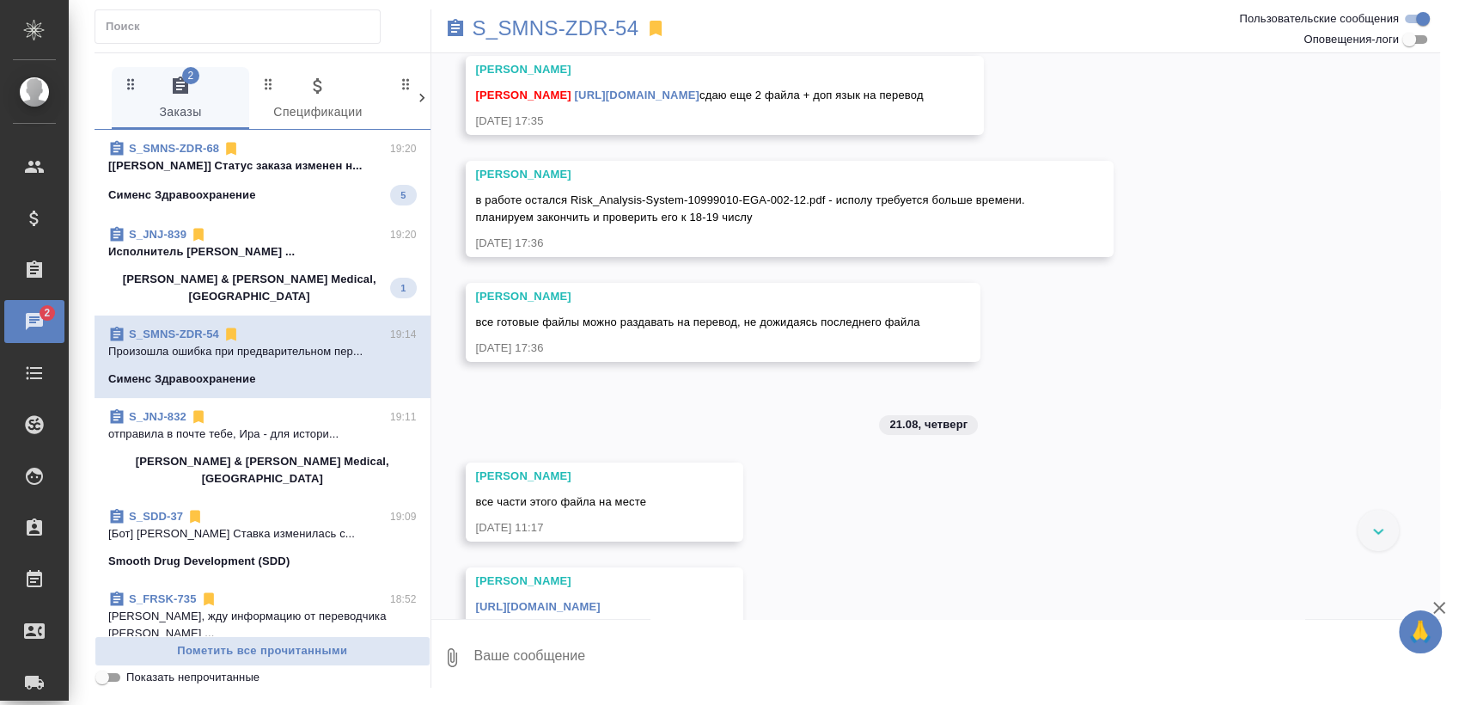
click at [284, 200] on div "Сименс Здравоохранение 5" at bounding box center [262, 195] width 308 height 21
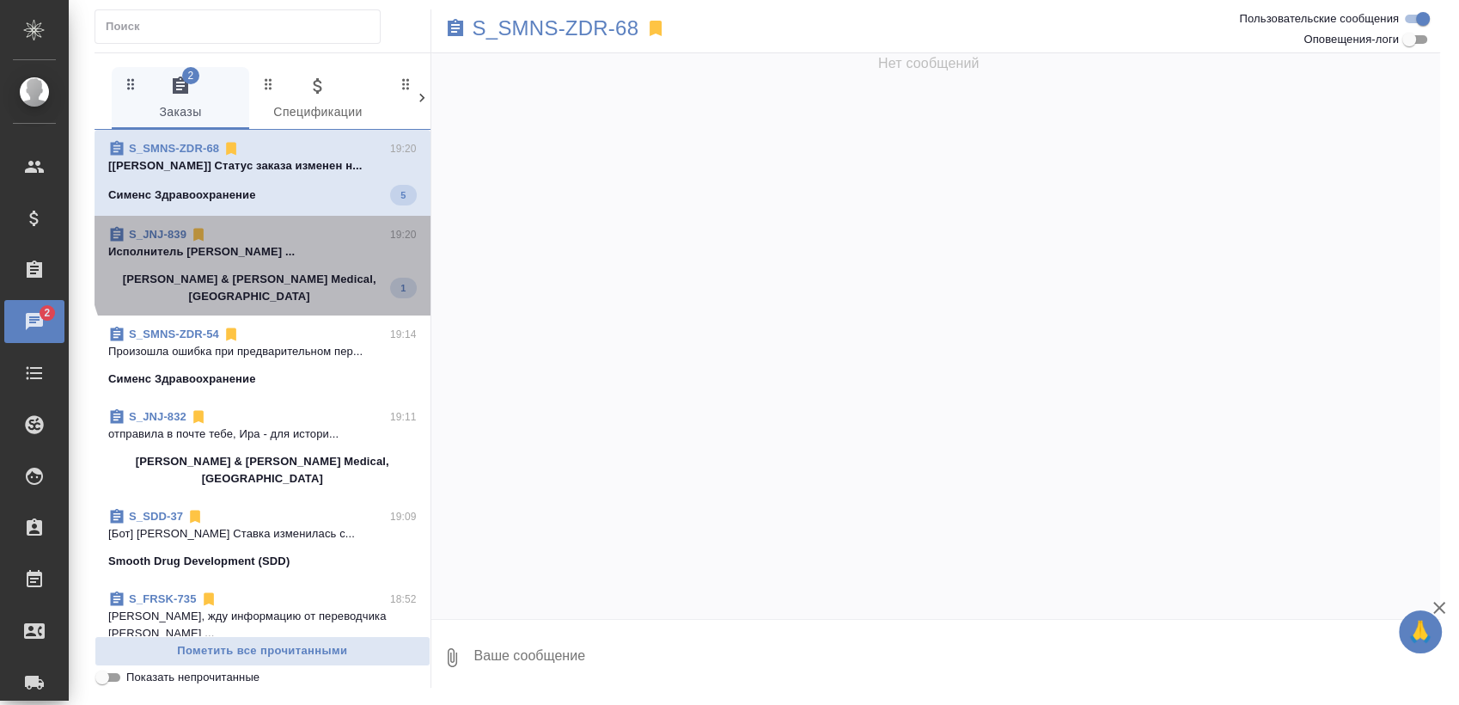
click at [284, 250] on p "Исполнитель Клешнёва Вера Александровна ..." at bounding box center [262, 251] width 308 height 17
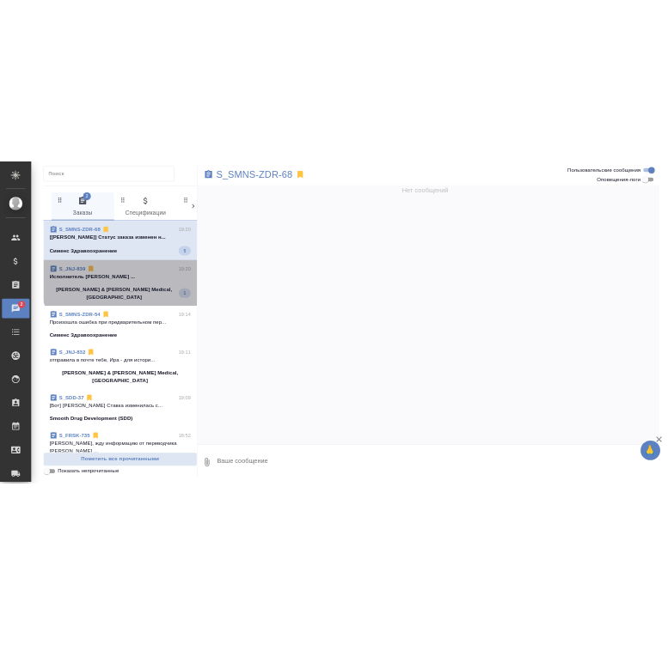
scroll to position [0, 0]
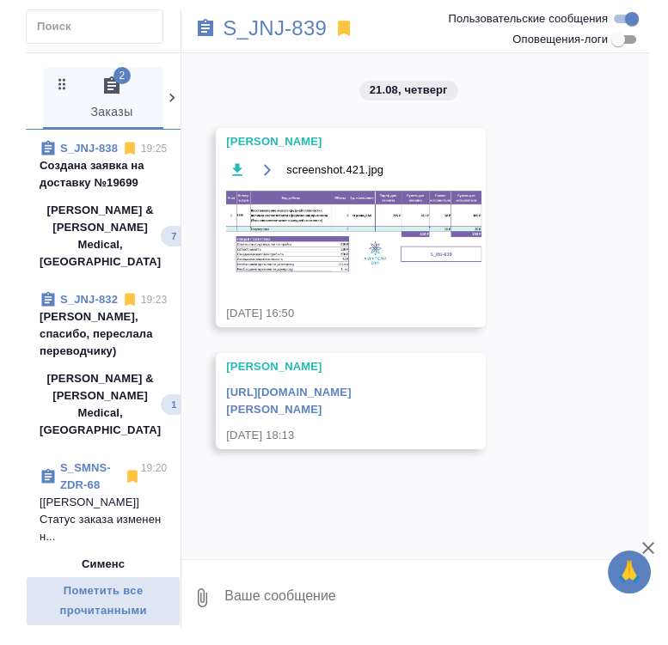
click at [103, 217] on span "S_JNJ-838 19:25 Создана заявка на доставку №19699 Johnson & Johnson Medical, Ru…" at bounding box center [103, 205] width 127 height 131
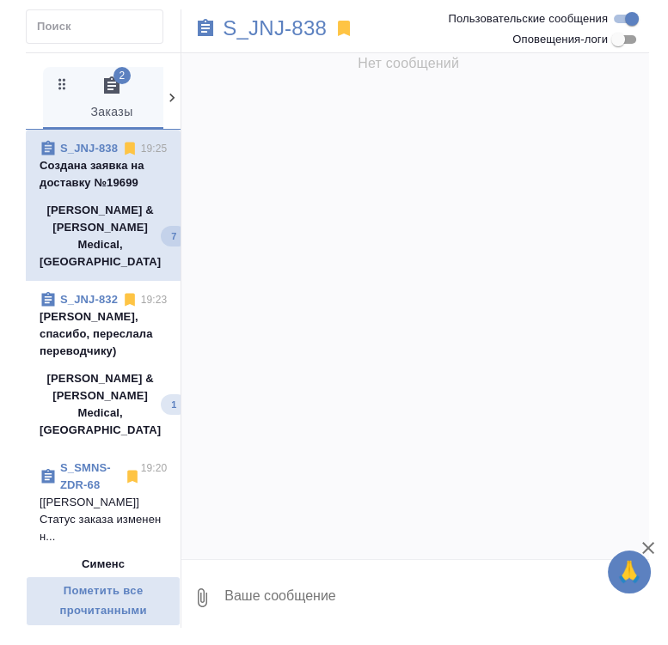
click at [92, 325] on p "Оля, спасибо, переслала переводчику)" at bounding box center [103, 334] width 127 height 52
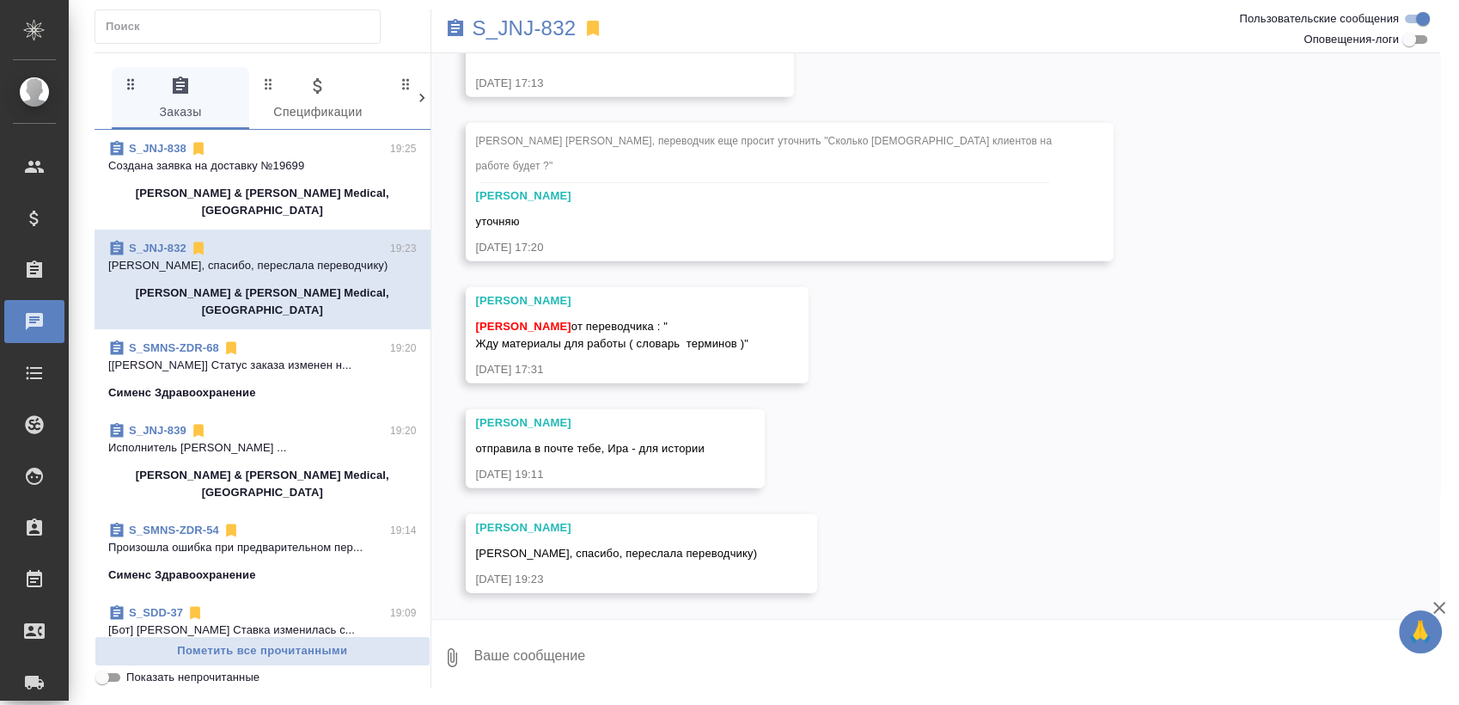
scroll to position [11918, 0]
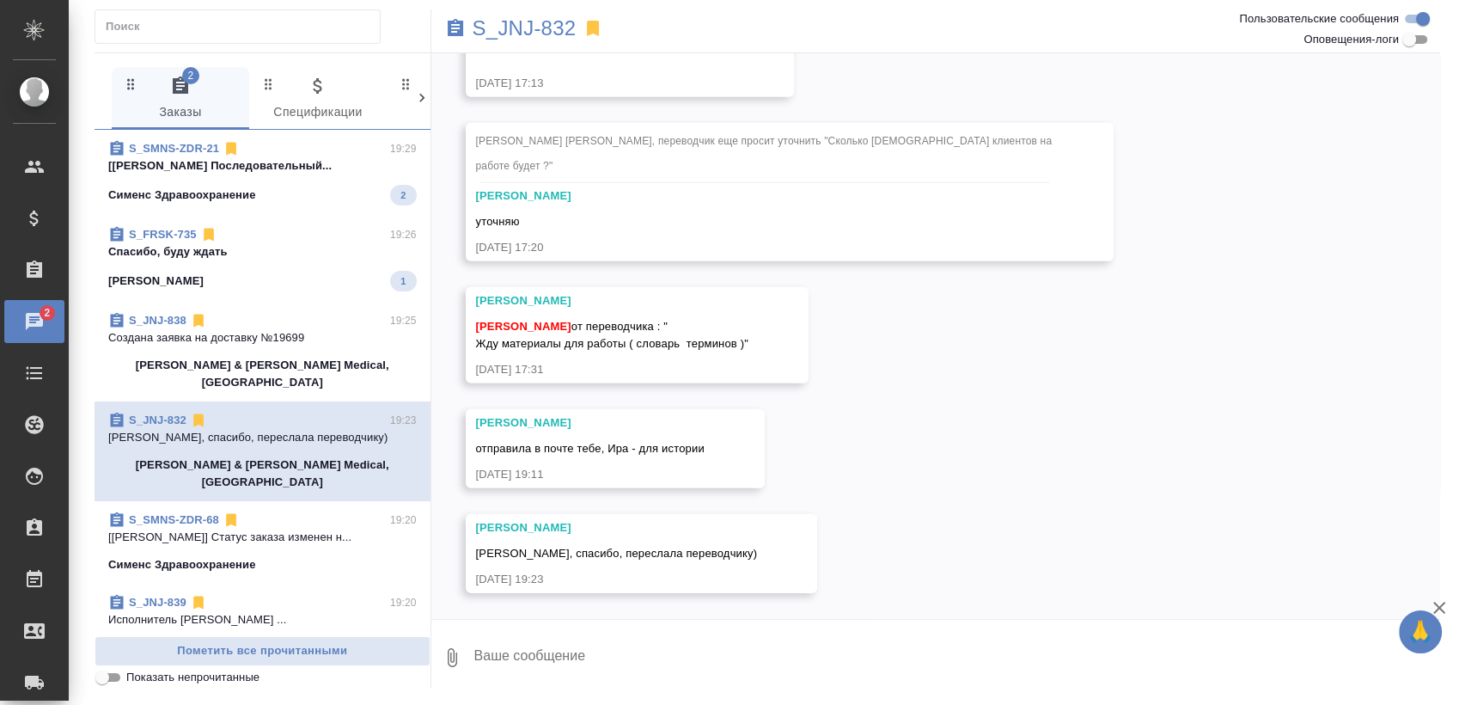
click at [275, 182] on span "S_SMNS-ZDR-21 19:29 [Федотова Ирина] Работа Последовательный... Сименс Здравоох…" at bounding box center [262, 172] width 308 height 65
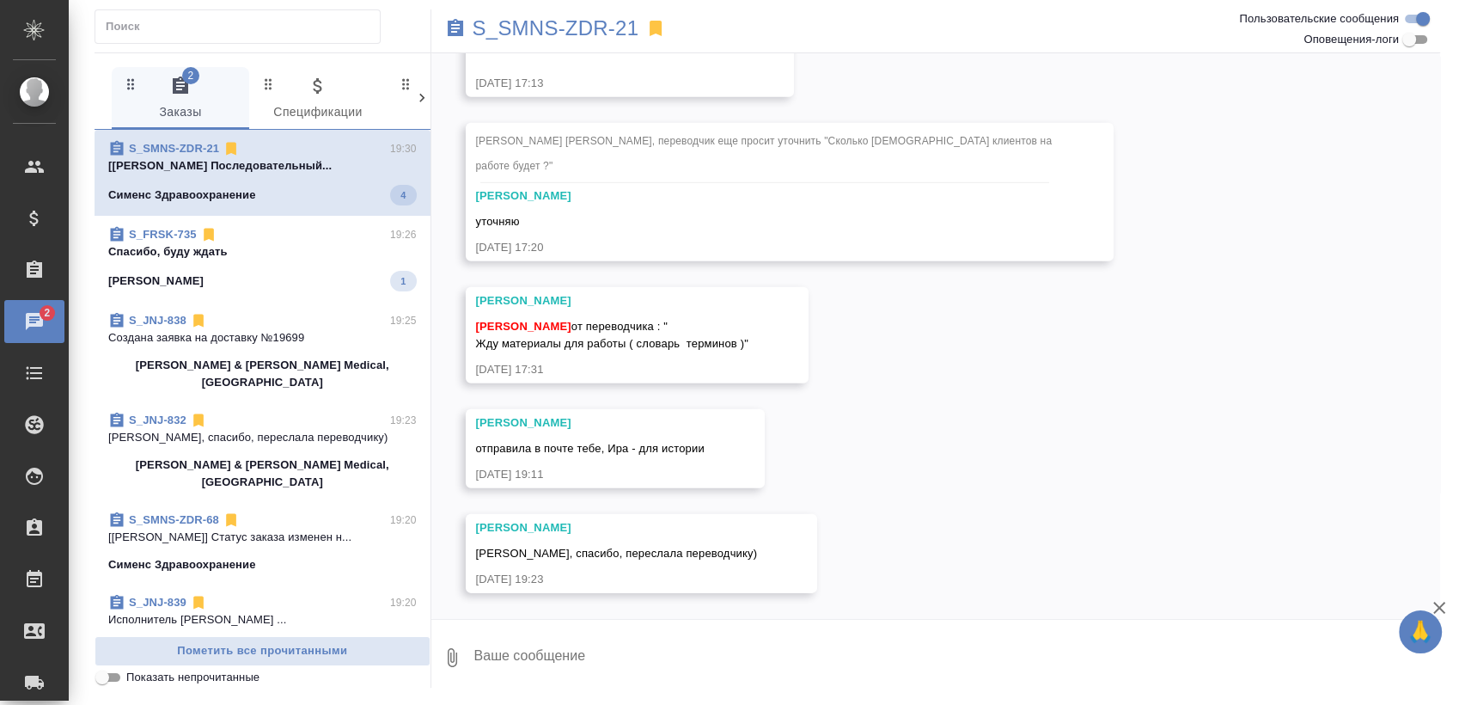
click at [257, 230] on div "S_FRSK-735 19:26" at bounding box center [262, 234] width 308 height 17
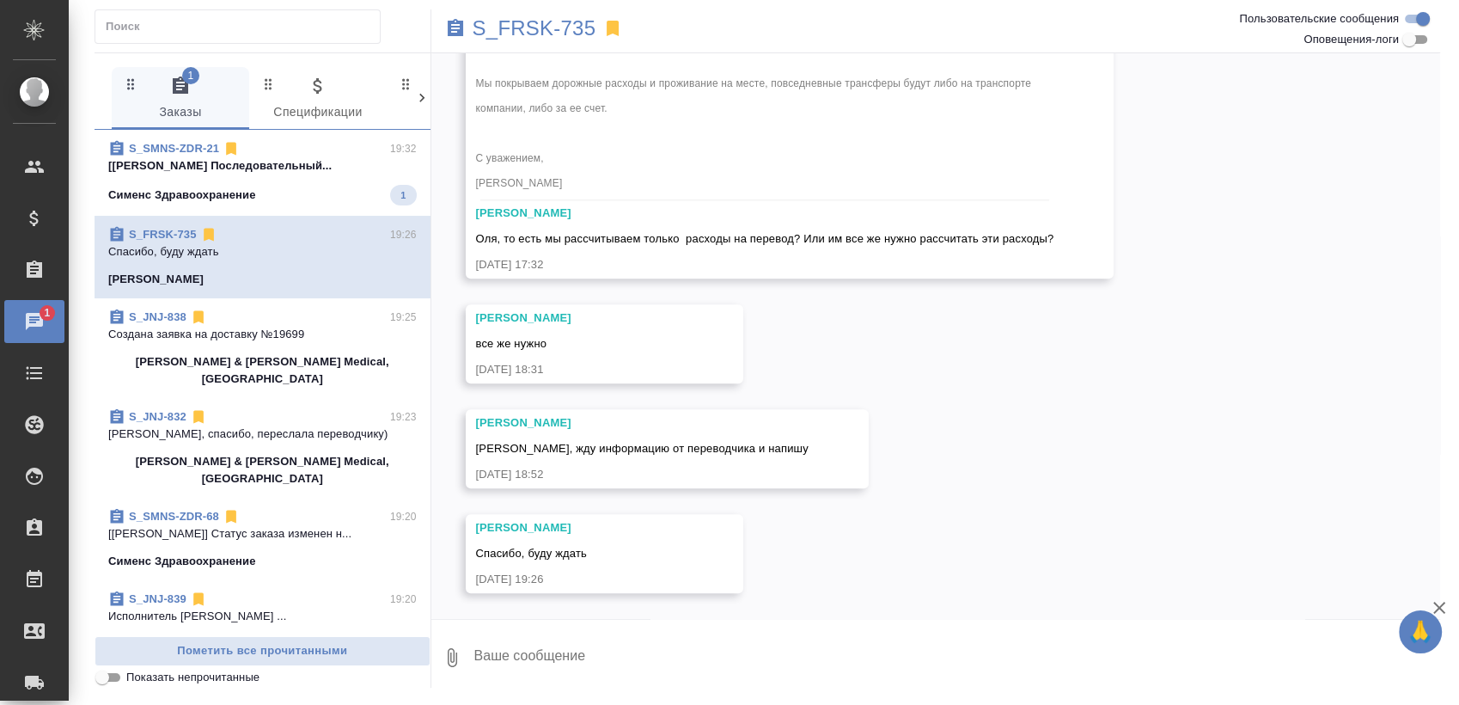
scroll to position [1797, 0]
click at [349, 210] on div "S_SMNS-ZDR-21 19:32 [Федотова Ирина] Работа Последовательный... Сименс Здравоох…" at bounding box center [263, 173] width 336 height 86
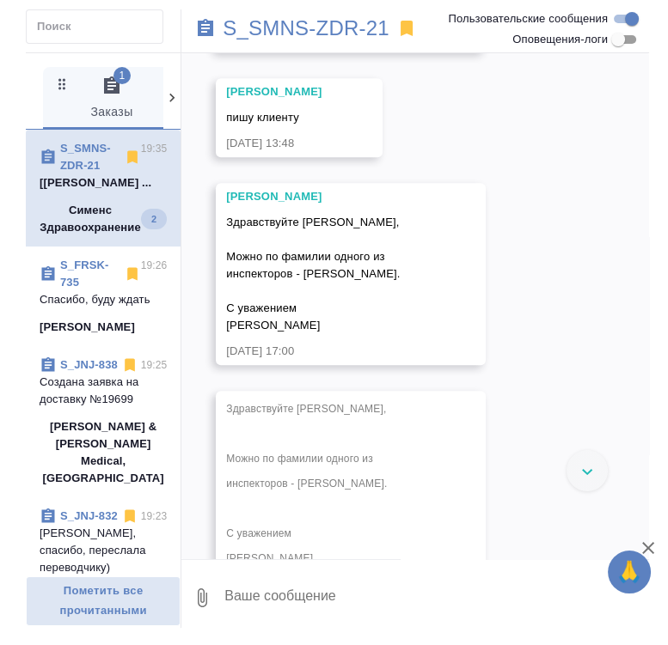
scroll to position [1764, 0]
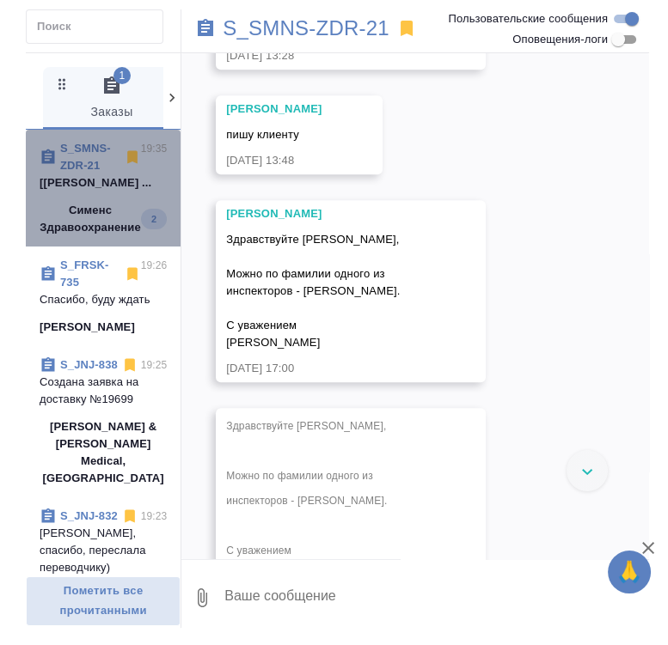
click at [117, 192] on p "[Федотова Ирина] Работа Командировочные ..." at bounding box center [103, 182] width 127 height 17
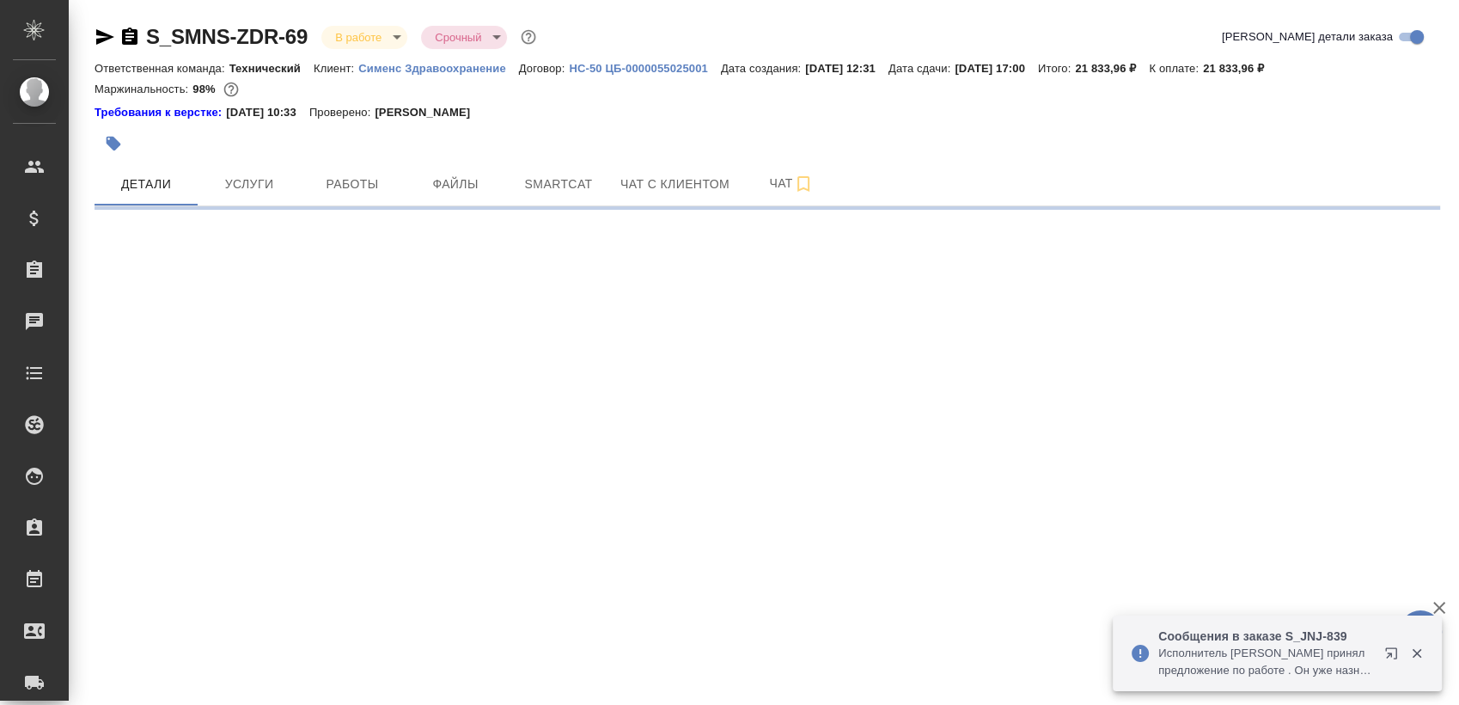
select select "RU"
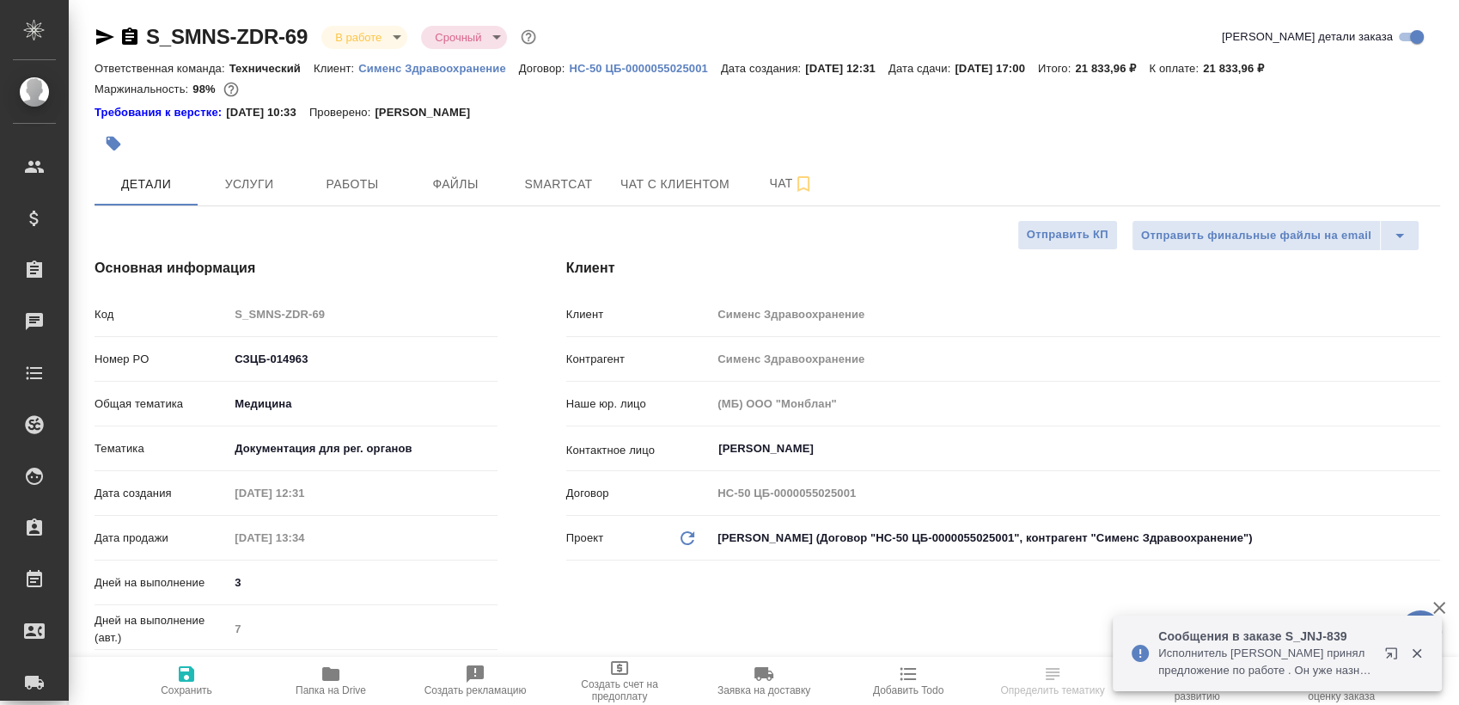
type textarea "x"
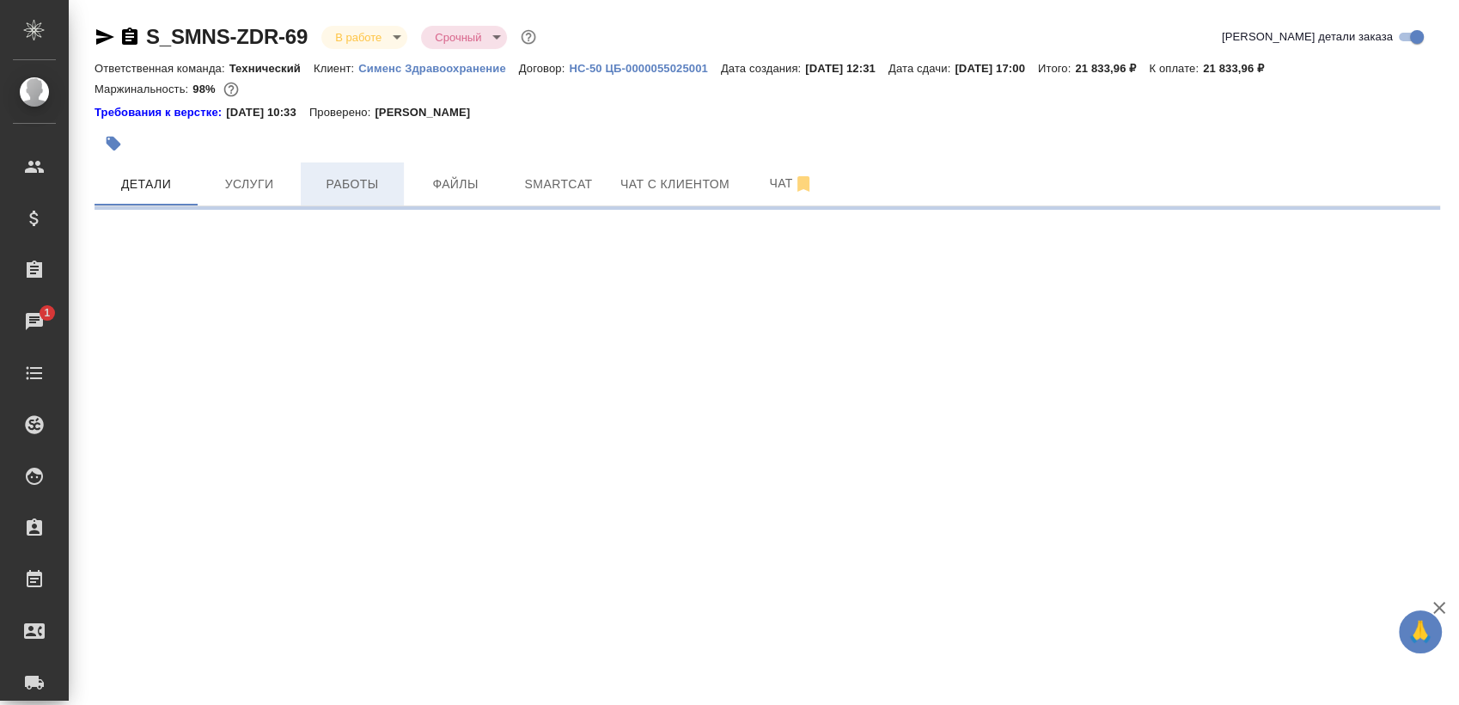
select select "RU"
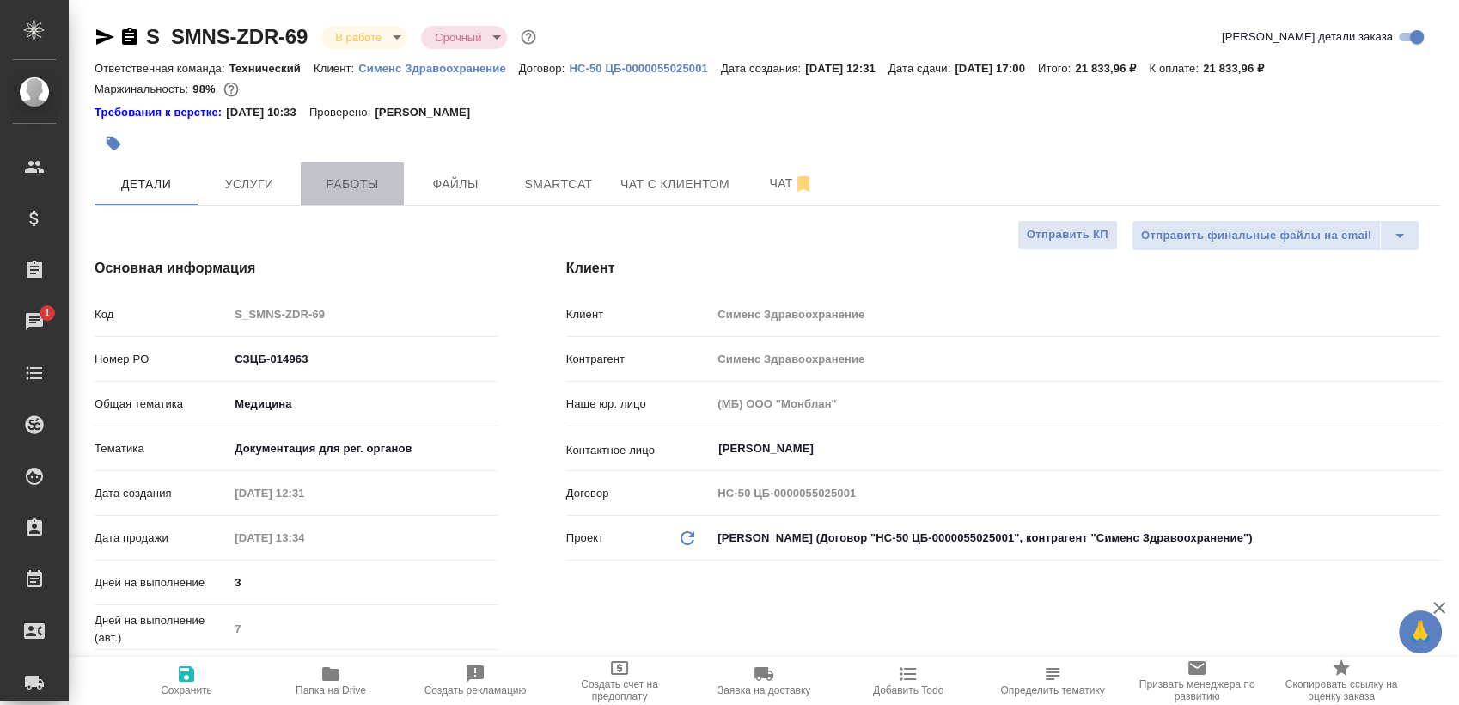
type textarea "x"
click at [345, 192] on span "Работы" at bounding box center [352, 184] width 82 height 21
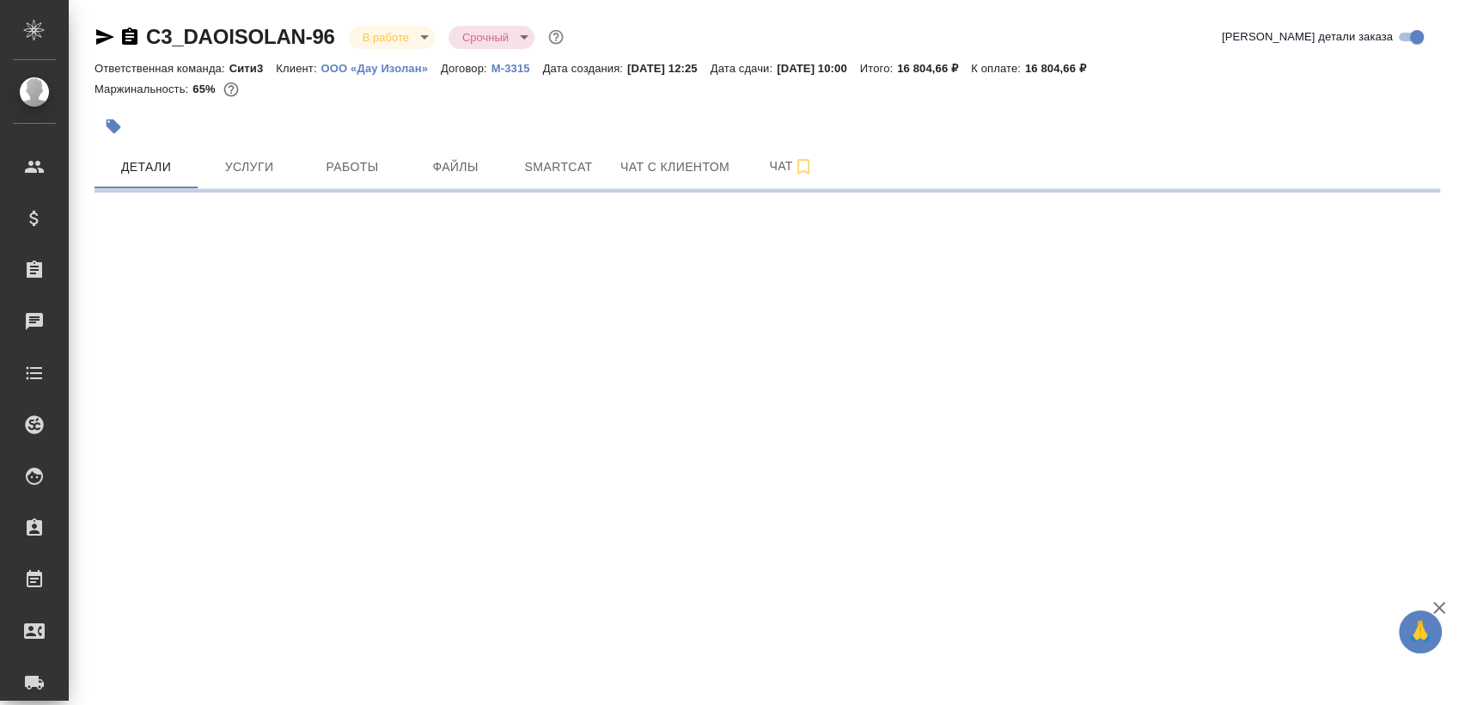
select select "RU"
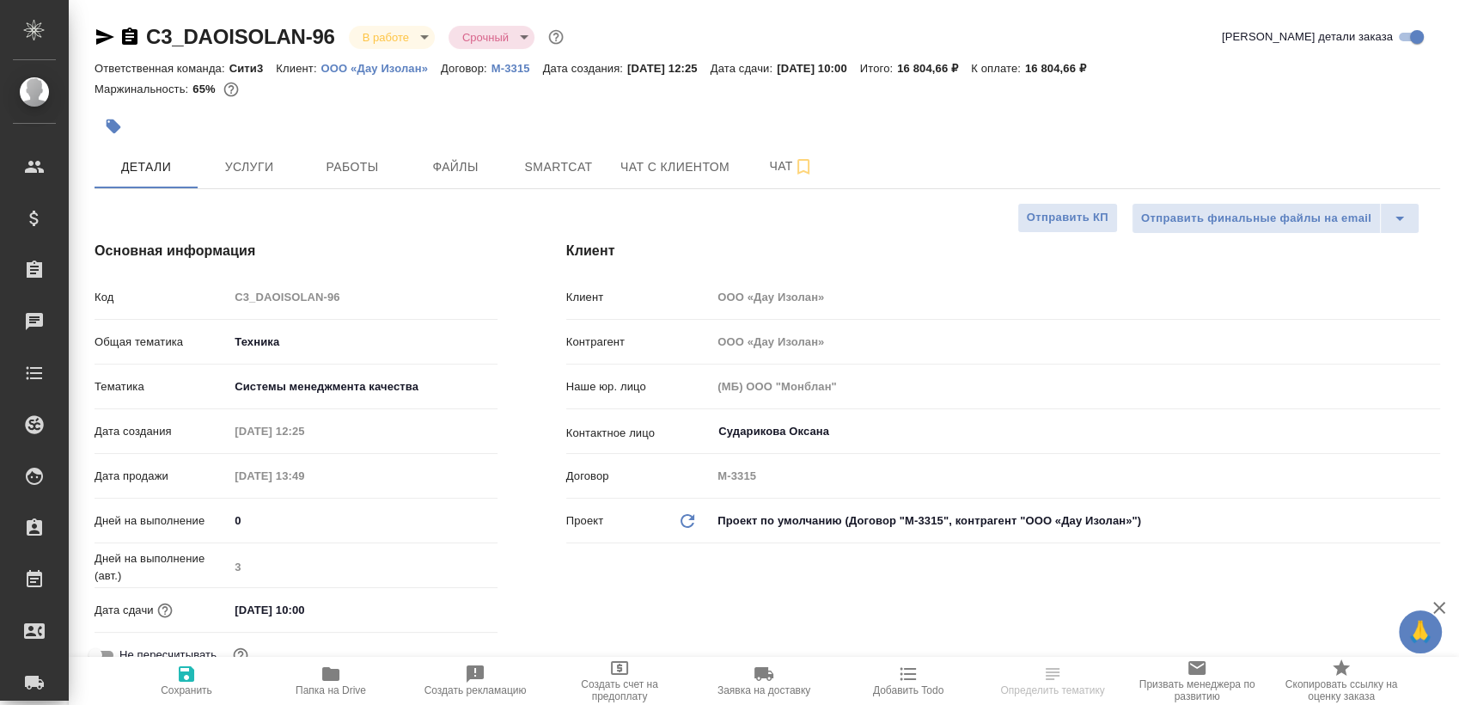
type textarea "x"
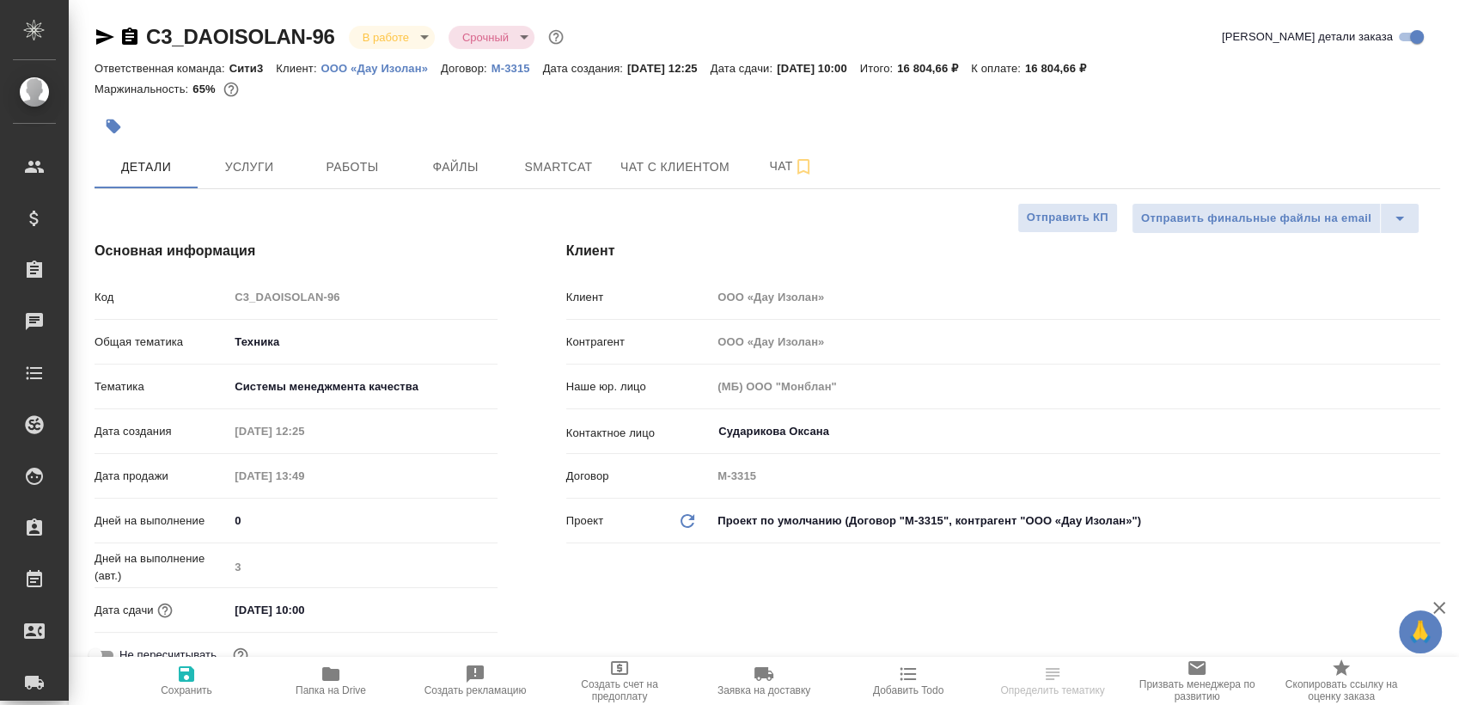
type textarea "x"
click at [344, 161] on span "Работы" at bounding box center [352, 166] width 82 height 21
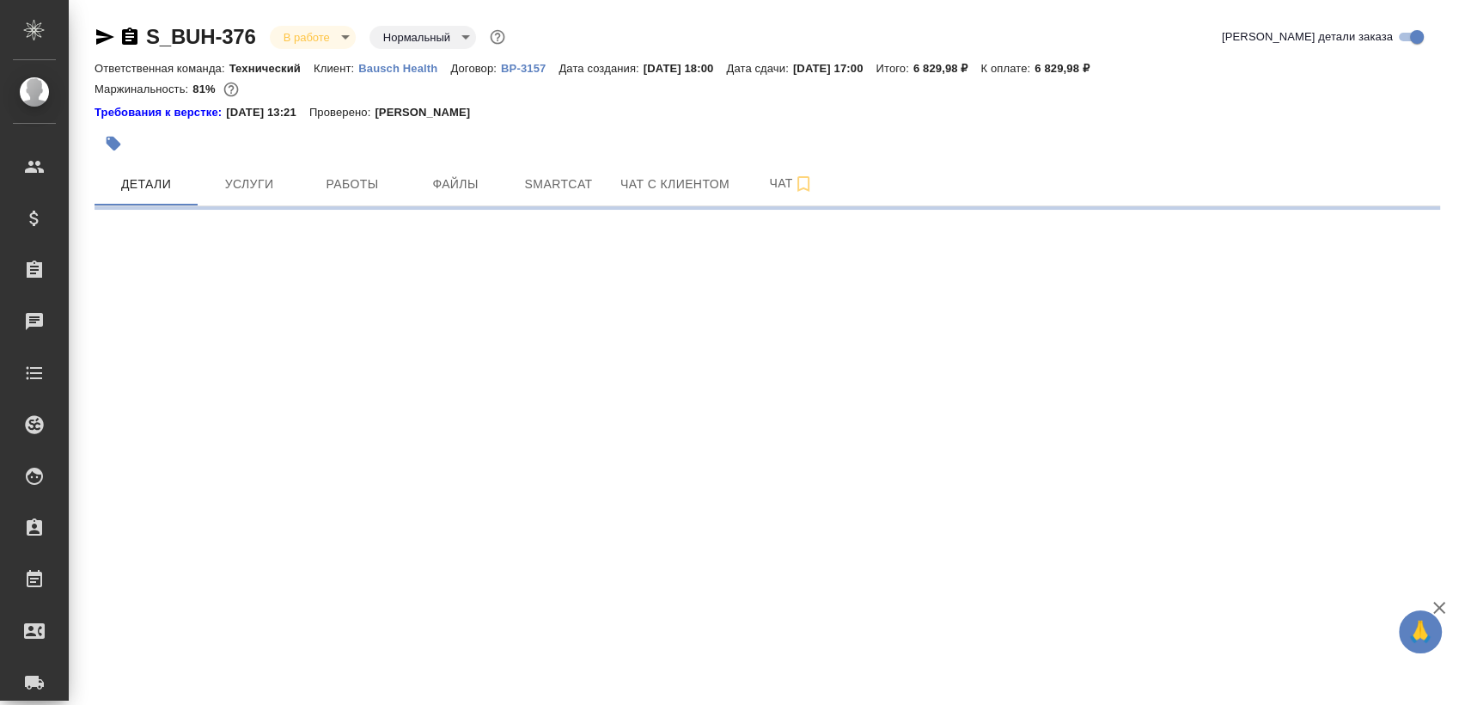
select select "RU"
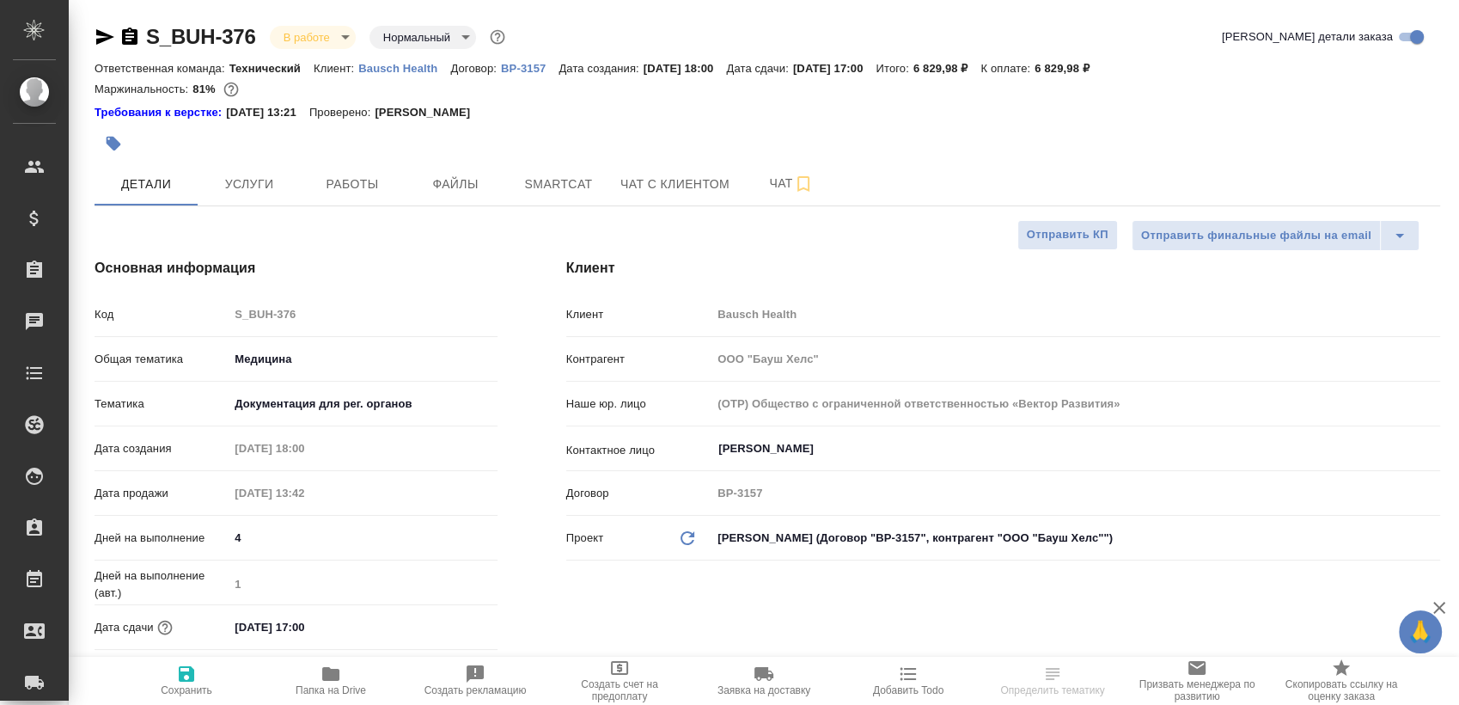
type textarea "x"
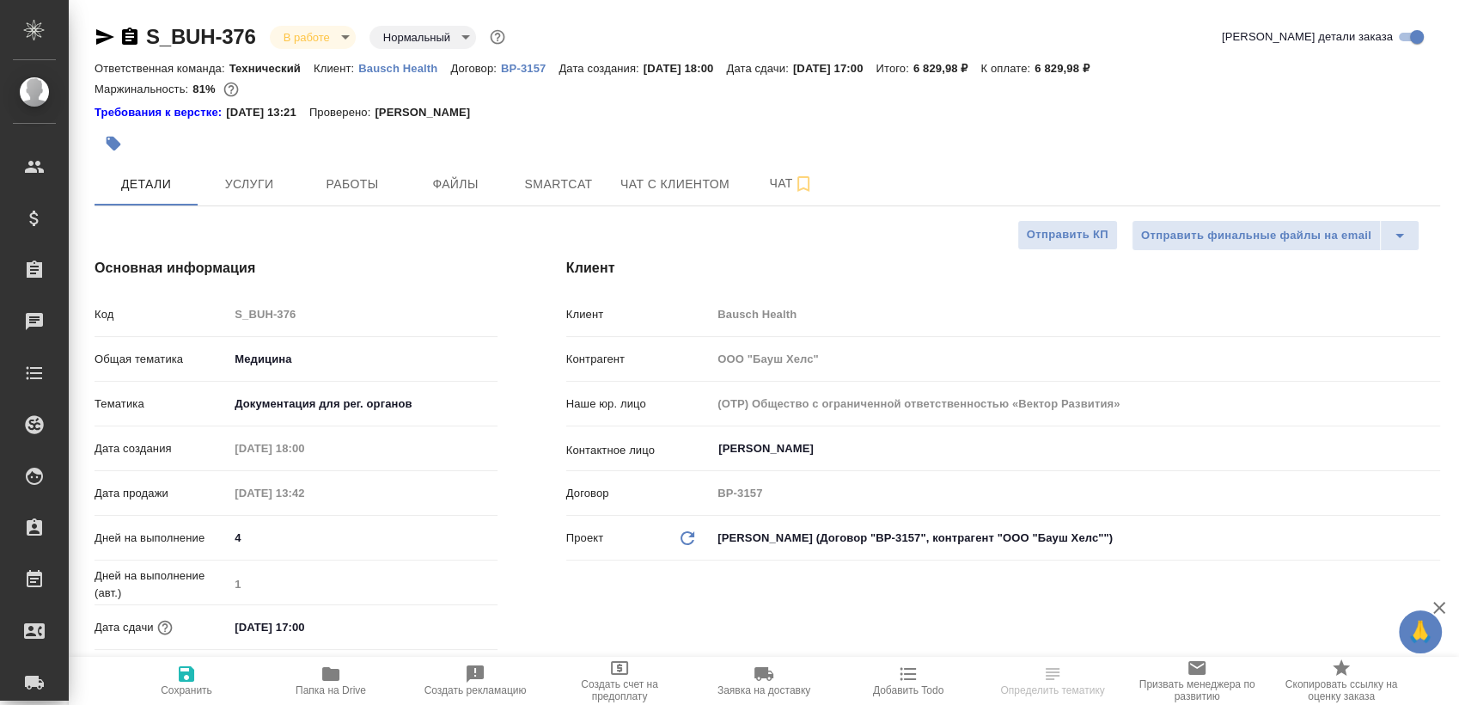
type textarea "x"
click at [353, 169] on button "Работы" at bounding box center [352, 183] width 103 height 43
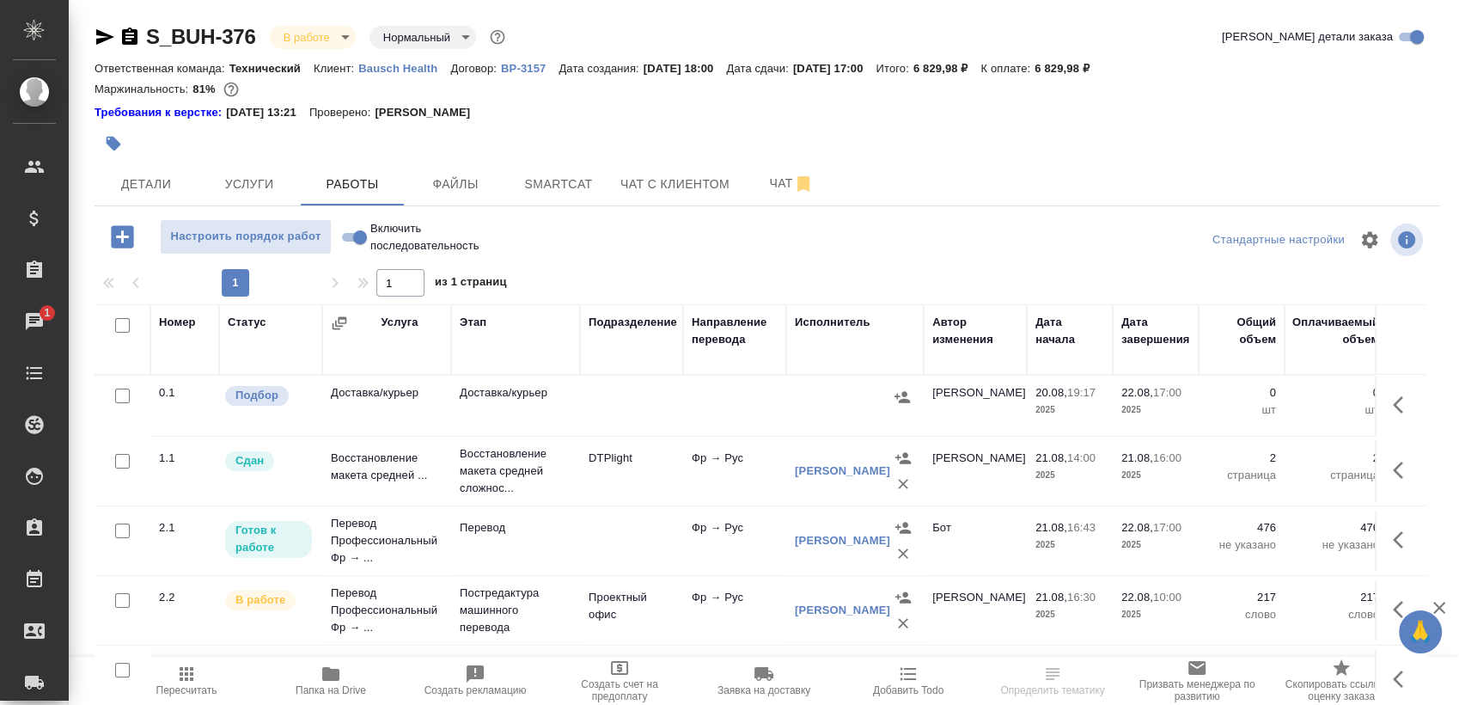
scroll to position [29, 0]
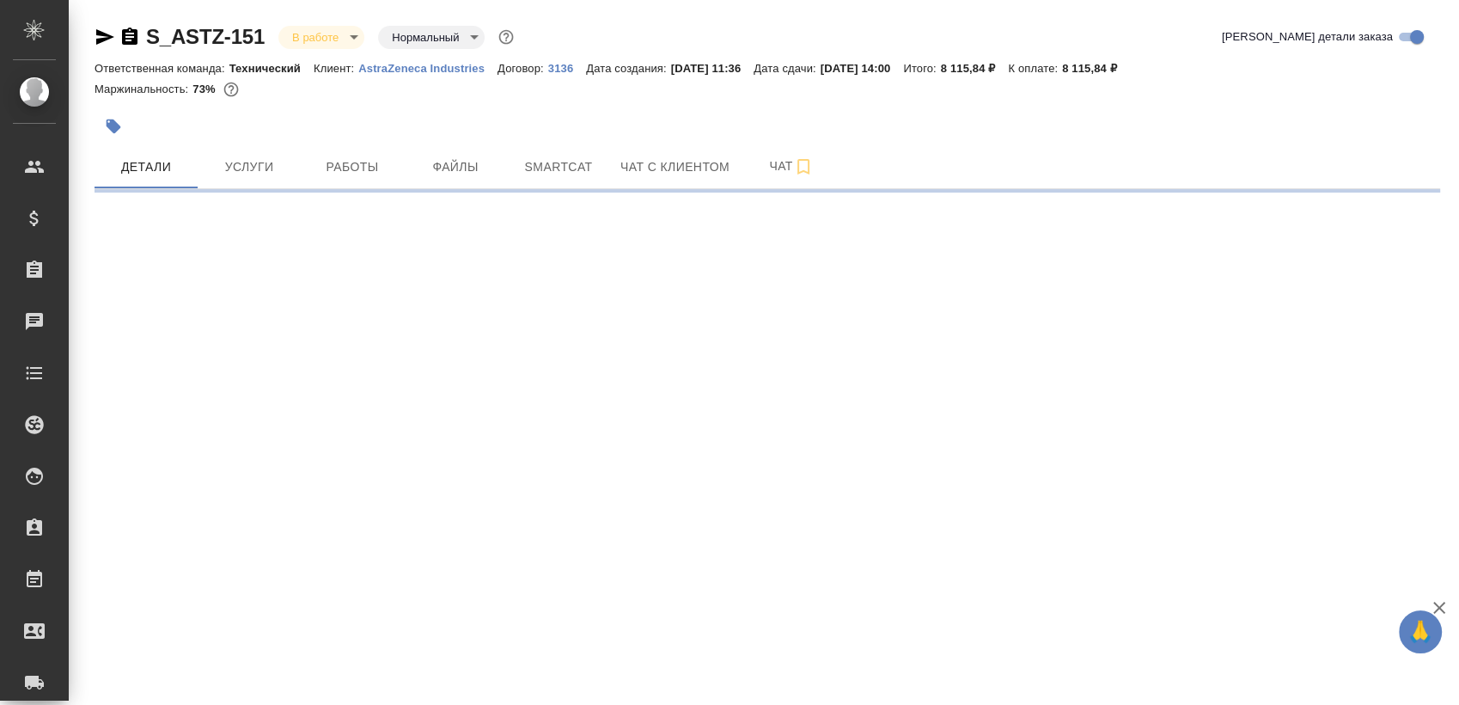
select select "RU"
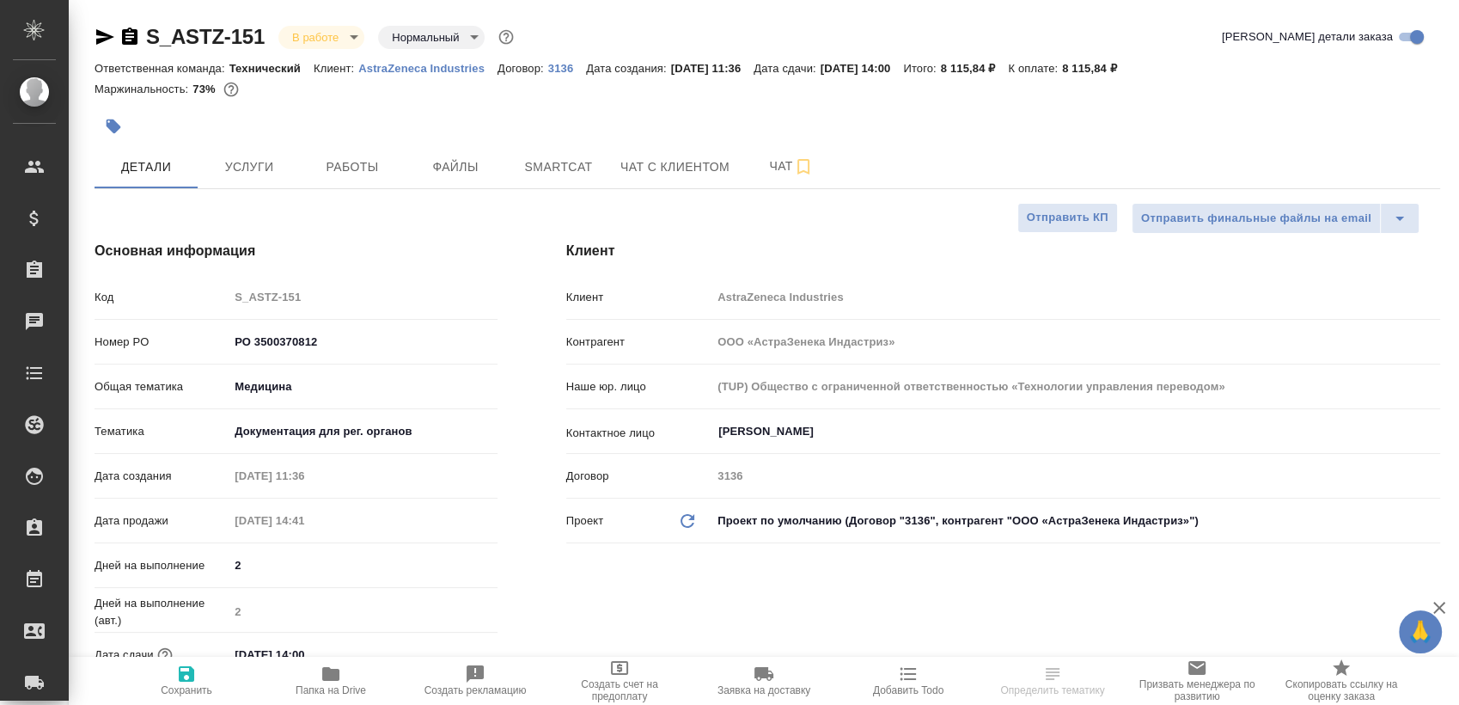
type textarea "x"
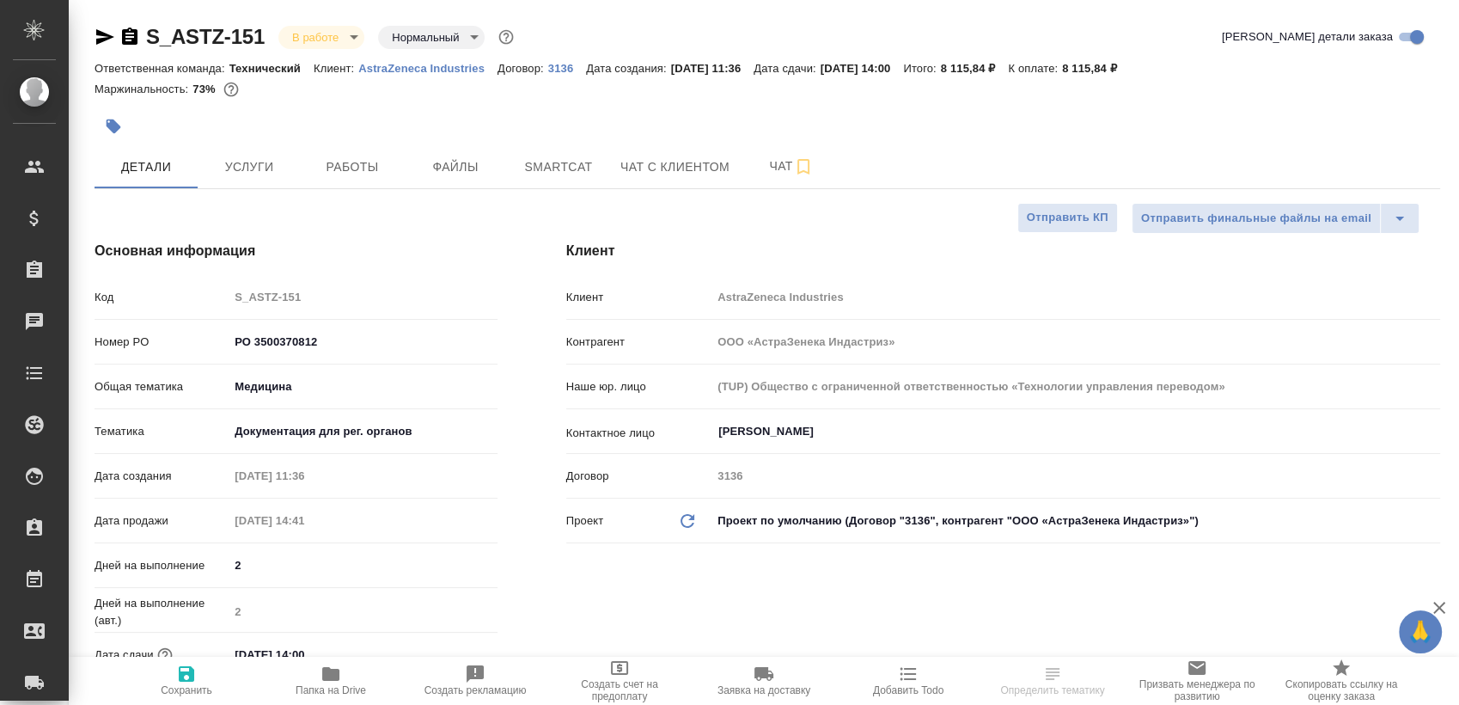
type textarea "x"
click at [370, 178] on button "Работы" at bounding box center [352, 166] width 103 height 43
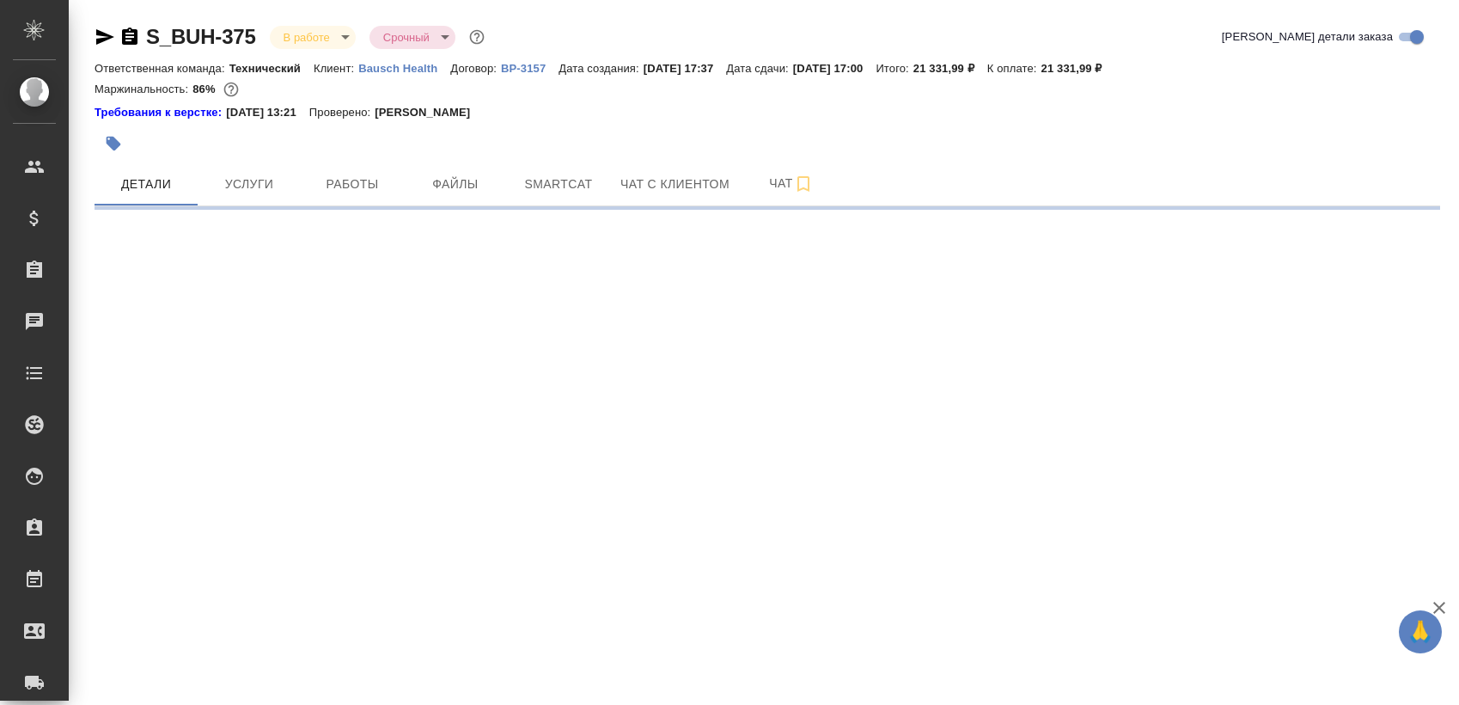
select select "RU"
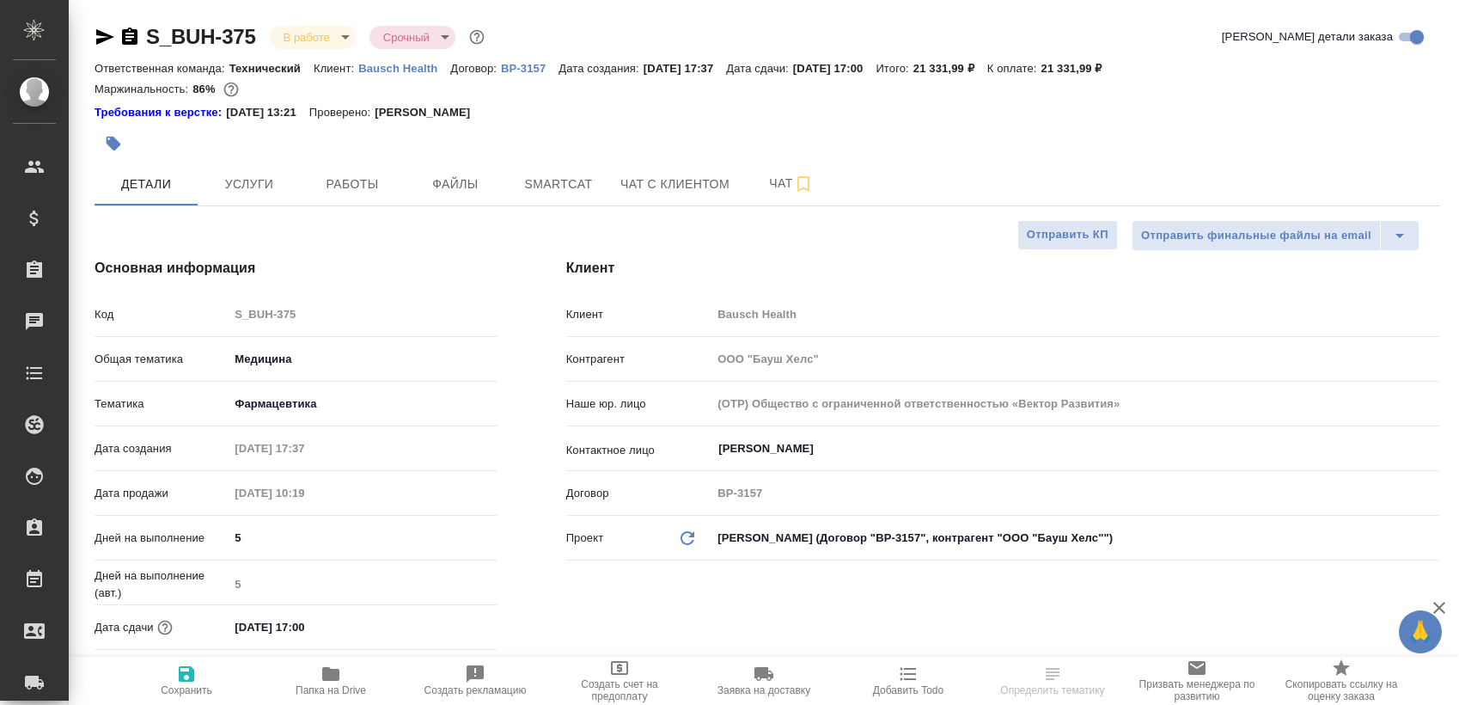
type textarea "x"
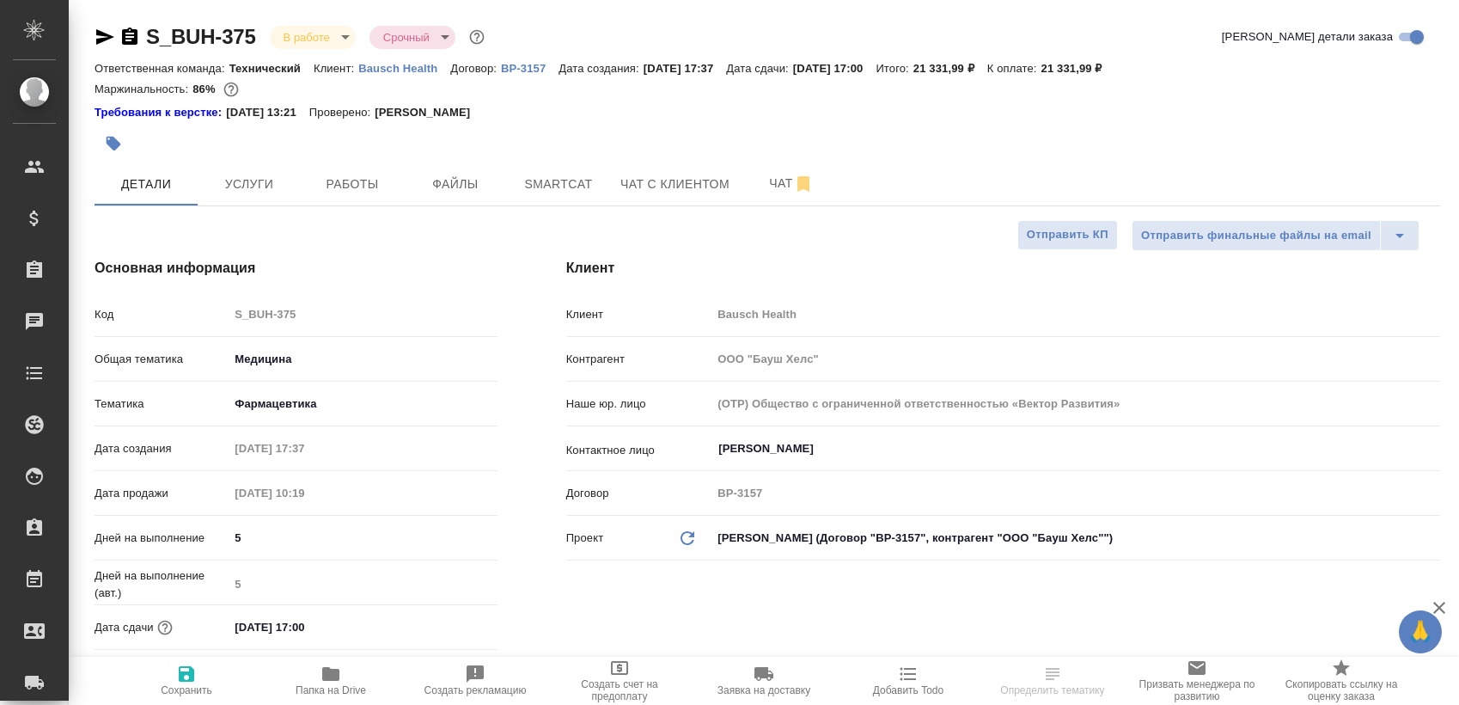
type textarea "x"
click at [356, 184] on span "Работы" at bounding box center [352, 184] width 82 height 21
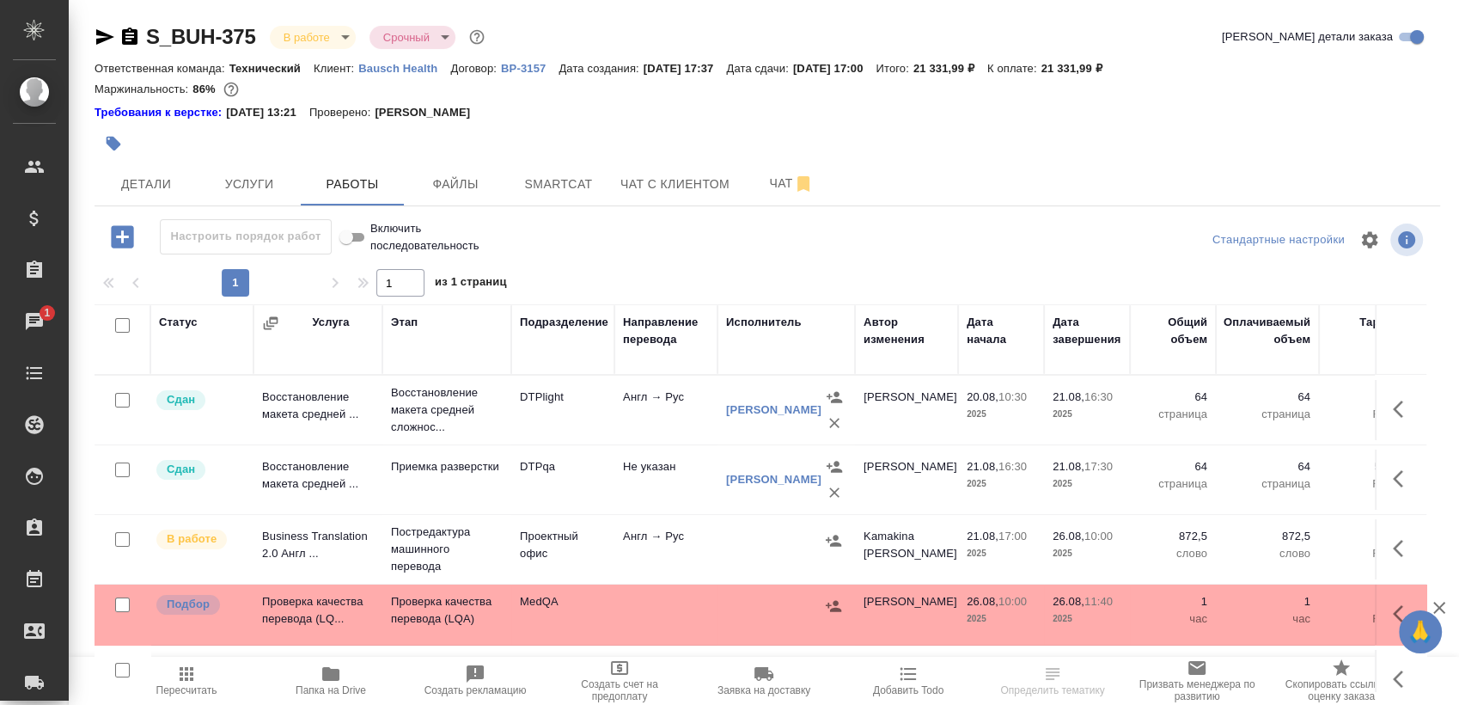
scroll to position [29, 0]
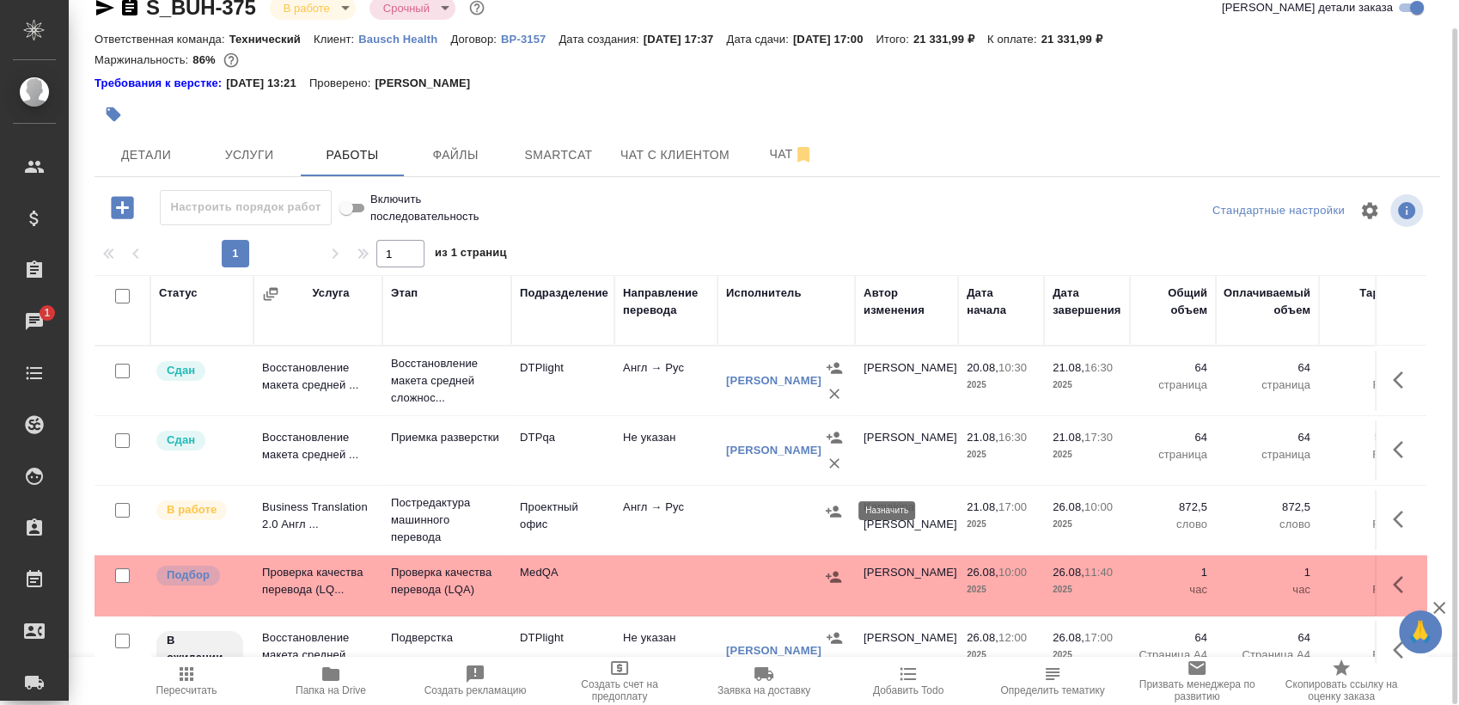
click at [842, 511] on button "button" at bounding box center [834, 511] width 26 height 26
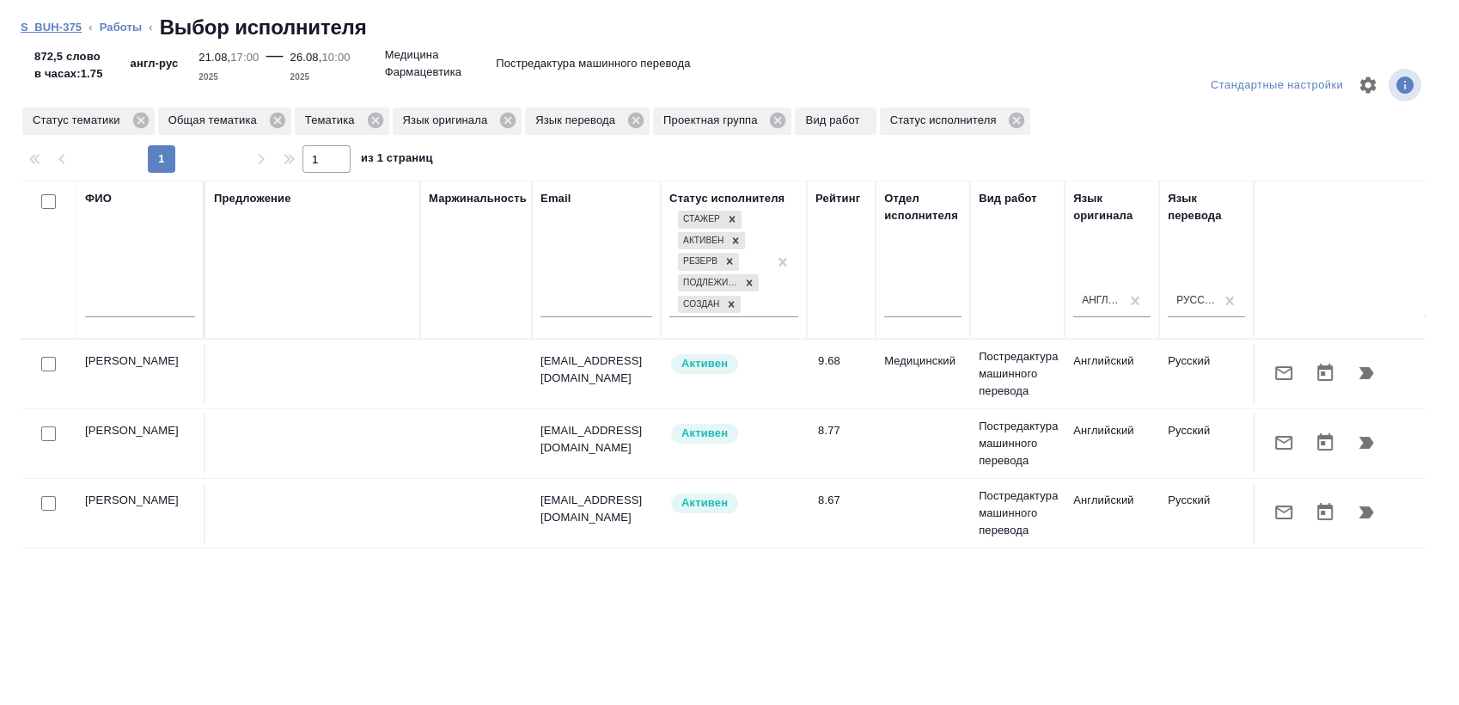
click at [55, 27] on link "S_BUH-375" at bounding box center [51, 27] width 61 height 13
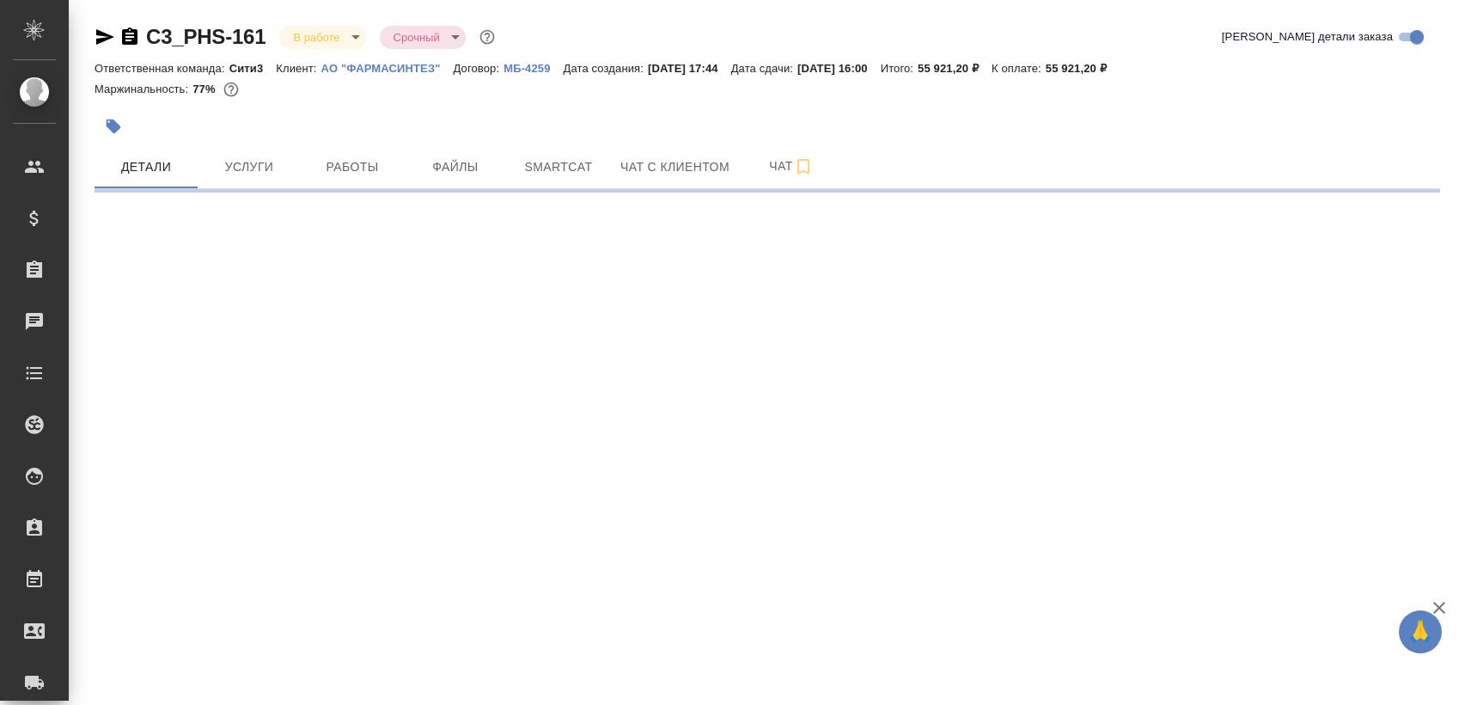
select select "RU"
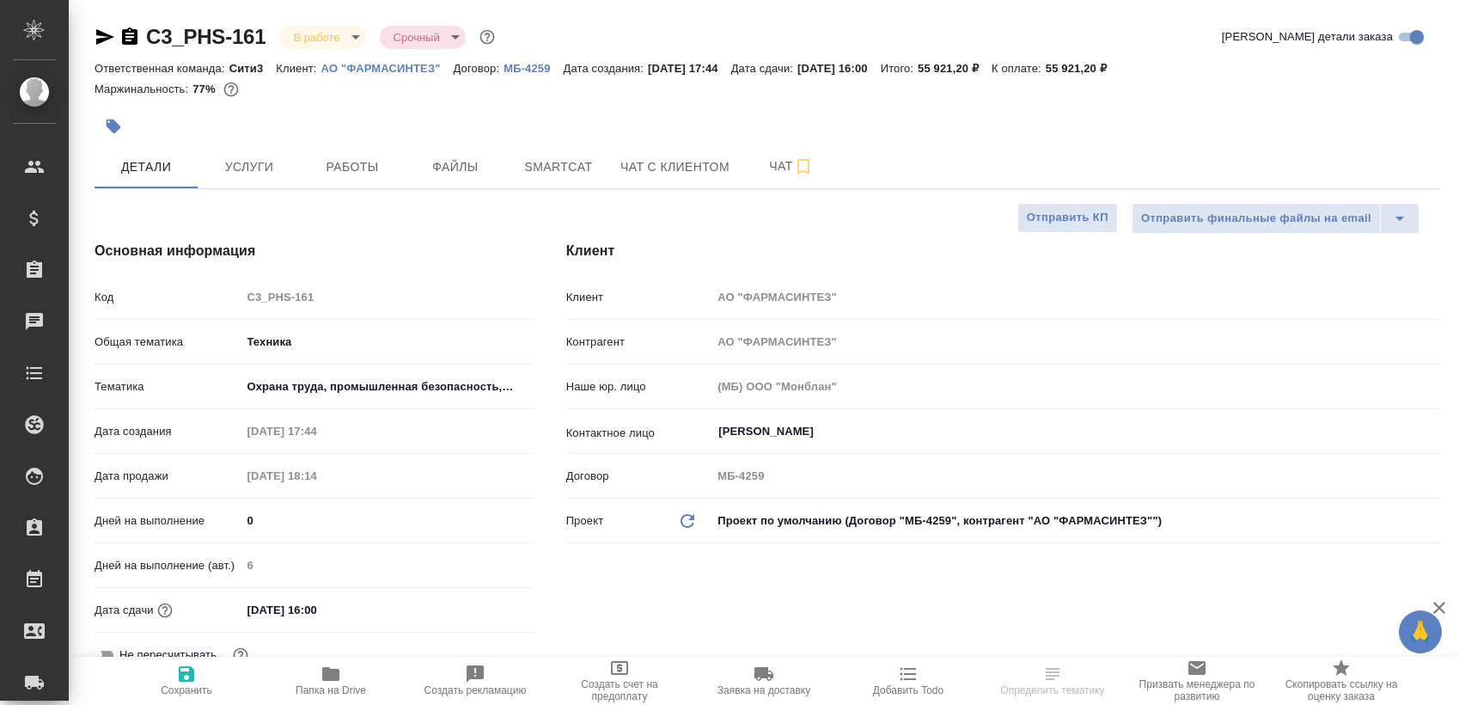
type textarea "x"
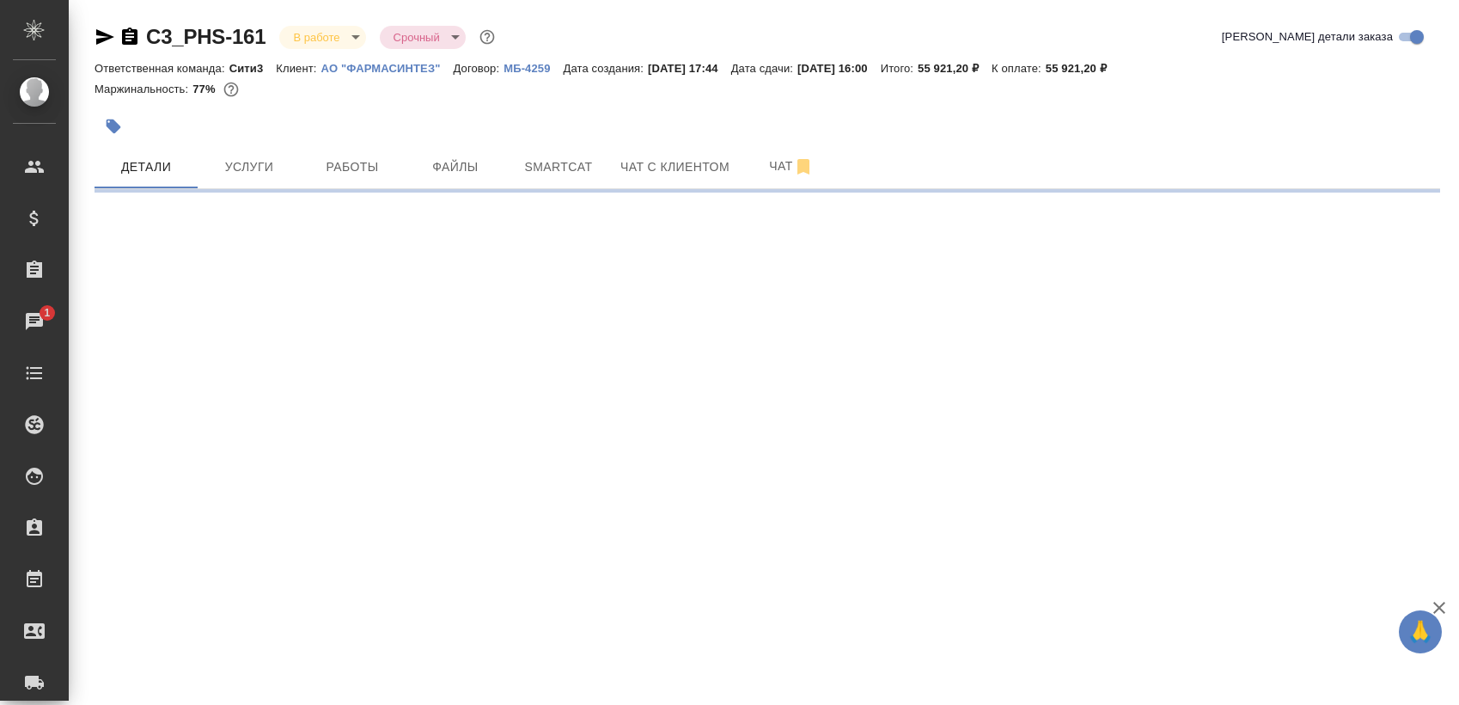
select select "RU"
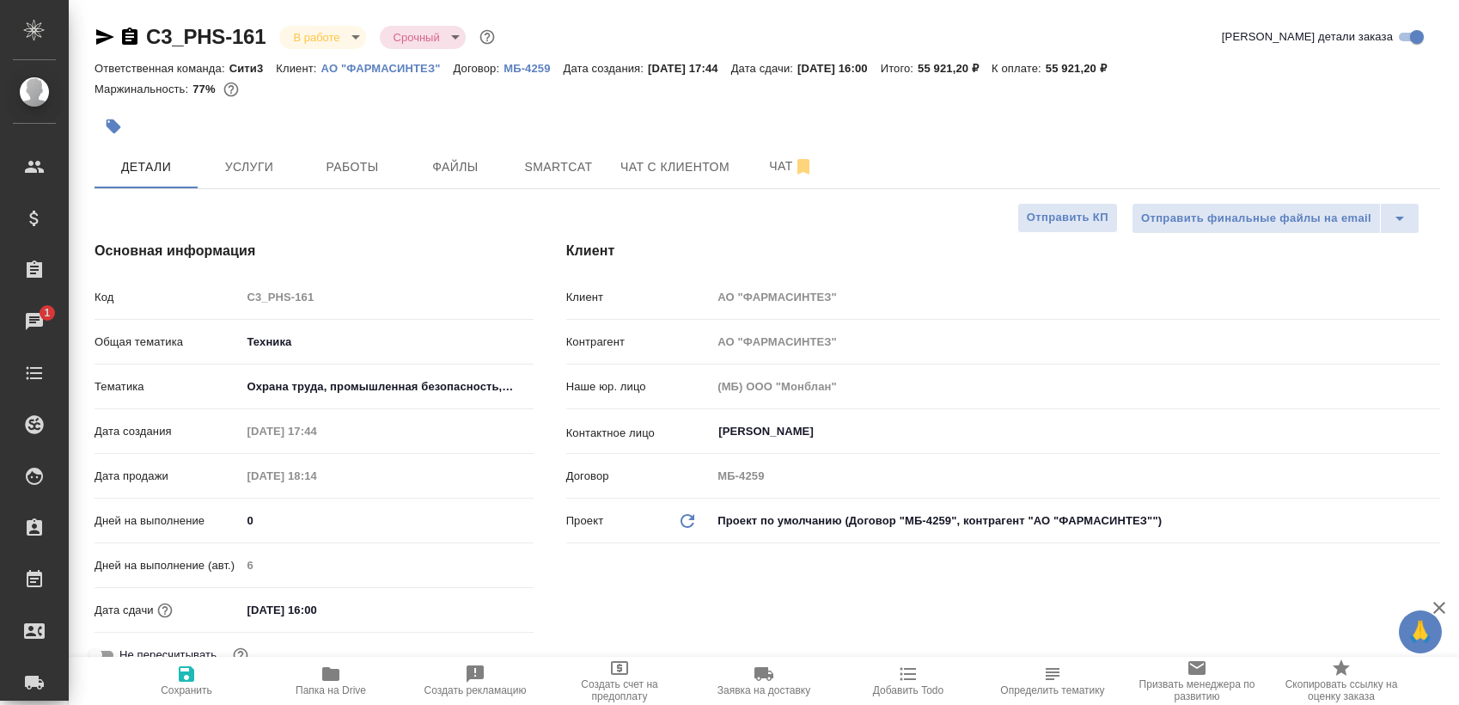
type textarea "x"
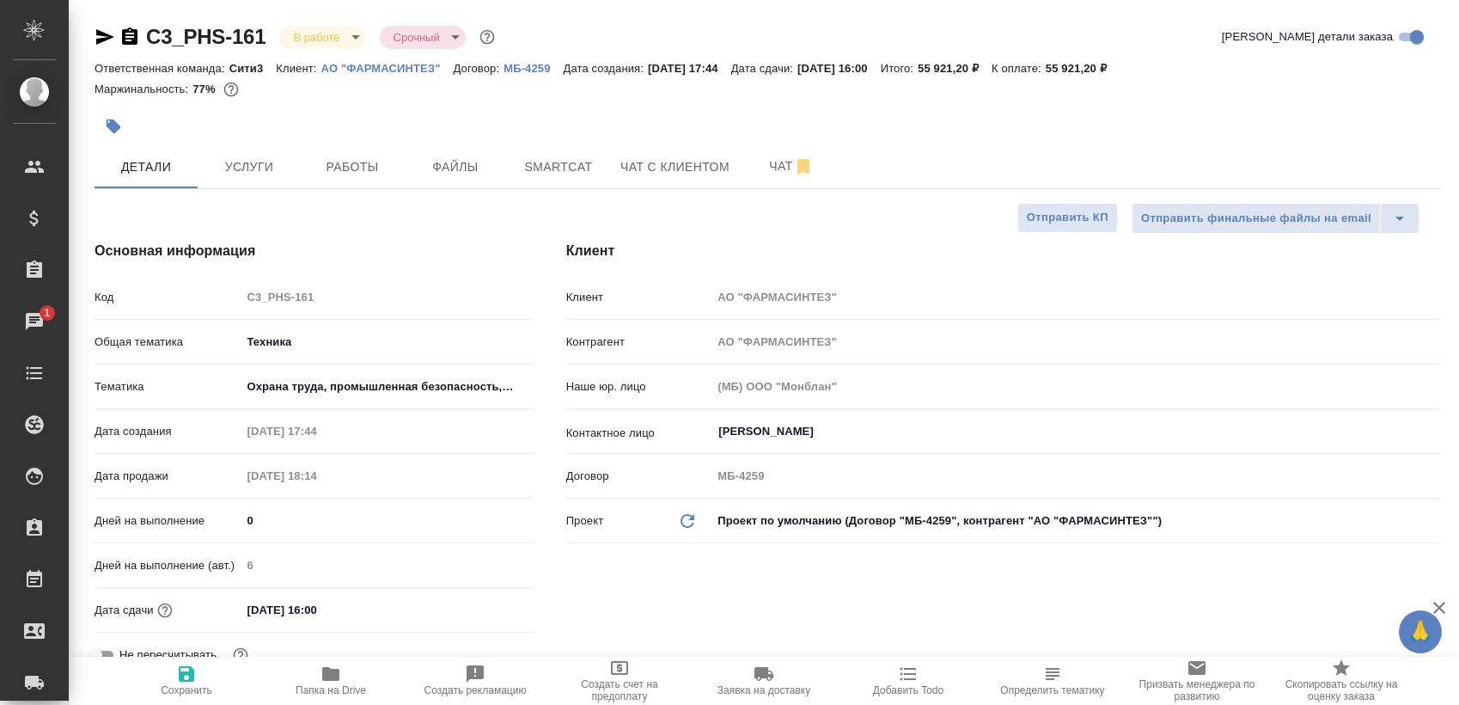
type textarea "x"
click at [349, 155] on button "Работы" at bounding box center [352, 166] width 103 height 43
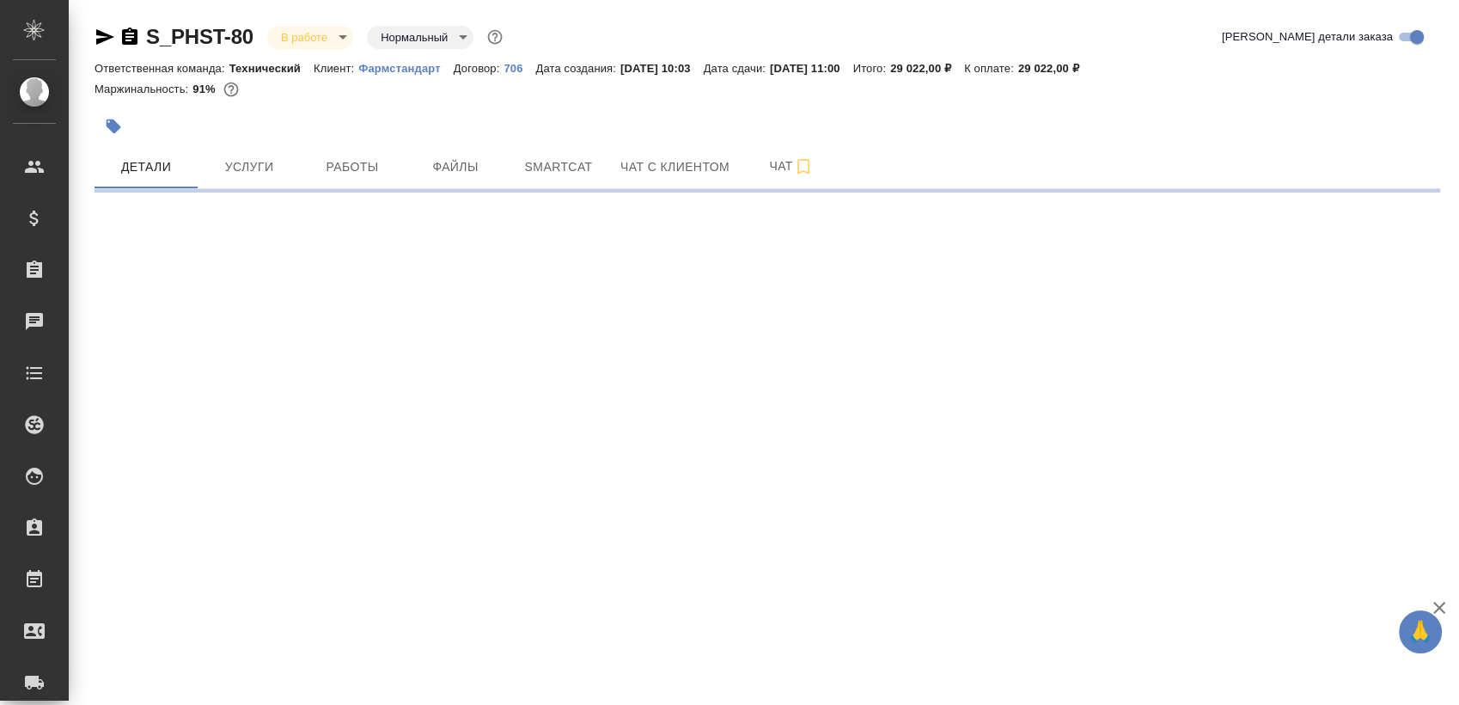
select select "RU"
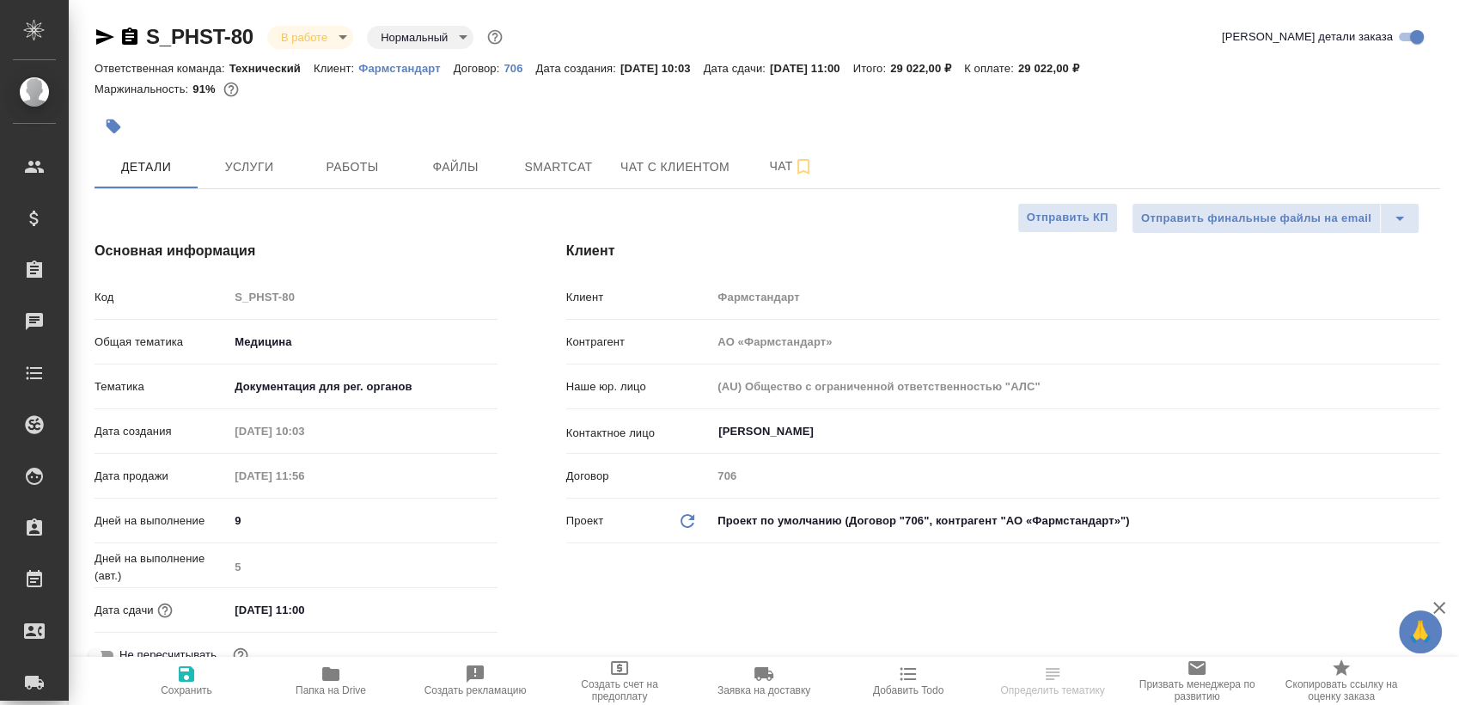
type textarea "x"
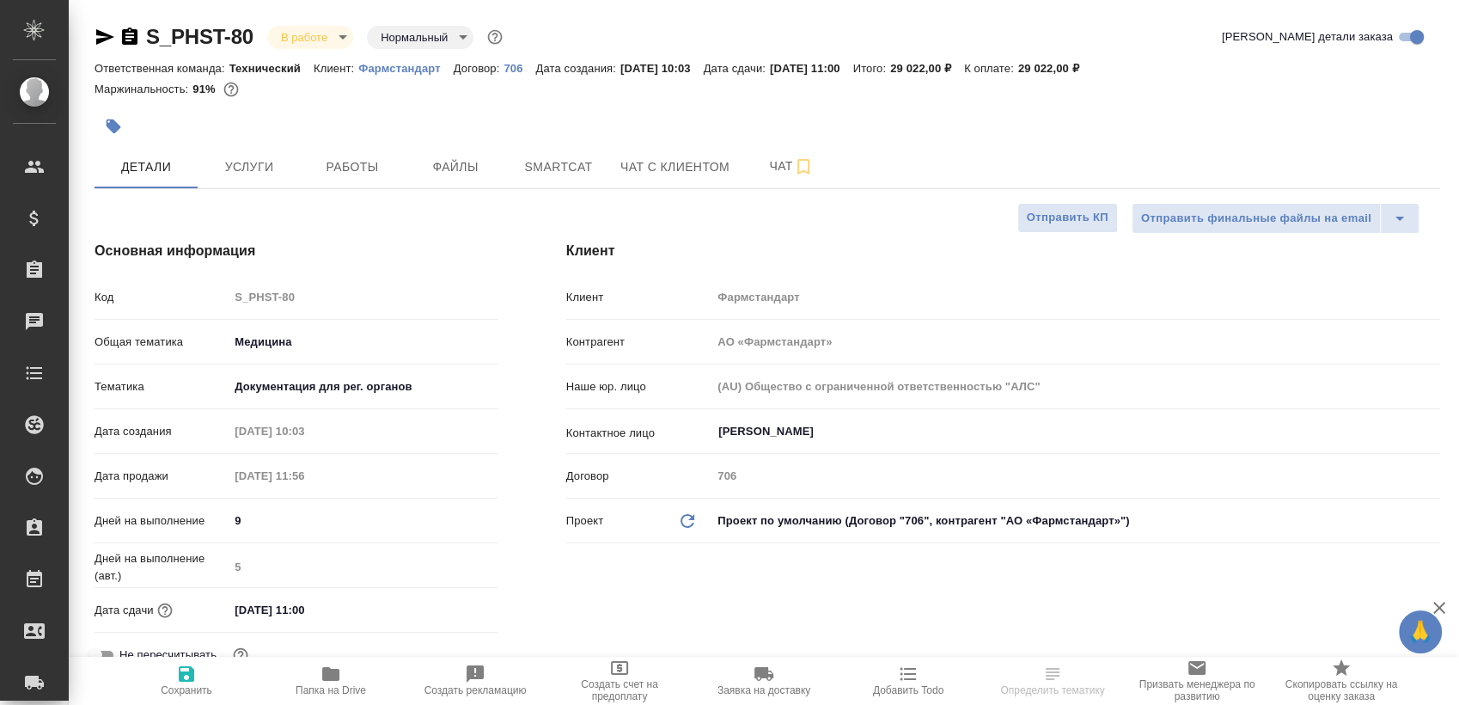
type textarea "x"
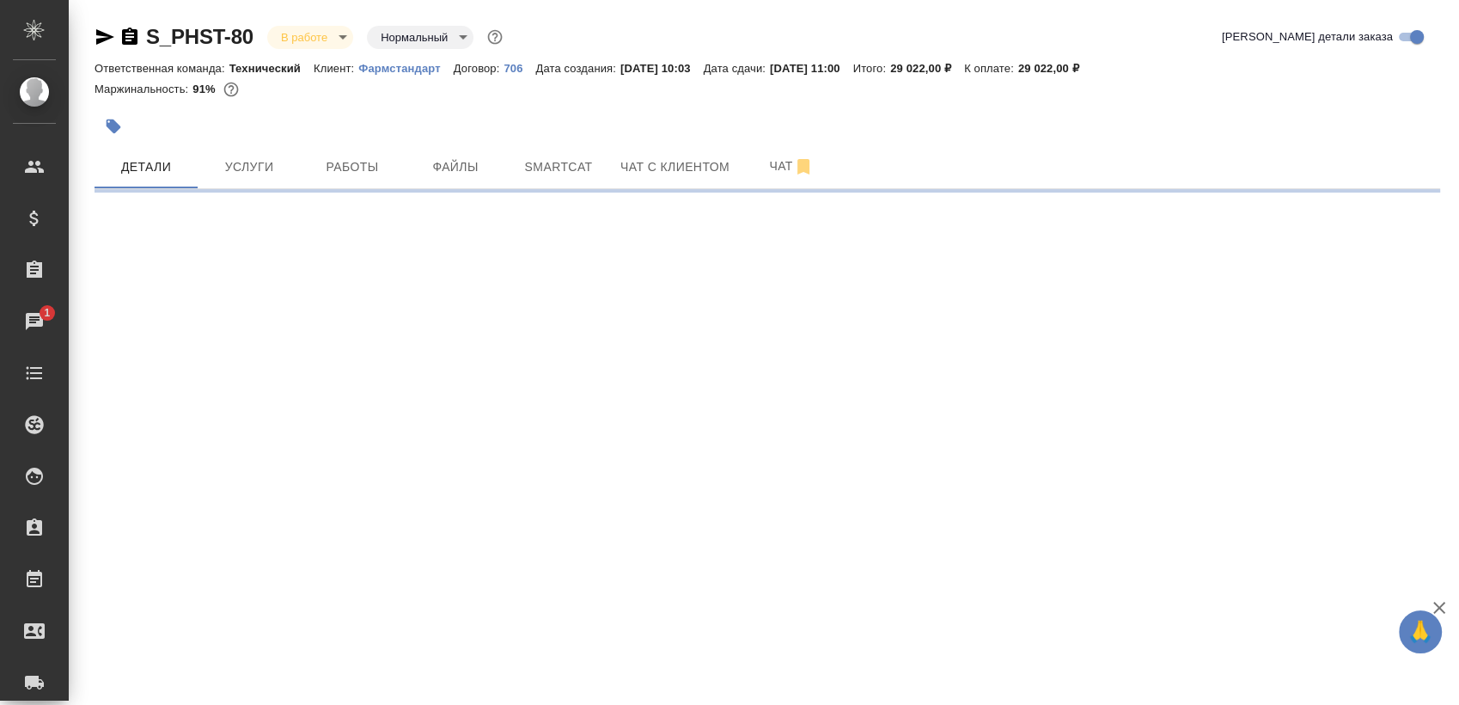
select select "RU"
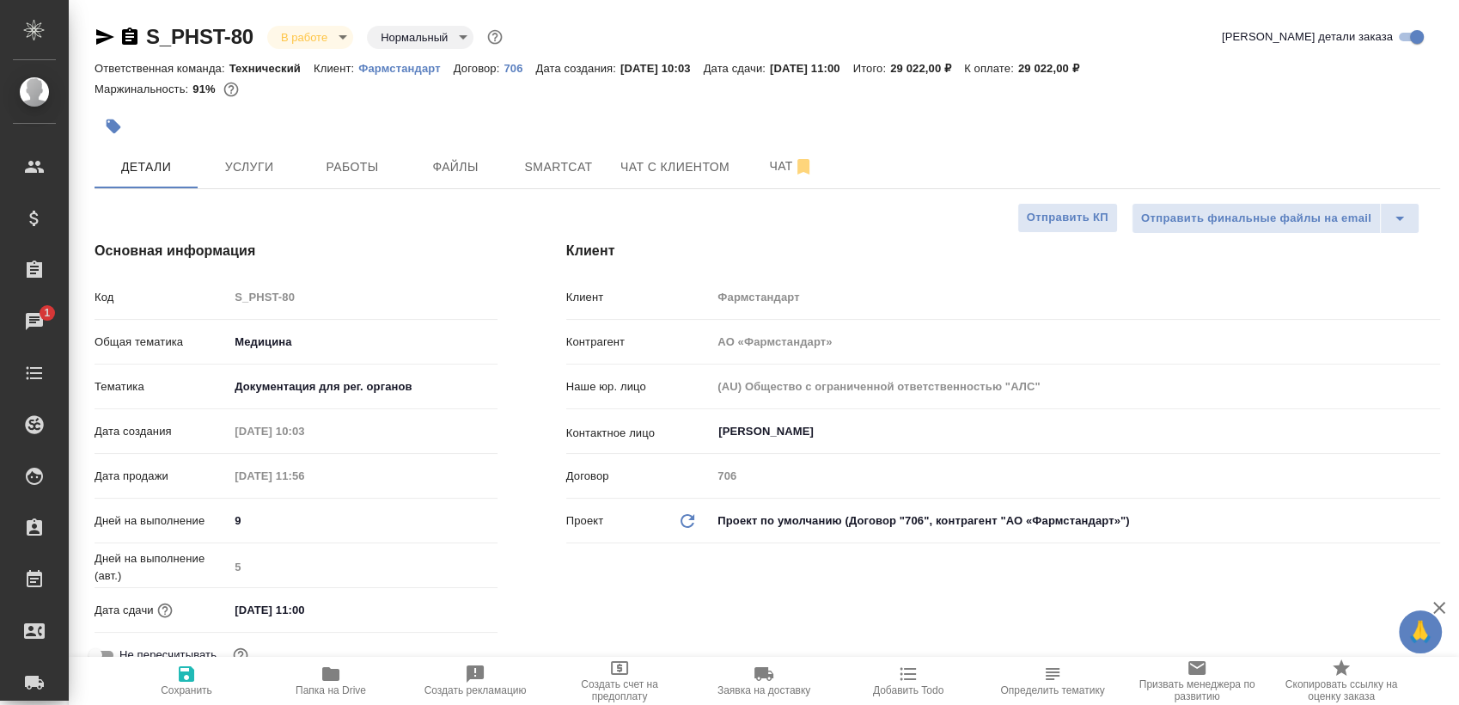
type textarea "x"
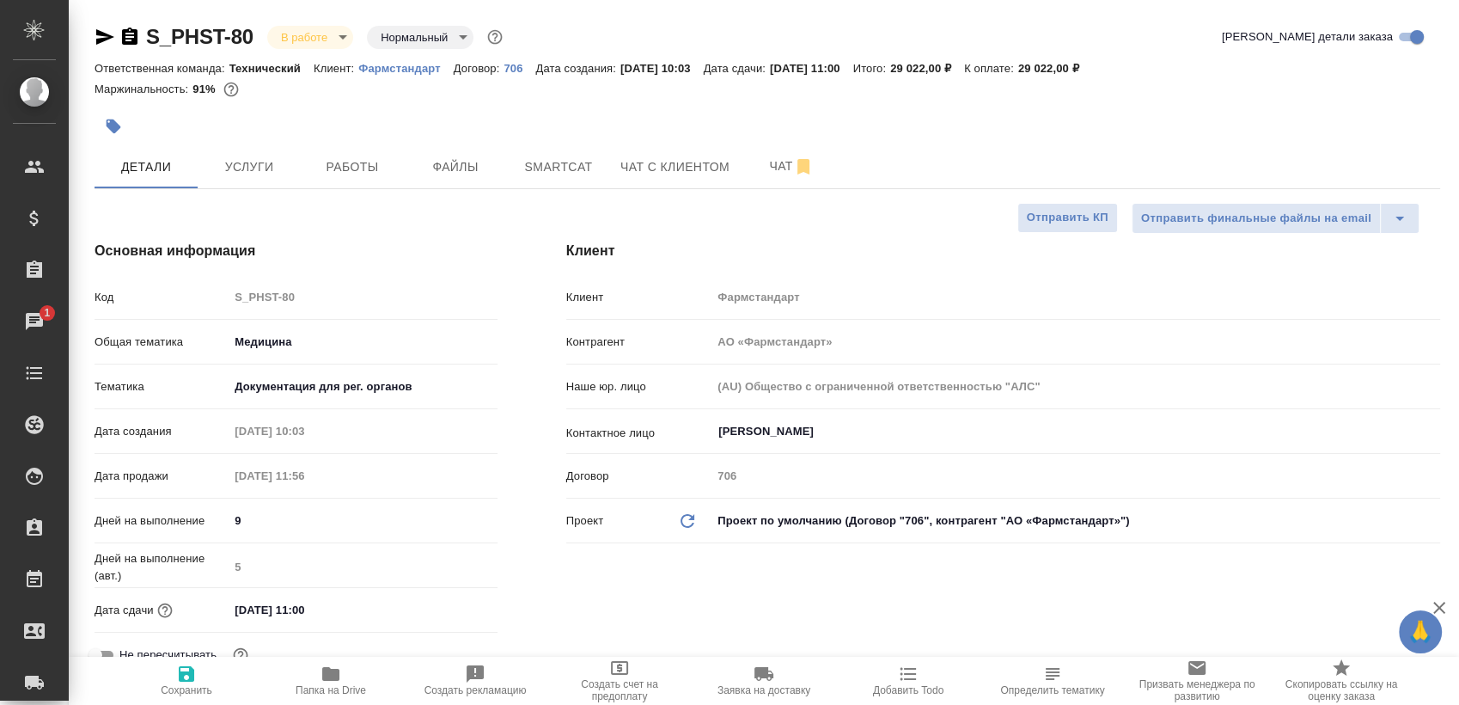
type textarea "x"
click at [357, 180] on button "Работы" at bounding box center [352, 166] width 103 height 43
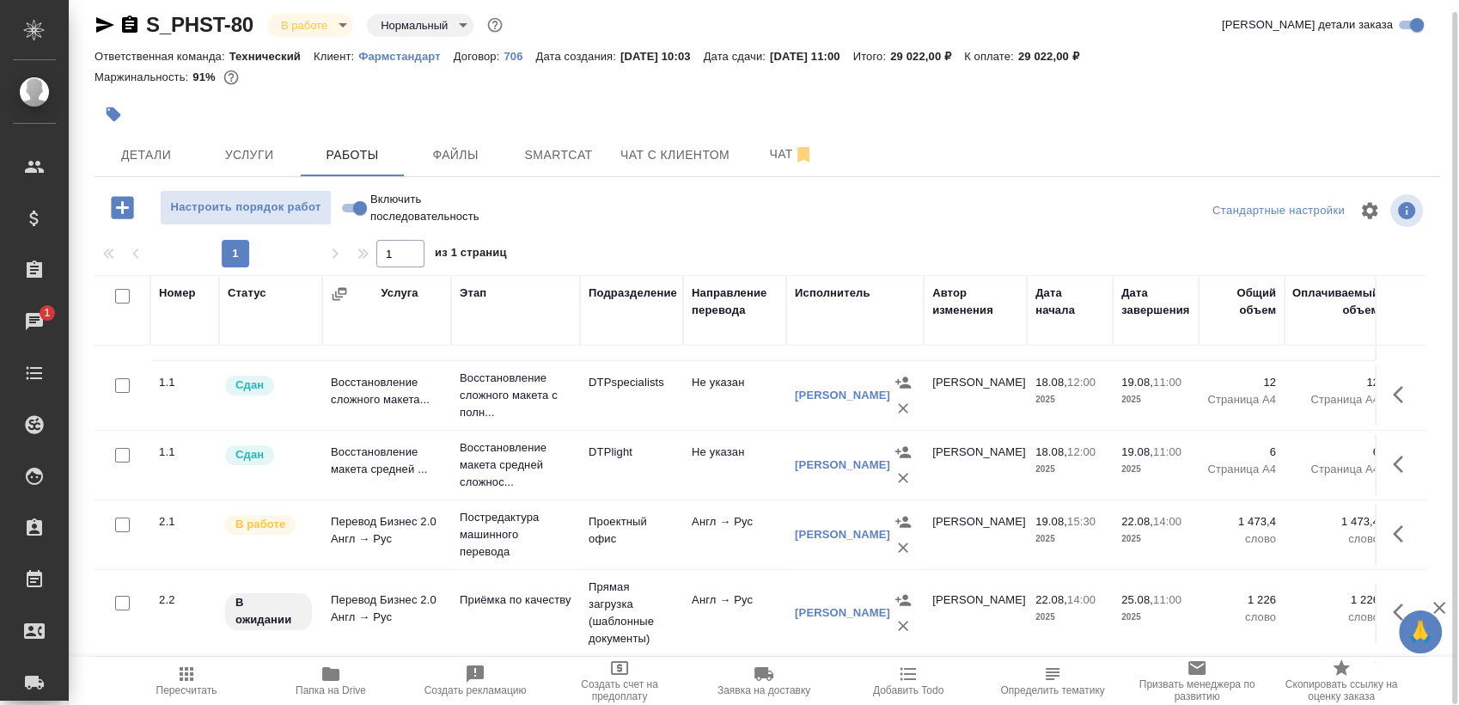
scroll to position [51, 0]
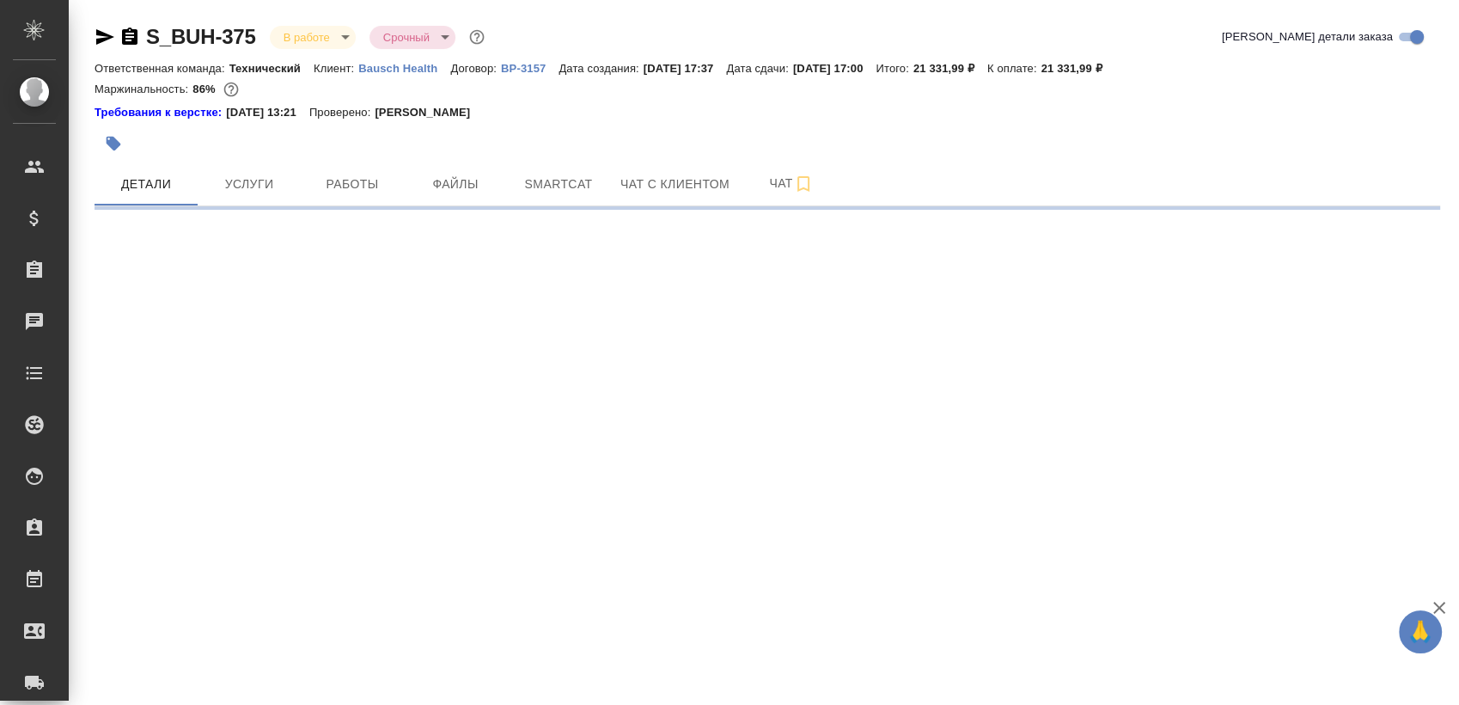
select select "RU"
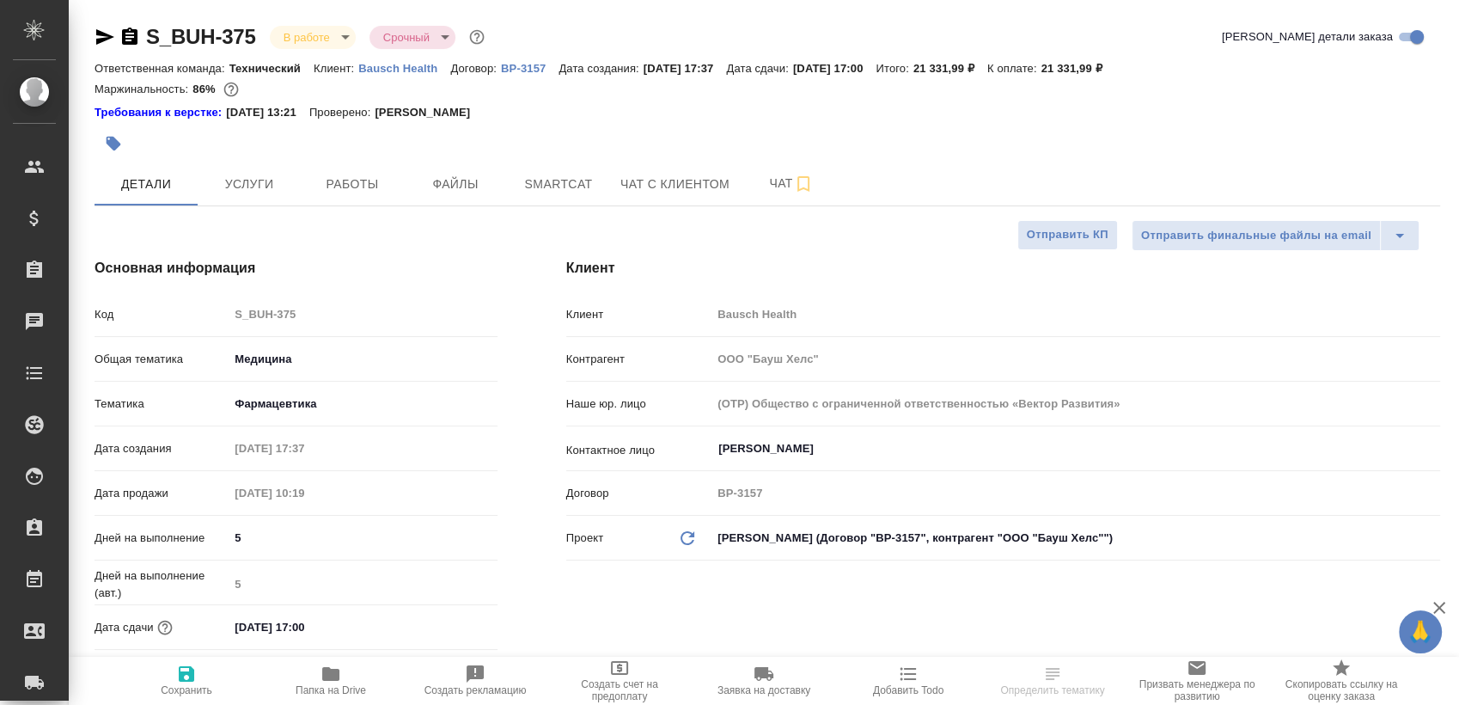
type textarea "x"
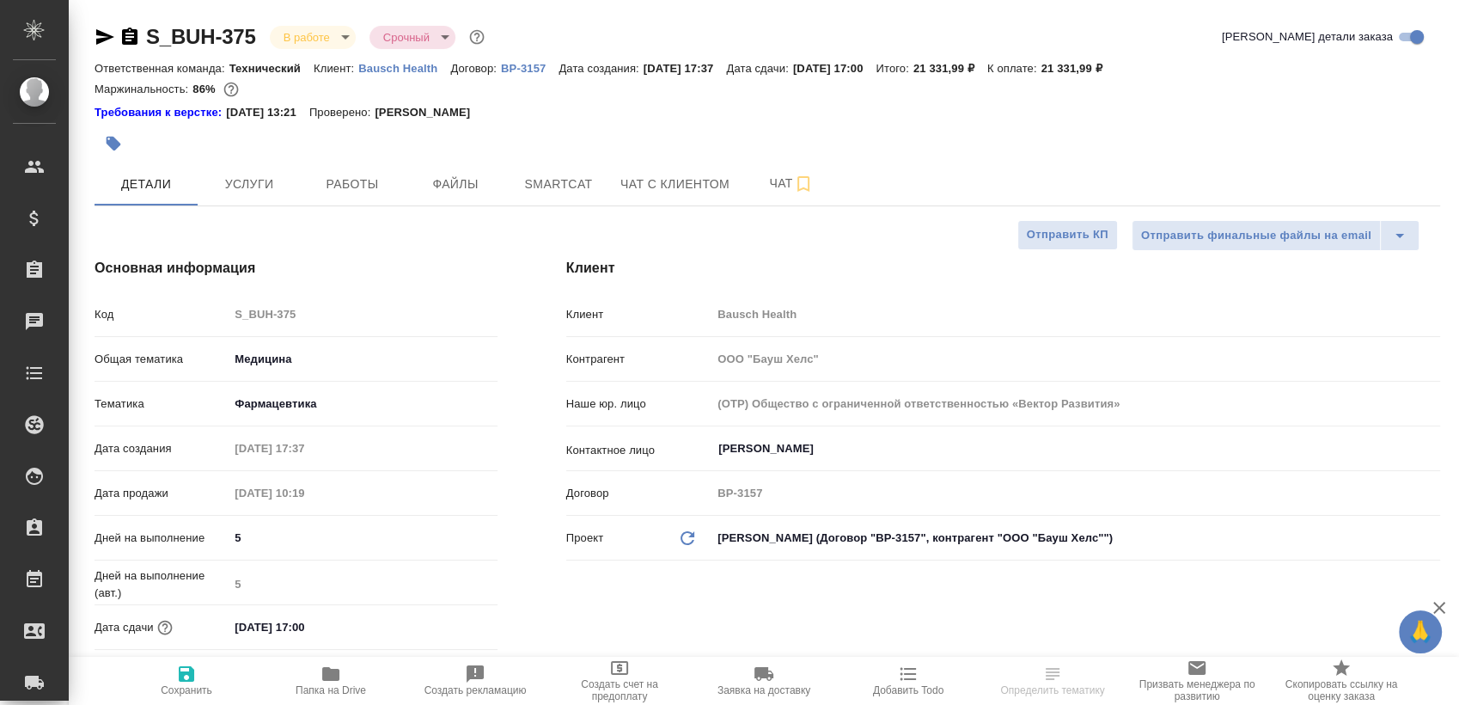
type textarea "x"
click at [386, 166] on button "Работы" at bounding box center [352, 183] width 103 height 43
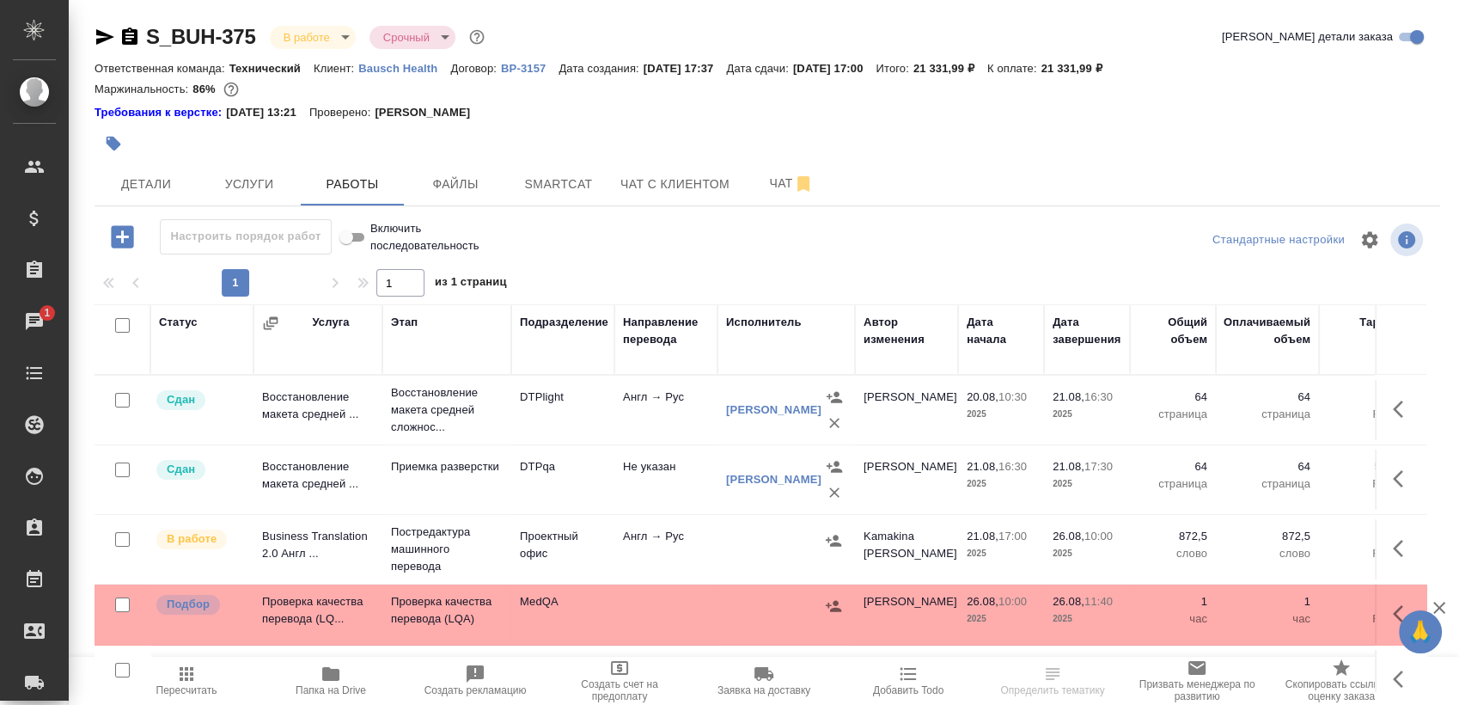
scroll to position [29, 0]
click at [208, 538] on p "В работе" at bounding box center [192, 538] width 50 height 17
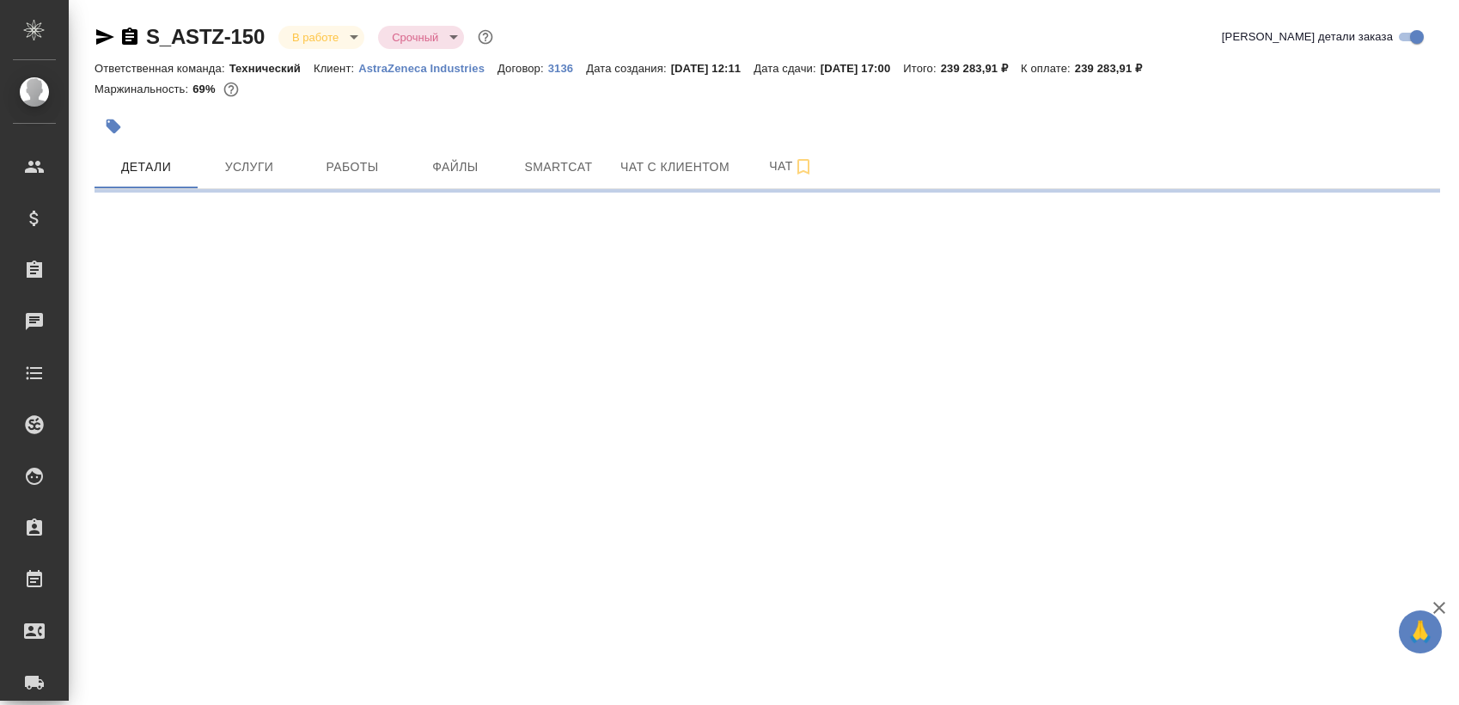
select select "RU"
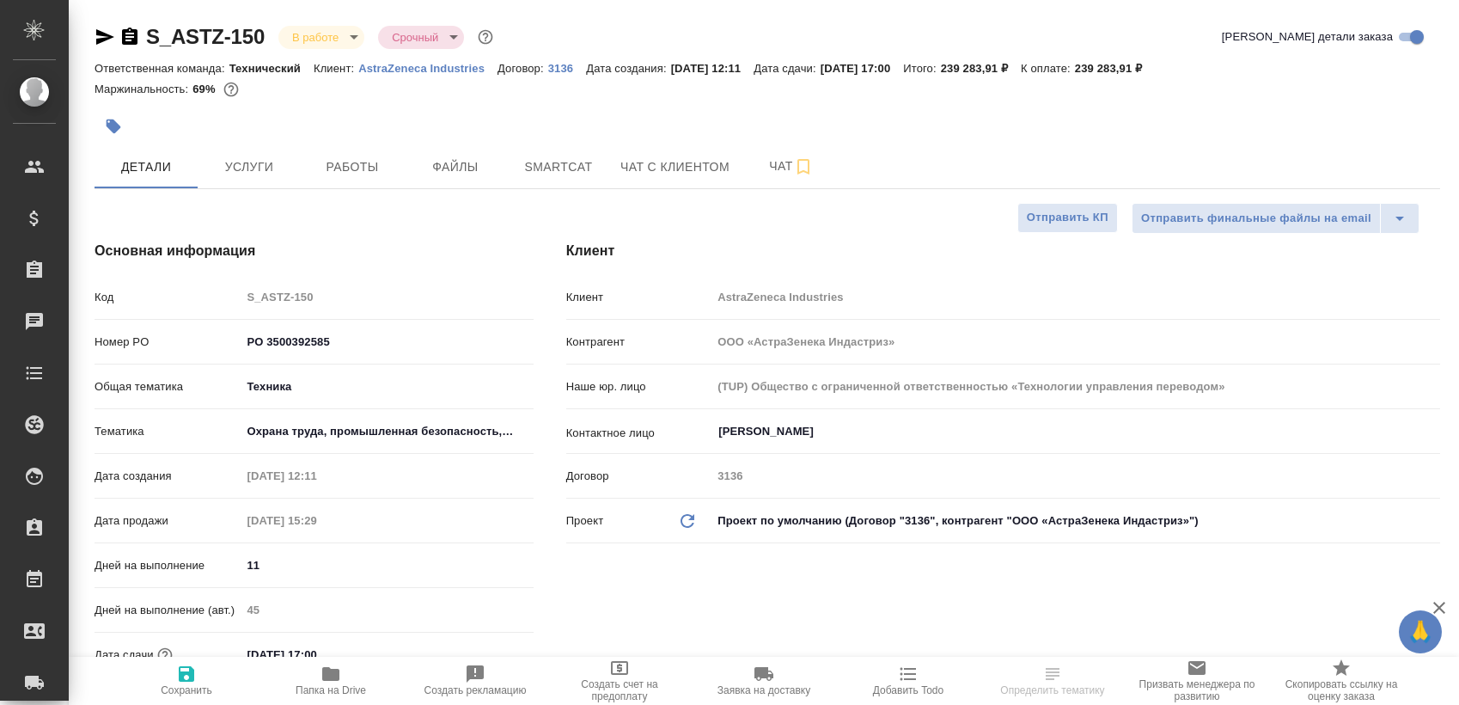
type textarea "x"
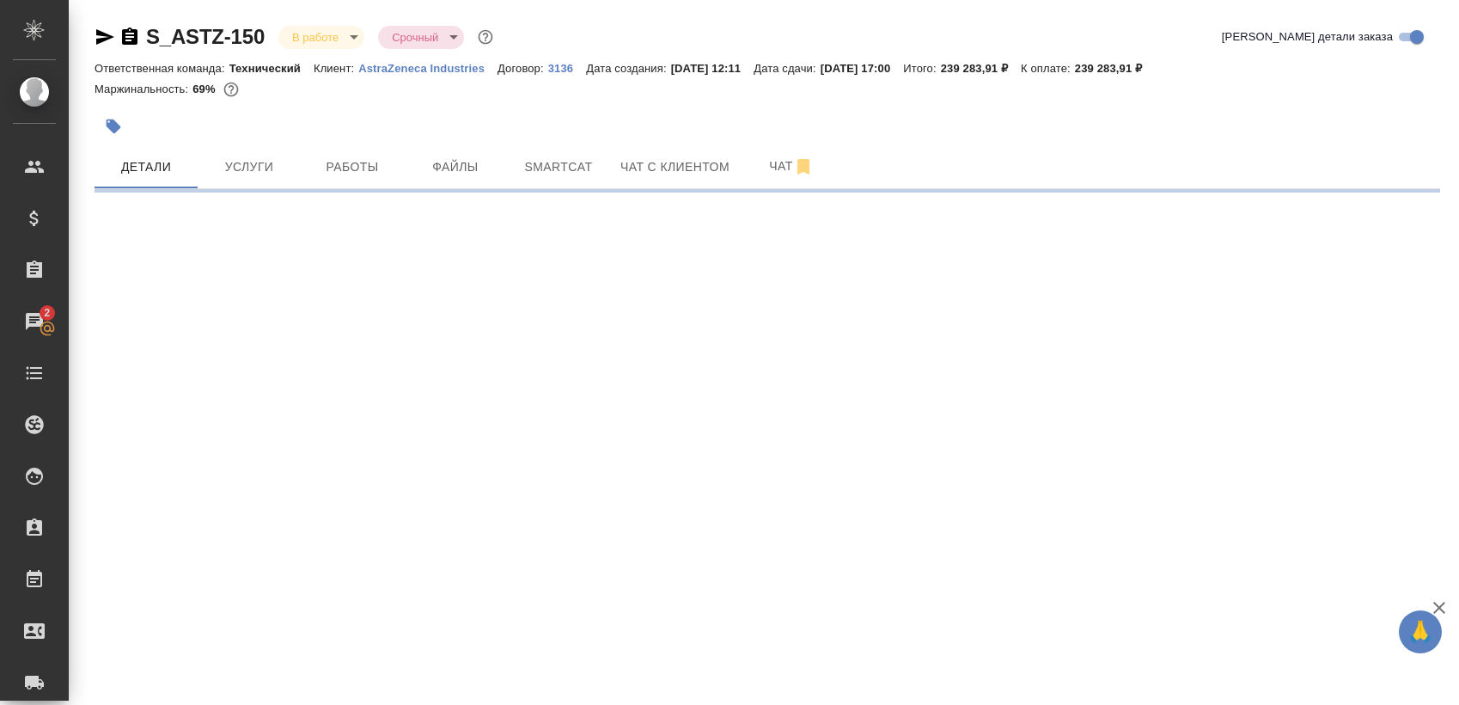
select select "RU"
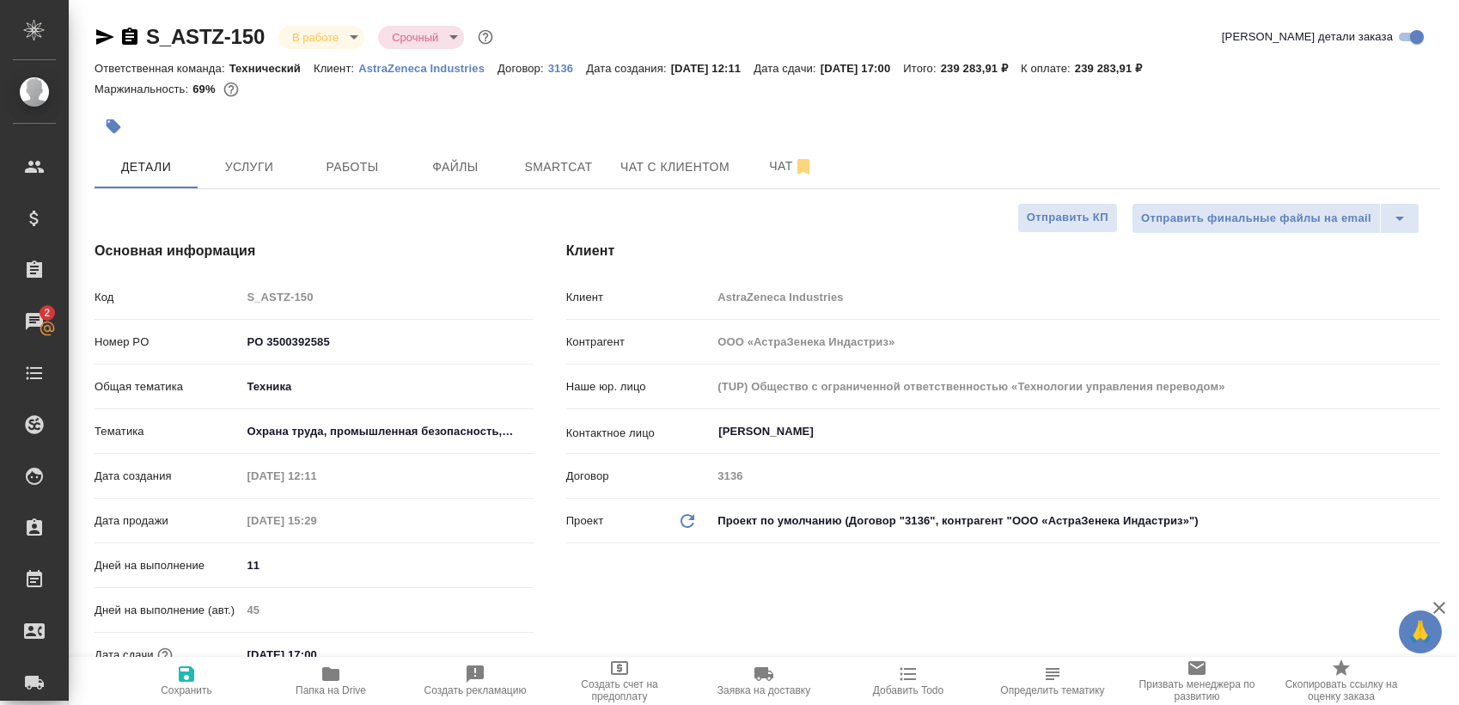
type textarea "x"
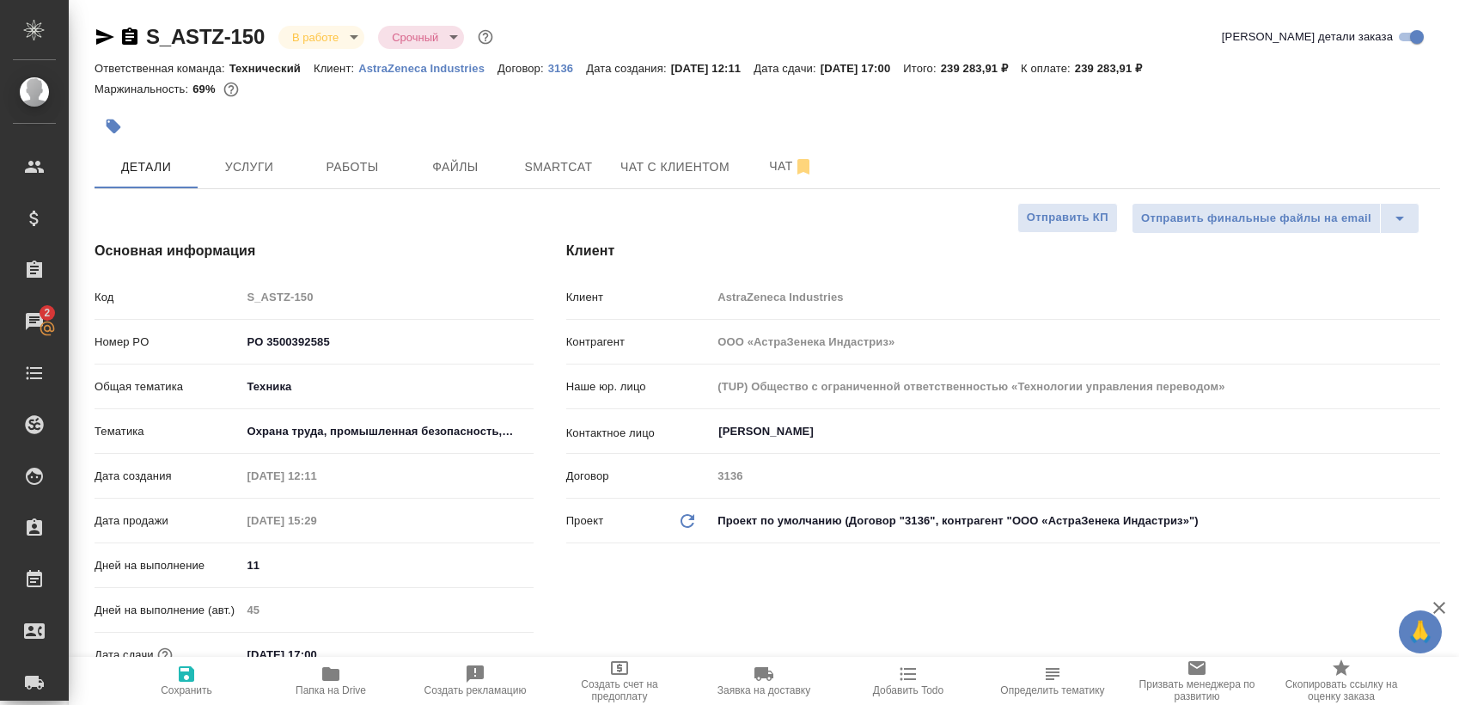
type textarea "x"
click at [331, 156] on span "Работы" at bounding box center [352, 166] width 82 height 21
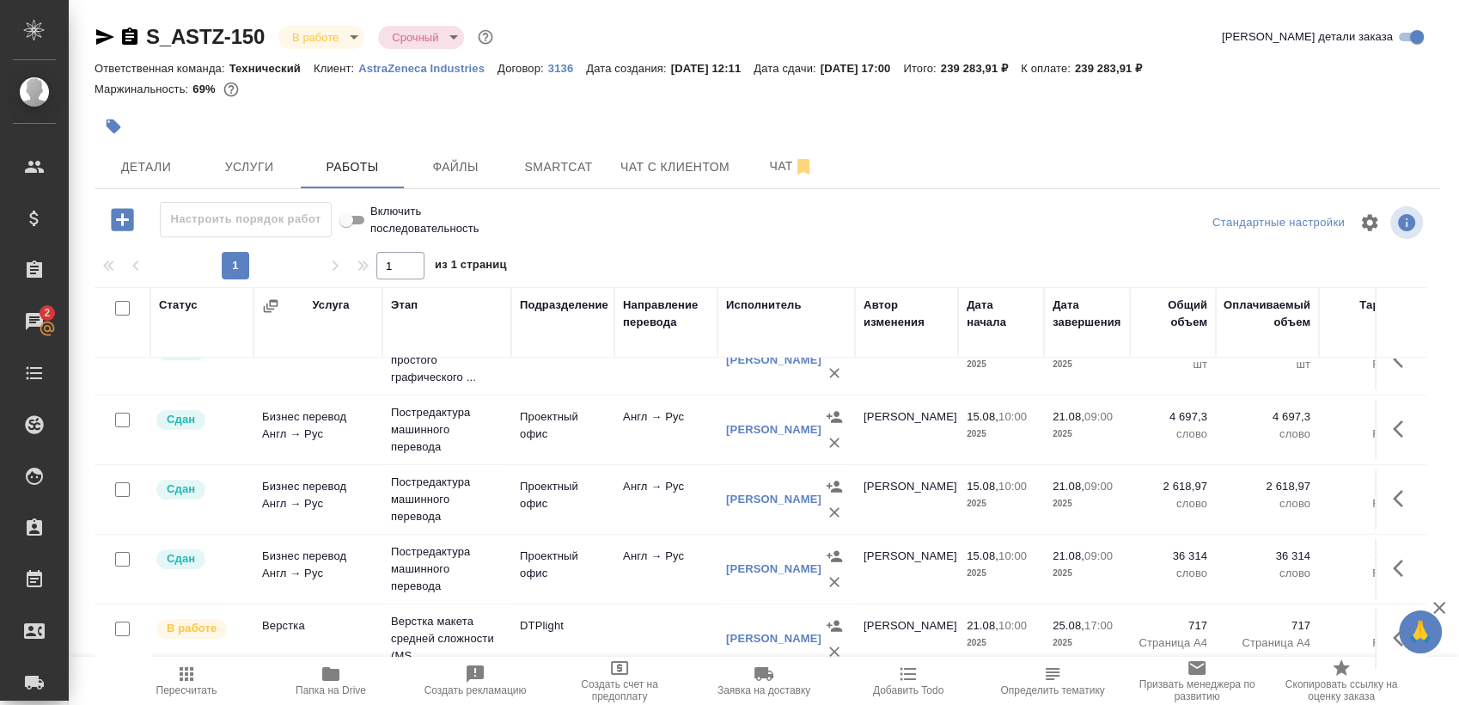
scroll to position [12, 0]
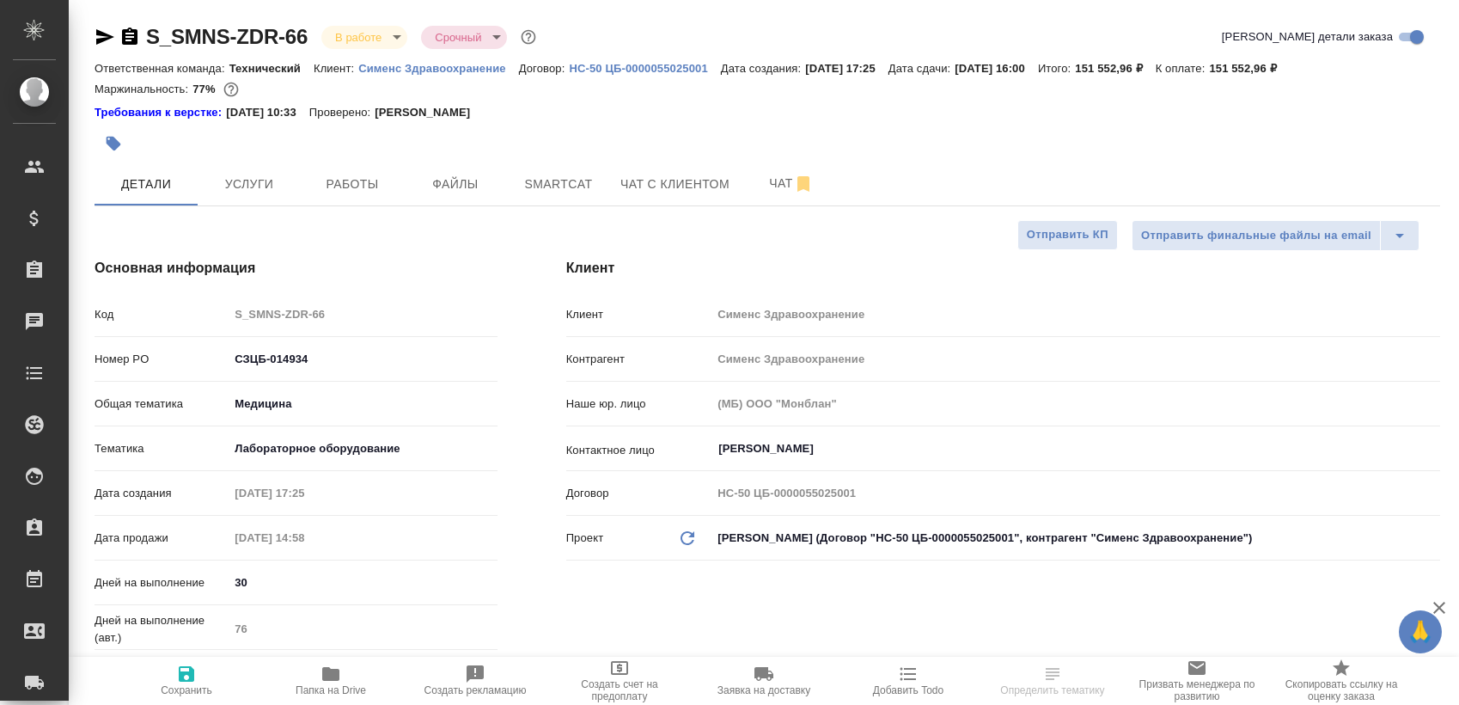
select select "RU"
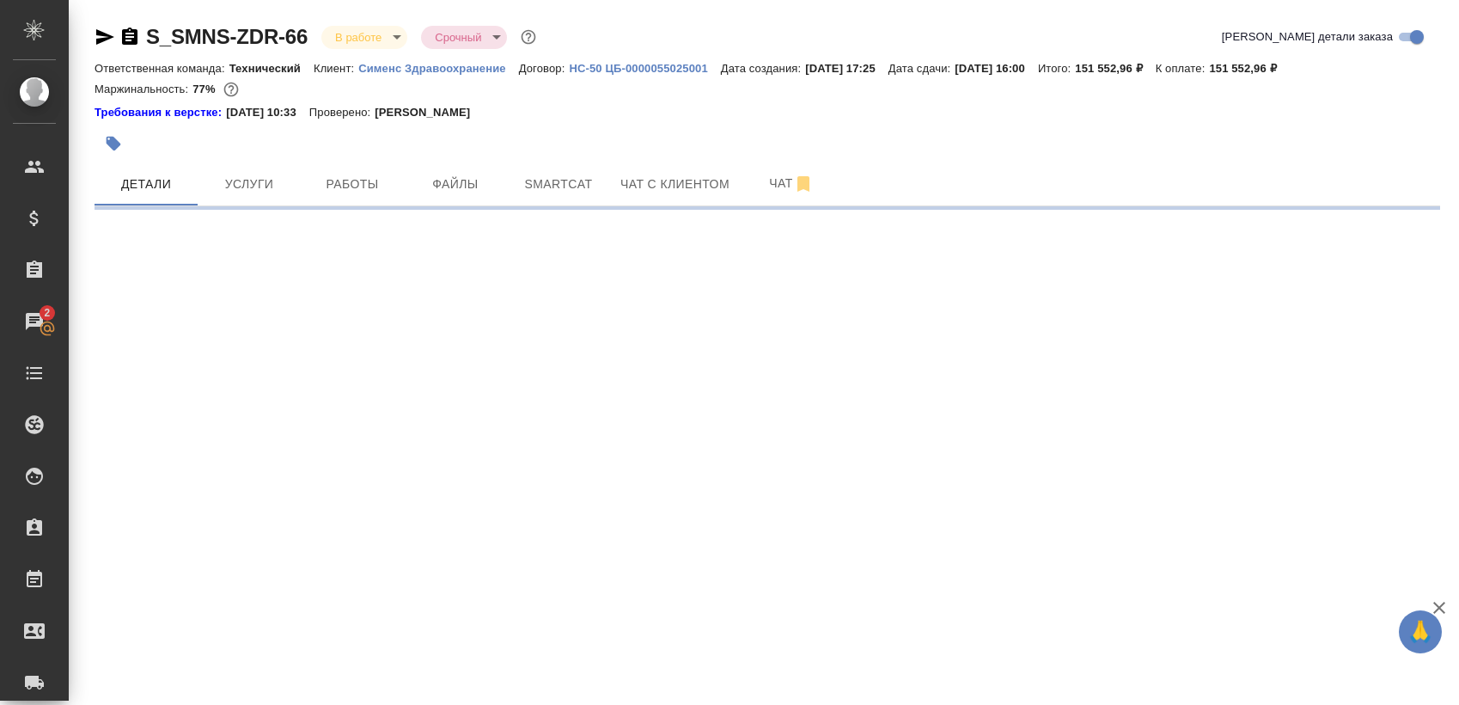
select select "RU"
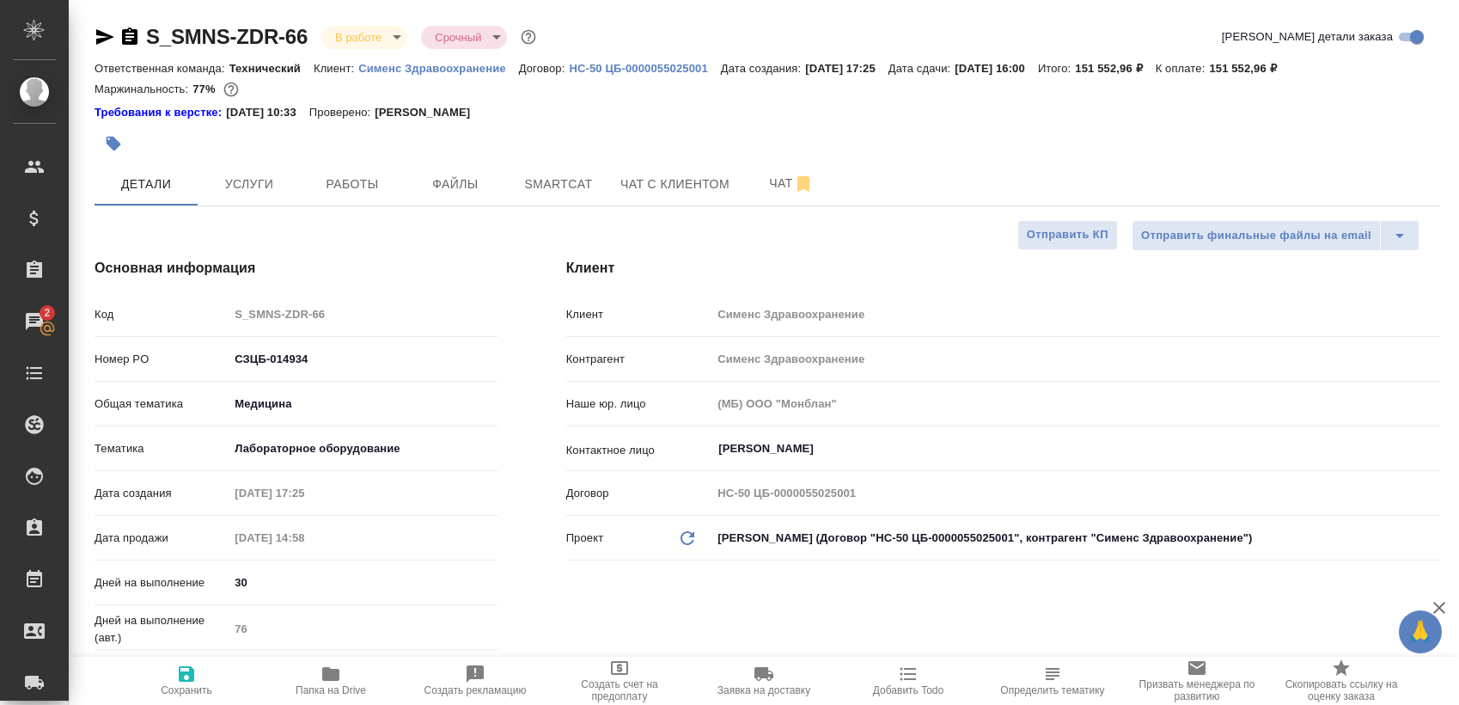
type textarea "x"
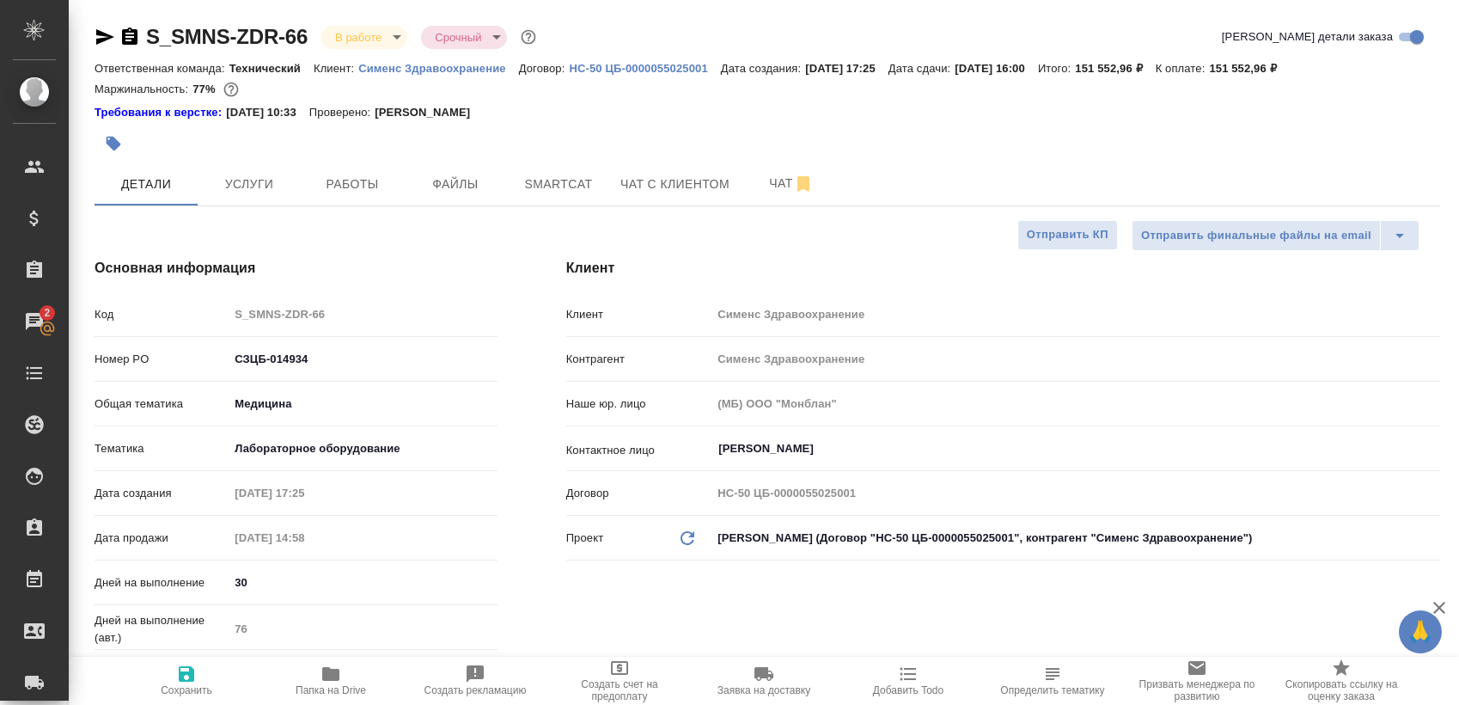
type textarea "x"
click at [347, 175] on span "Работы" at bounding box center [352, 184] width 82 height 21
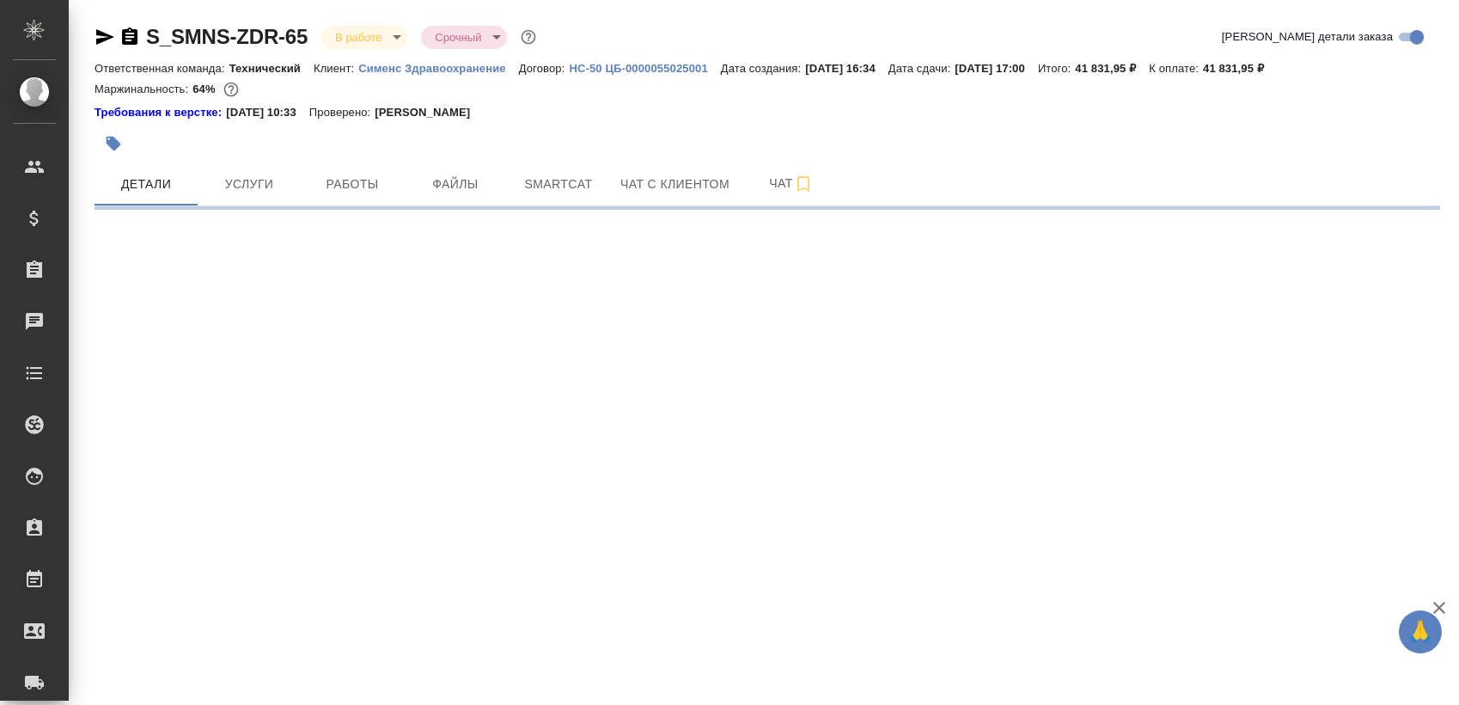
select select "RU"
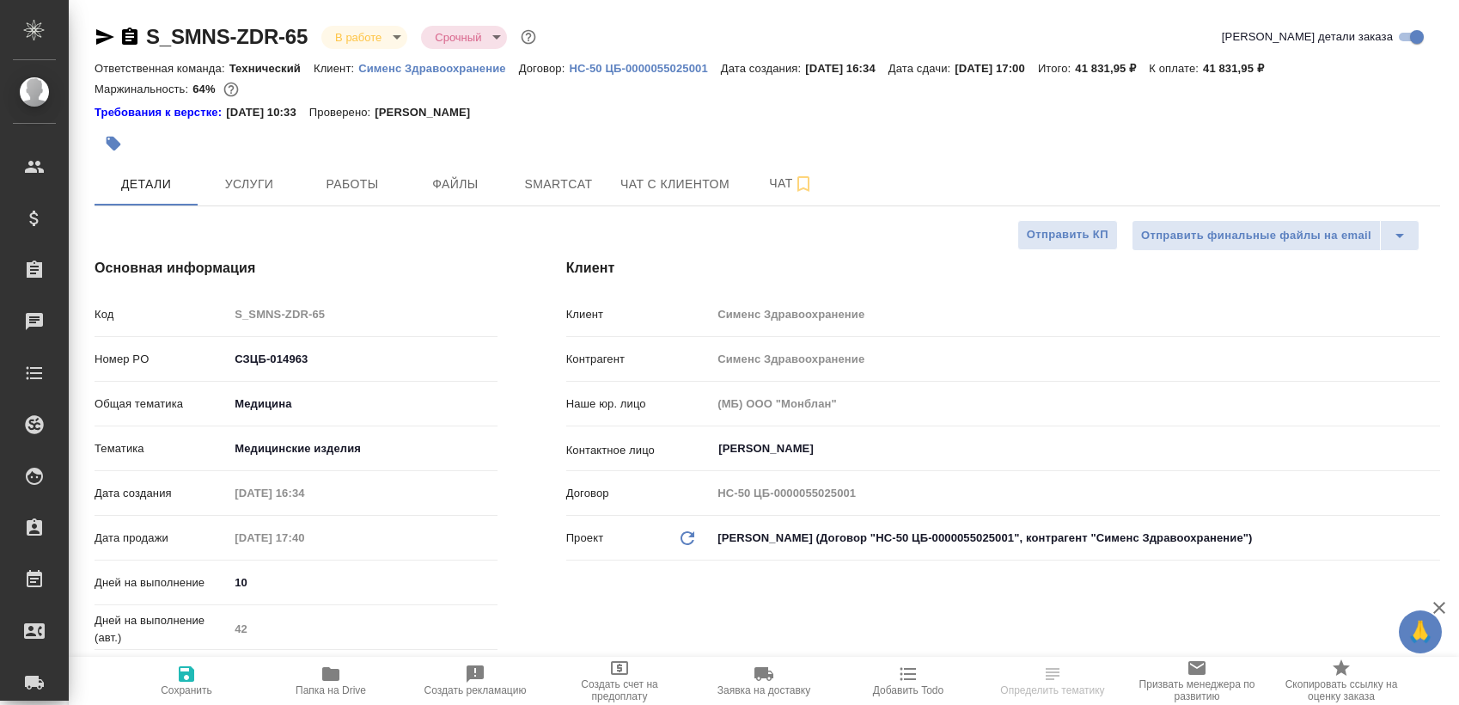
type textarea "x"
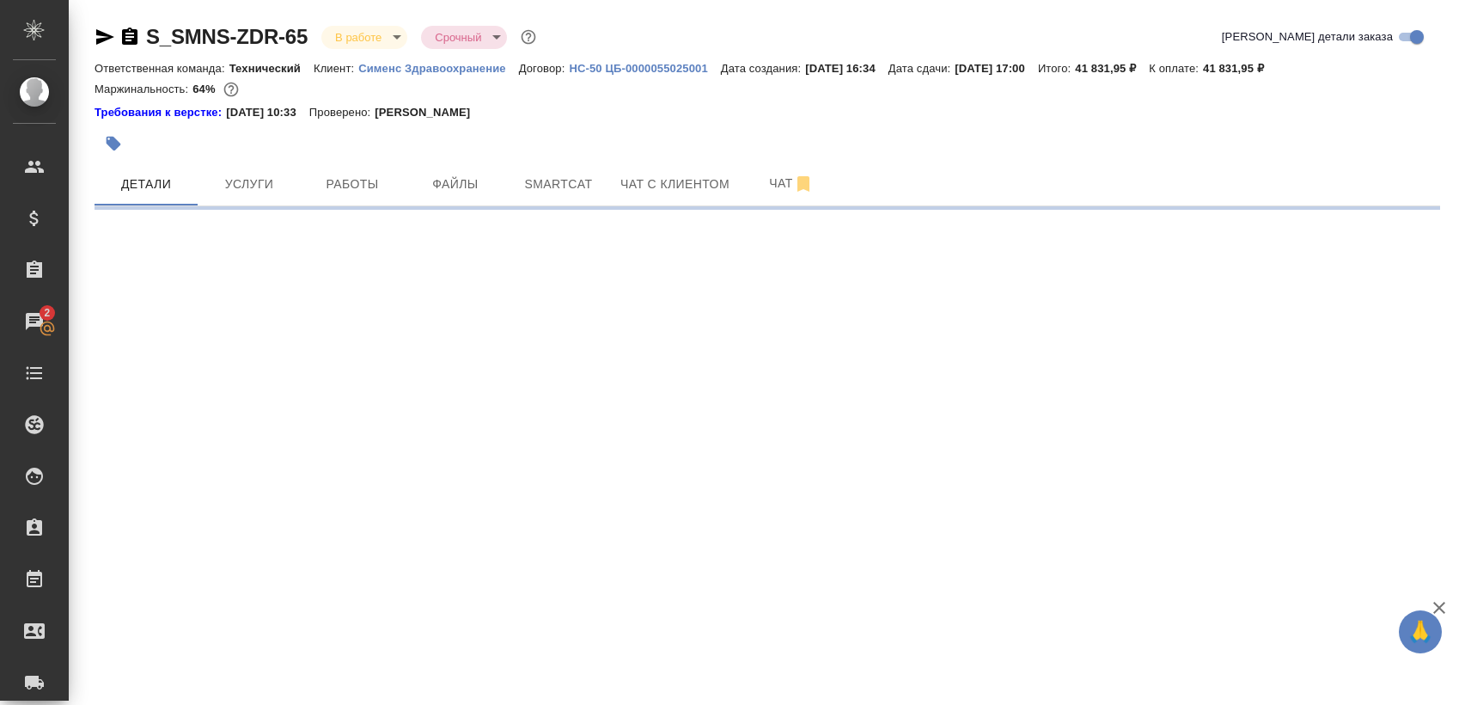
select select "RU"
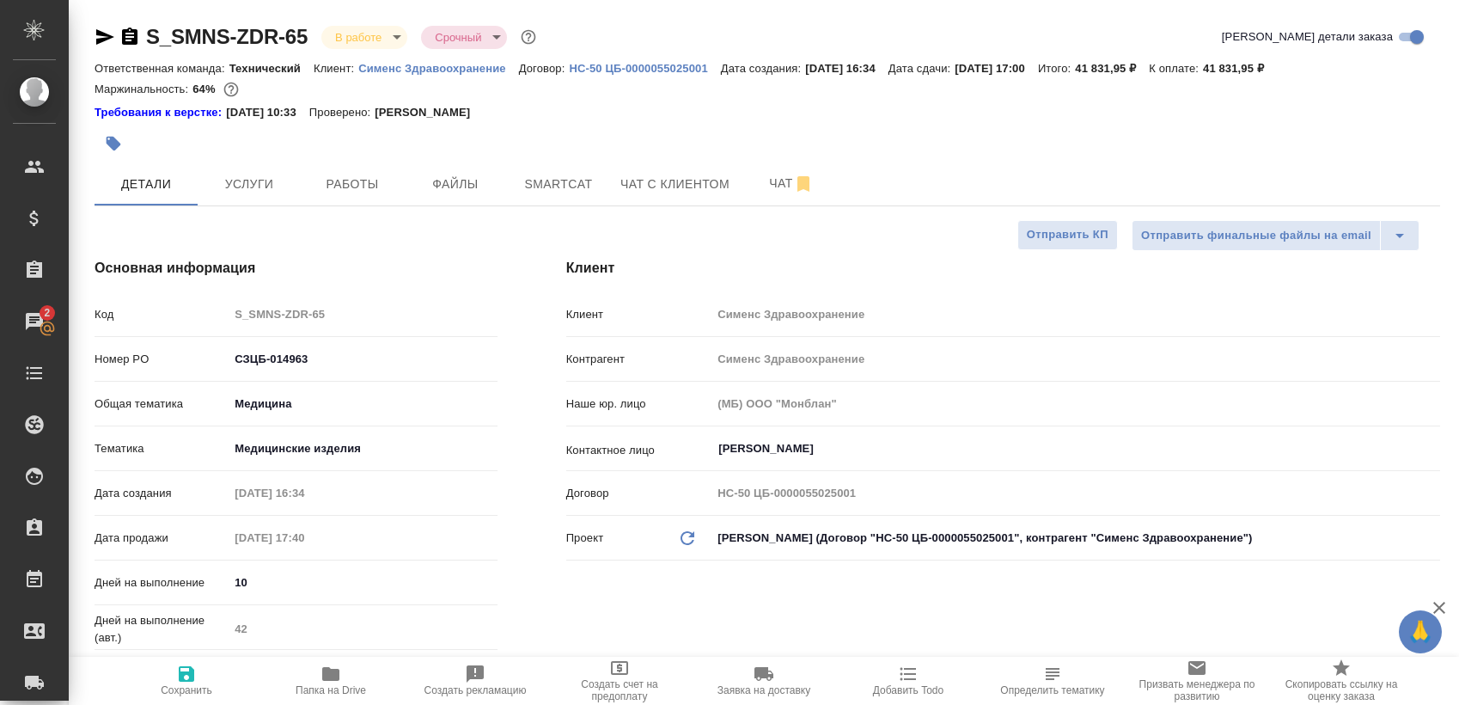
type textarea "x"
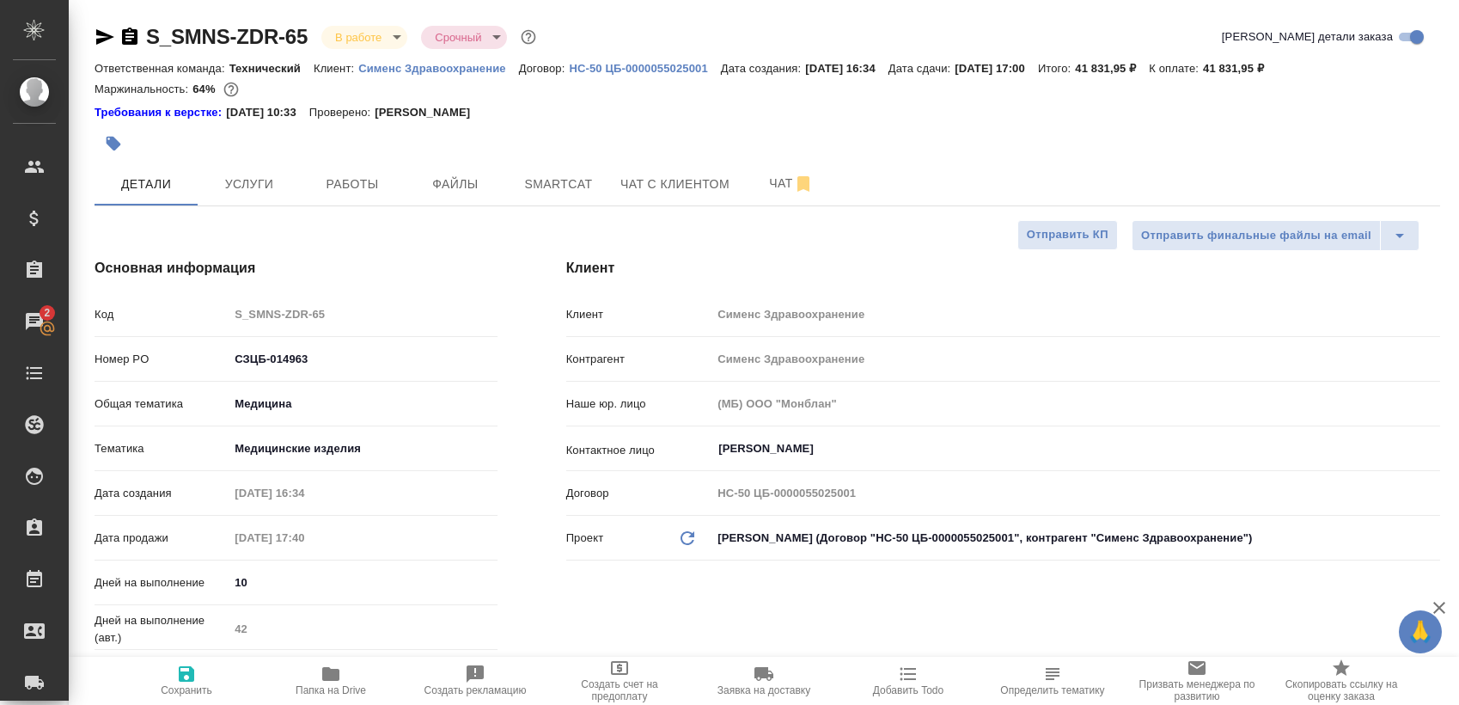
type textarea "x"
click at [380, 160] on div at bounding box center [543, 144] width 897 height 38
click at [378, 168] on button "Работы" at bounding box center [352, 183] width 103 height 43
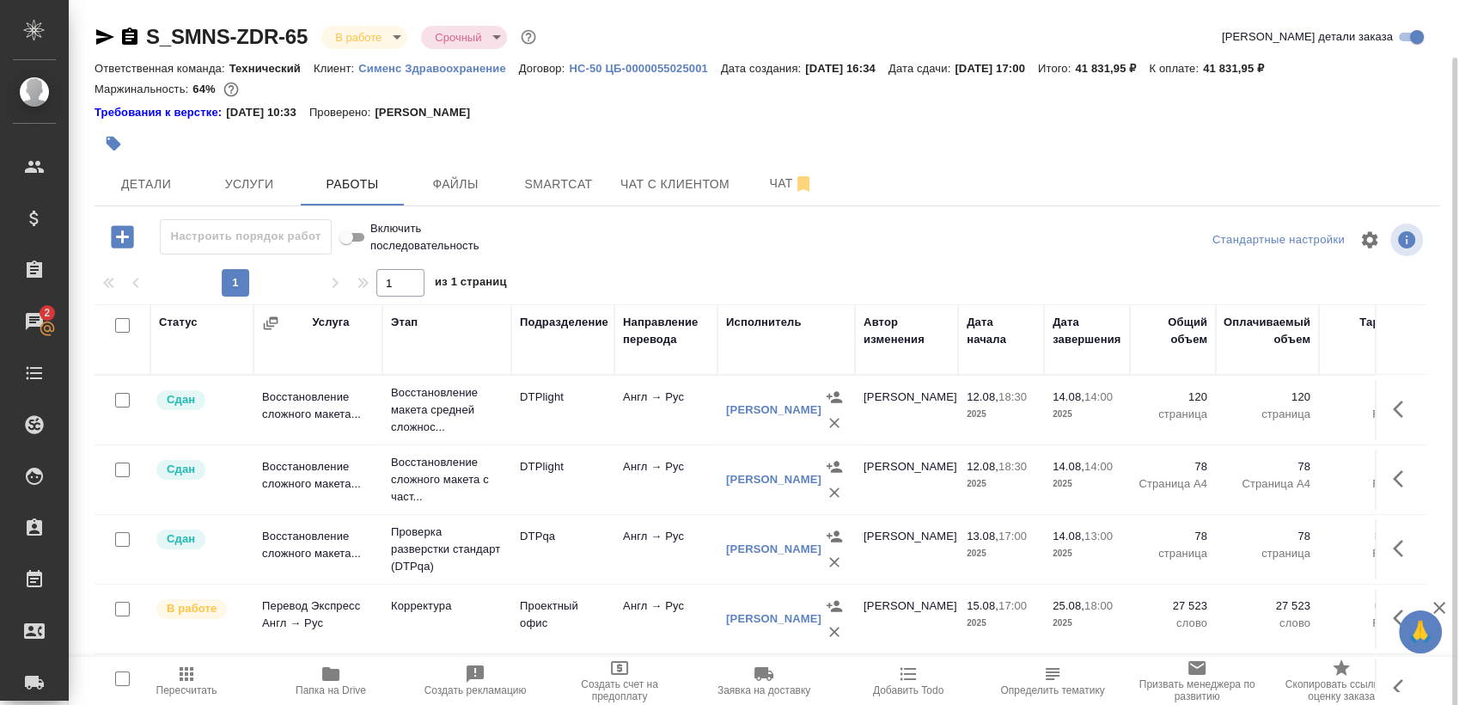
scroll to position [29, 0]
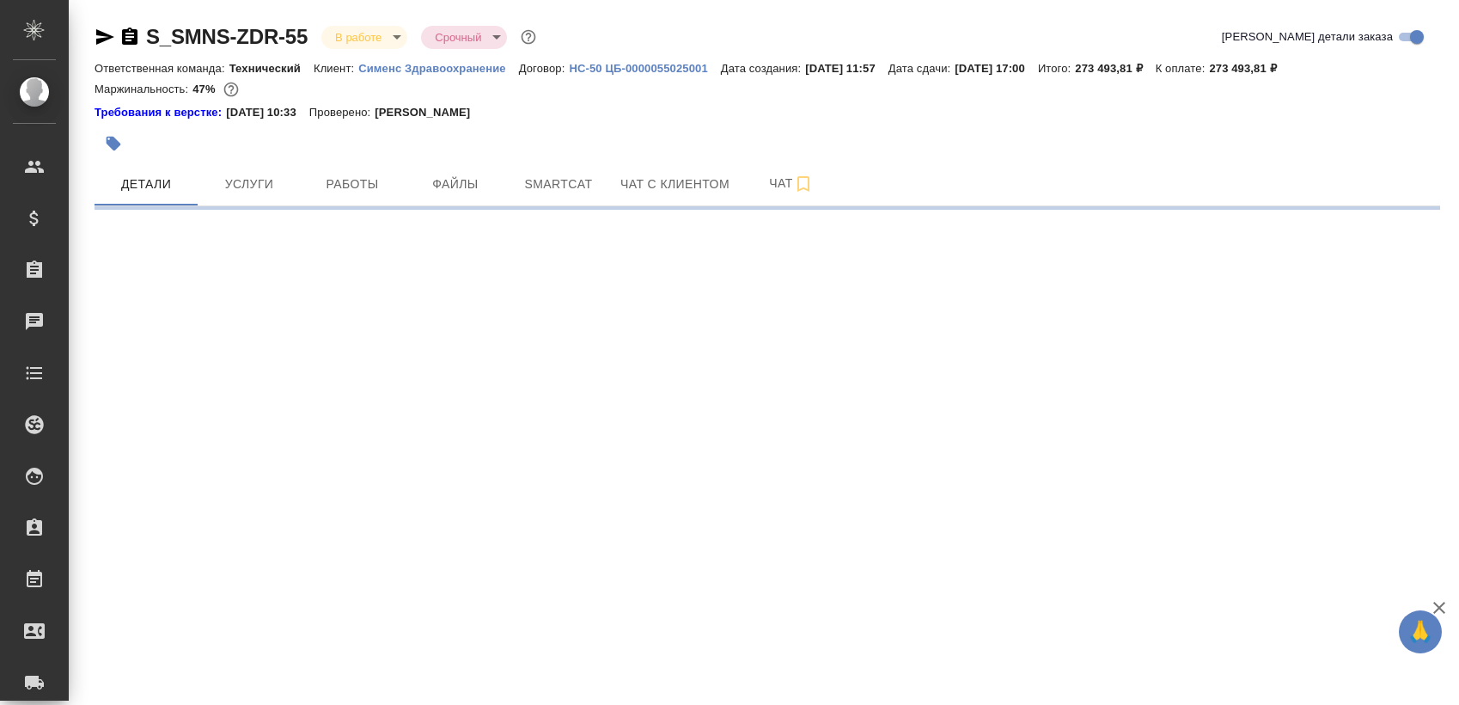
select select "RU"
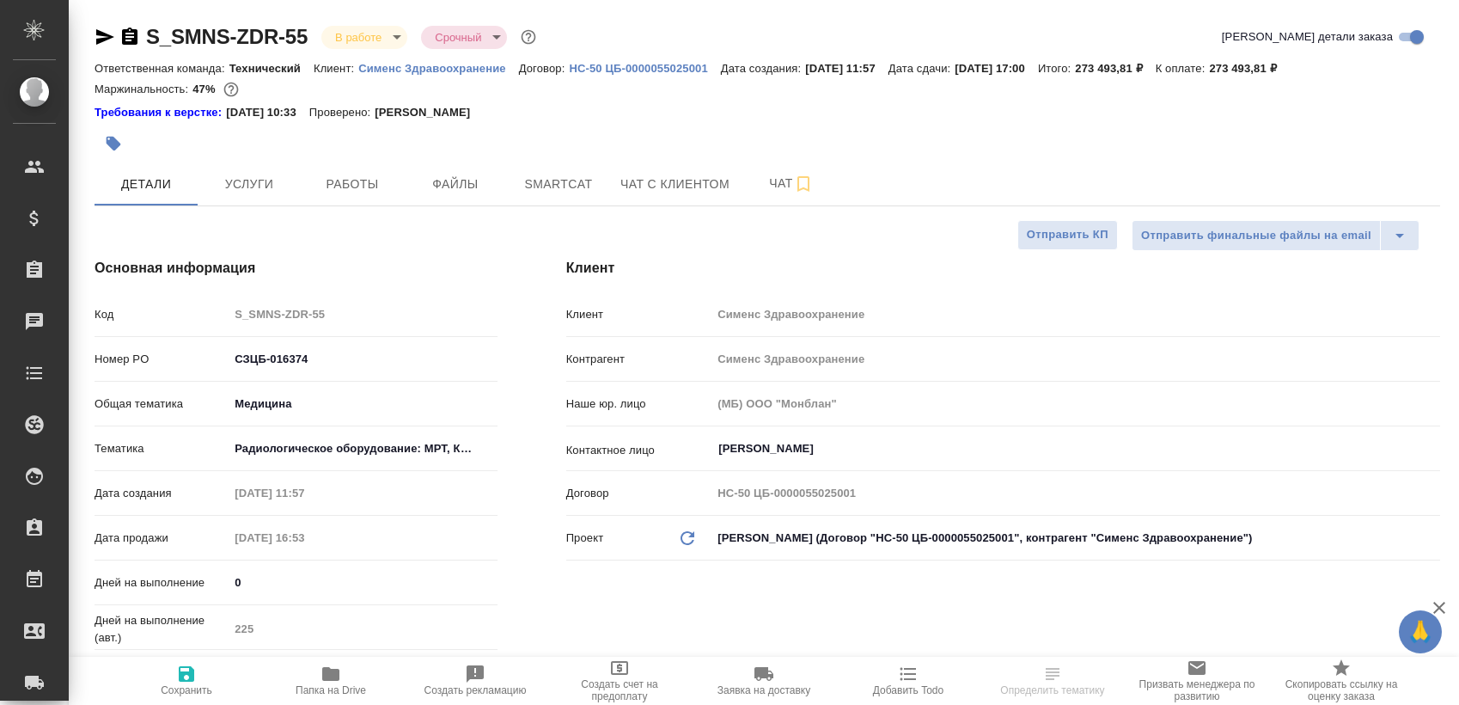
type textarea "x"
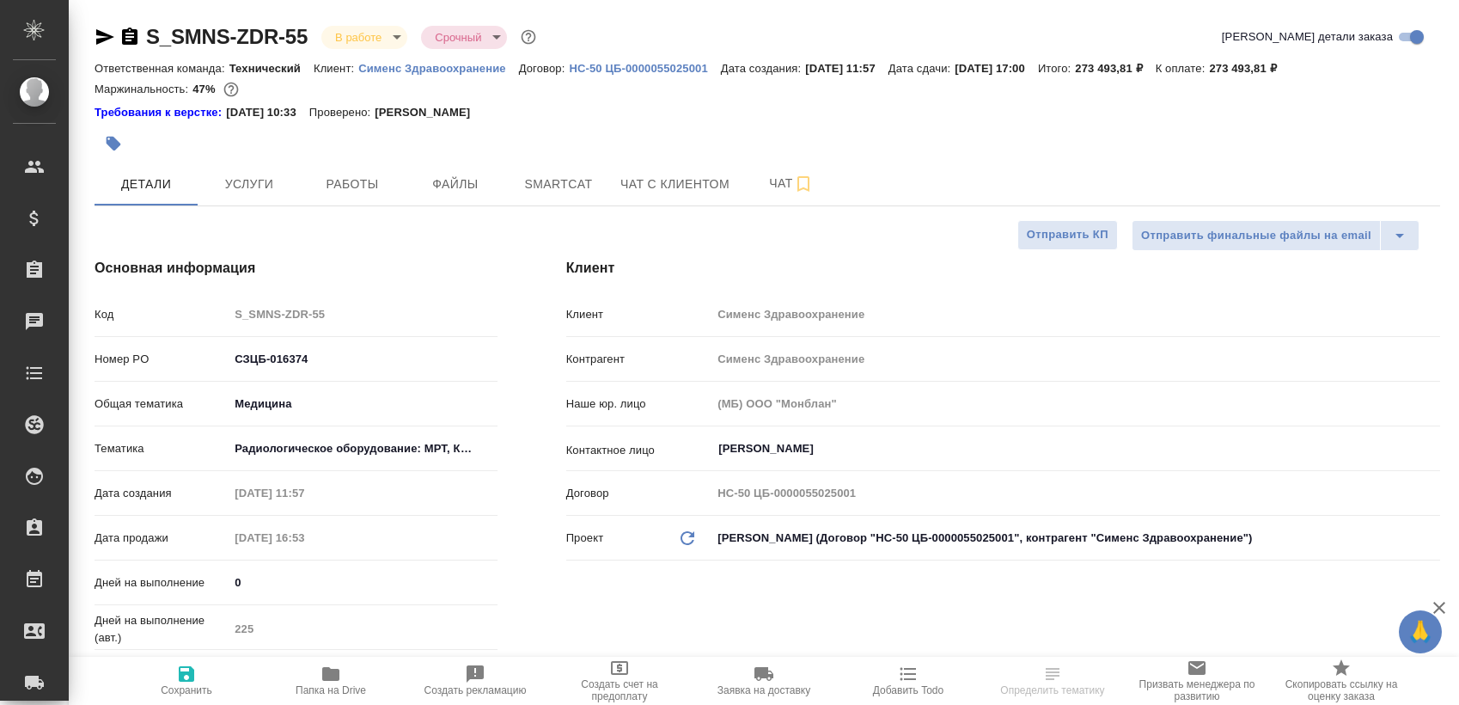
type textarea "x"
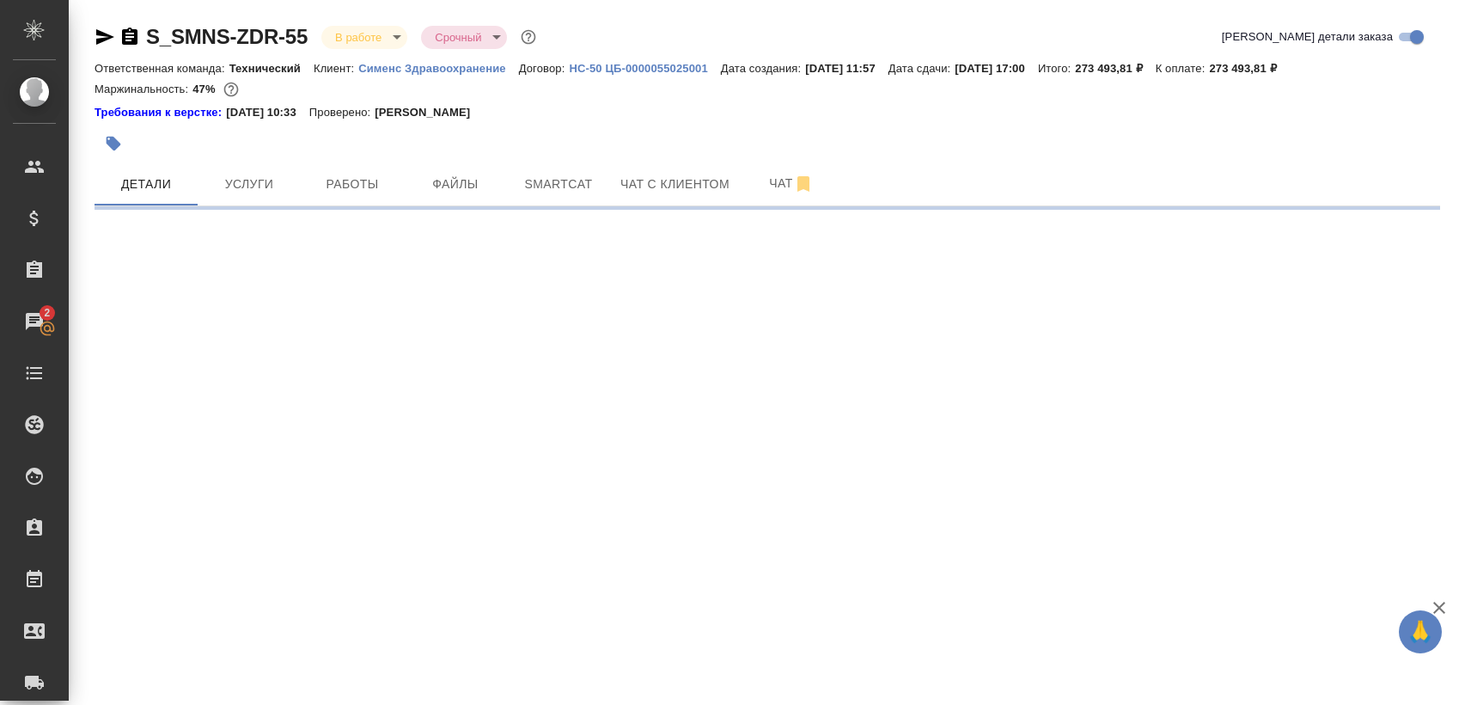
select select "RU"
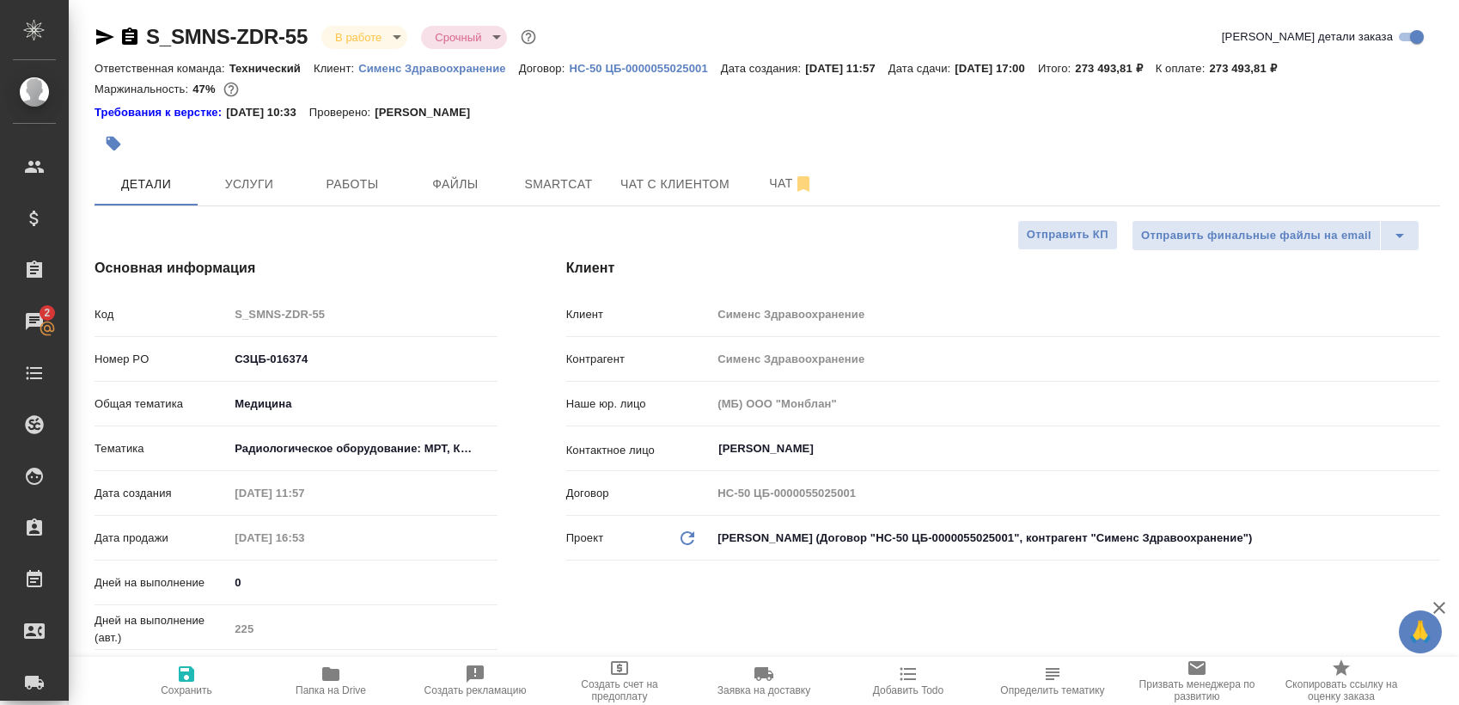
type textarea "x"
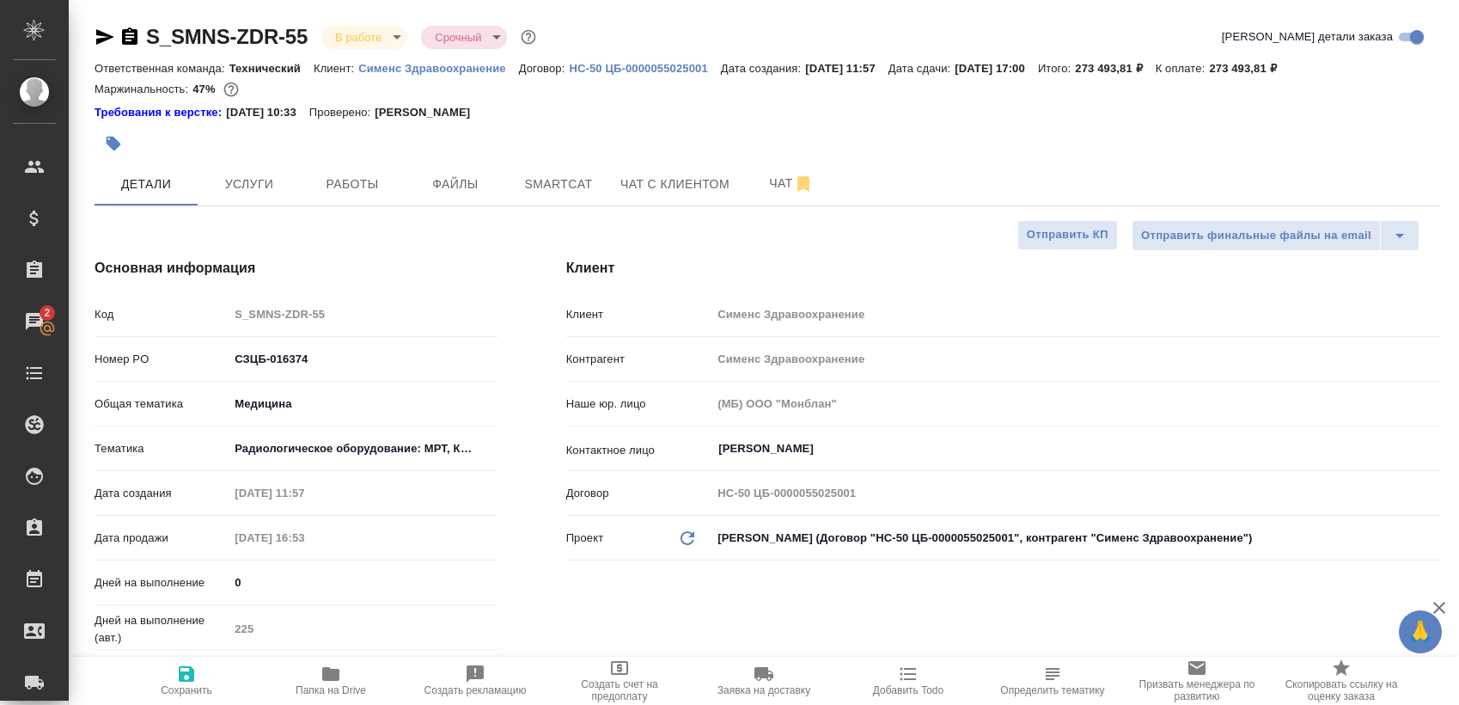
type textarea "x"
click at [366, 174] on span "Работы" at bounding box center [352, 184] width 82 height 21
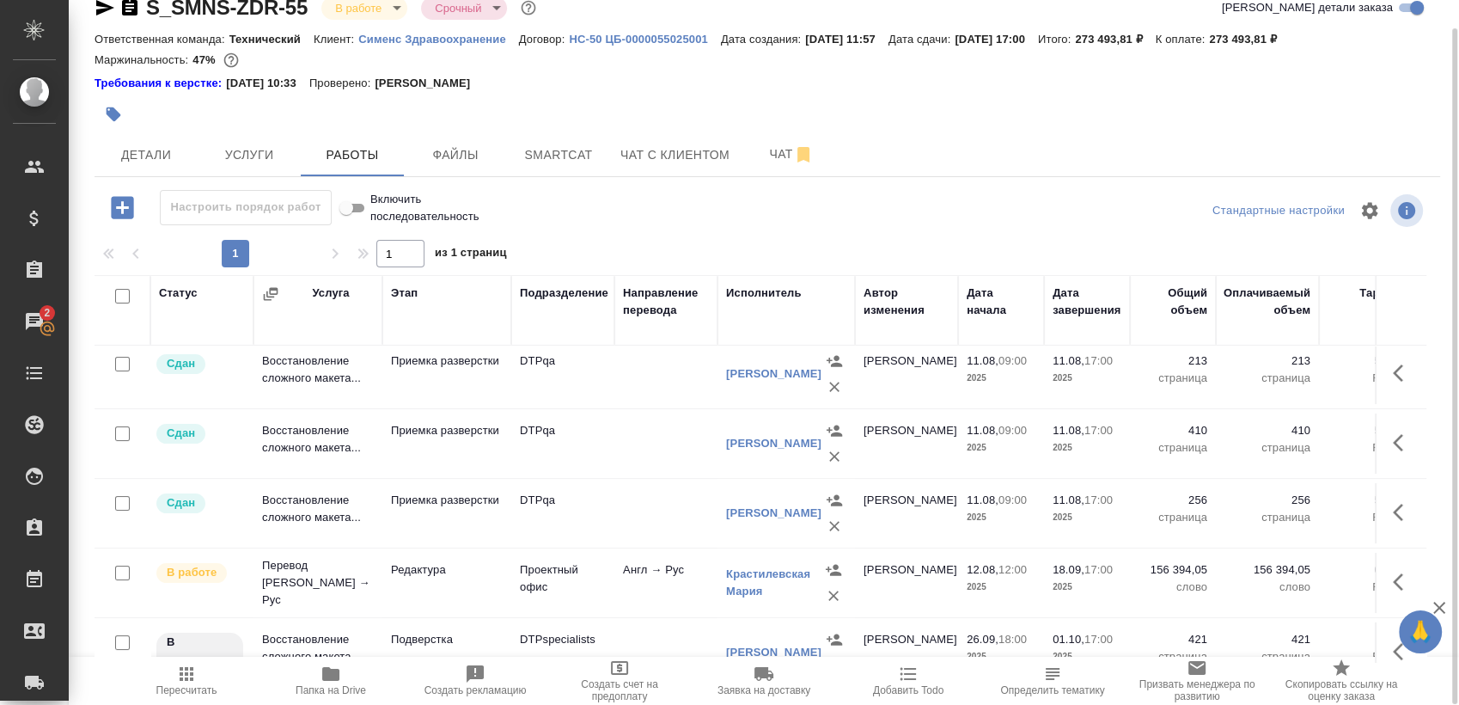
scroll to position [354, 0]
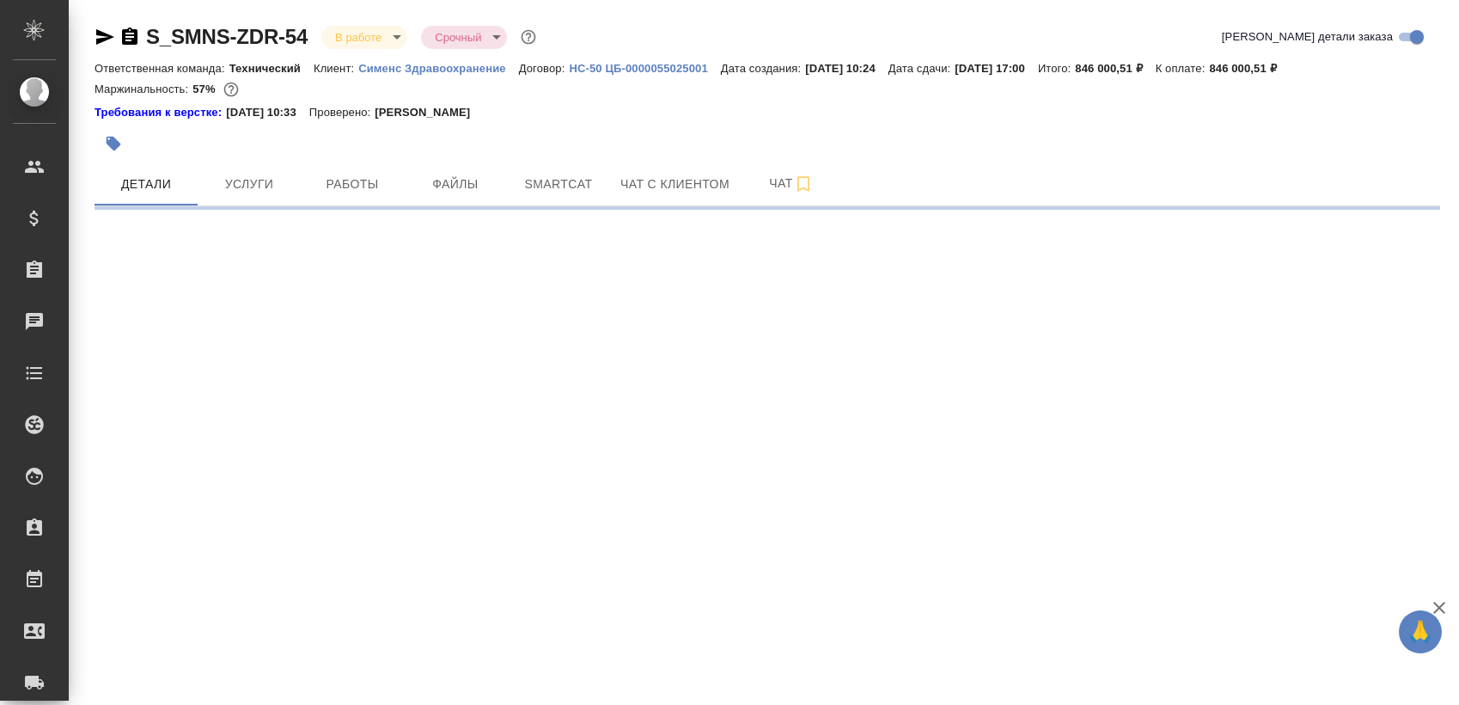
select select "RU"
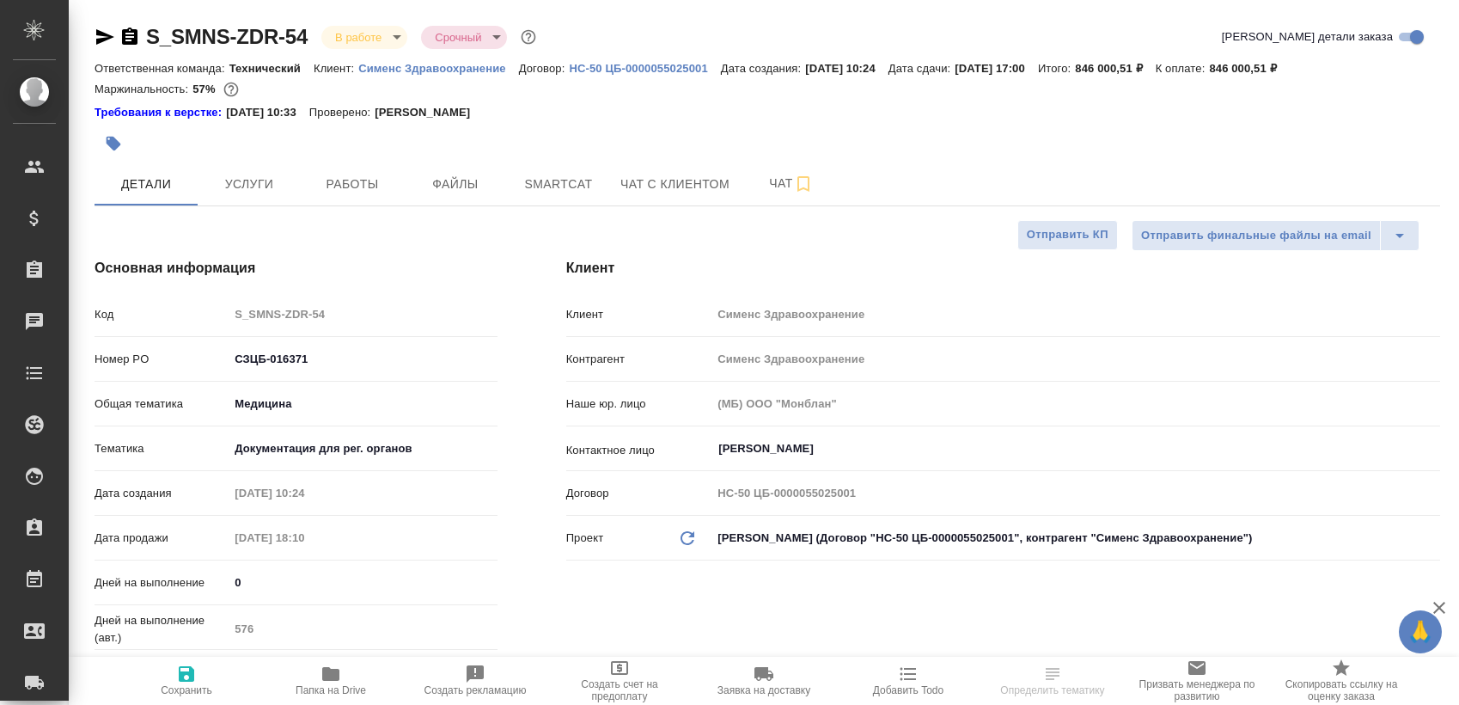
type textarea "x"
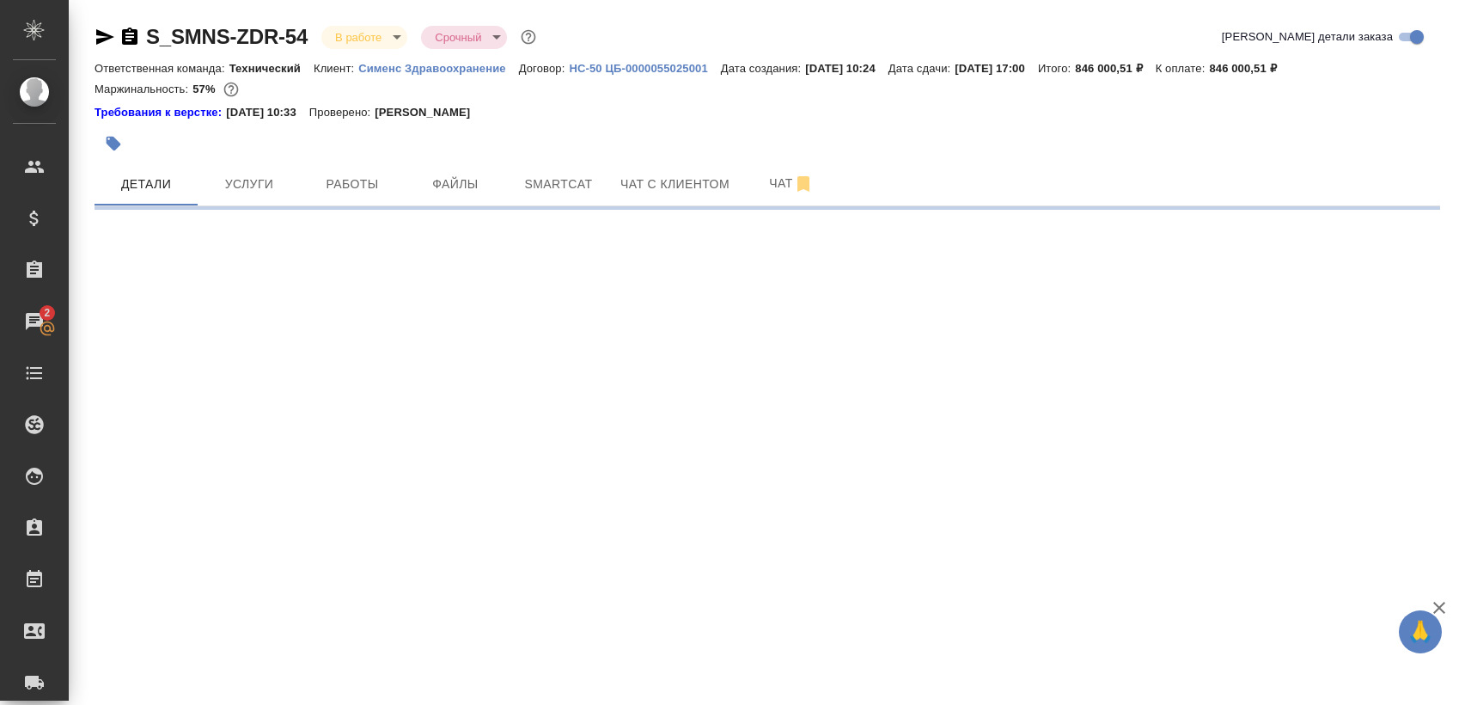
select select "RU"
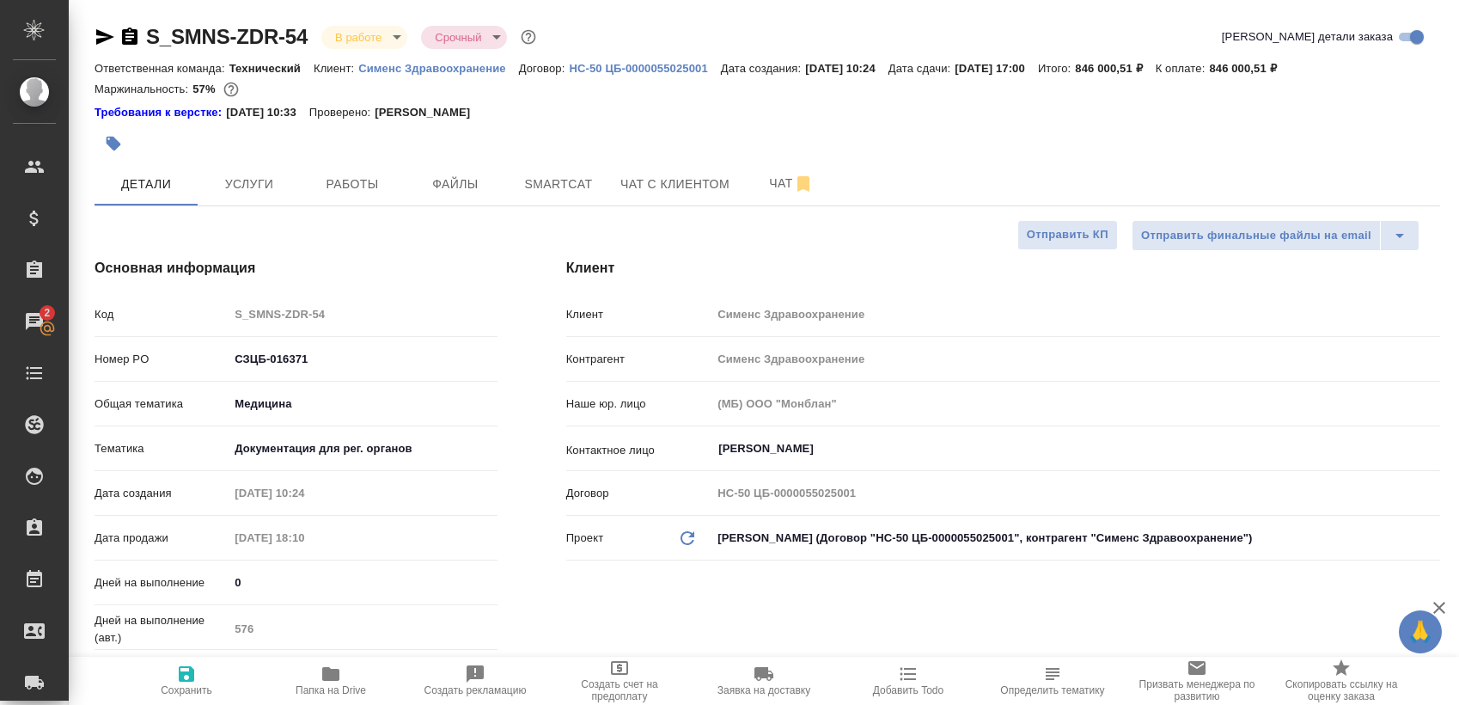
type textarea "x"
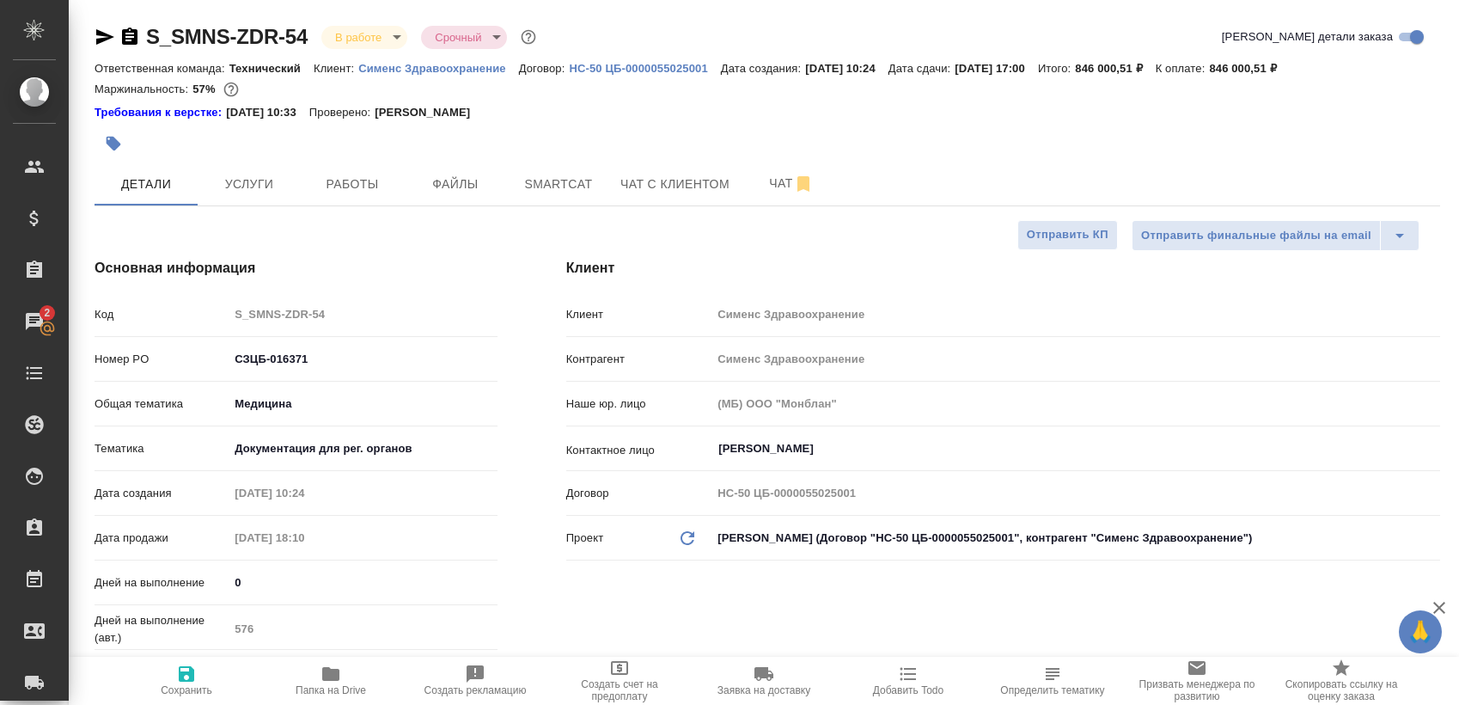
type textarea "x"
click at [363, 180] on span "Работы" at bounding box center [352, 184] width 82 height 21
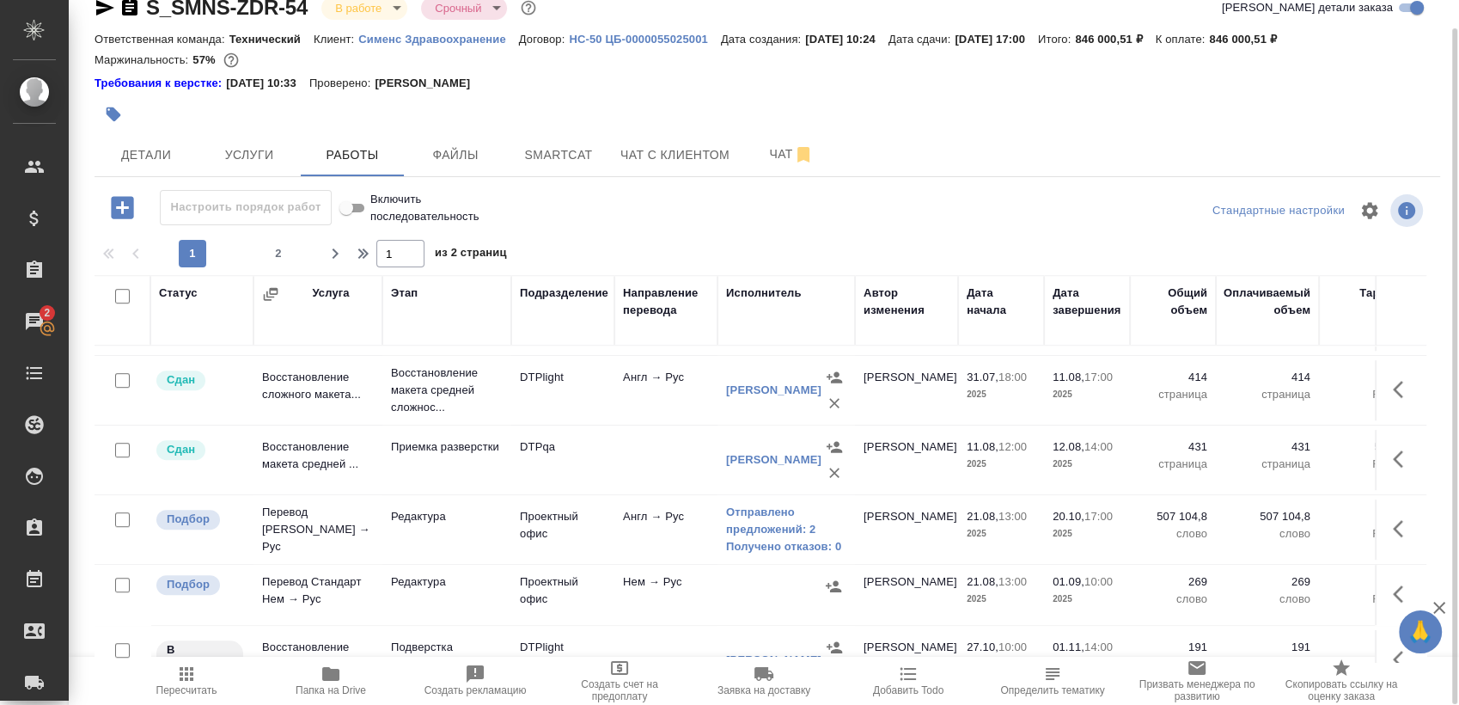
scroll to position [1187, 0]
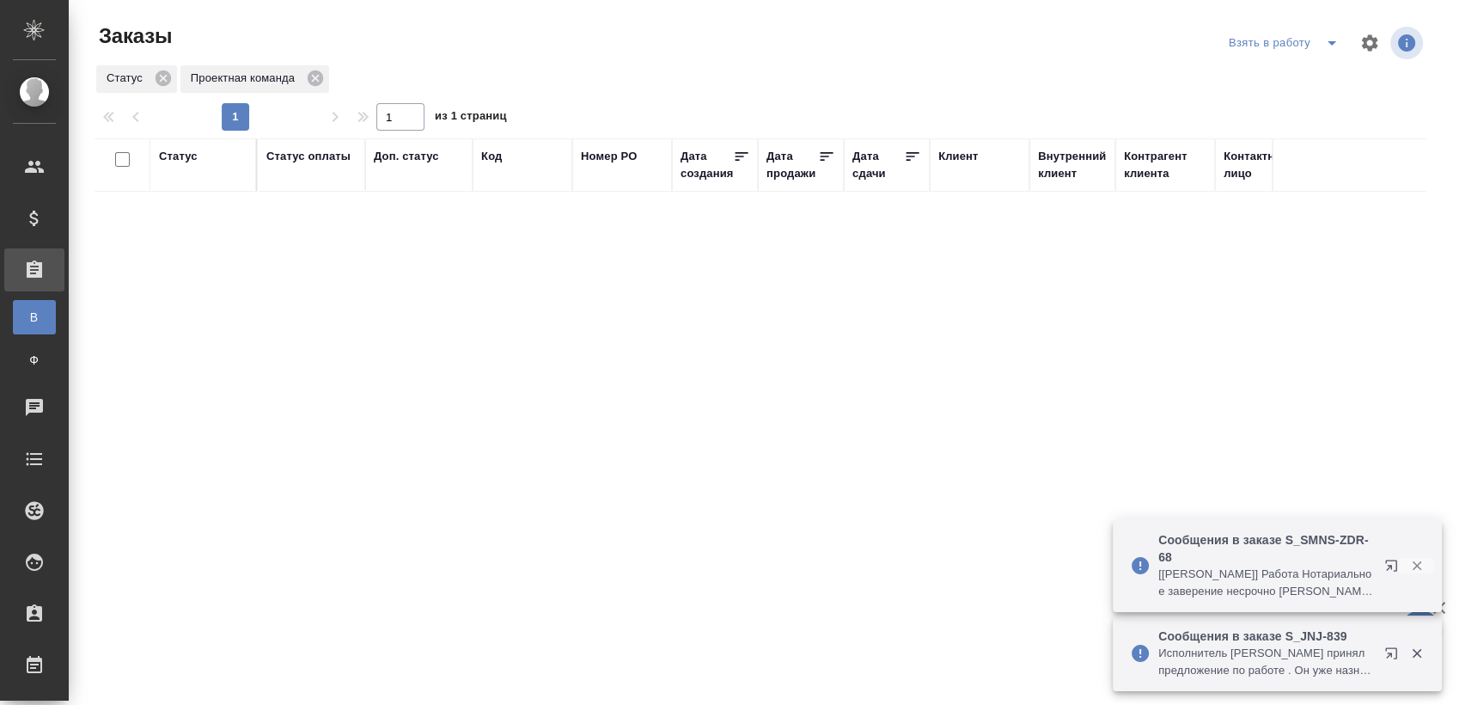
click at [1422, 571] on icon "button" at bounding box center [1416, 565] width 15 height 15
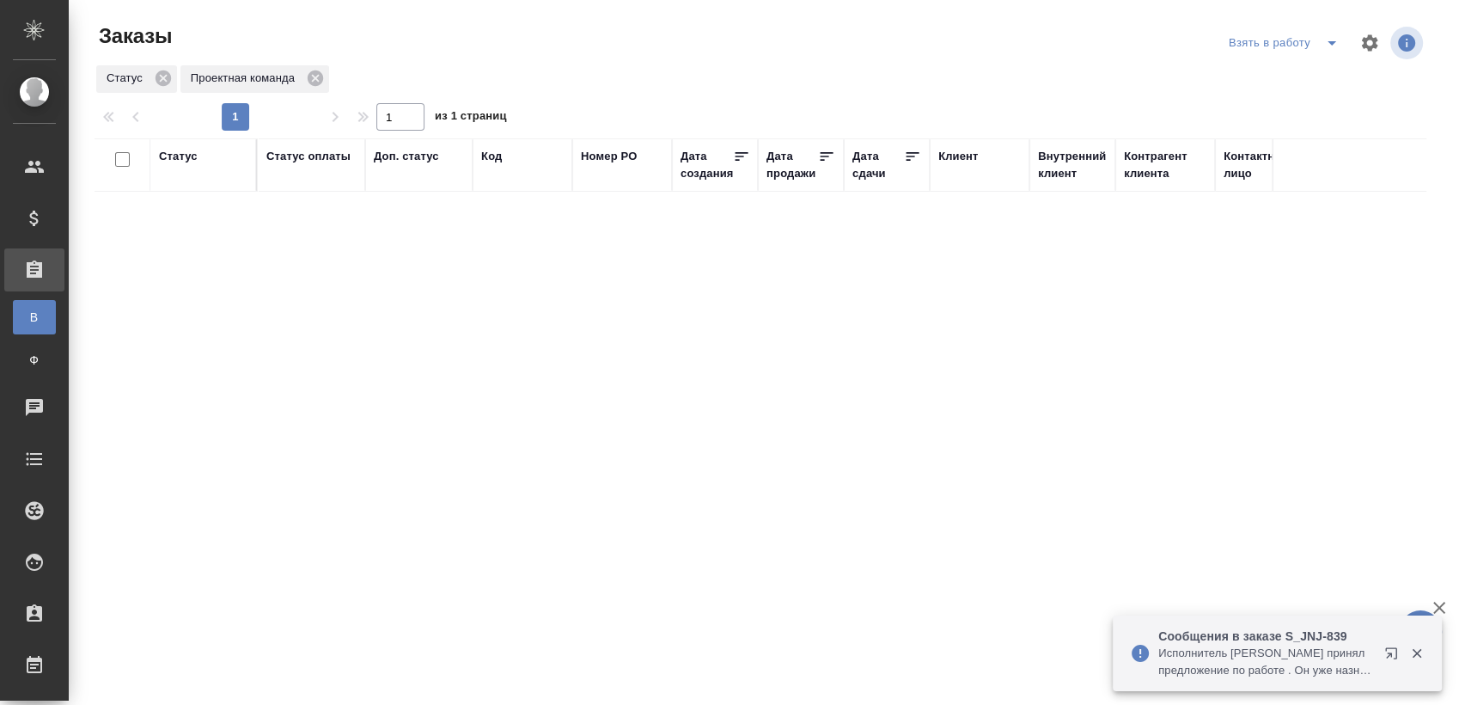
click at [1415, 655] on icon "button" at bounding box center [1416, 652] width 15 height 15
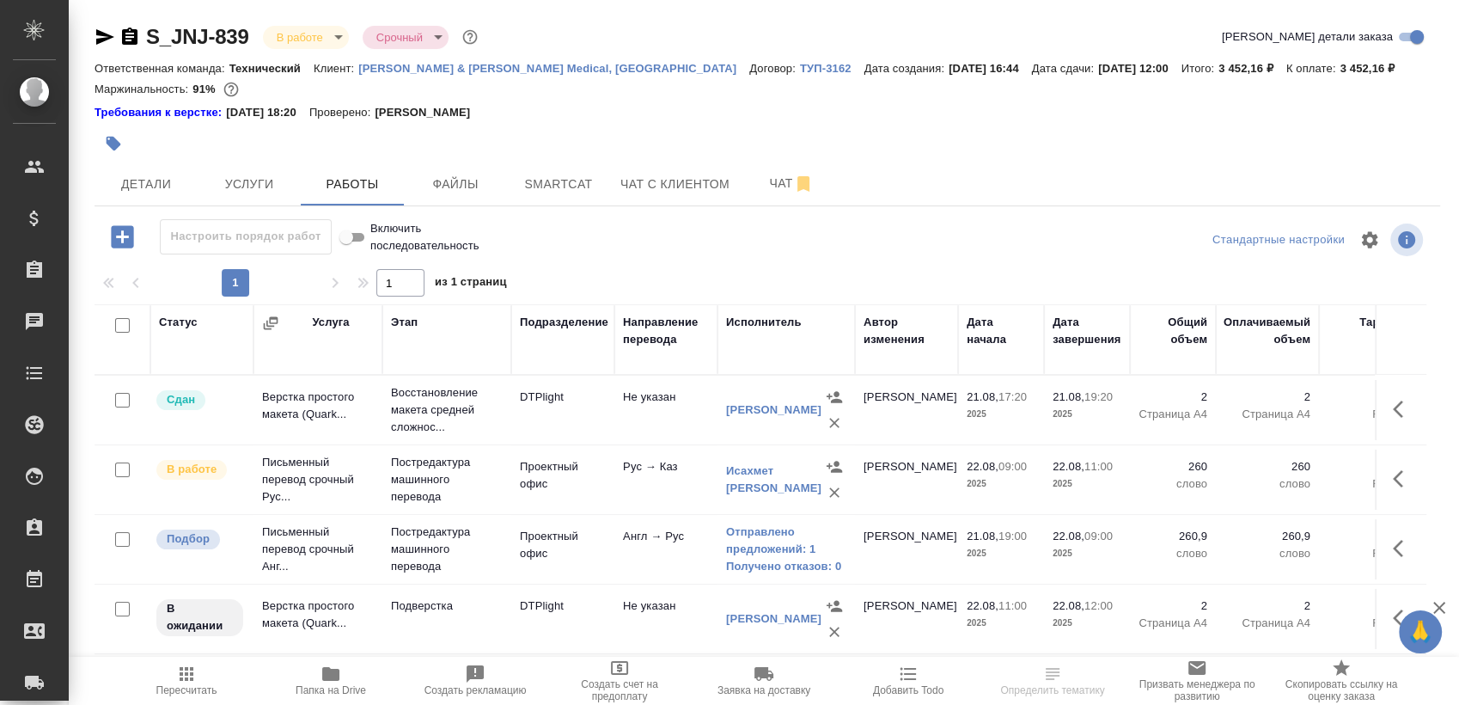
scroll to position [29, 0]
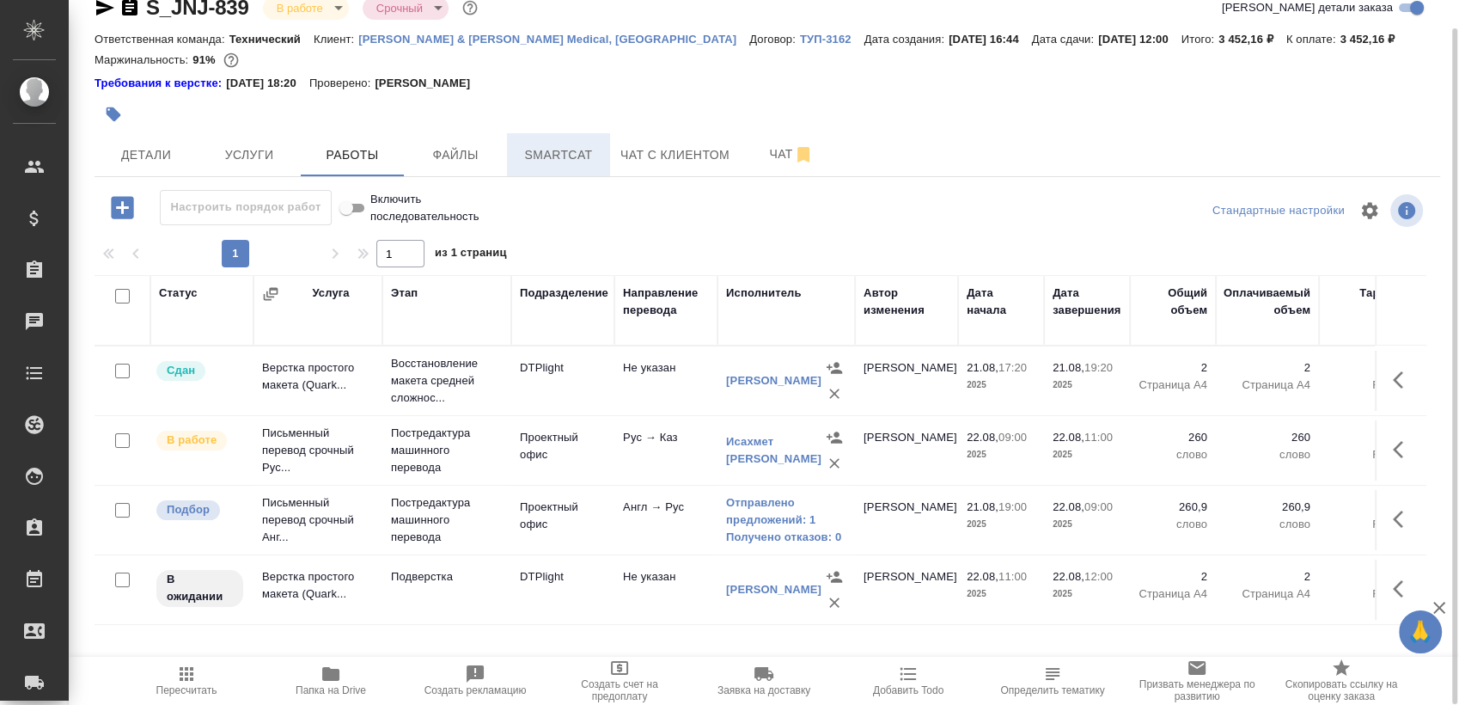
click at [522, 135] on button "Smartcat" at bounding box center [558, 154] width 103 height 43
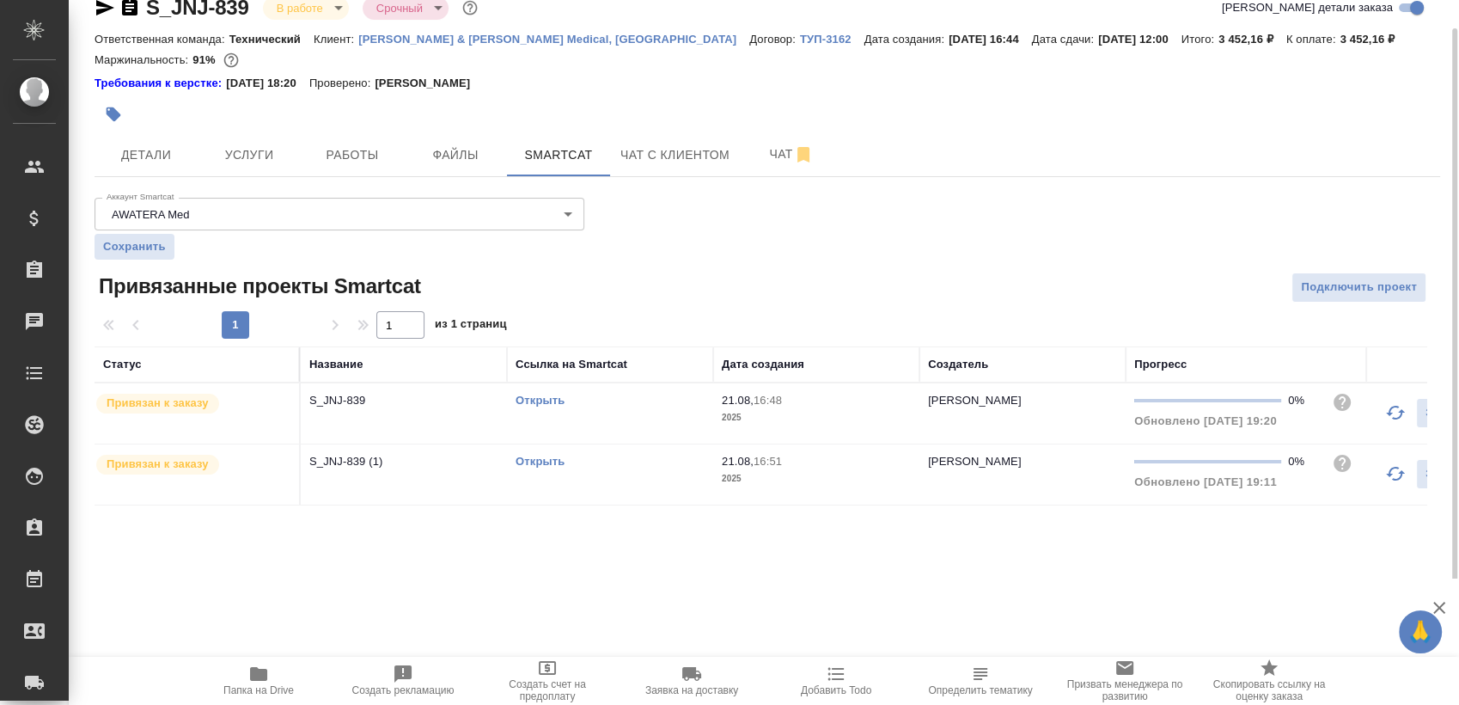
click at [540, 405] on link "Открыть" at bounding box center [540, 400] width 49 height 13
